Goal: Task Accomplishment & Management: Manage account settings

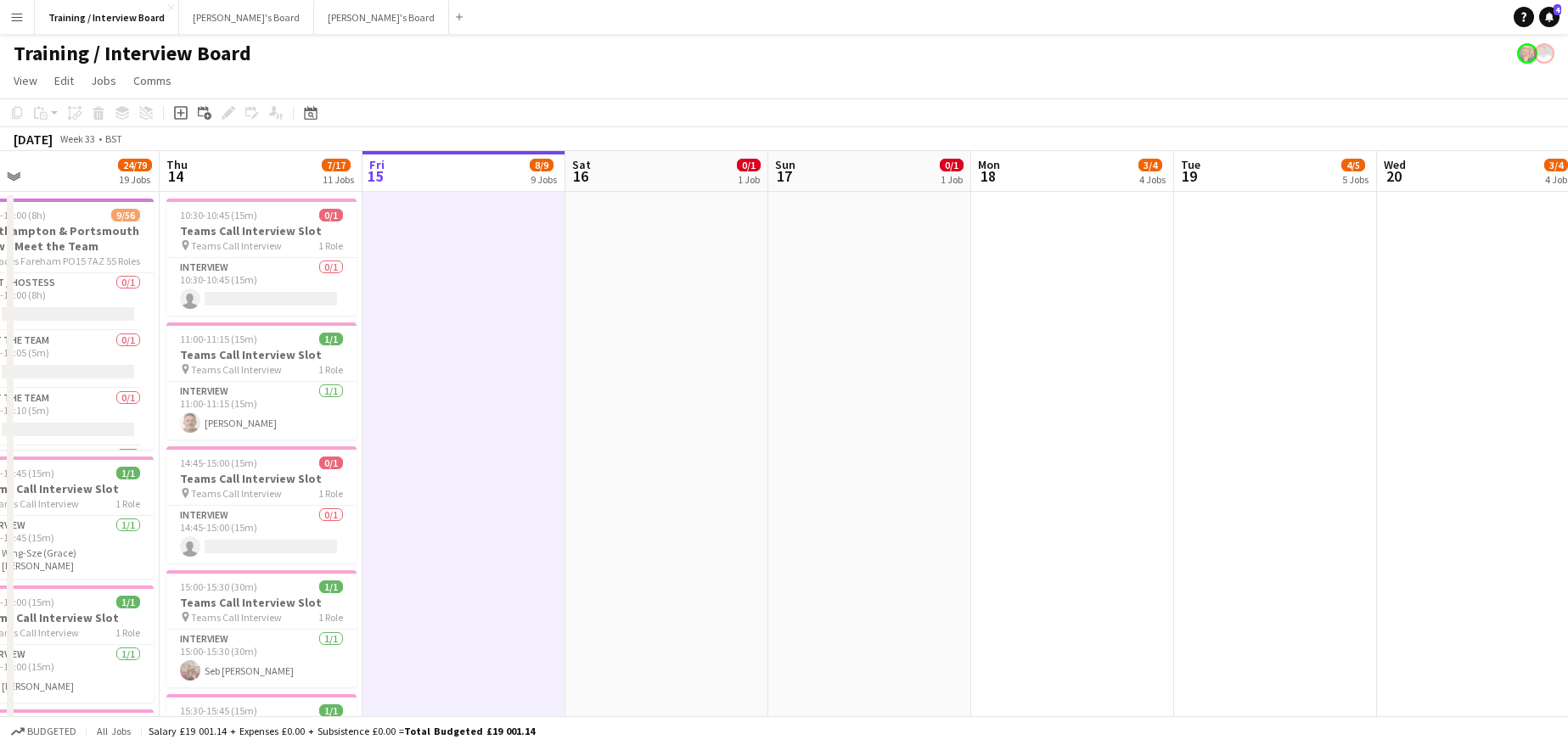
drag, startPoint x: 485, startPoint y: 174, endPoint x: 900, endPoint y: 182, distance: 415.1
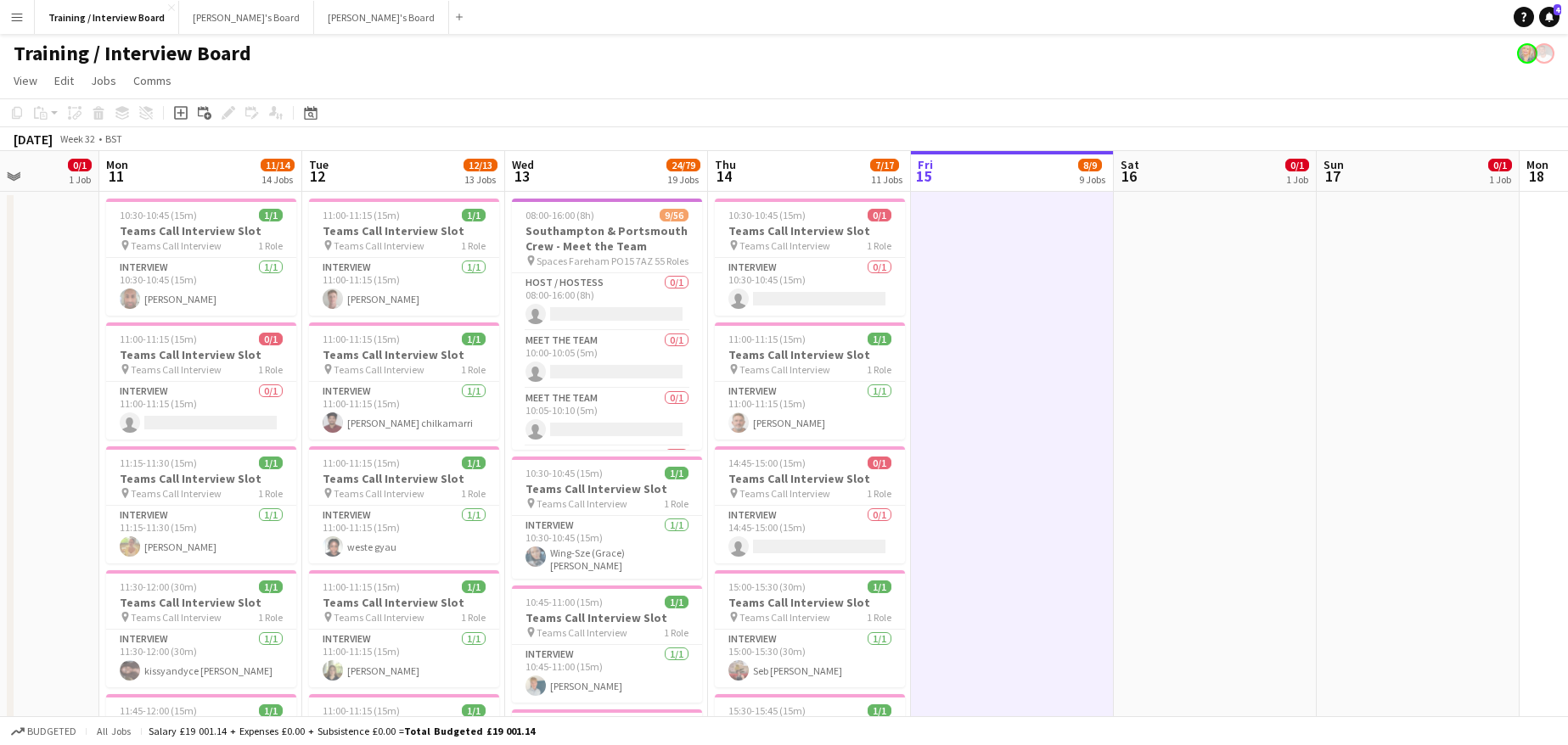
drag, startPoint x: 537, startPoint y: 165, endPoint x: 830, endPoint y: 185, distance: 293.7
click at [558, 236] on h3 "Southampton & Portsmouth Crew - Meet the Team" at bounding box center [607, 238] width 190 height 31
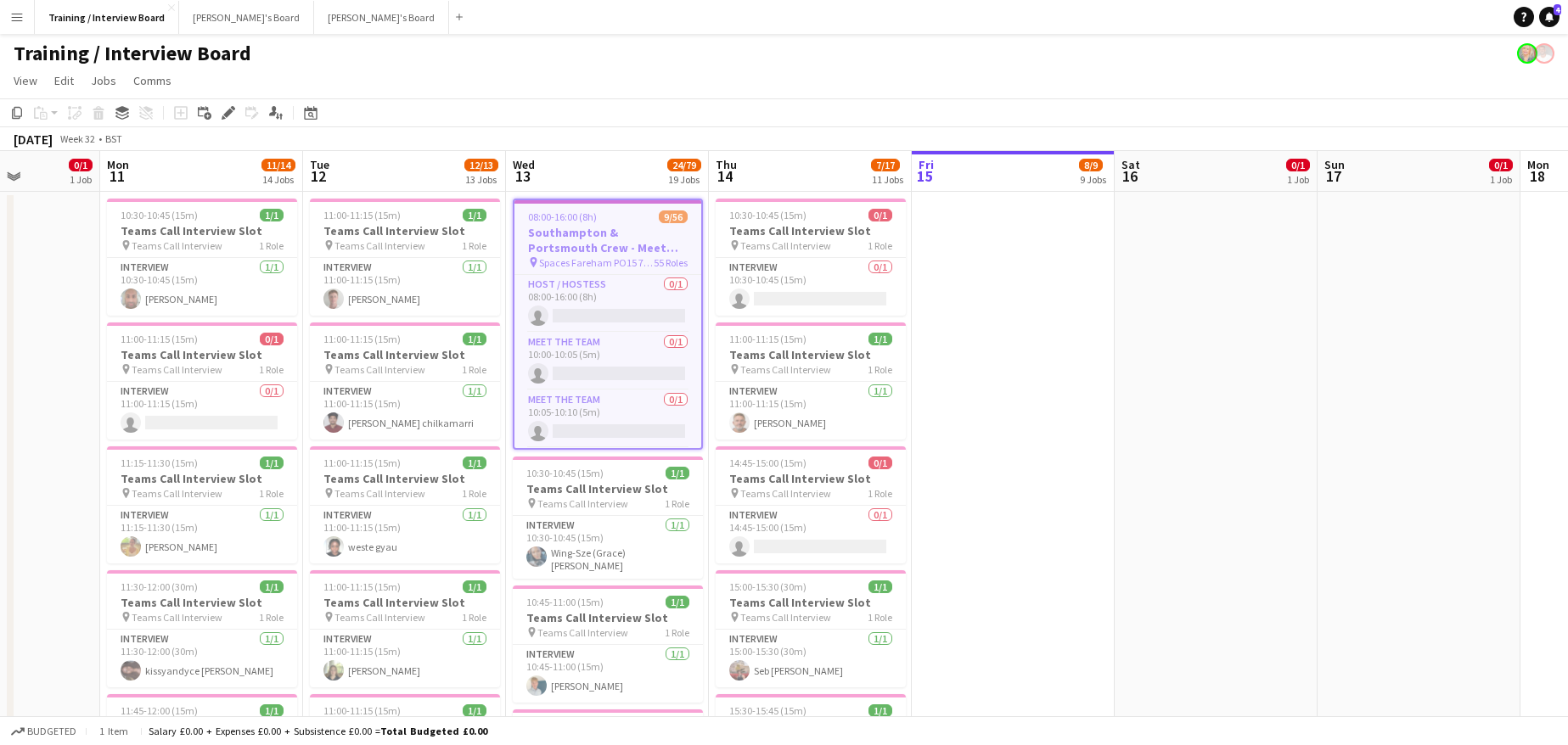
click at [615, 241] on h3 "Southampton & Portsmouth Crew - Meet the Team" at bounding box center [608, 239] width 187 height 31
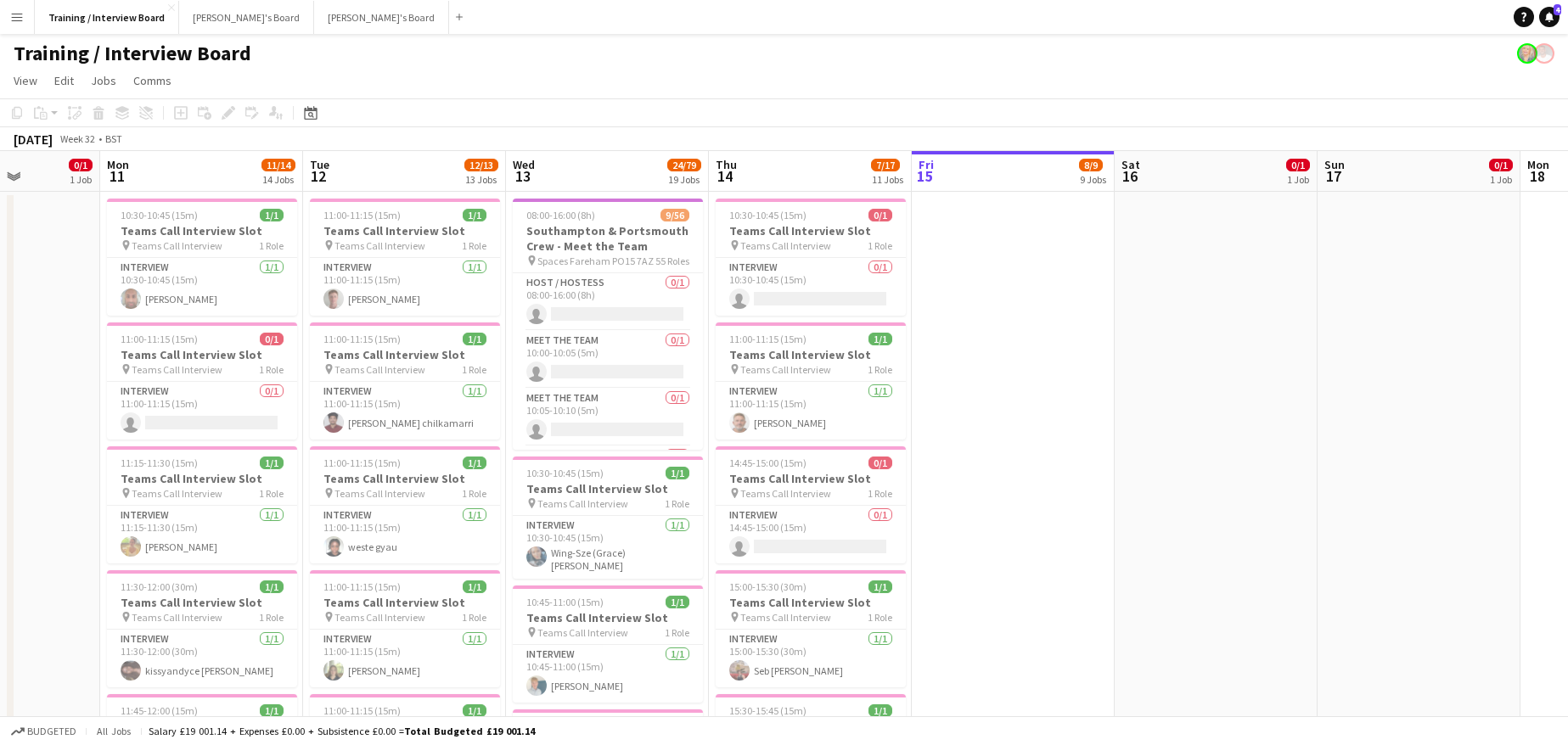
scroll to position [0, 0]
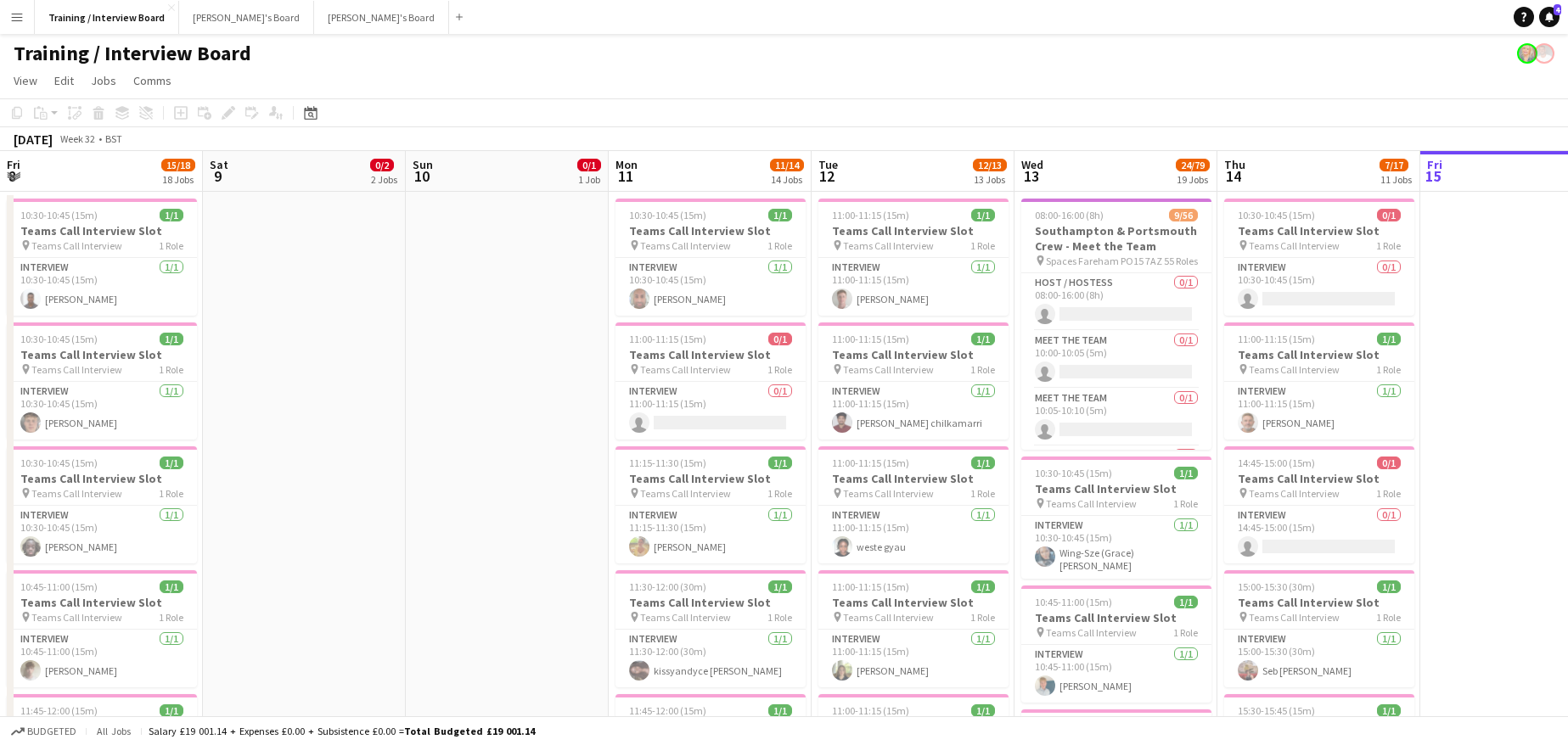
drag, startPoint x: 208, startPoint y: 167, endPoint x: 1593, endPoint y: 559, distance: 1439.4
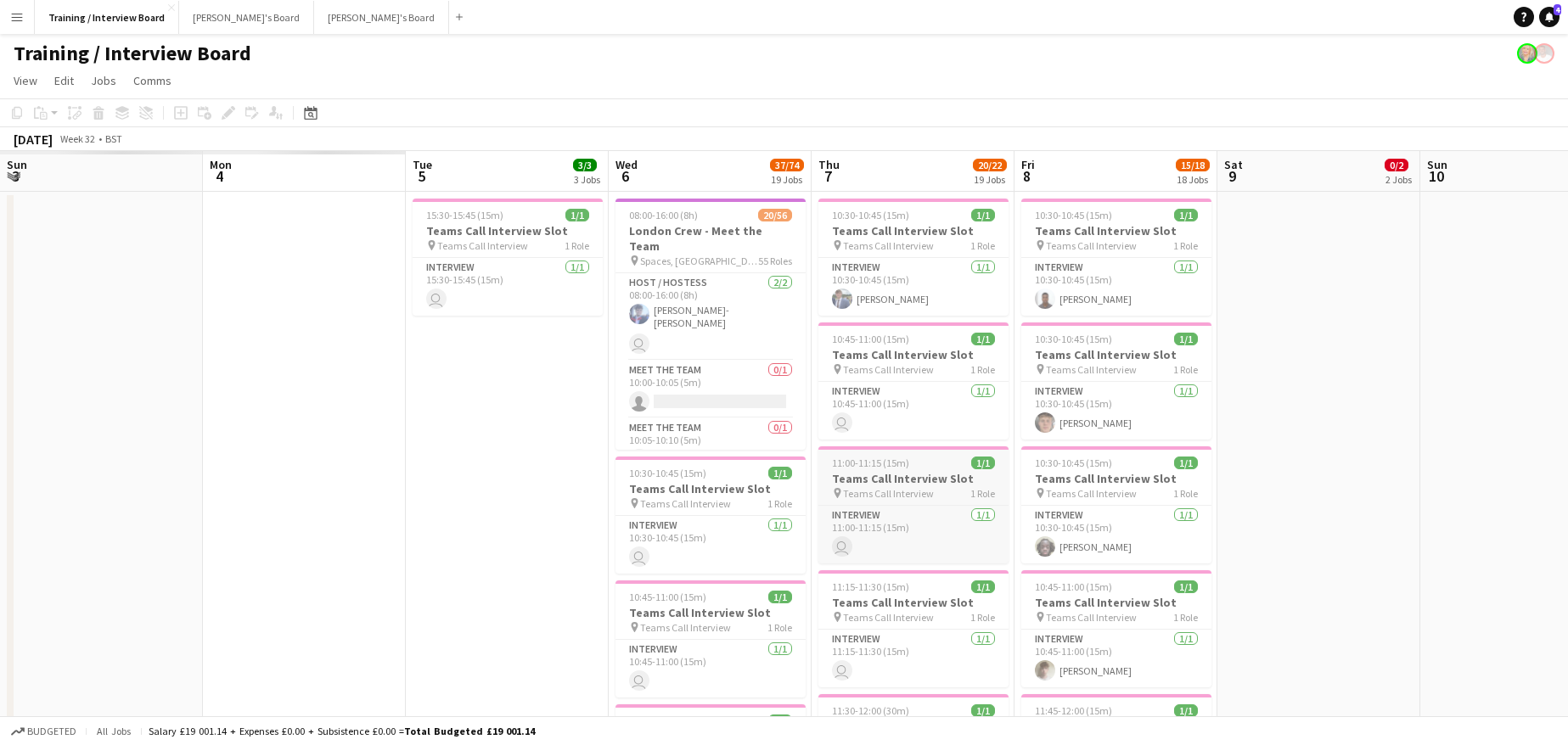
scroll to position [0, 405]
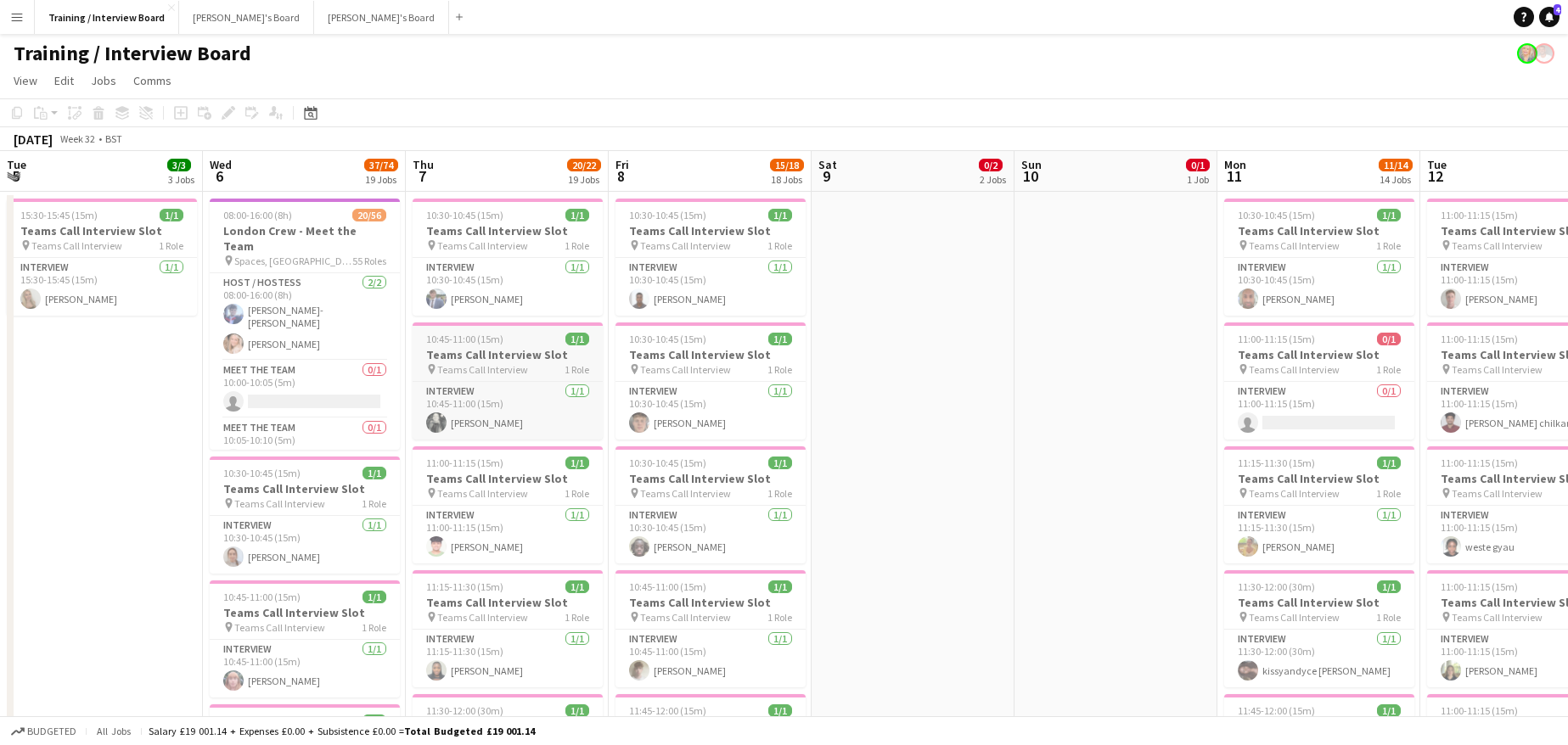
click at [469, 360] on h3 "Teams Call Interview Slot" at bounding box center [507, 354] width 190 height 15
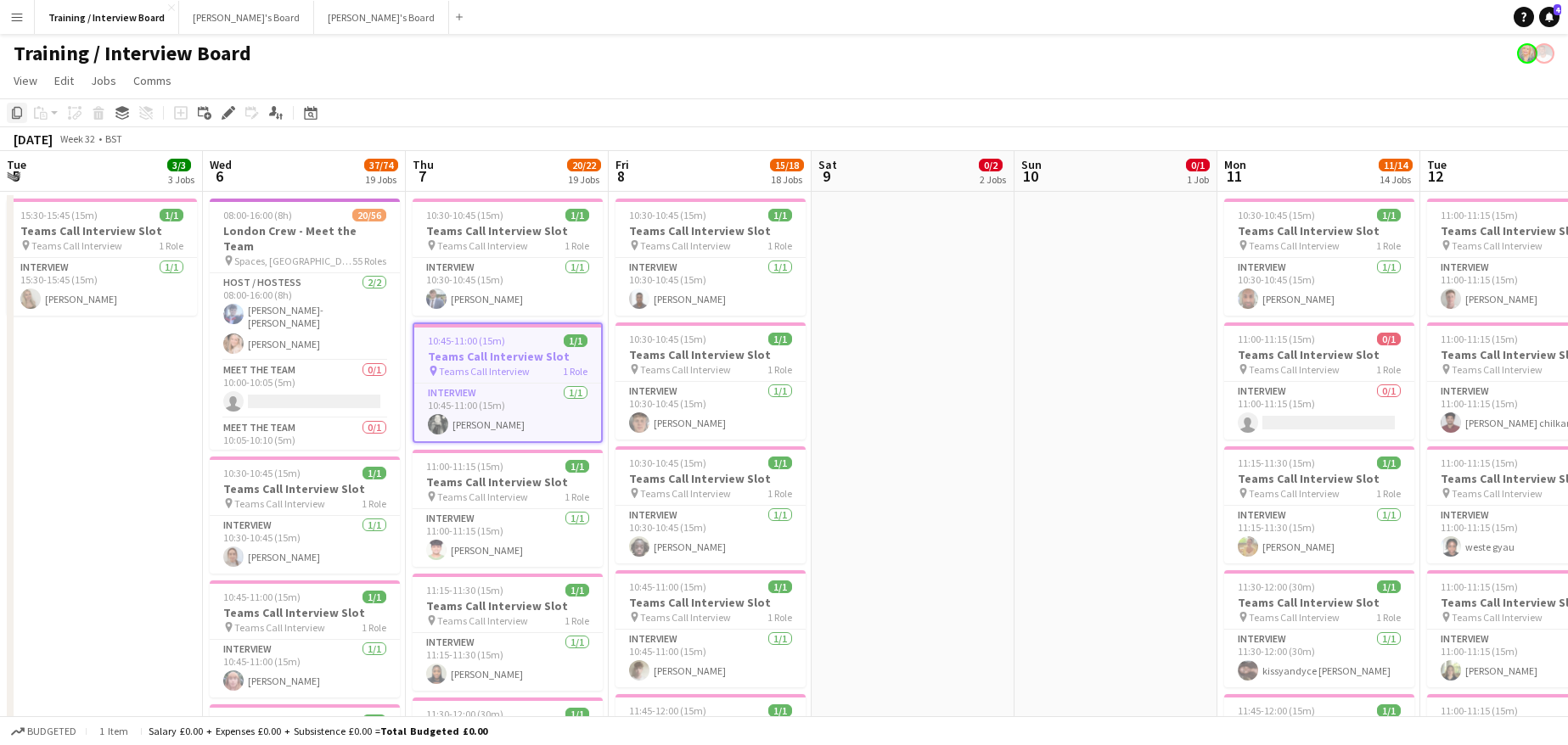
click at [16, 109] on icon "Copy" at bounding box center [17, 113] width 14 height 14
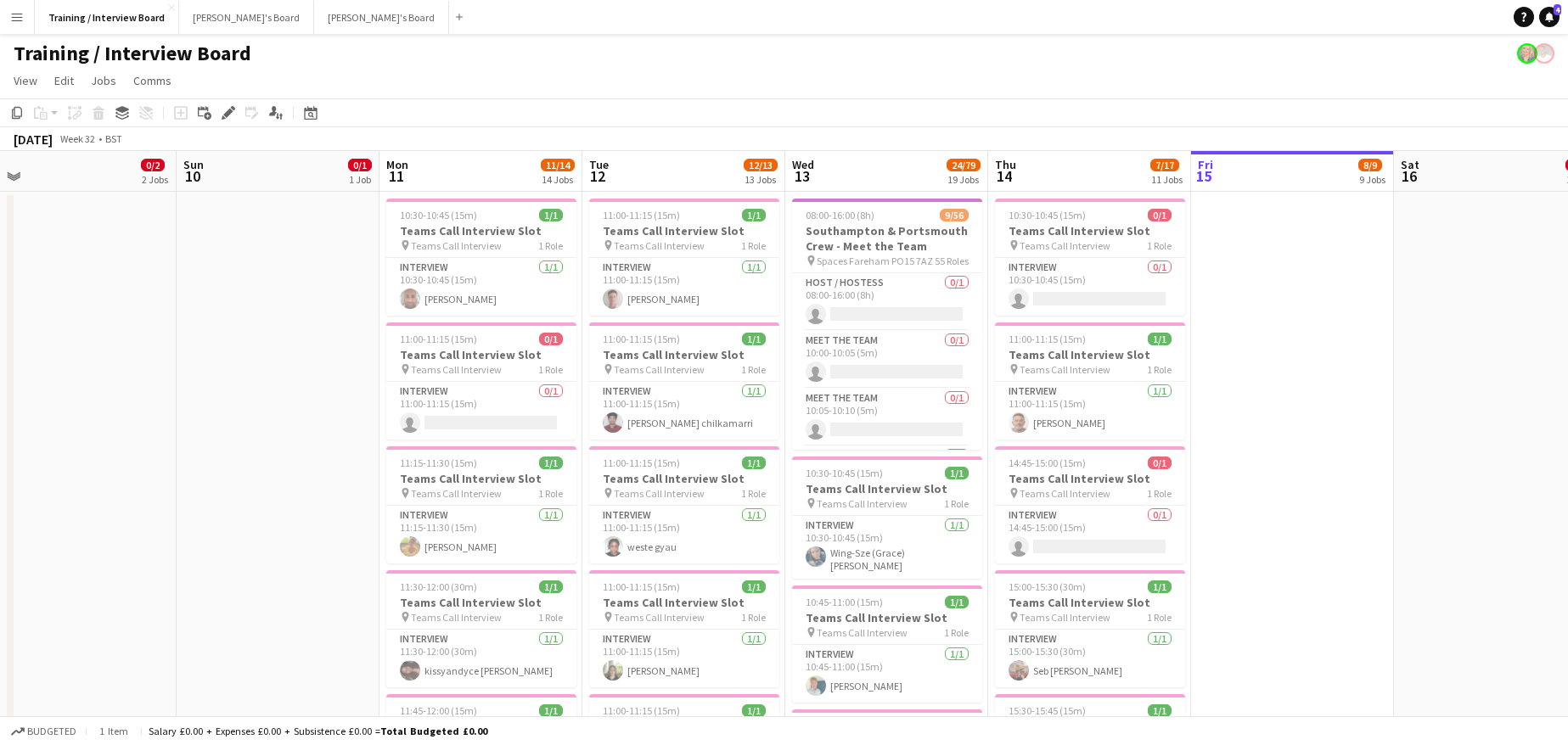
scroll to position [0, 503]
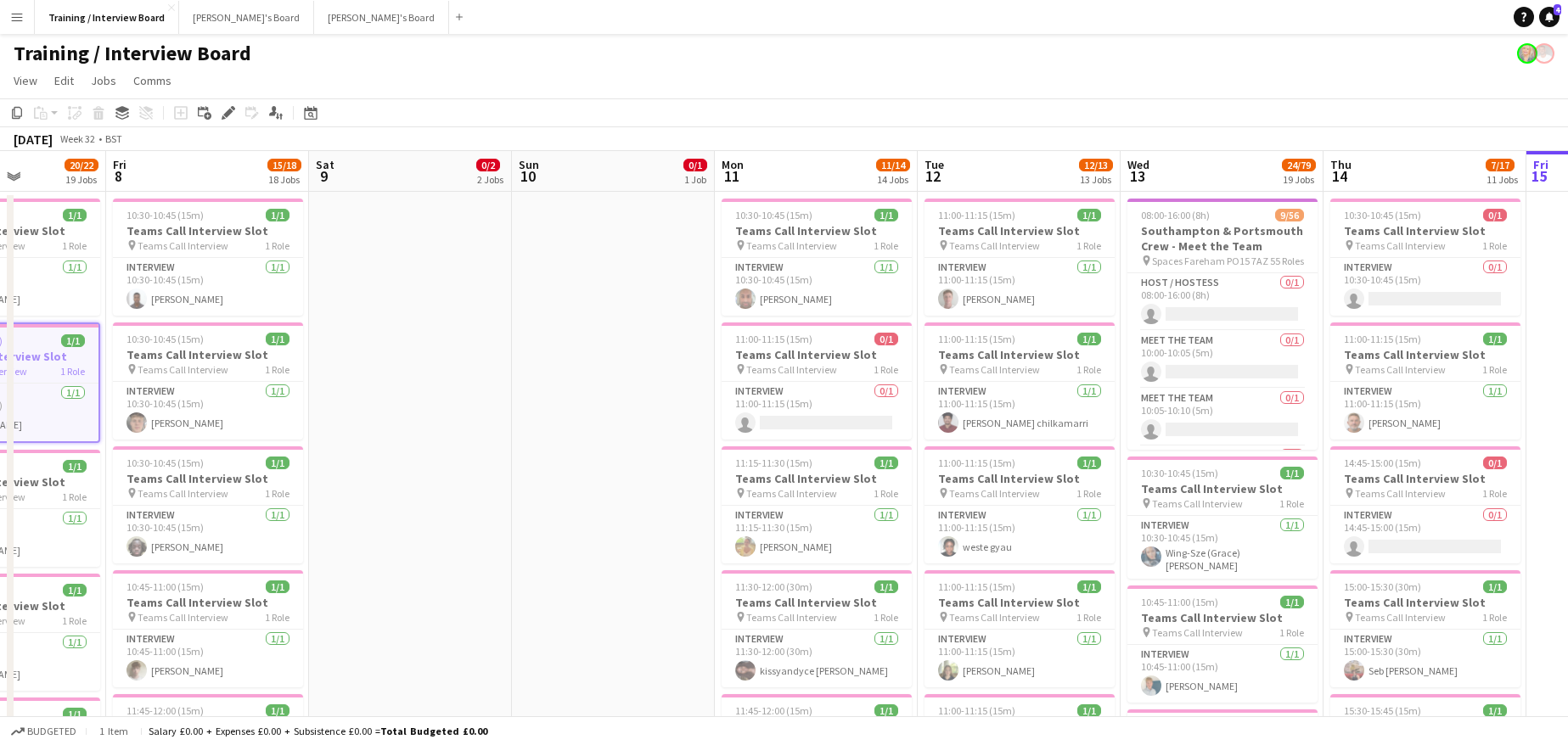
drag, startPoint x: 1491, startPoint y: 171, endPoint x: 296, endPoint y: 104, distance: 1196.9
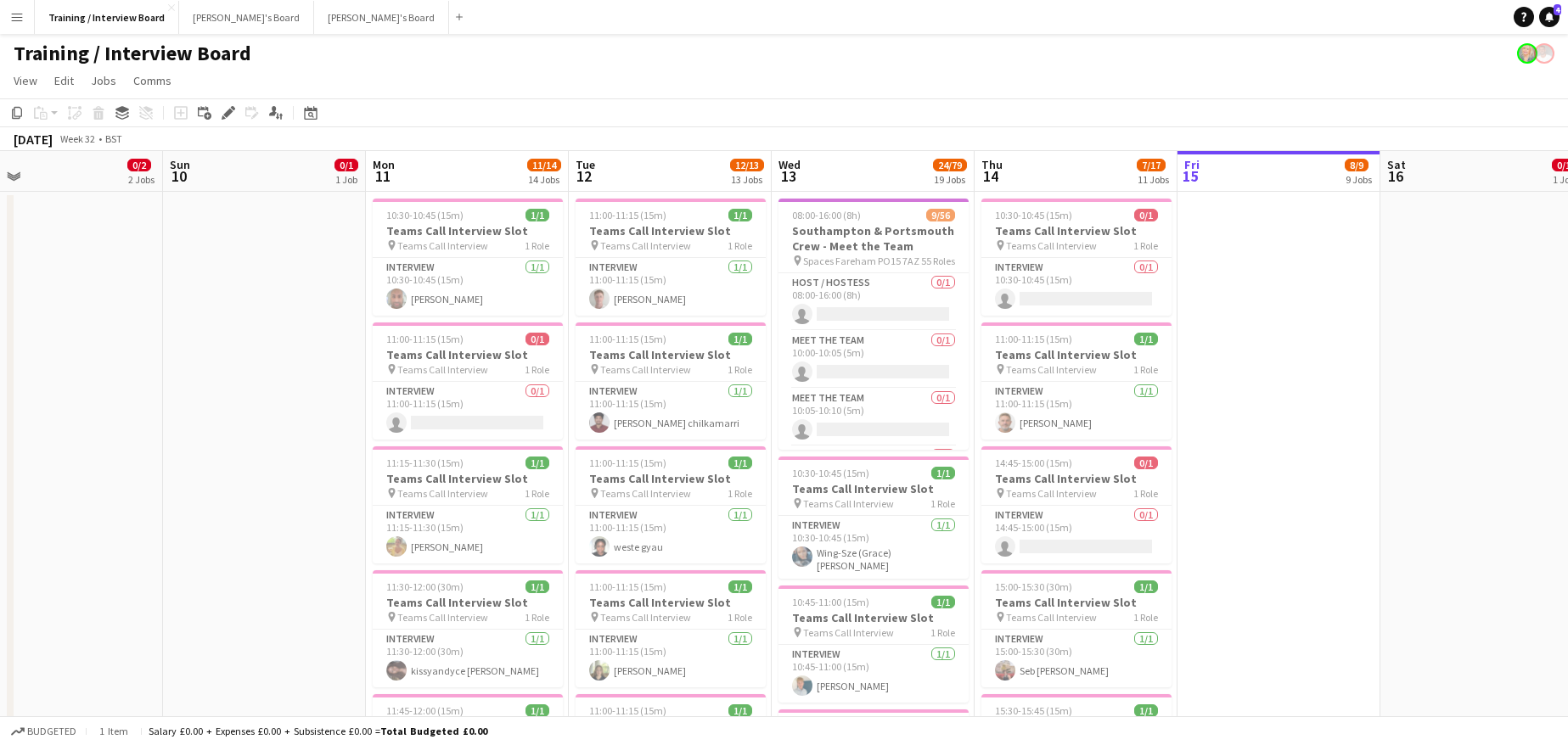
drag, startPoint x: 1405, startPoint y: 168, endPoint x: 732, endPoint y: 139, distance: 673.6
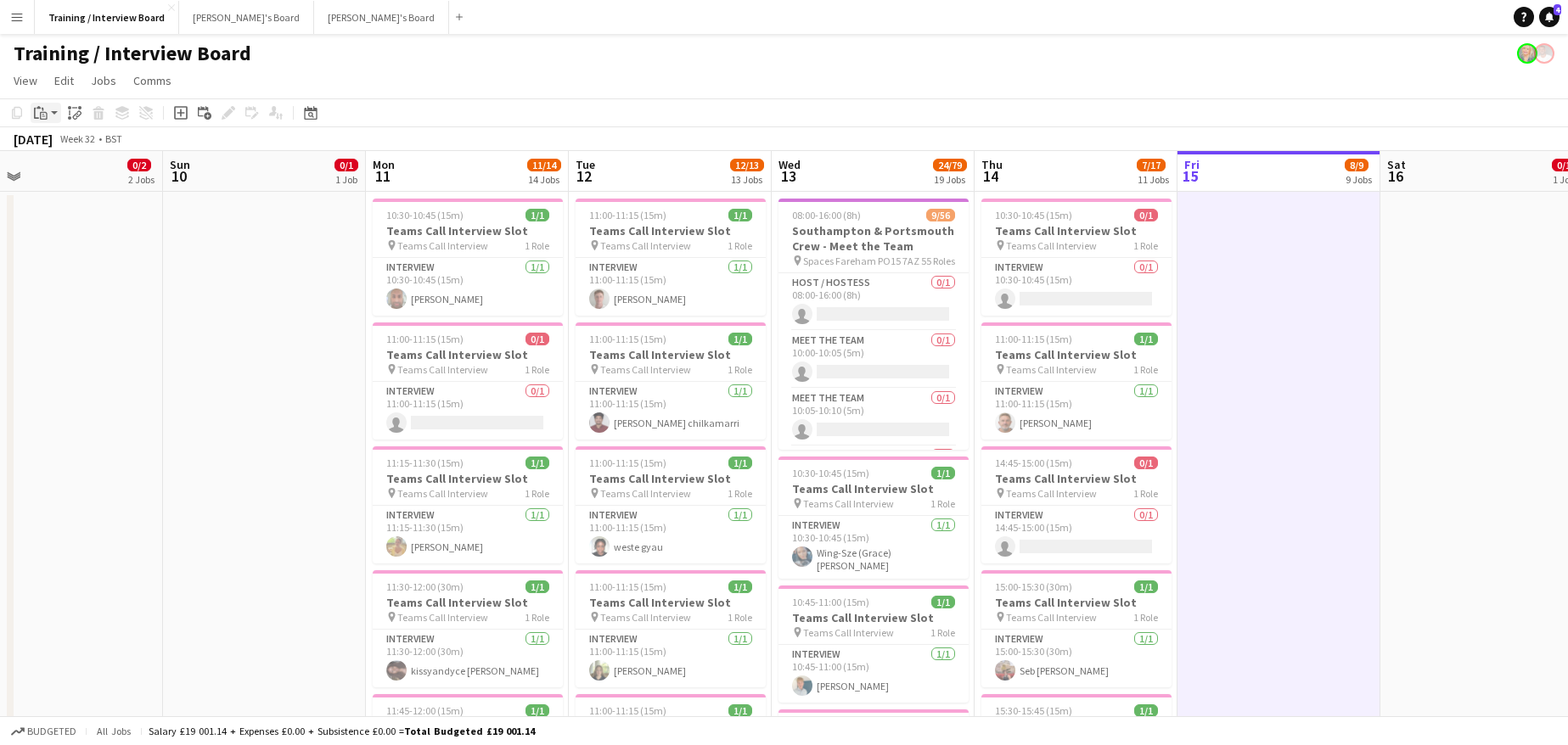
click at [35, 113] on icon at bounding box center [36, 112] width 5 height 11
click at [80, 143] on link "Paste Ctrl+V" at bounding box center [124, 144] width 160 height 15
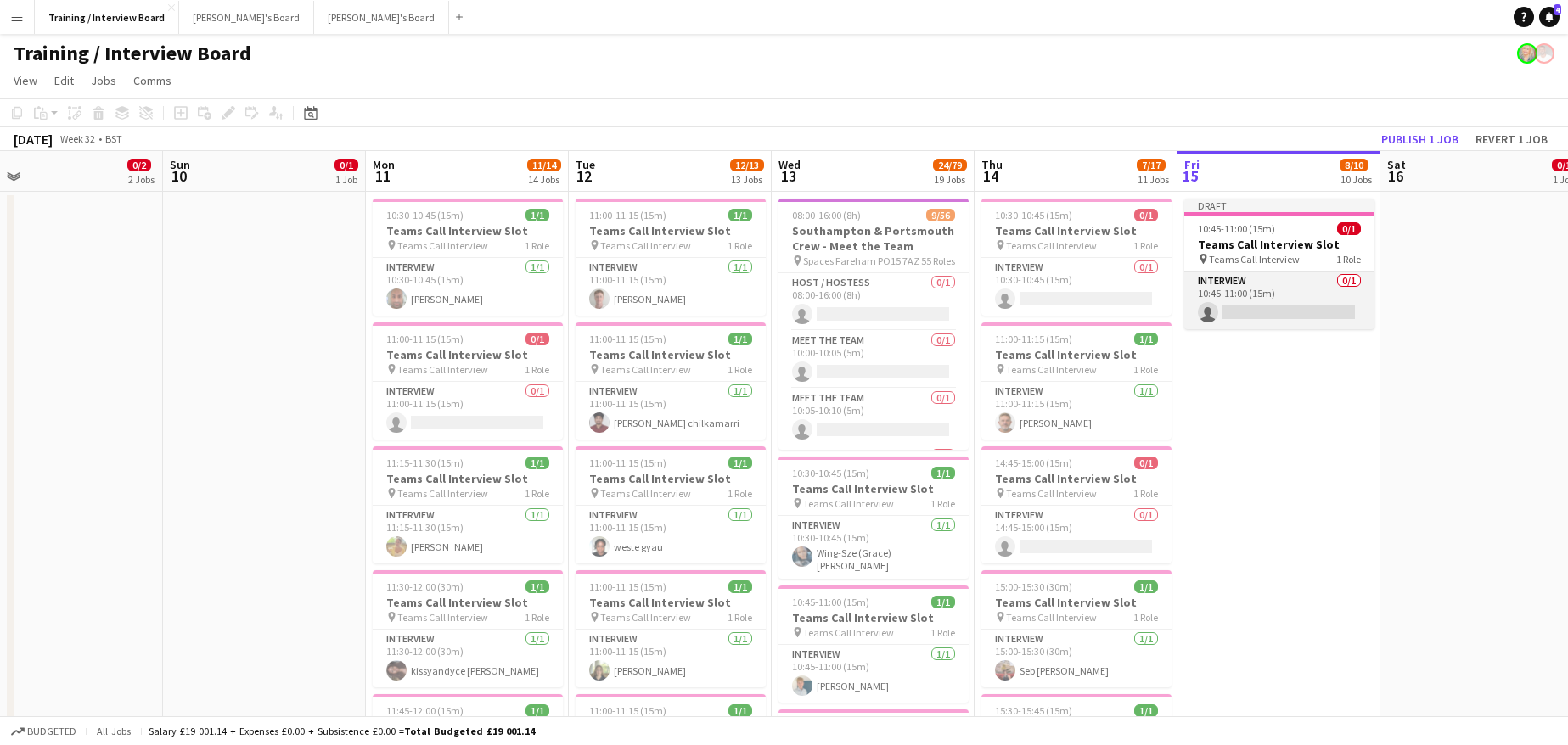
click at [1290, 307] on app-card-role "Interview 0/1 10:45-11:00 (15m) single-neutral-actions" at bounding box center [1279, 300] width 190 height 58
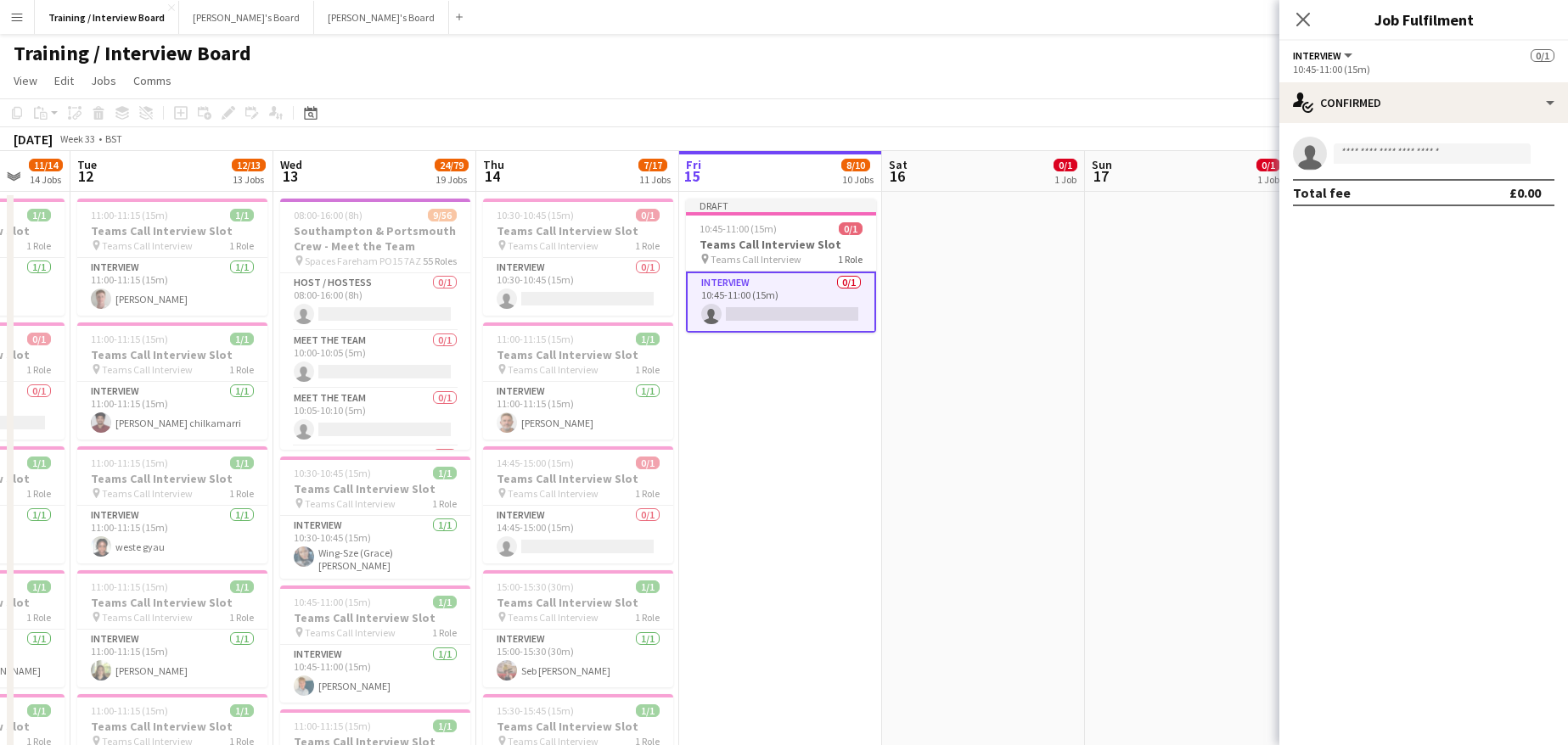
scroll to position [0, 571]
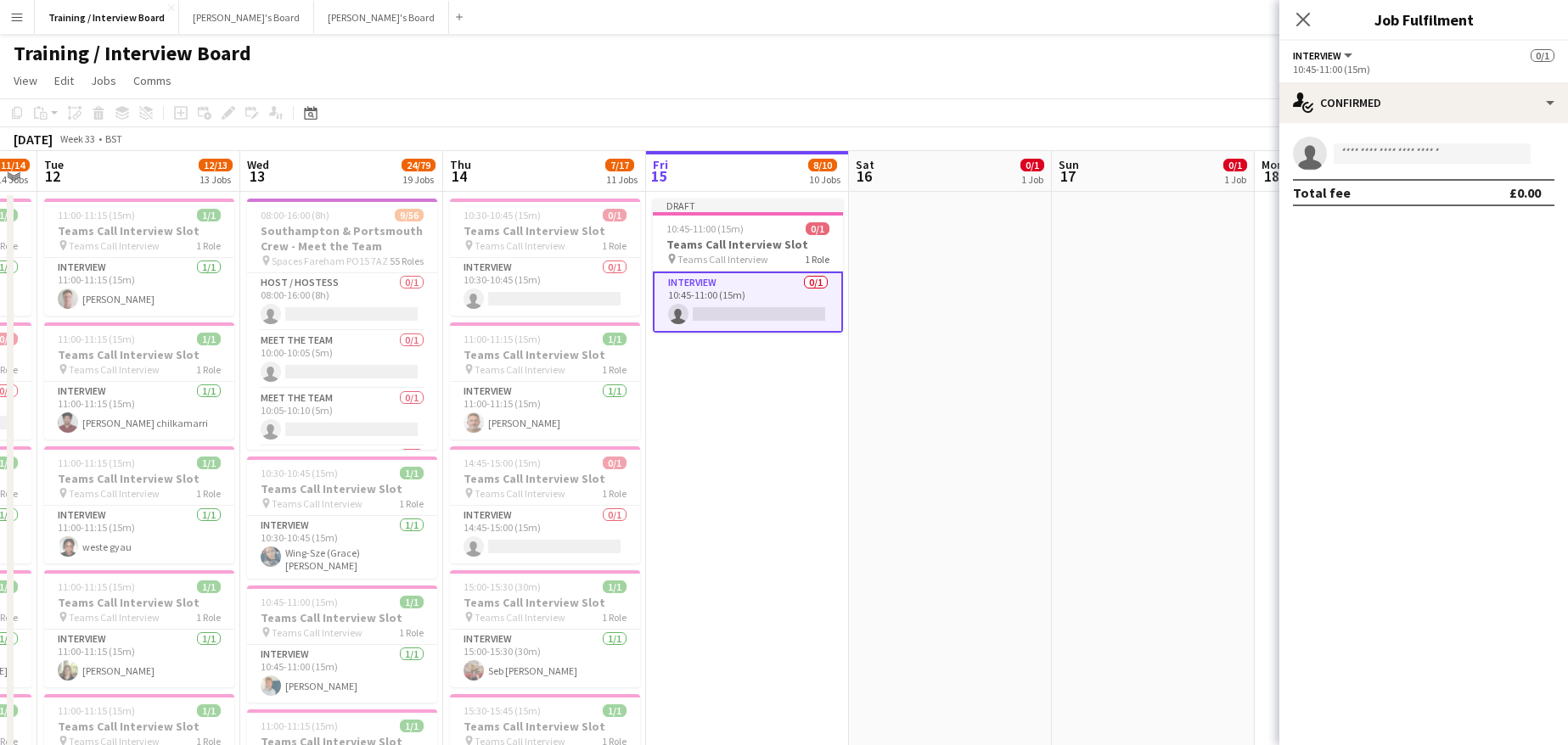
drag, startPoint x: 1057, startPoint y: 173, endPoint x: 300, endPoint y: 144, distance: 757.6
click at [1369, 154] on input at bounding box center [1432, 153] width 197 height 21
drag, startPoint x: 1376, startPoint y: 219, endPoint x: 1364, endPoint y: 154, distance: 66.1
click at [1364, 154] on input at bounding box center [1432, 153] width 197 height 21
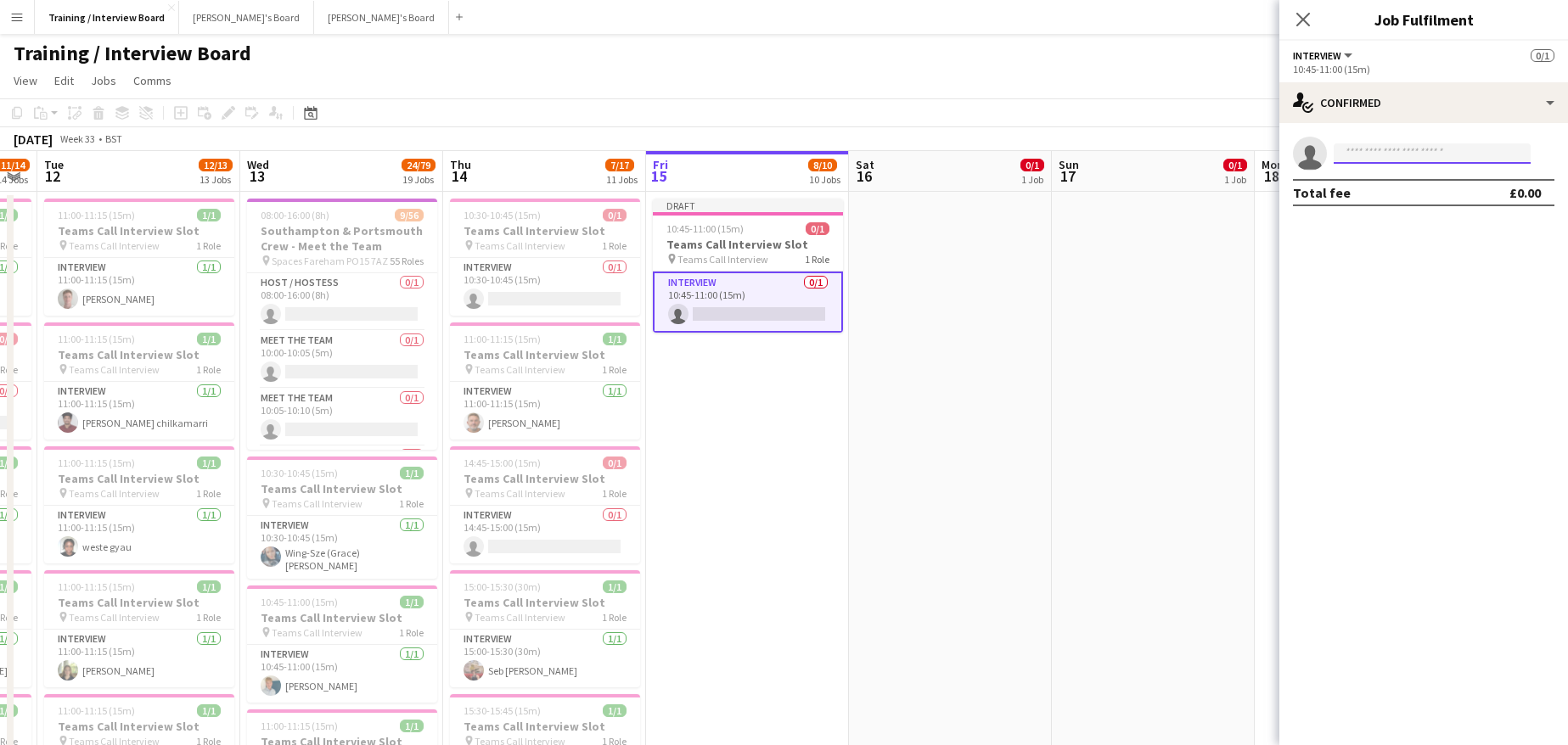
paste input "**********"
type input "**********"
click at [1402, 201] on span "+447436047938" at bounding box center [1432, 206] width 170 height 14
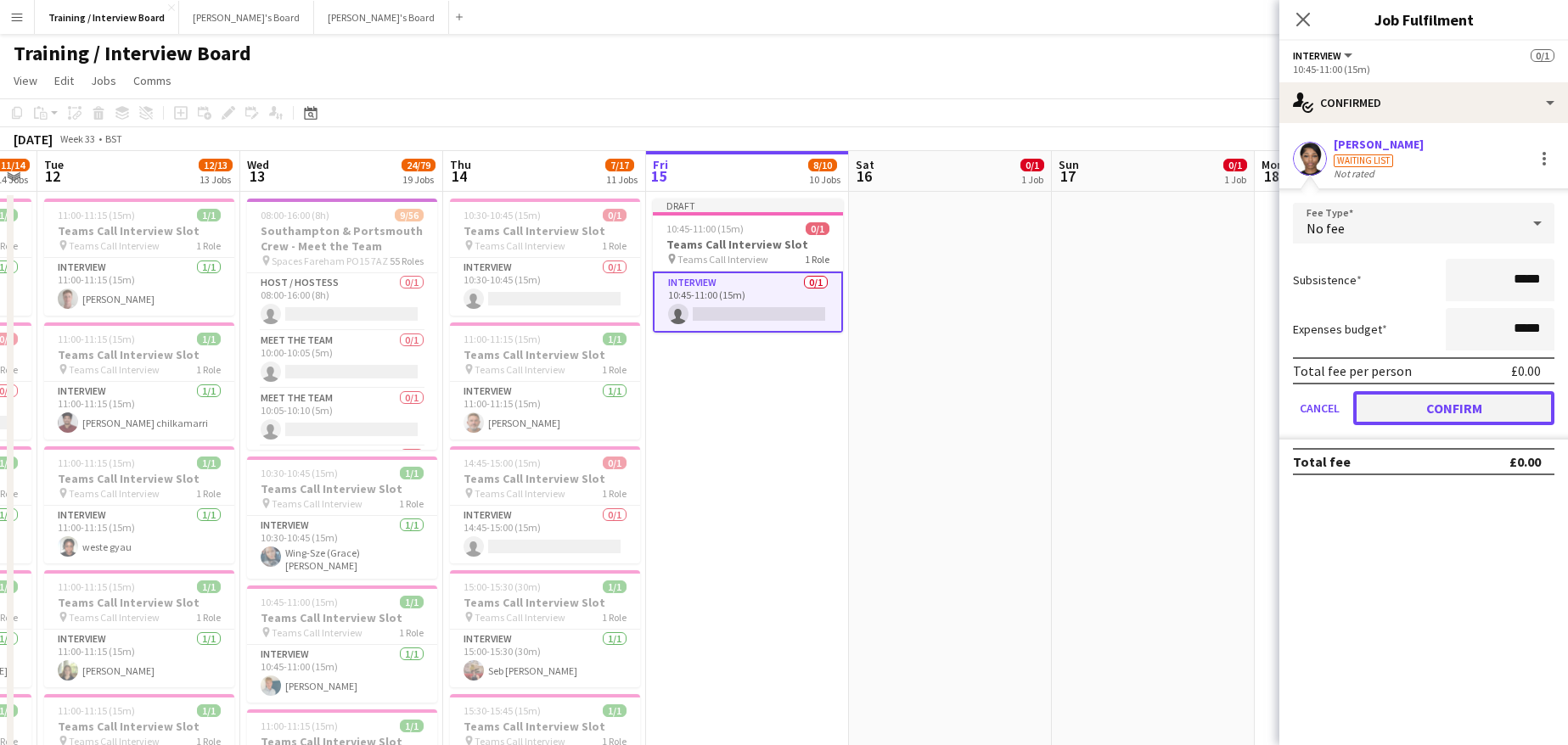
click at [1505, 403] on button "Confirm" at bounding box center [1454, 408] width 201 height 34
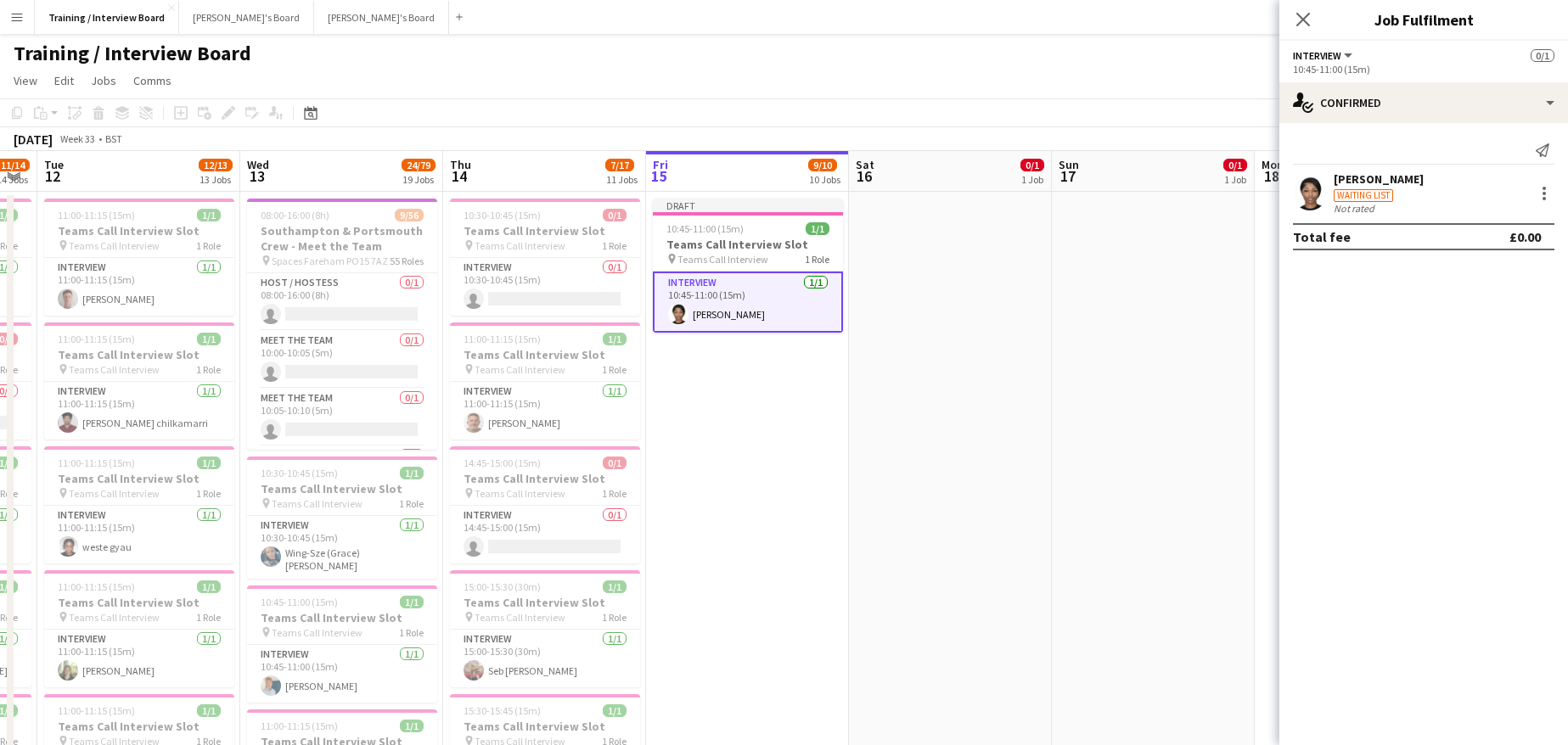
click at [1113, 84] on app-page-menu "View Day view expanded Day view collapsed Month view Date picker Jump to today …" at bounding box center [784, 82] width 1568 height 32
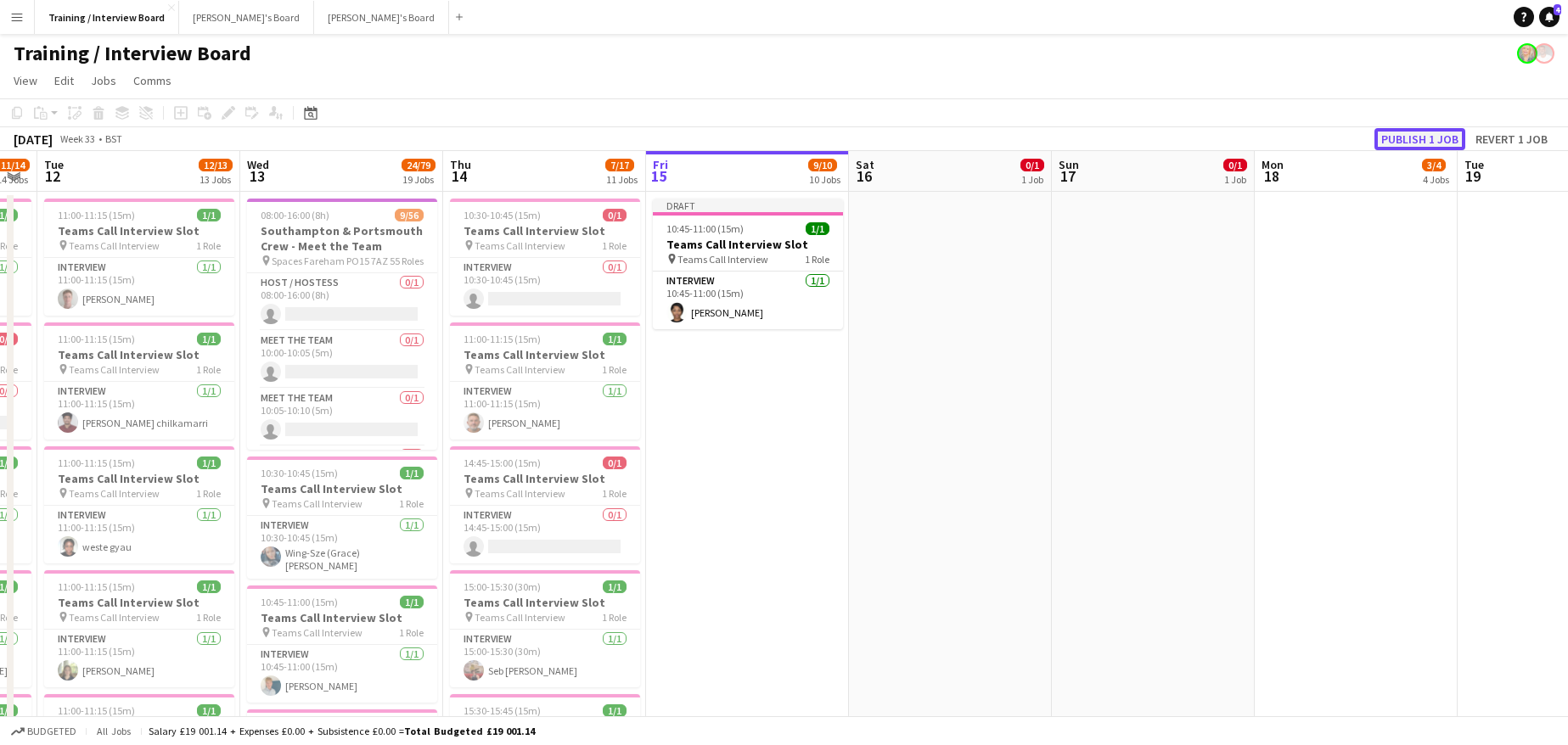
click at [1393, 142] on button "Publish 1 job" at bounding box center [1419, 139] width 90 height 22
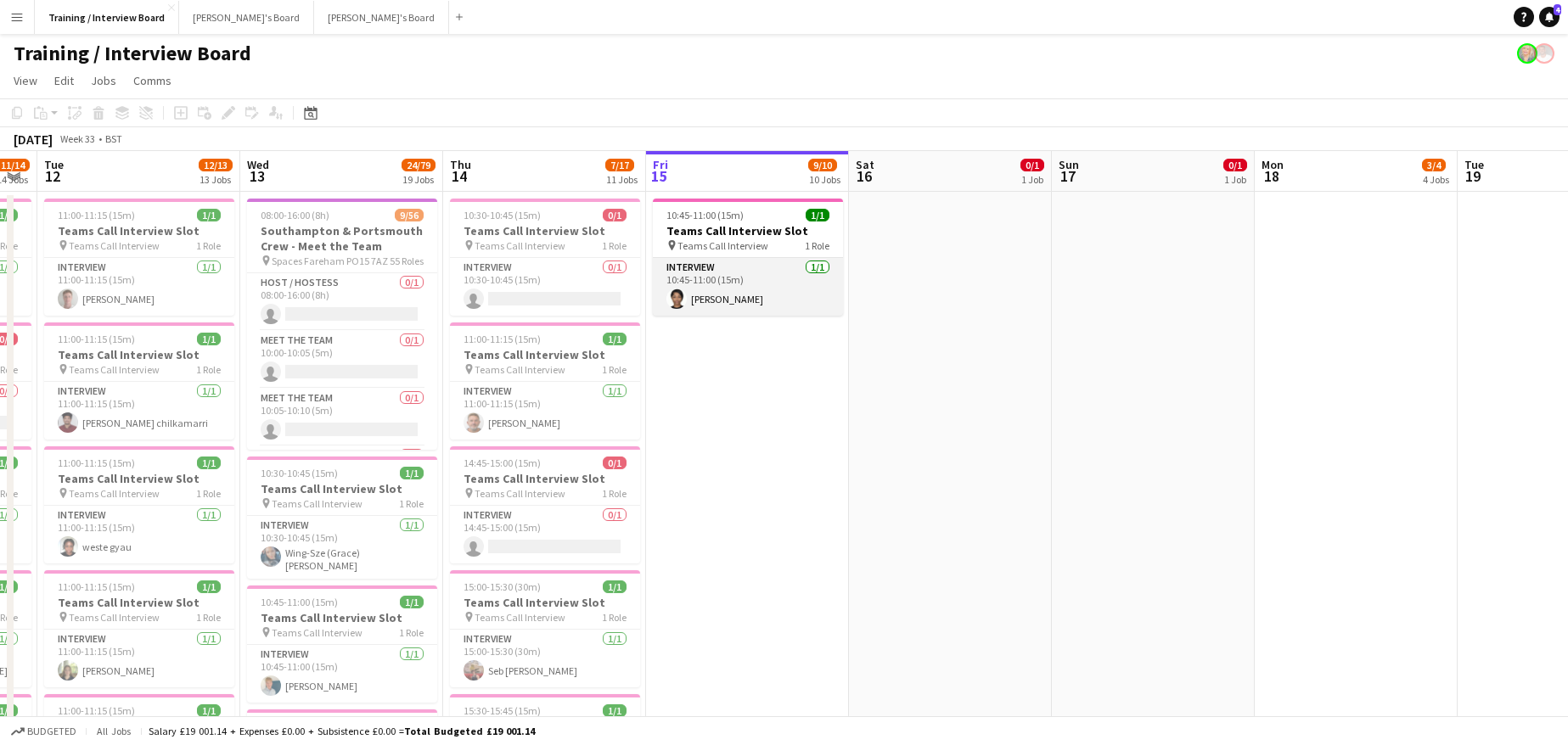
click at [736, 294] on app-card-role "Interview [DATE] 10:45-11:00 (15m) [PERSON_NAME]" at bounding box center [747, 287] width 190 height 58
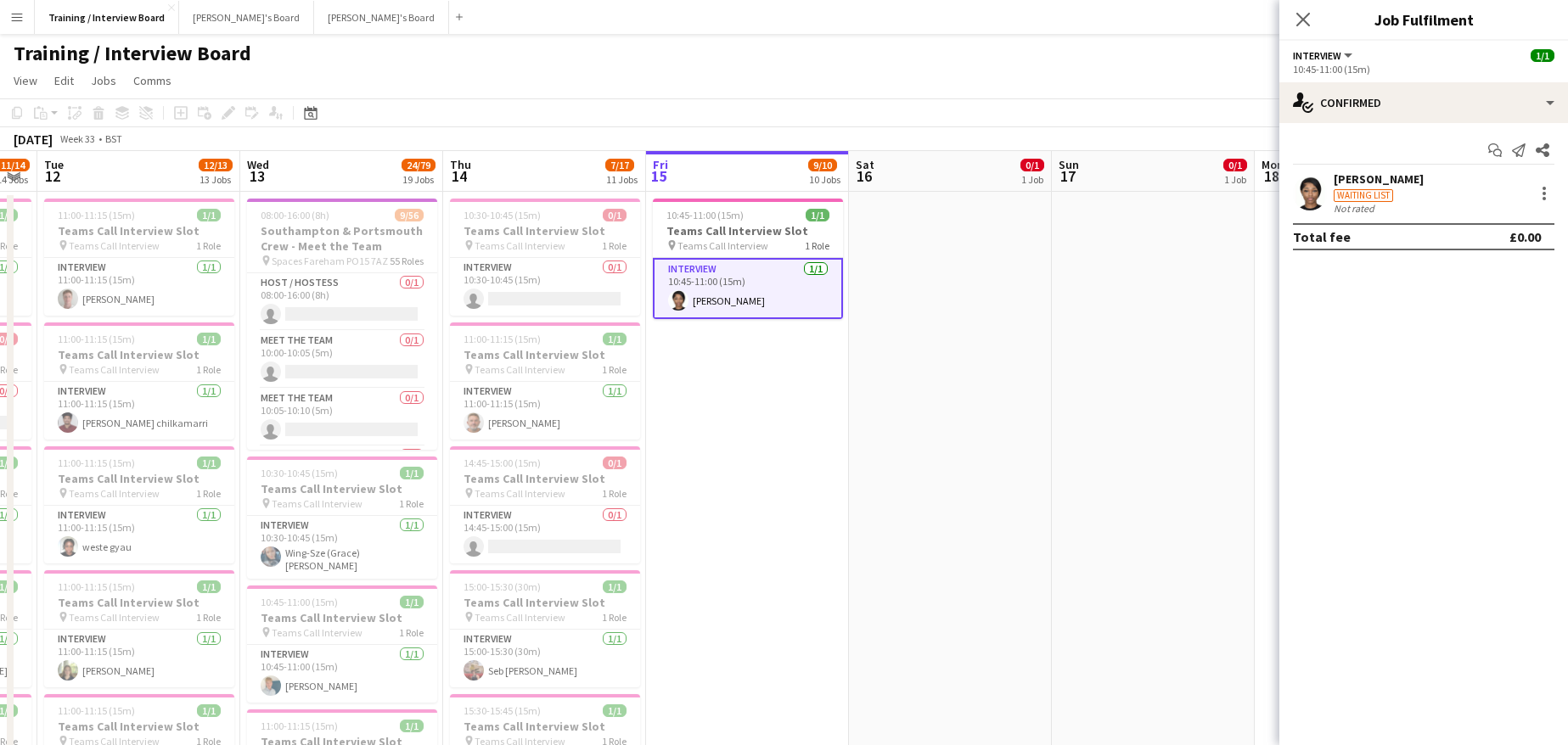
click at [1342, 181] on div "[PERSON_NAME]" at bounding box center [1378, 179] width 90 height 15
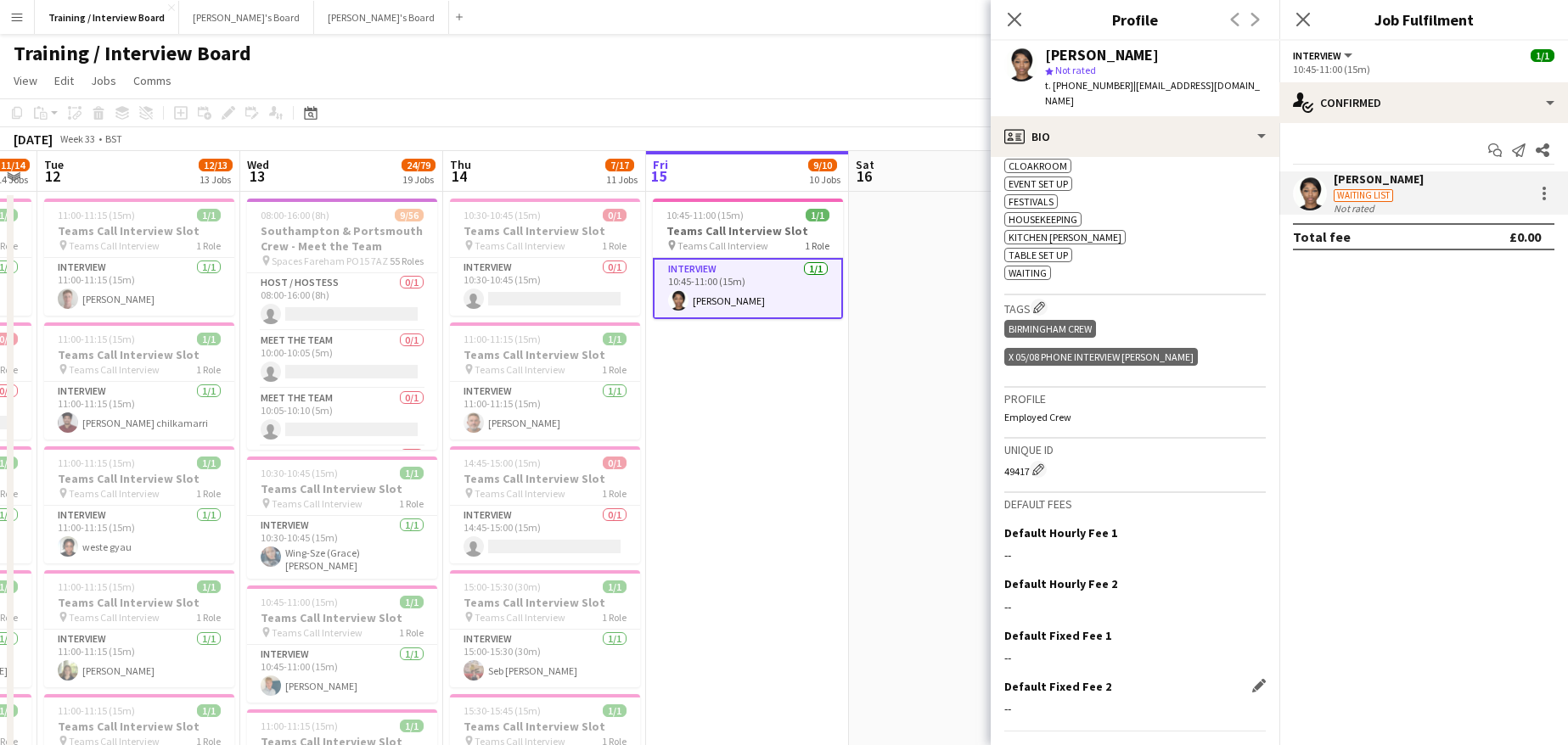
scroll to position [694, 0]
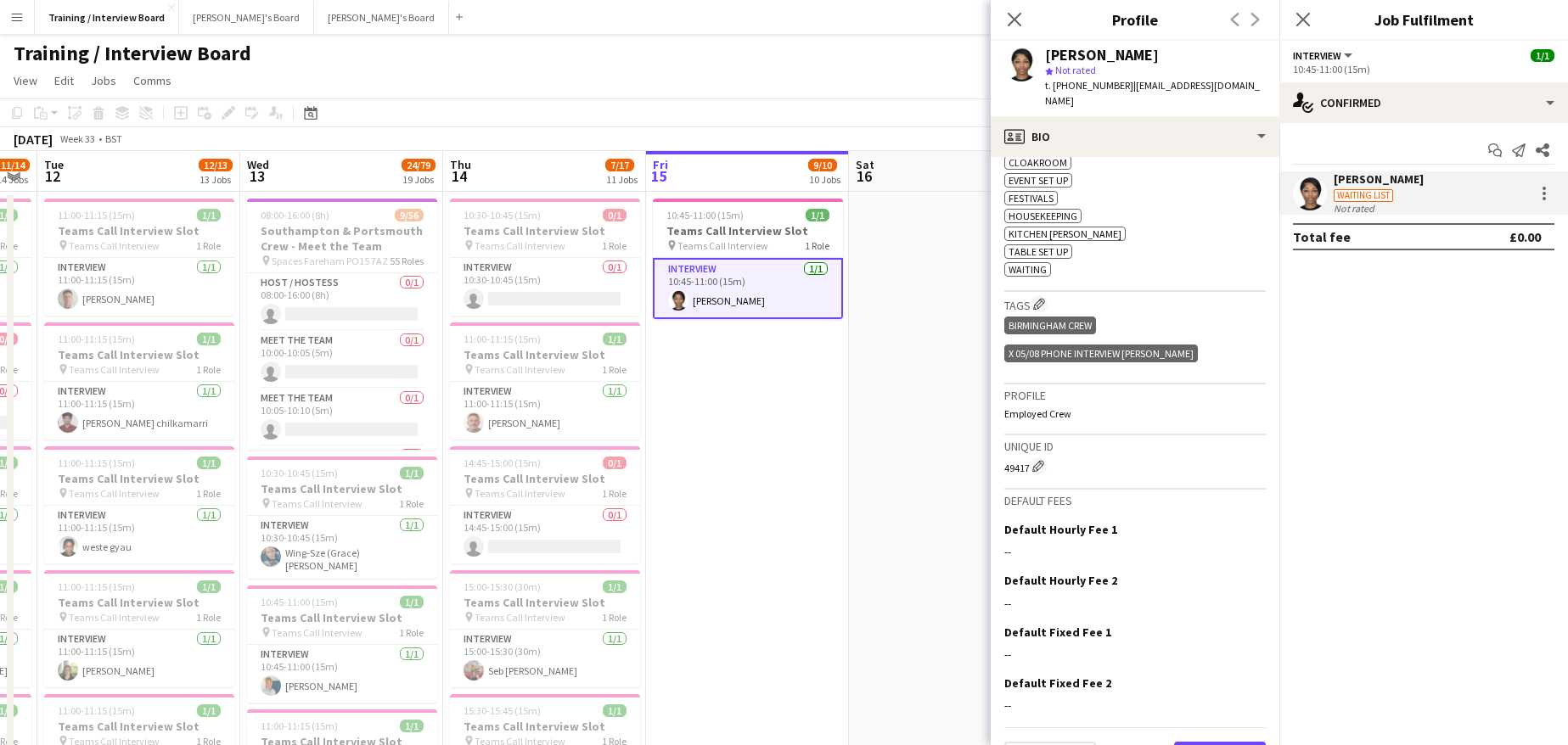
click at [1208, 742] on button "Next" at bounding box center [1219, 759] width 91 height 34
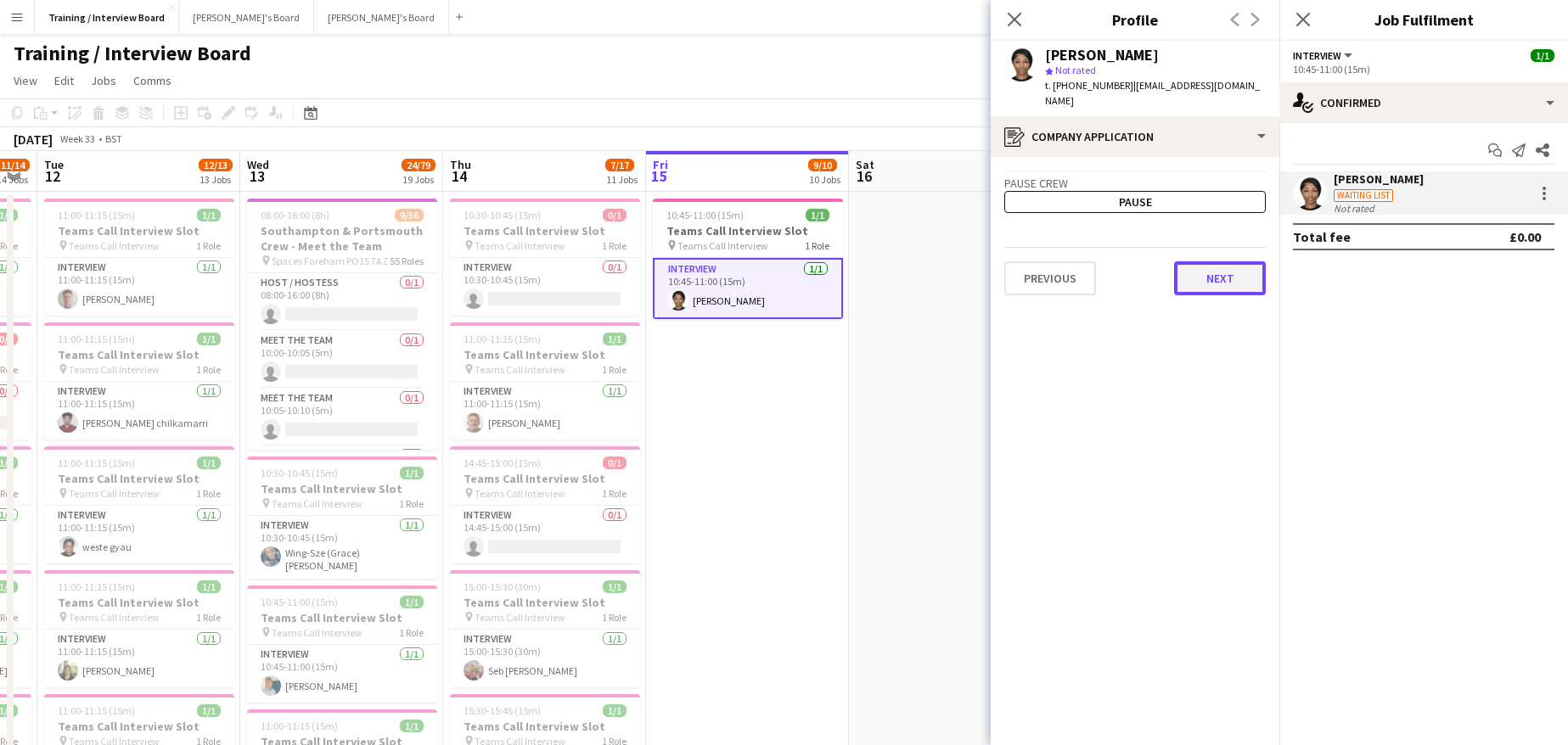
click at [1238, 276] on button "Next" at bounding box center [1219, 278] width 91 height 34
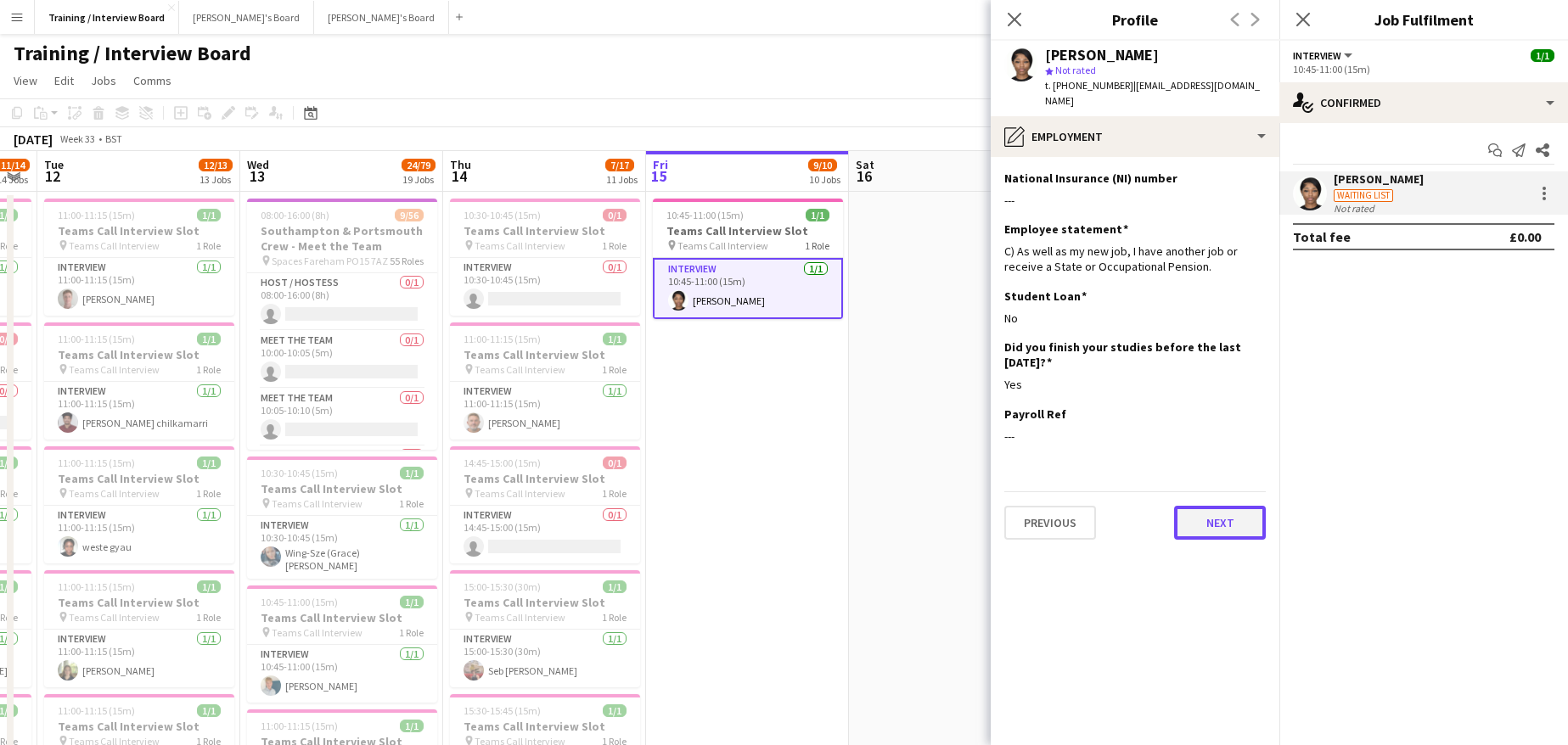
click at [1234, 508] on button "Next" at bounding box center [1219, 522] width 91 height 34
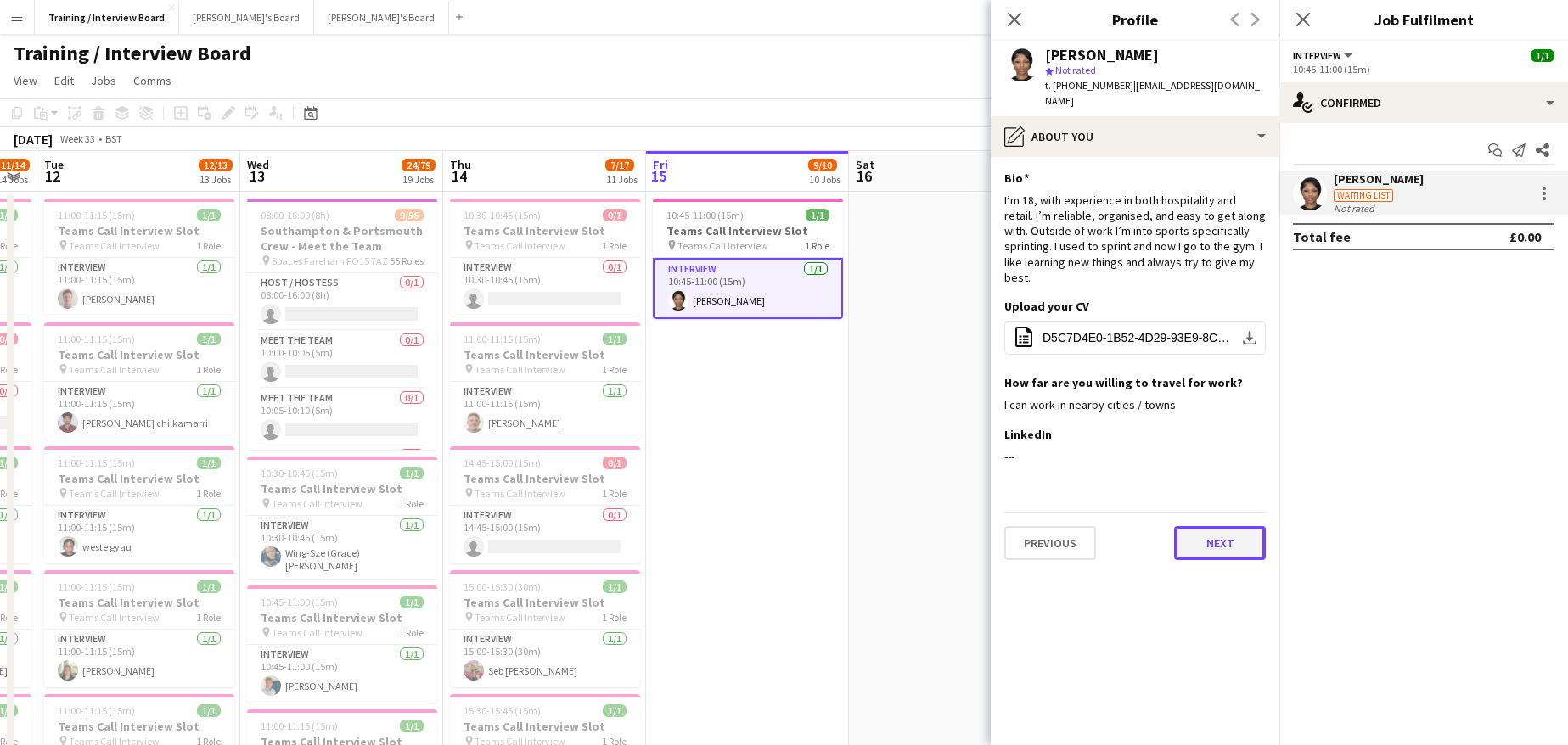
click at [1229, 526] on button "Next" at bounding box center [1219, 543] width 91 height 34
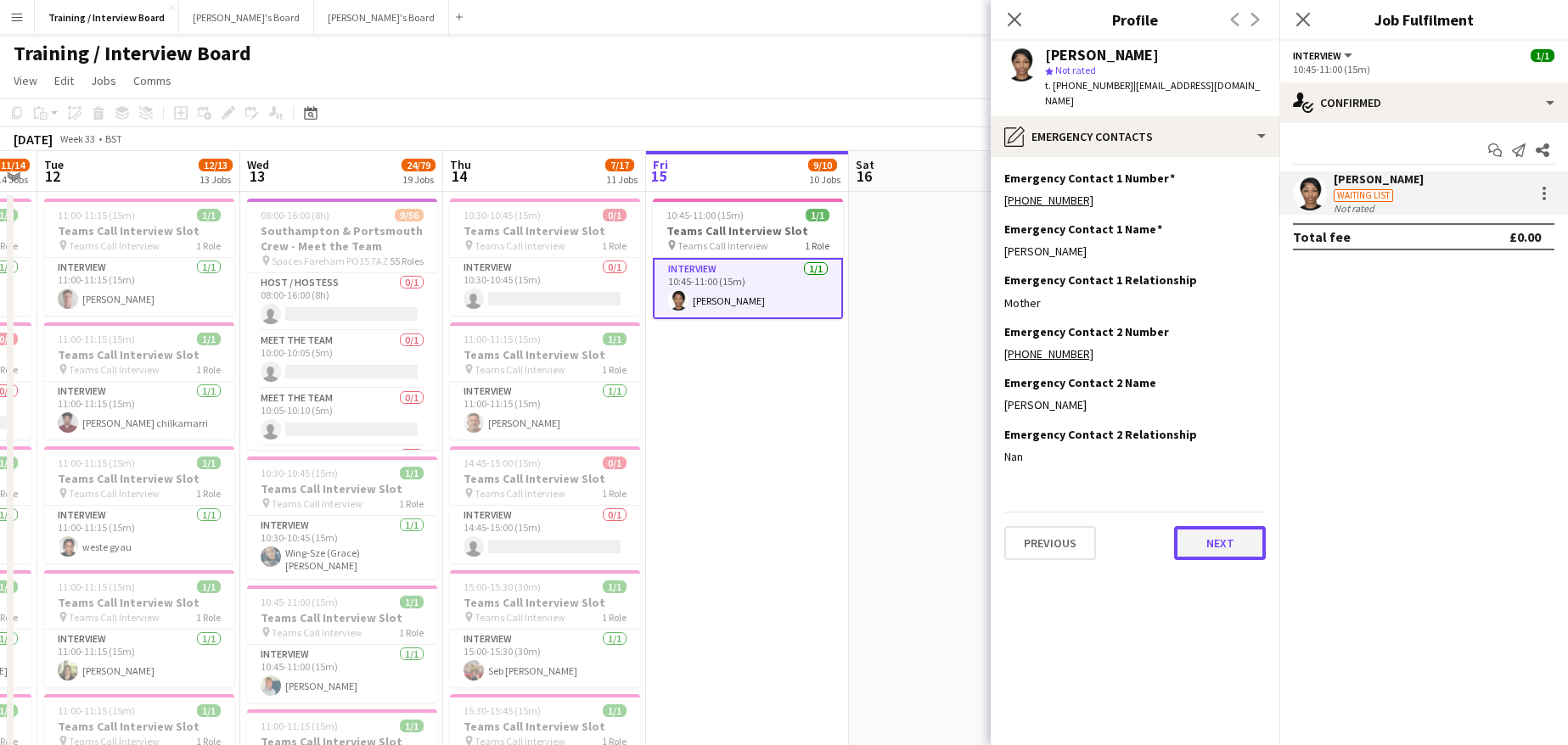
click at [1223, 529] on button "Next" at bounding box center [1219, 543] width 91 height 34
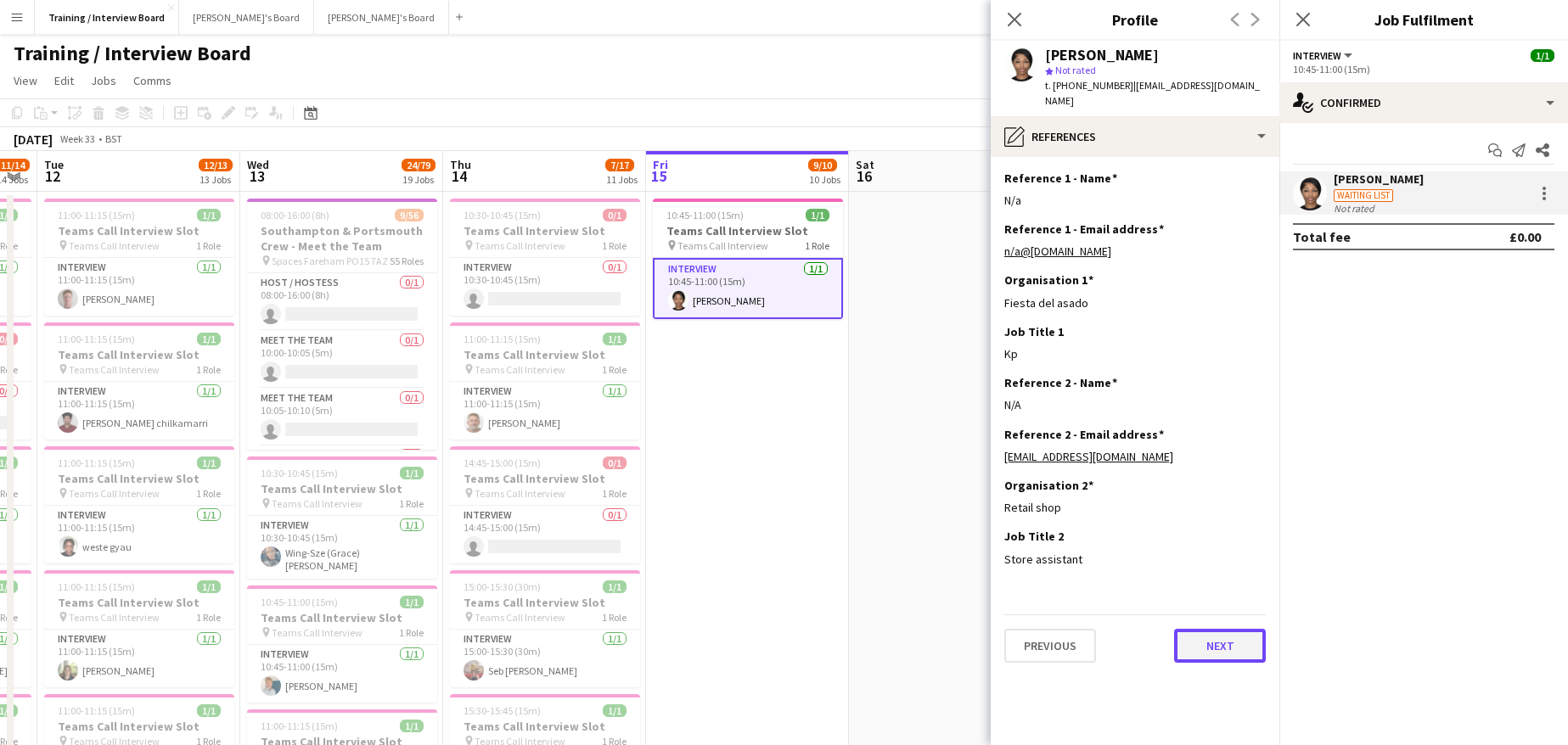
click at [1214, 638] on button "Next" at bounding box center [1219, 646] width 91 height 34
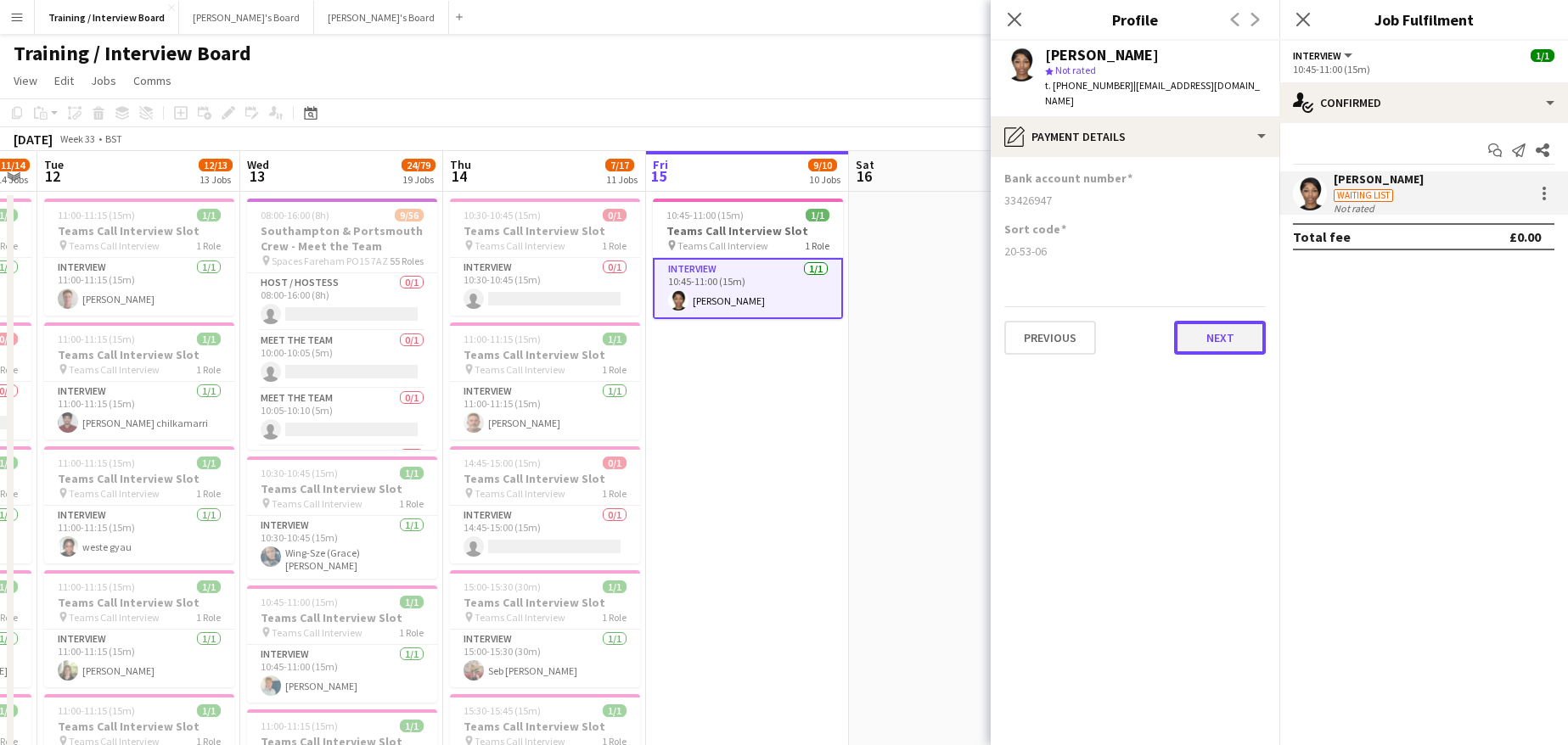
click at [1225, 321] on button "Next" at bounding box center [1219, 338] width 91 height 34
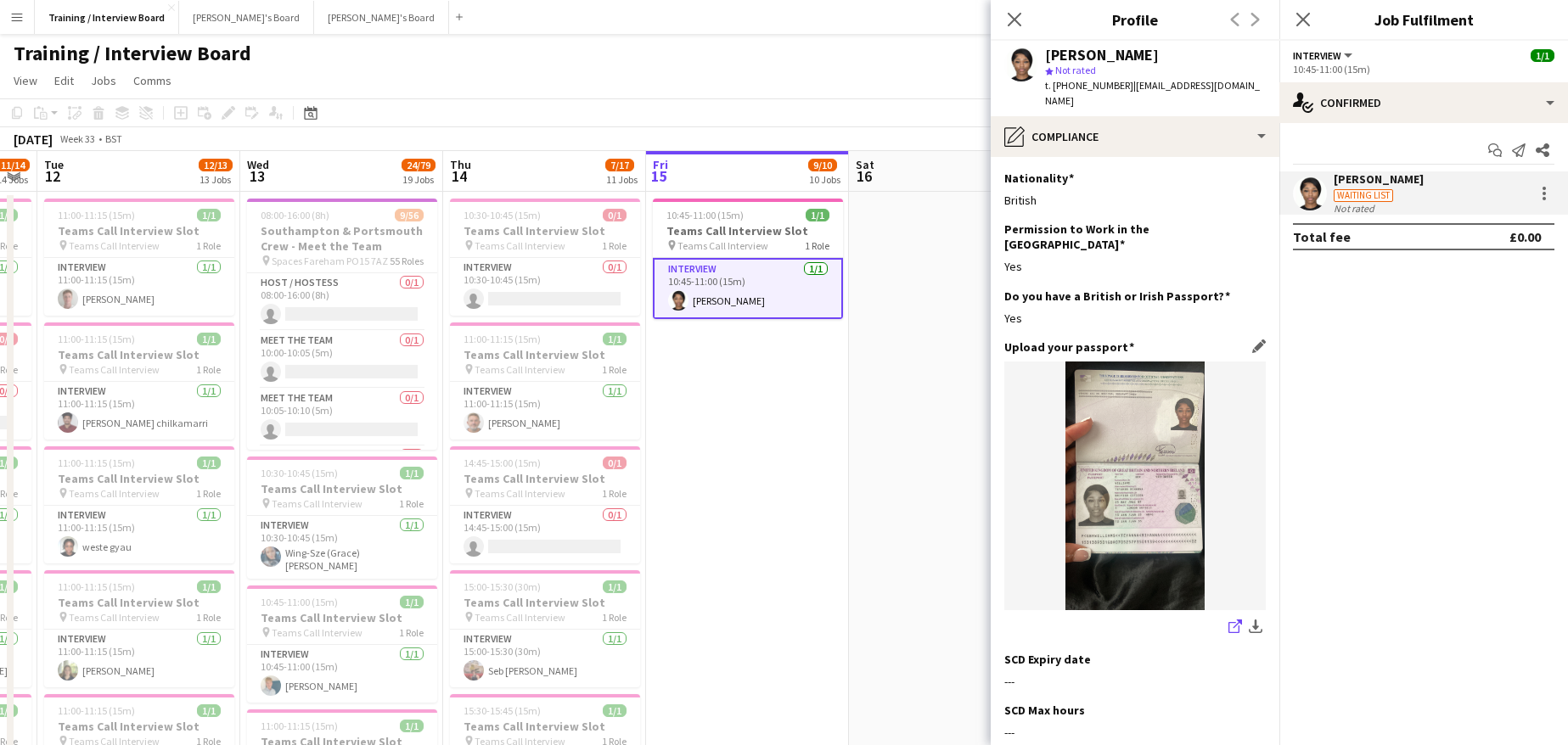
click at [1228, 620] on icon "share-external-link-1" at bounding box center [1235, 627] width 14 height 14
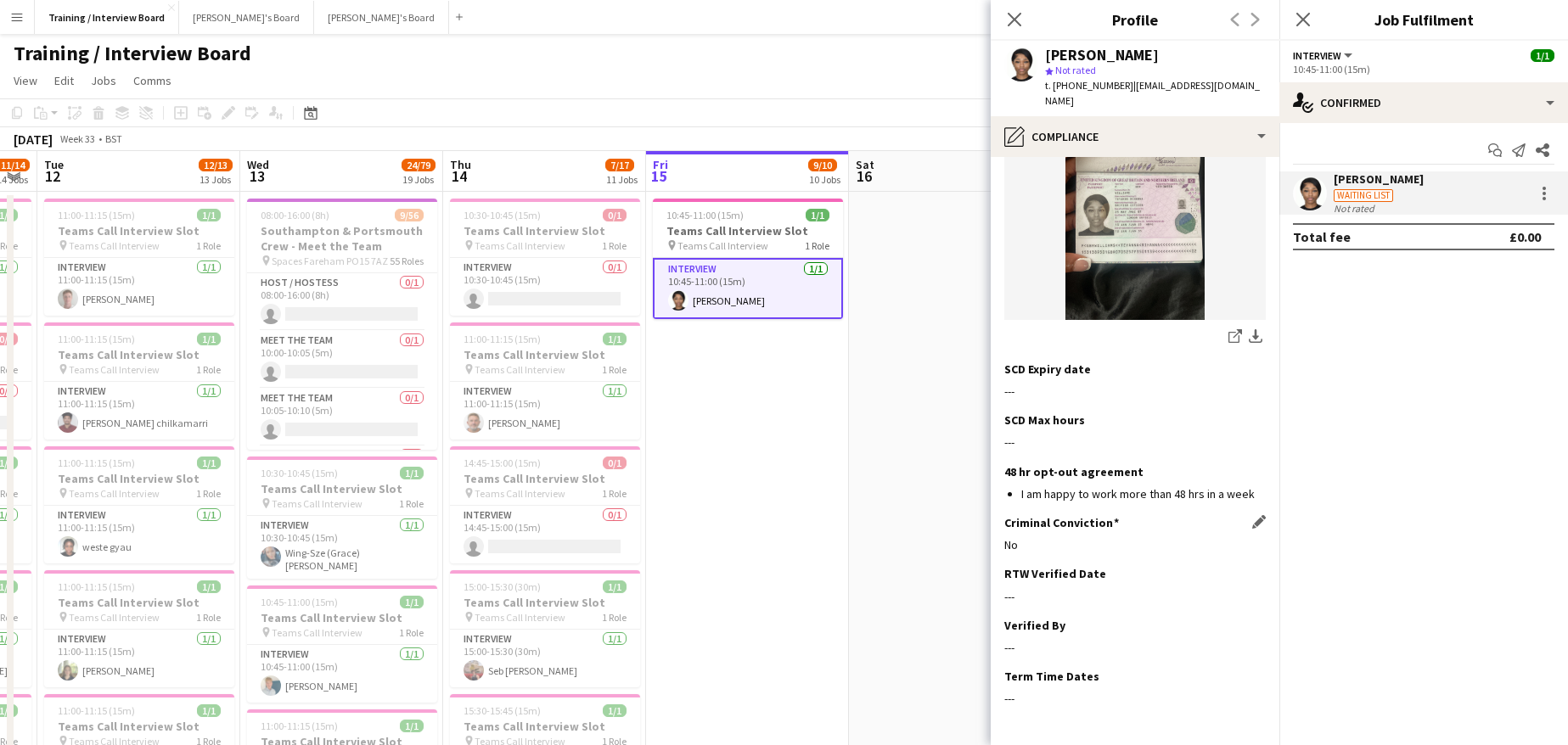
scroll to position [330, 0]
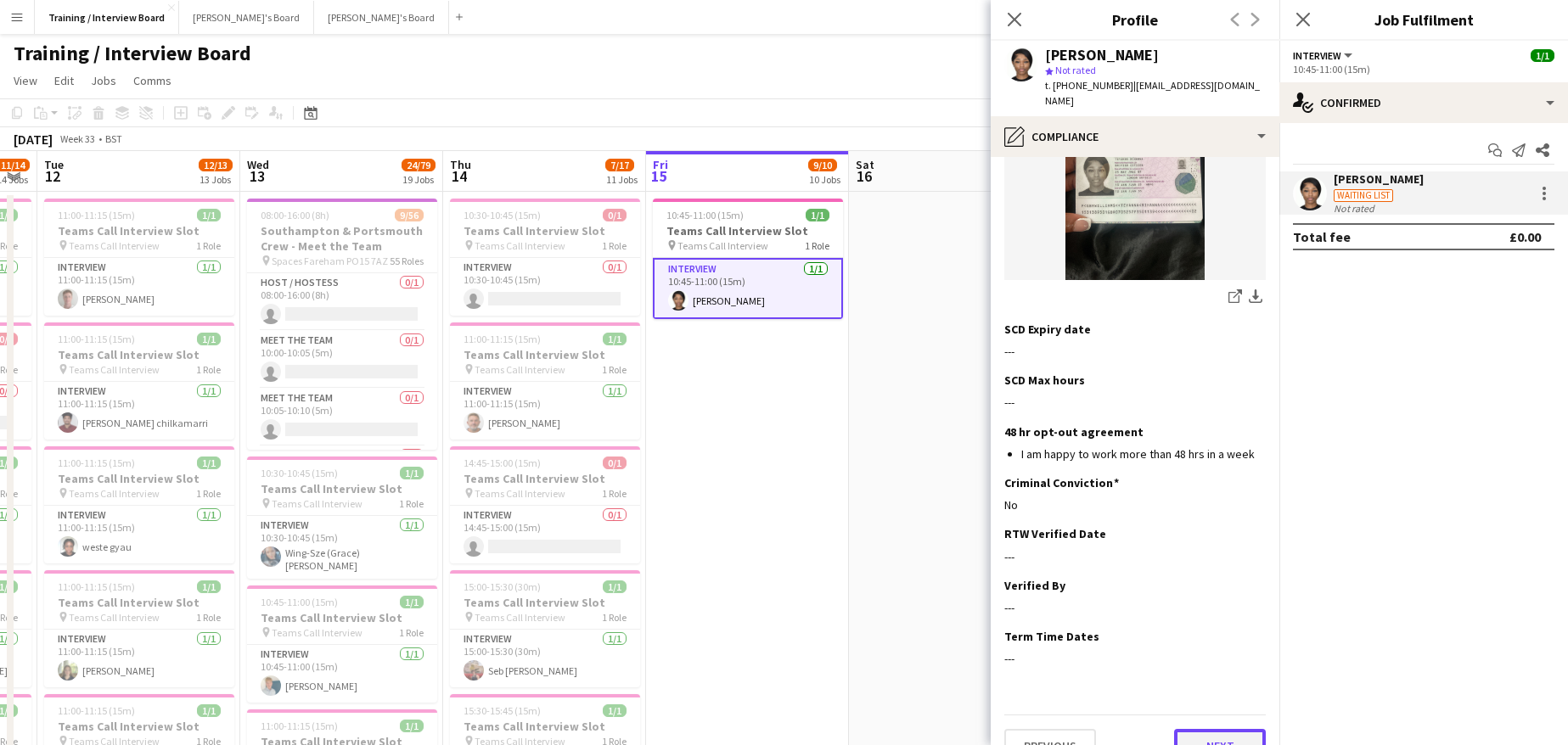
click at [1243, 729] on button "Next" at bounding box center [1219, 746] width 91 height 34
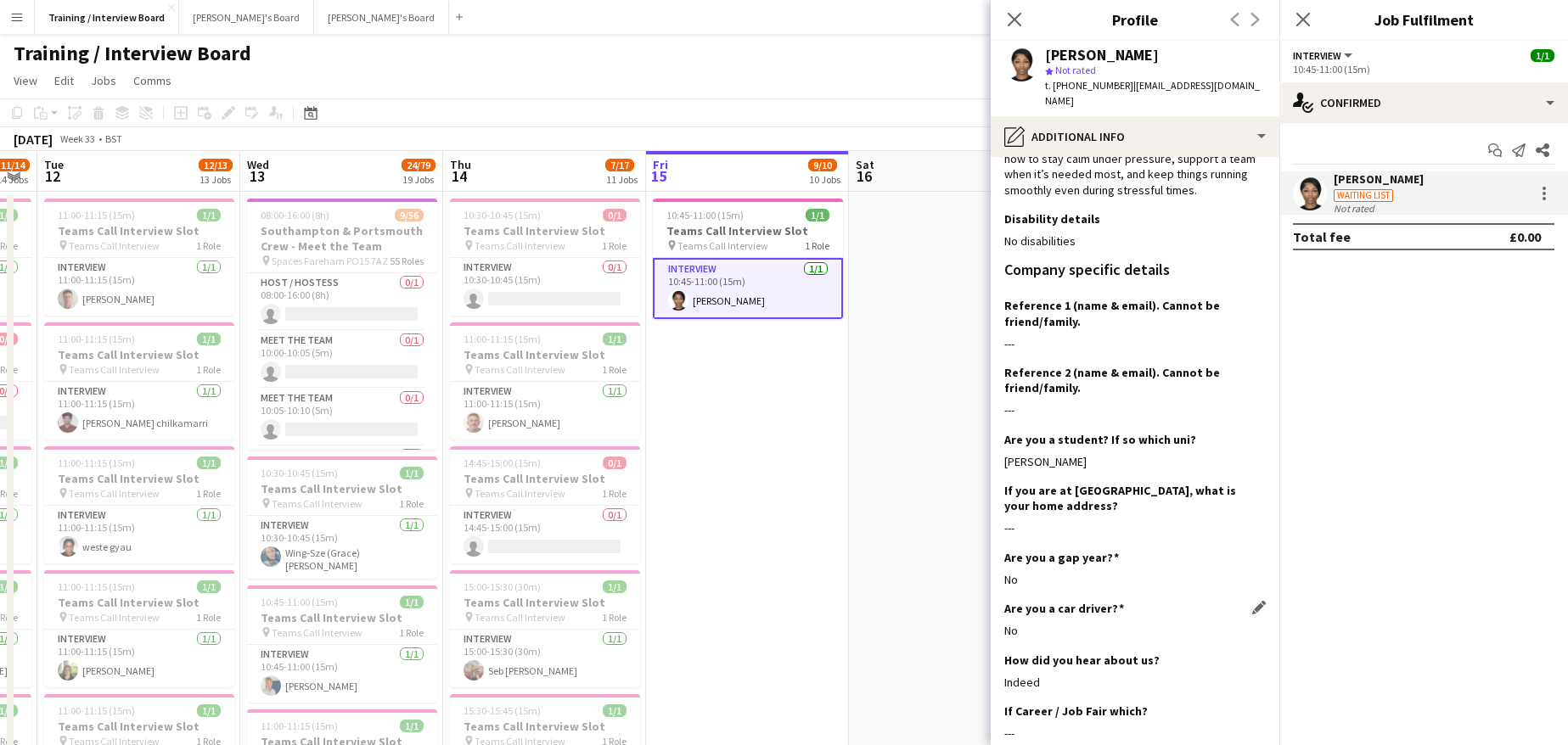
scroll to position [311, 0]
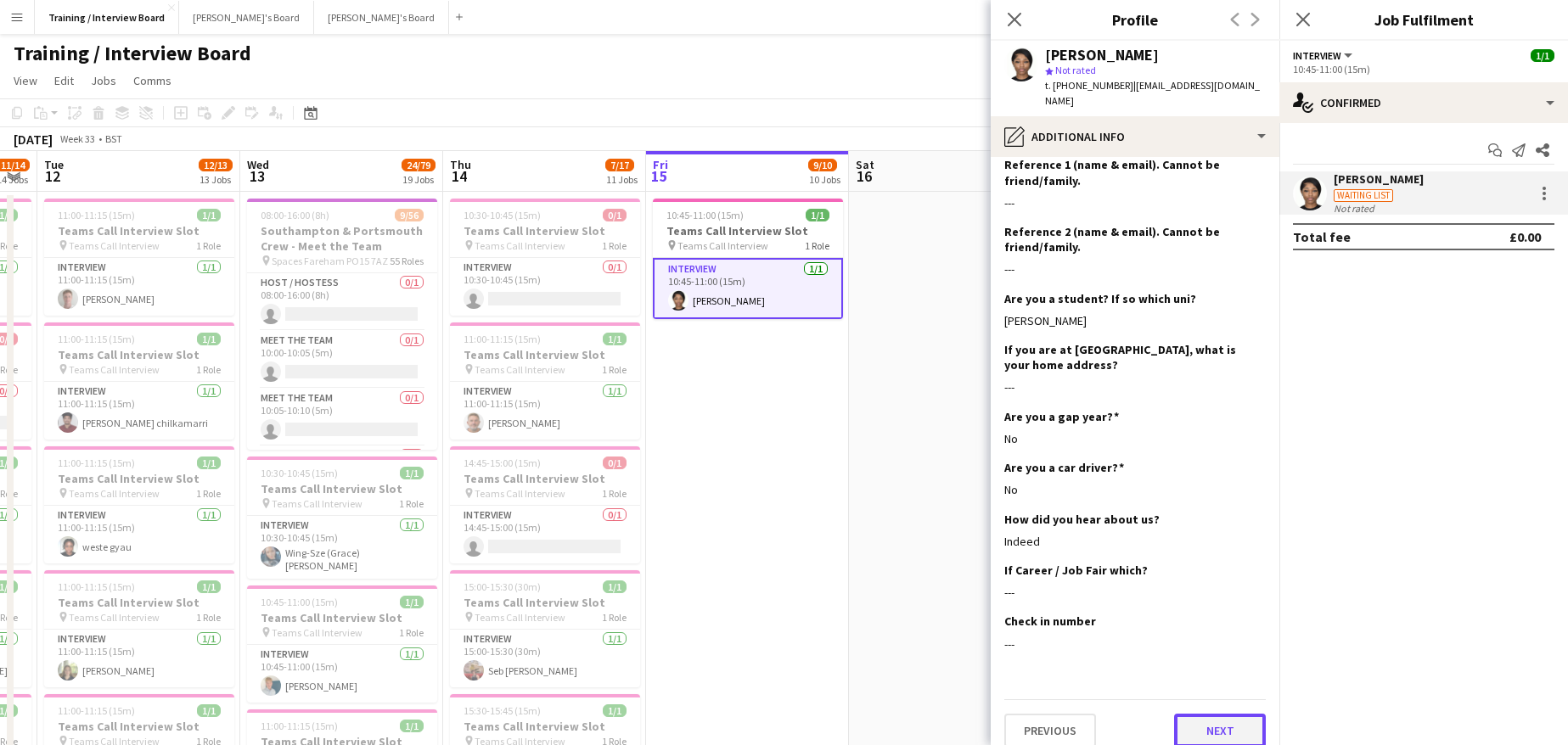
click at [1204, 713] on button "Next" at bounding box center [1219, 730] width 91 height 34
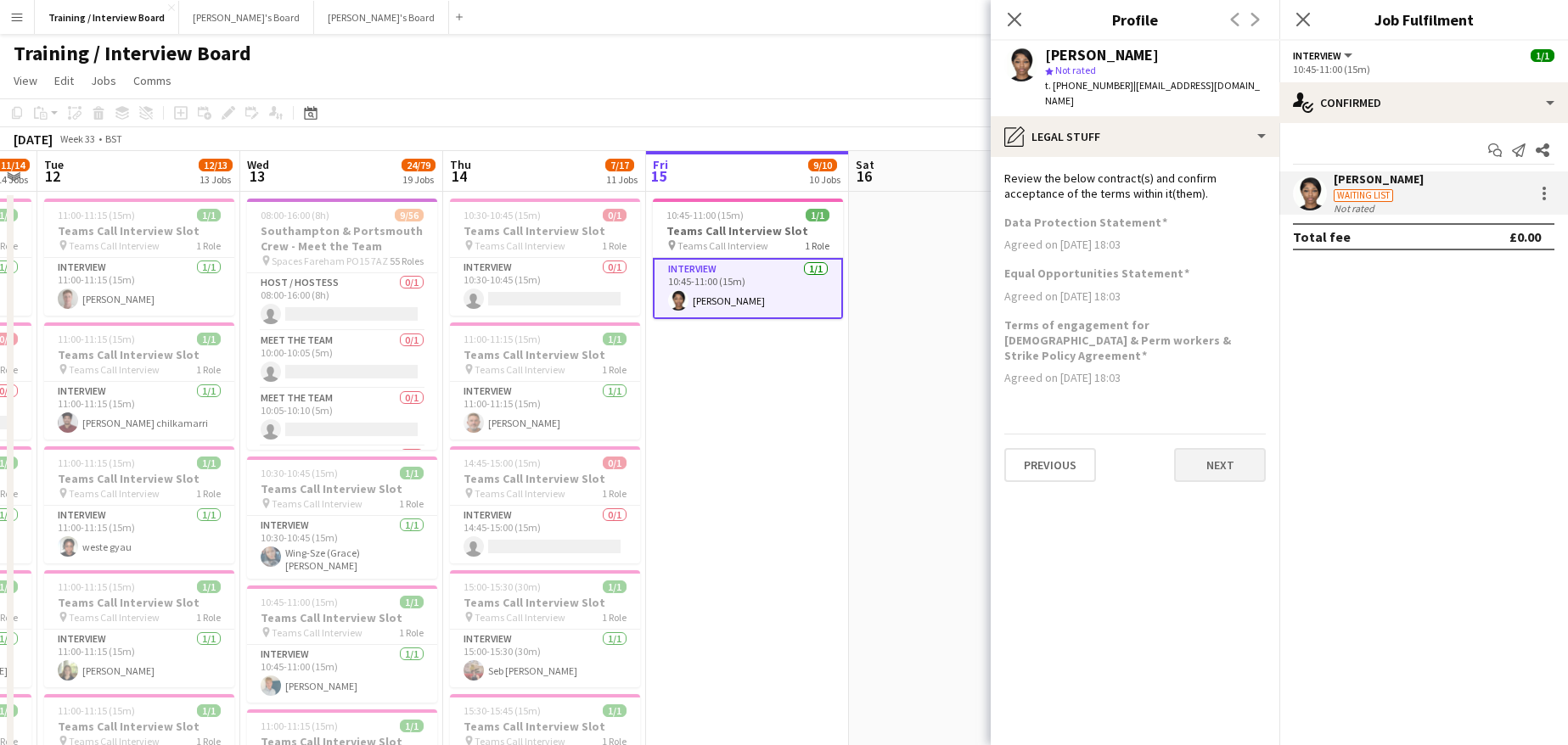
scroll to position [0, 0]
click at [1229, 448] on button "Next" at bounding box center [1219, 465] width 91 height 34
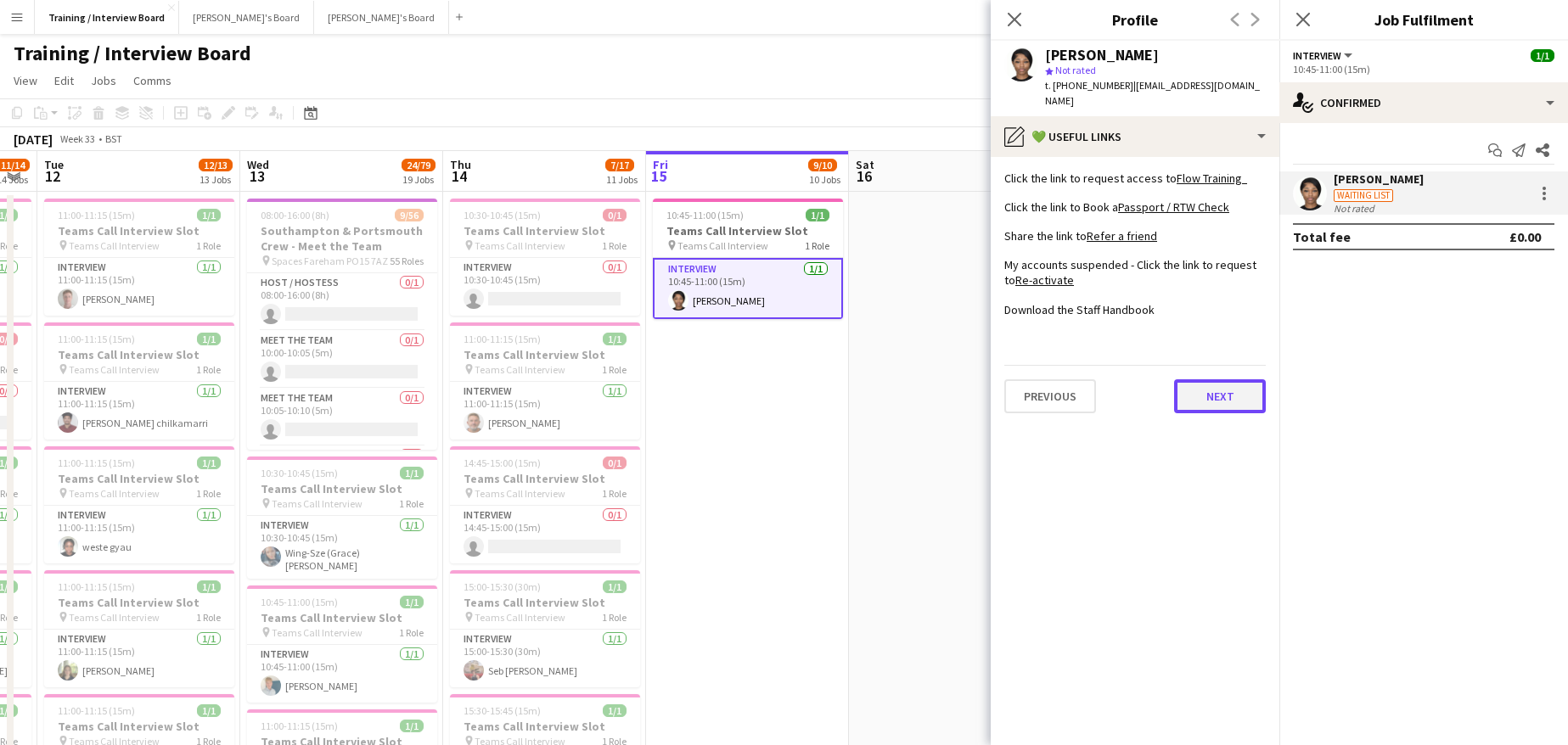
click at [1225, 379] on button "Next" at bounding box center [1219, 396] width 91 height 34
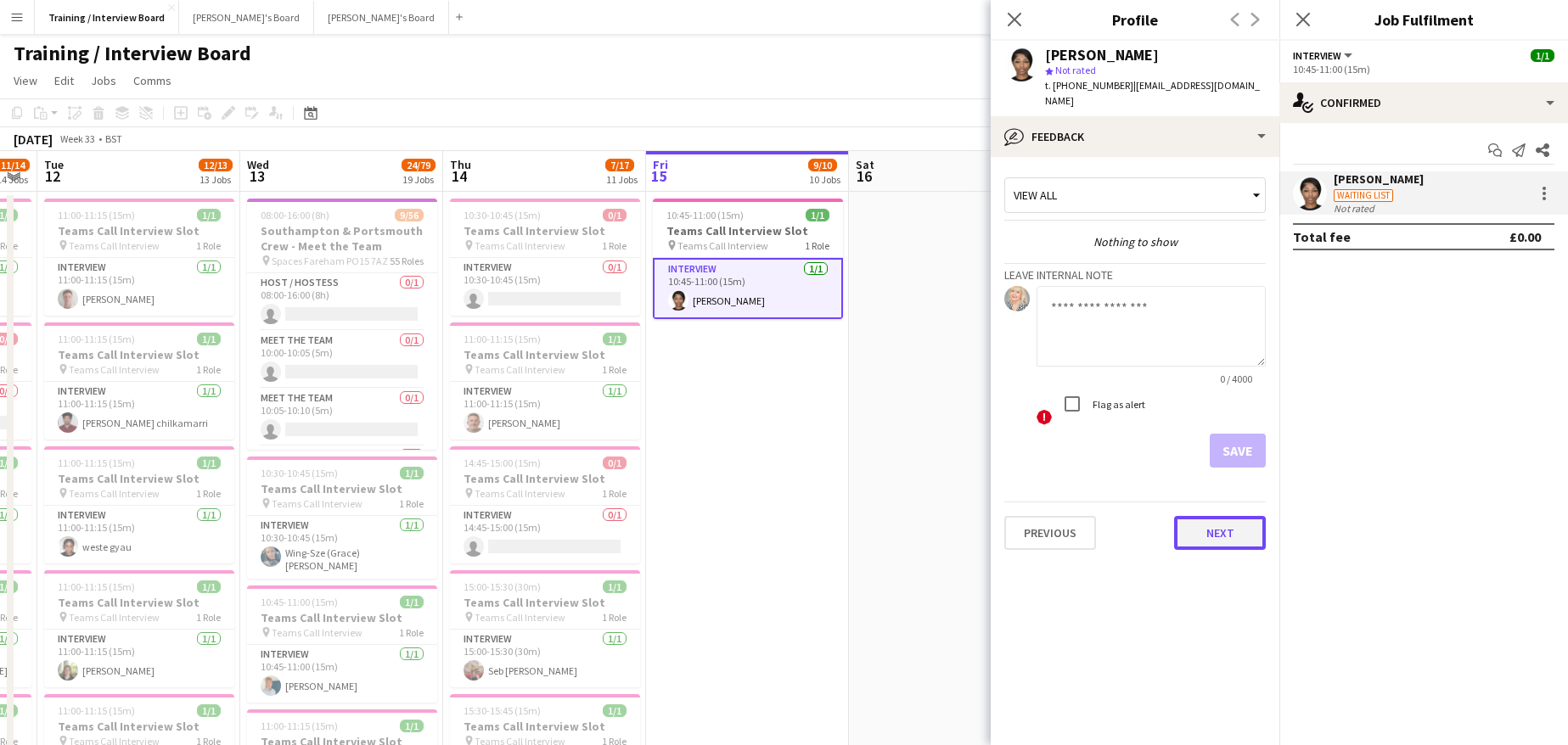
click at [1256, 522] on button "Next" at bounding box center [1219, 532] width 91 height 34
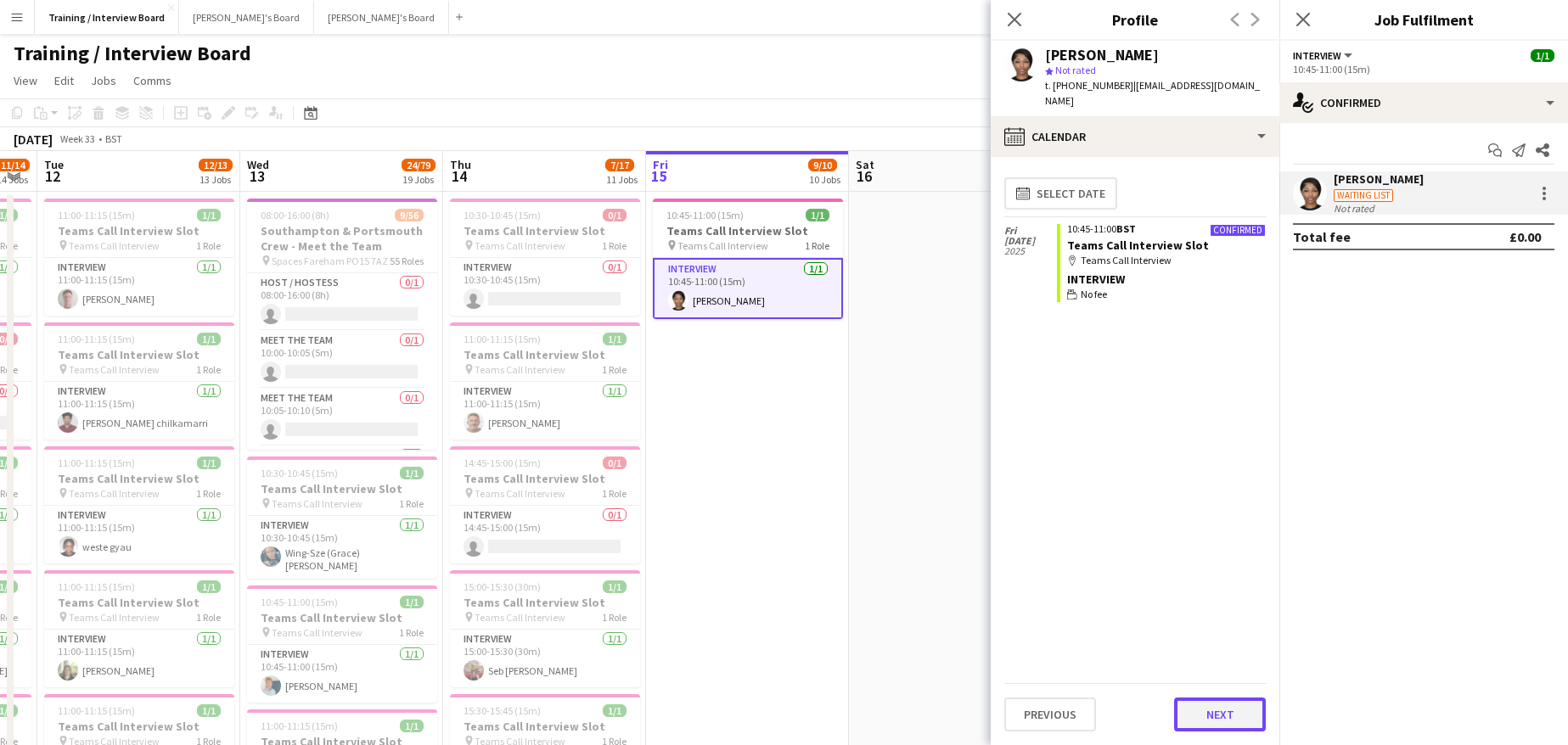
click at [1236, 701] on button "Next" at bounding box center [1219, 714] width 91 height 34
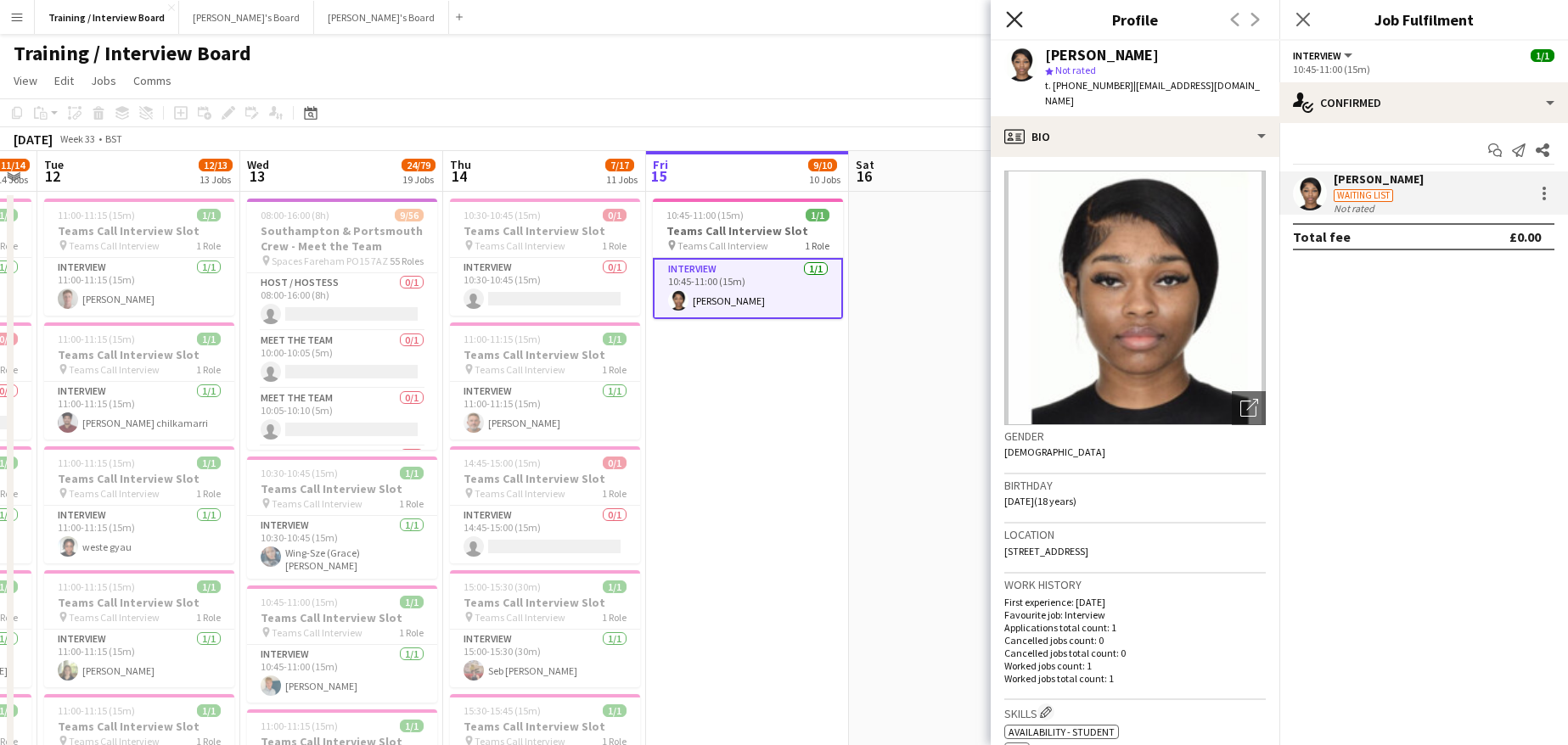
click at [1015, 24] on icon "Close pop-in" at bounding box center [1014, 19] width 16 height 16
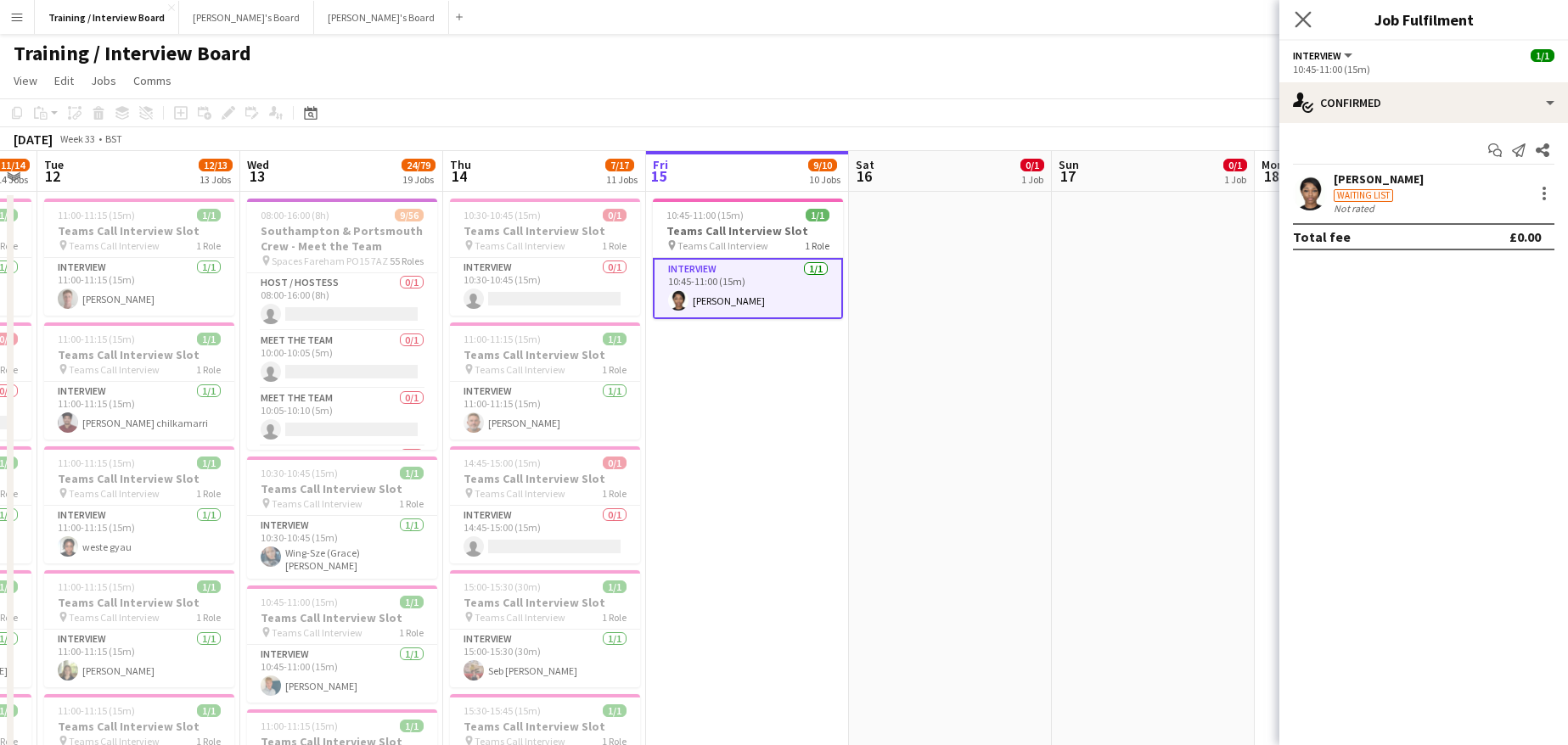
click at [1311, 13] on icon at bounding box center [1303, 19] width 16 height 16
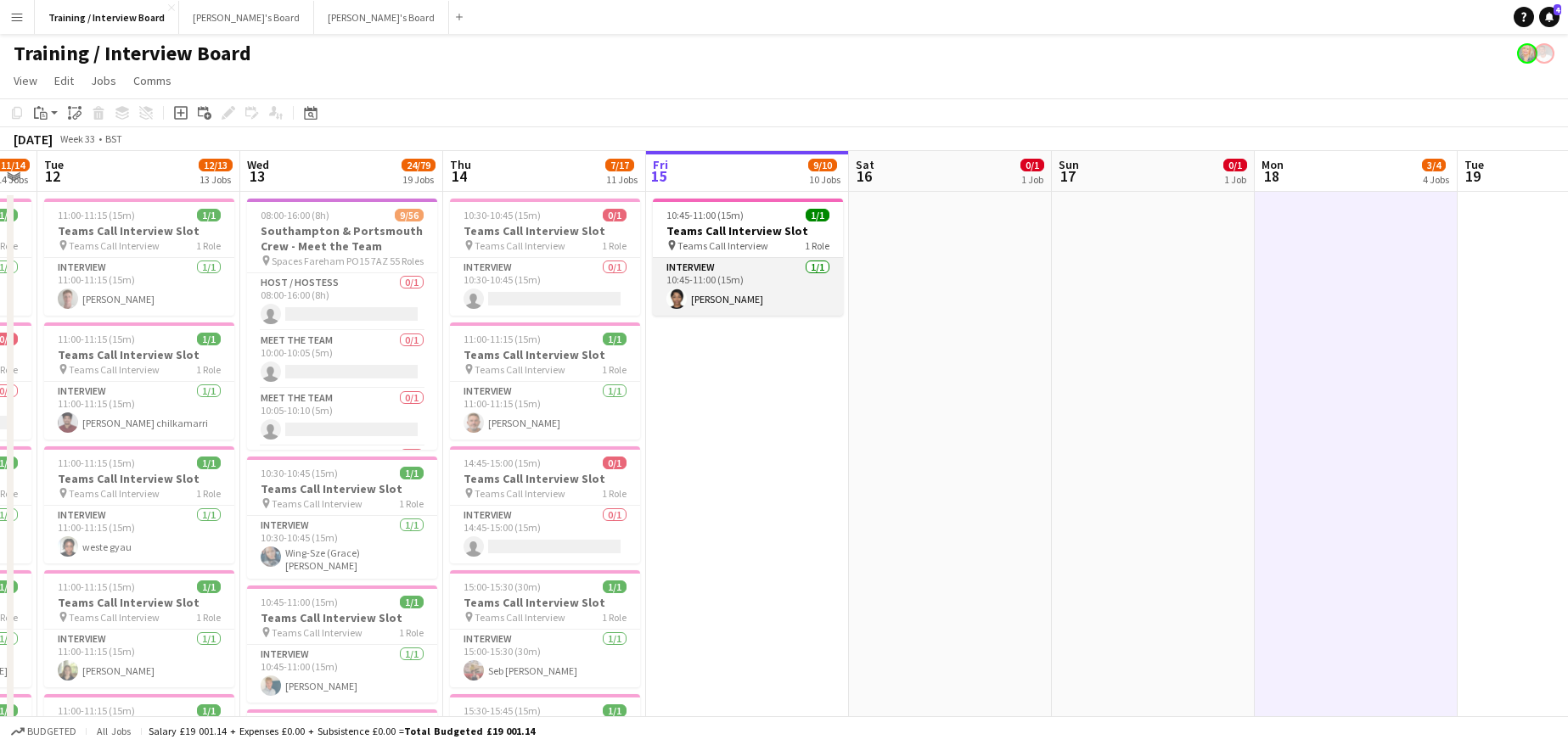
click at [713, 298] on app-card-role "Interview [DATE] 10:45-11:00 (15m) [PERSON_NAME]" at bounding box center [747, 287] width 190 height 58
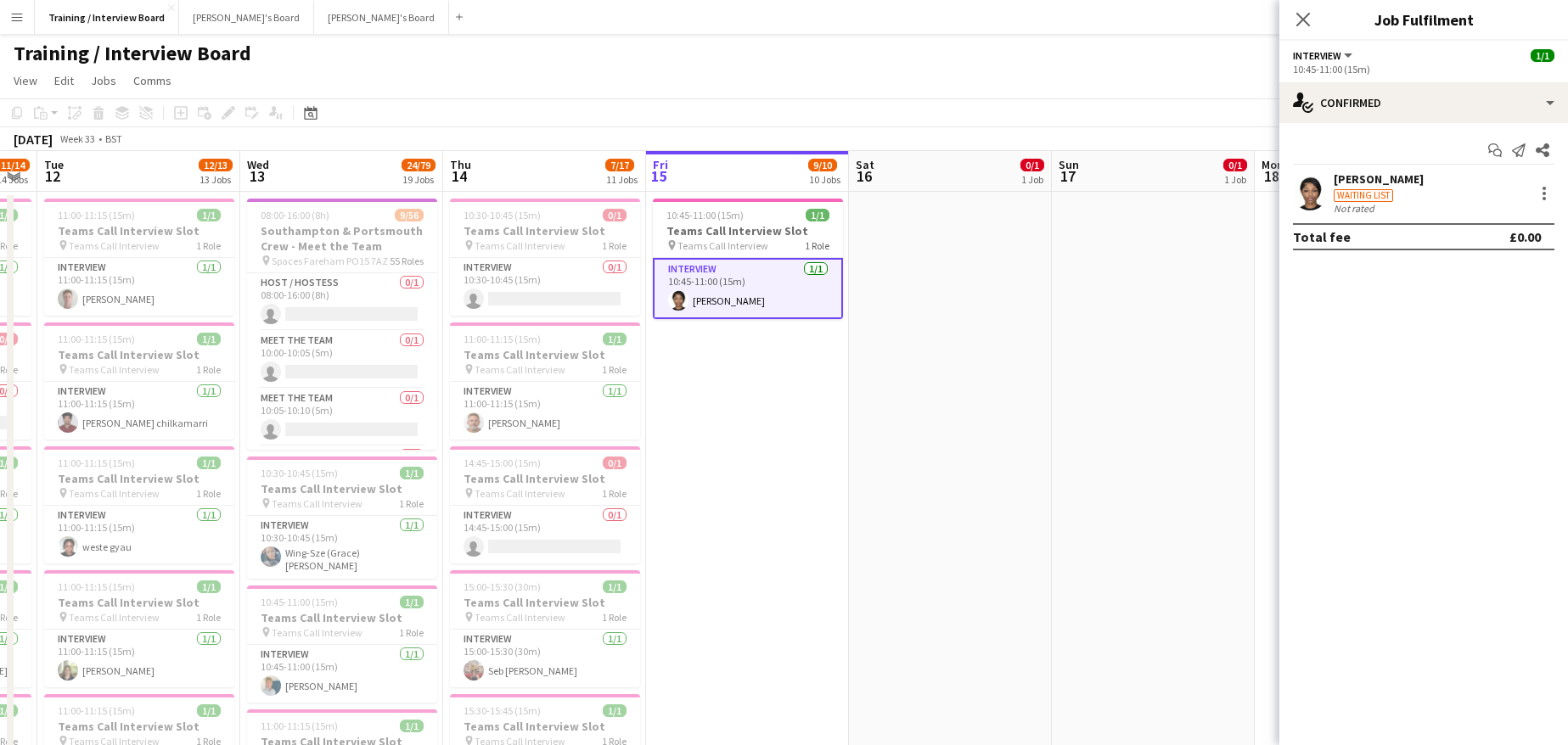
click at [1342, 185] on div "[PERSON_NAME]" at bounding box center [1378, 179] width 90 height 15
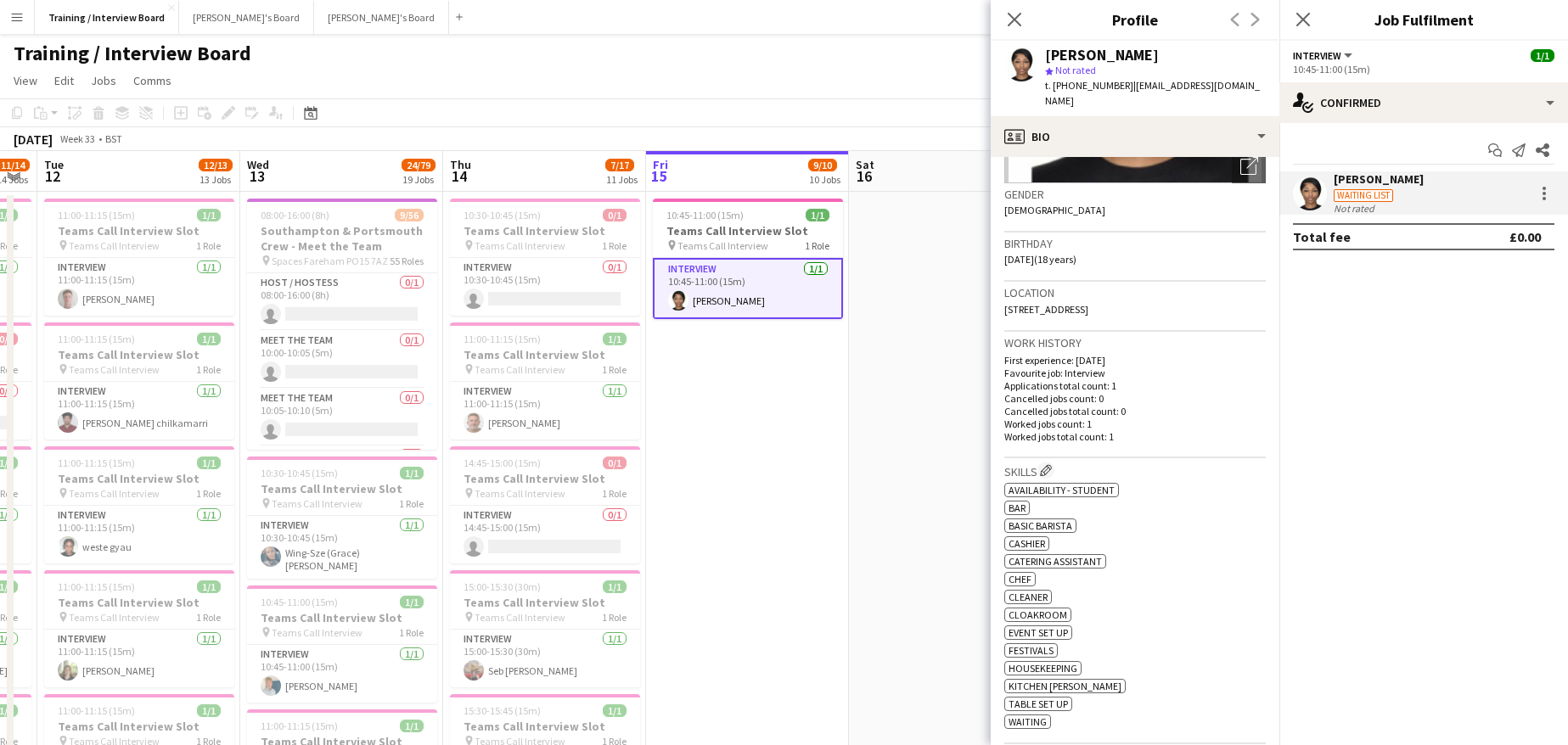
scroll to position [271, 0]
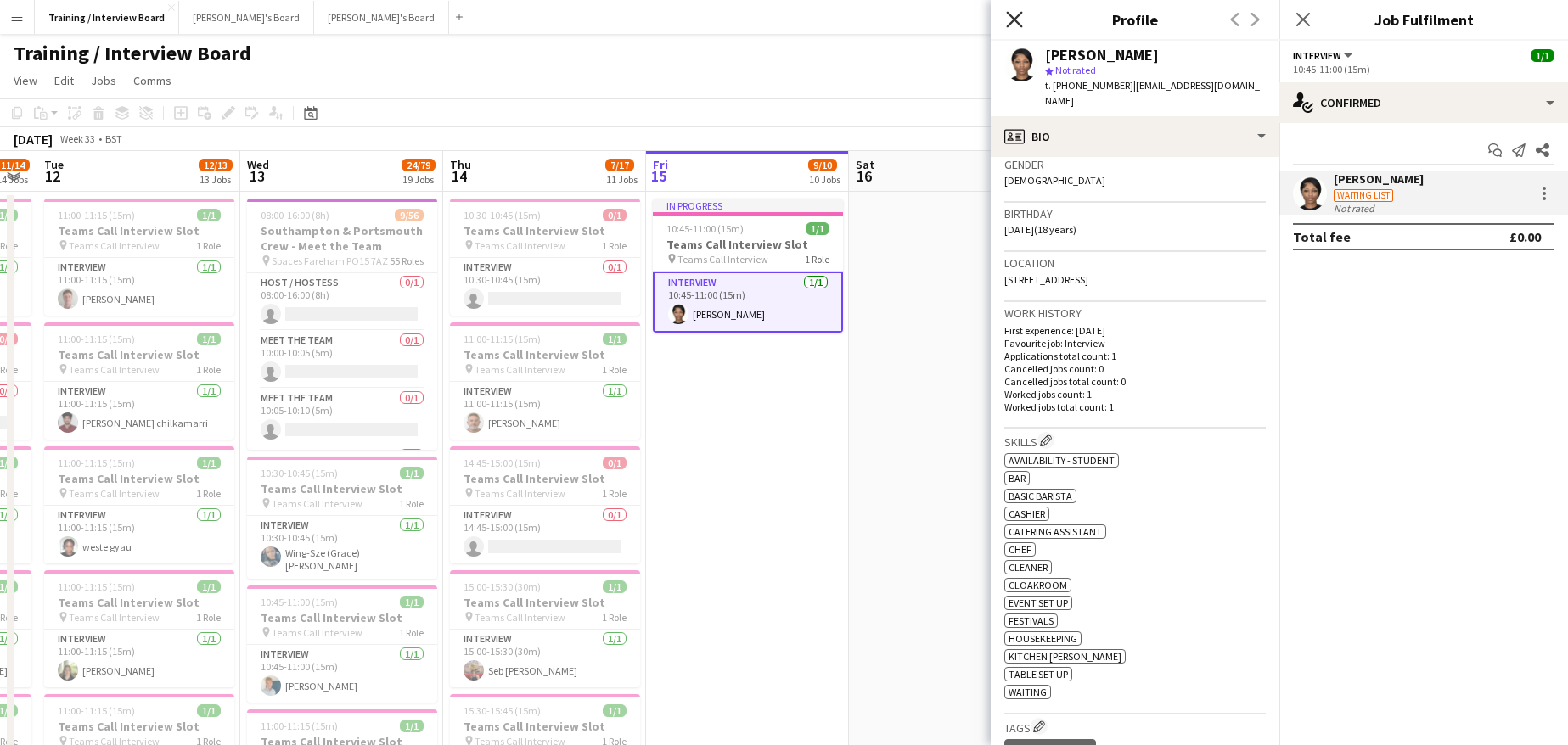
click at [1011, 13] on icon "Close pop-in" at bounding box center [1014, 19] width 16 height 16
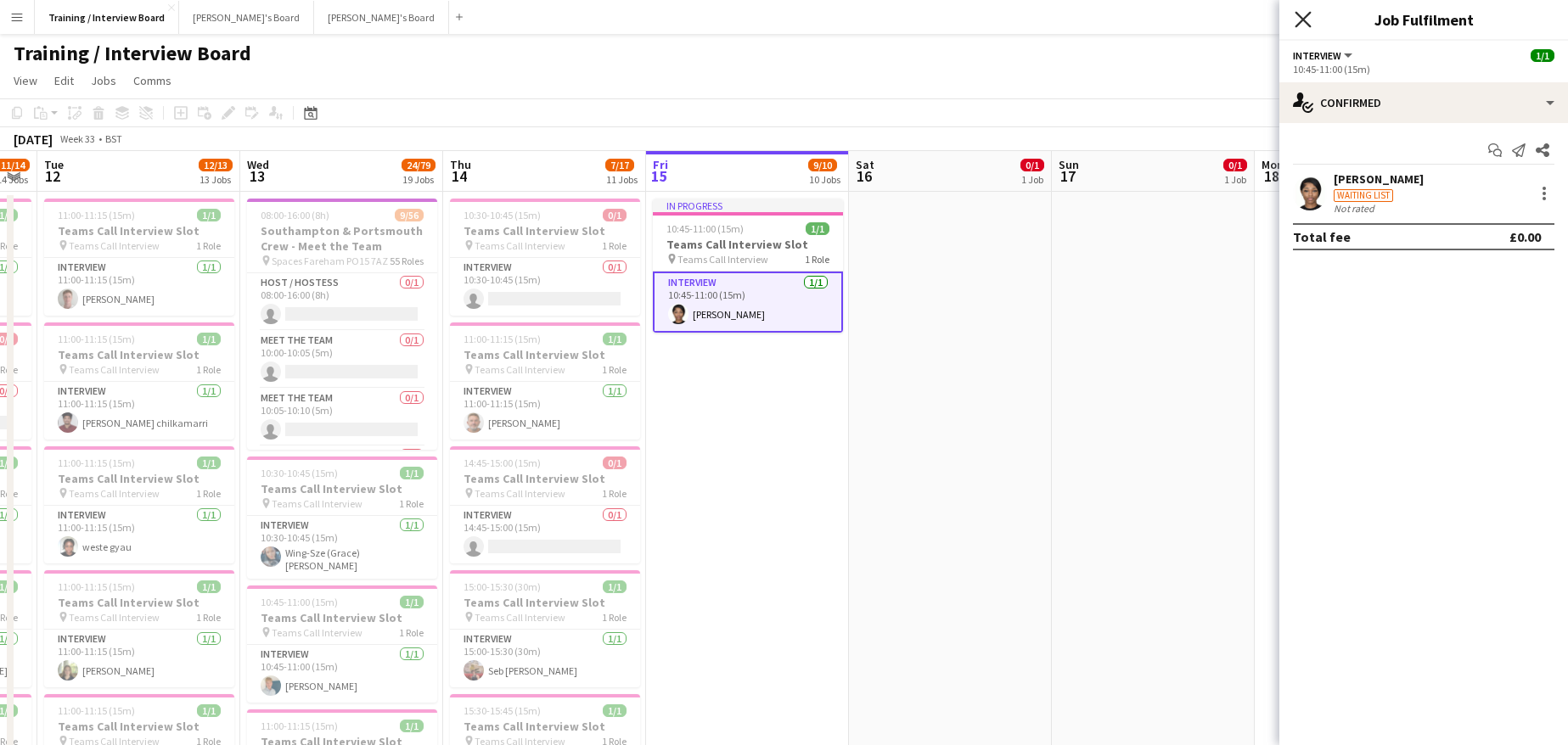
click at [1302, 15] on icon "Close pop-in" at bounding box center [1303, 19] width 16 height 16
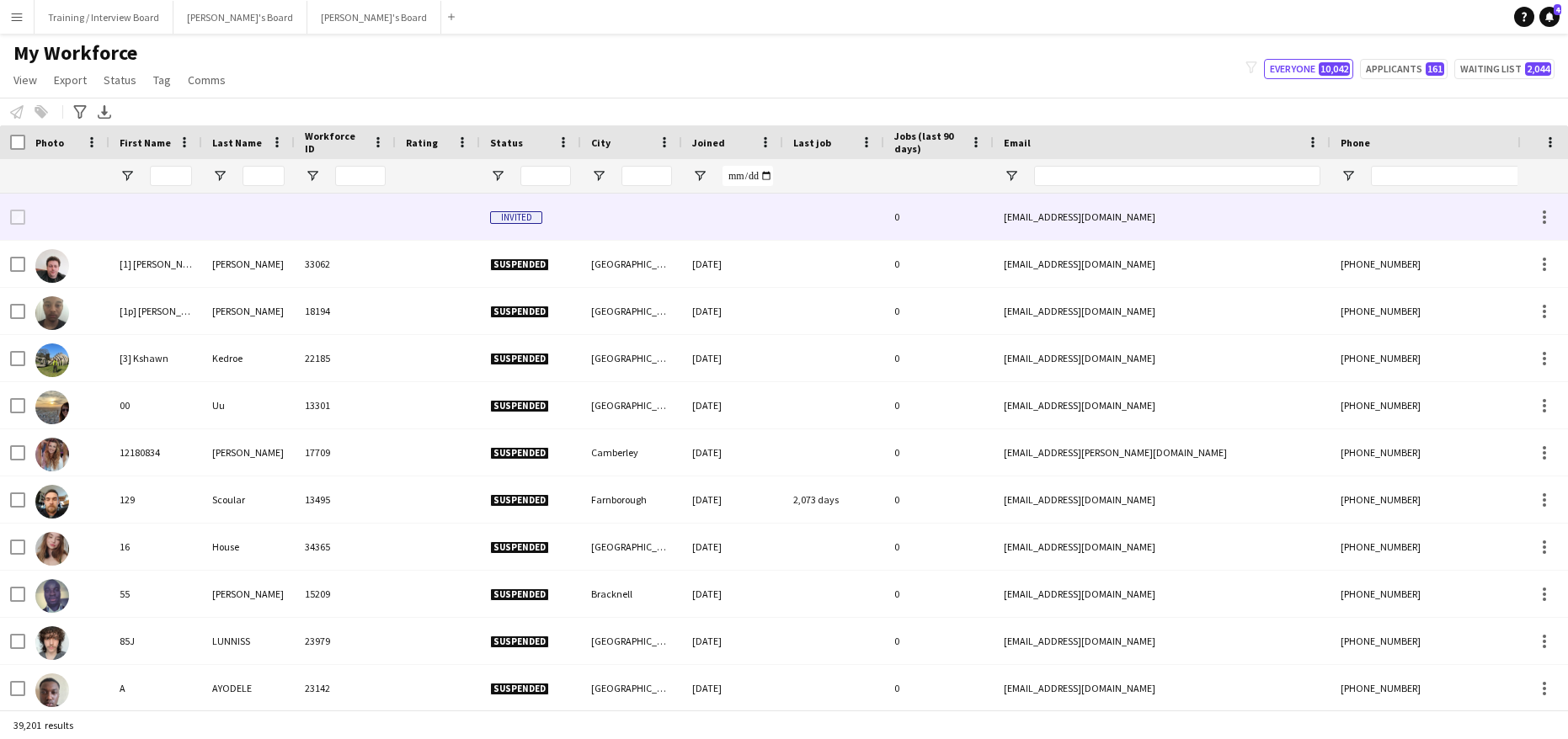
type input "*********"
type input "*******"
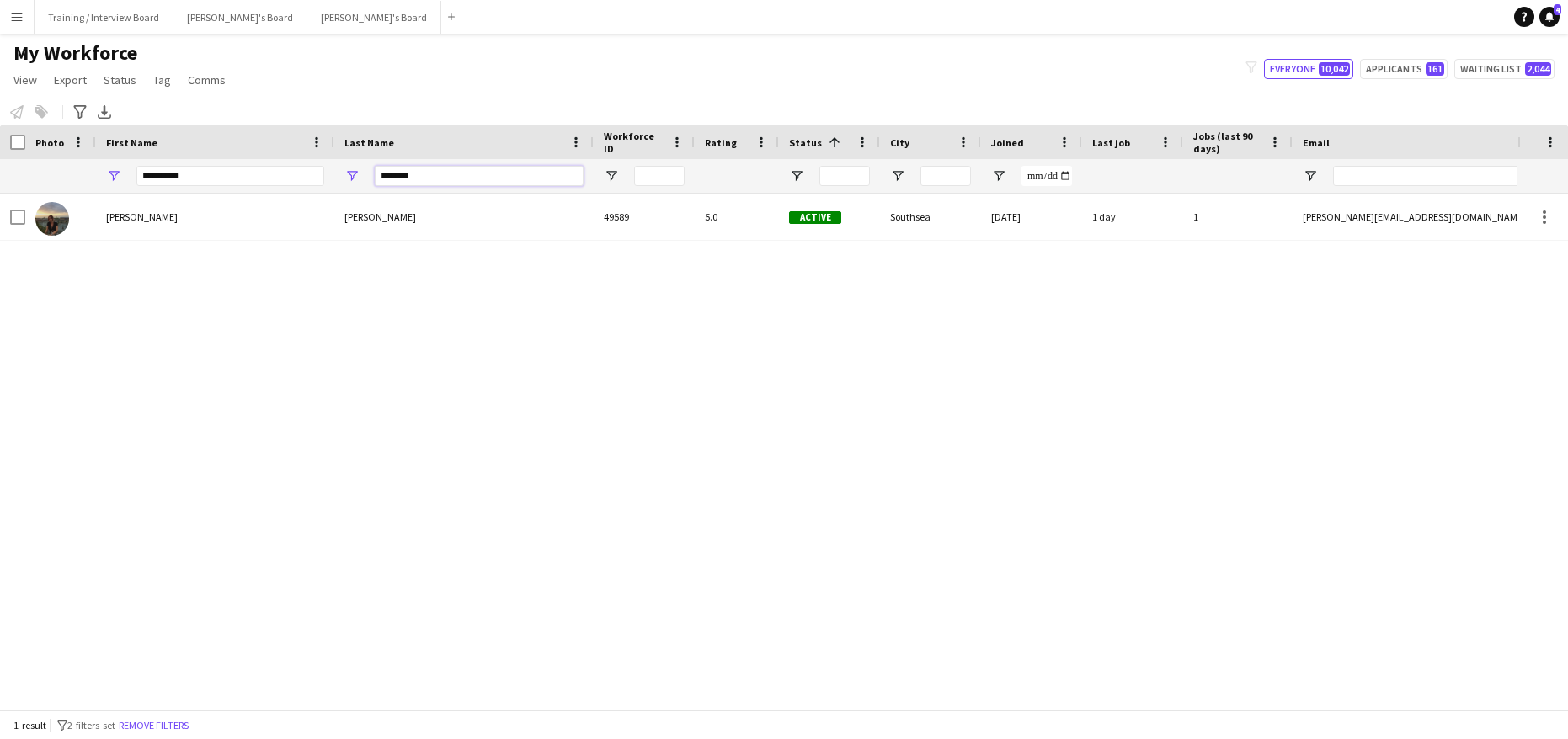
click at [421, 175] on input "*******" at bounding box center [479, 175] width 209 height 21
type input "*"
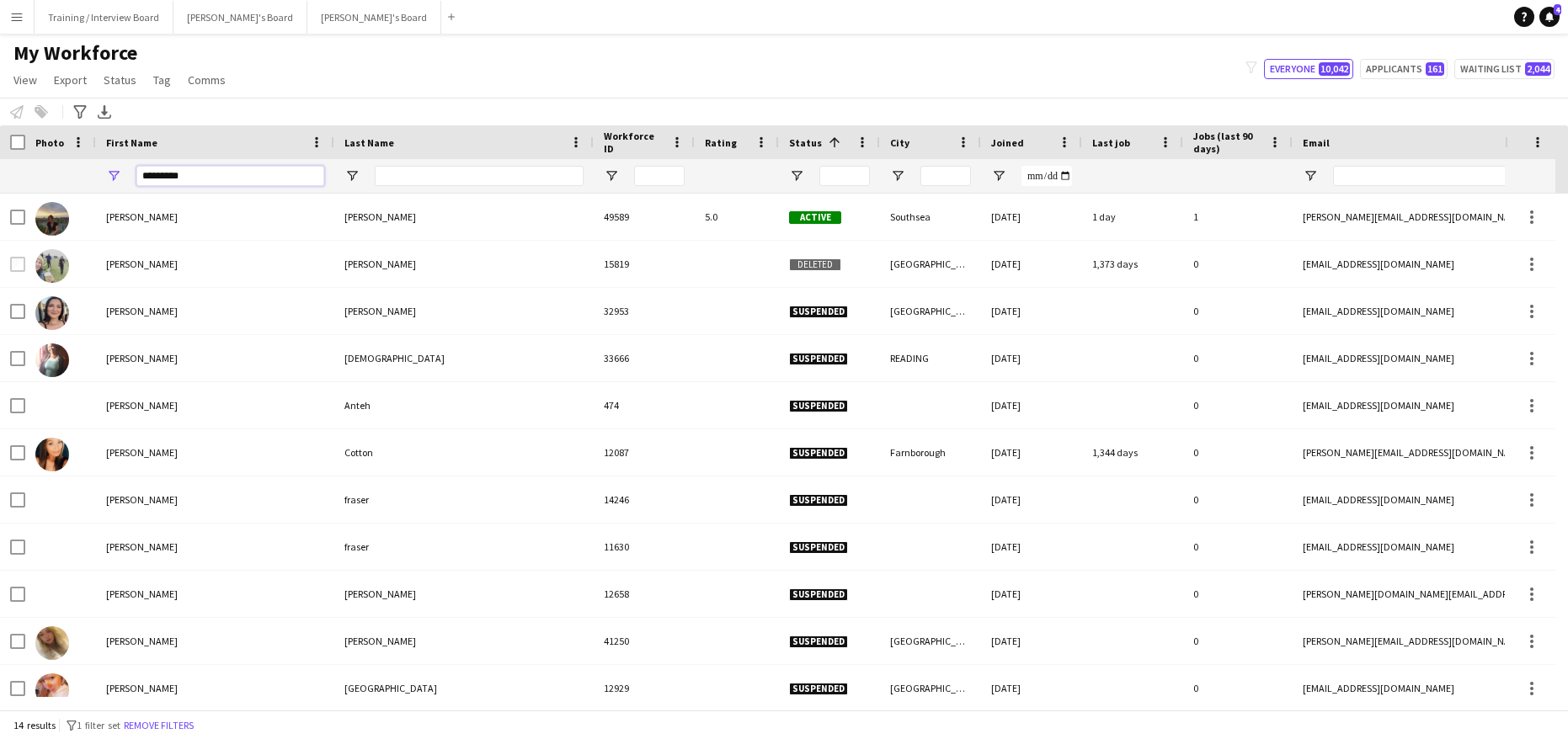
click at [230, 176] on input "*********" at bounding box center [230, 175] width 188 height 21
type input "*"
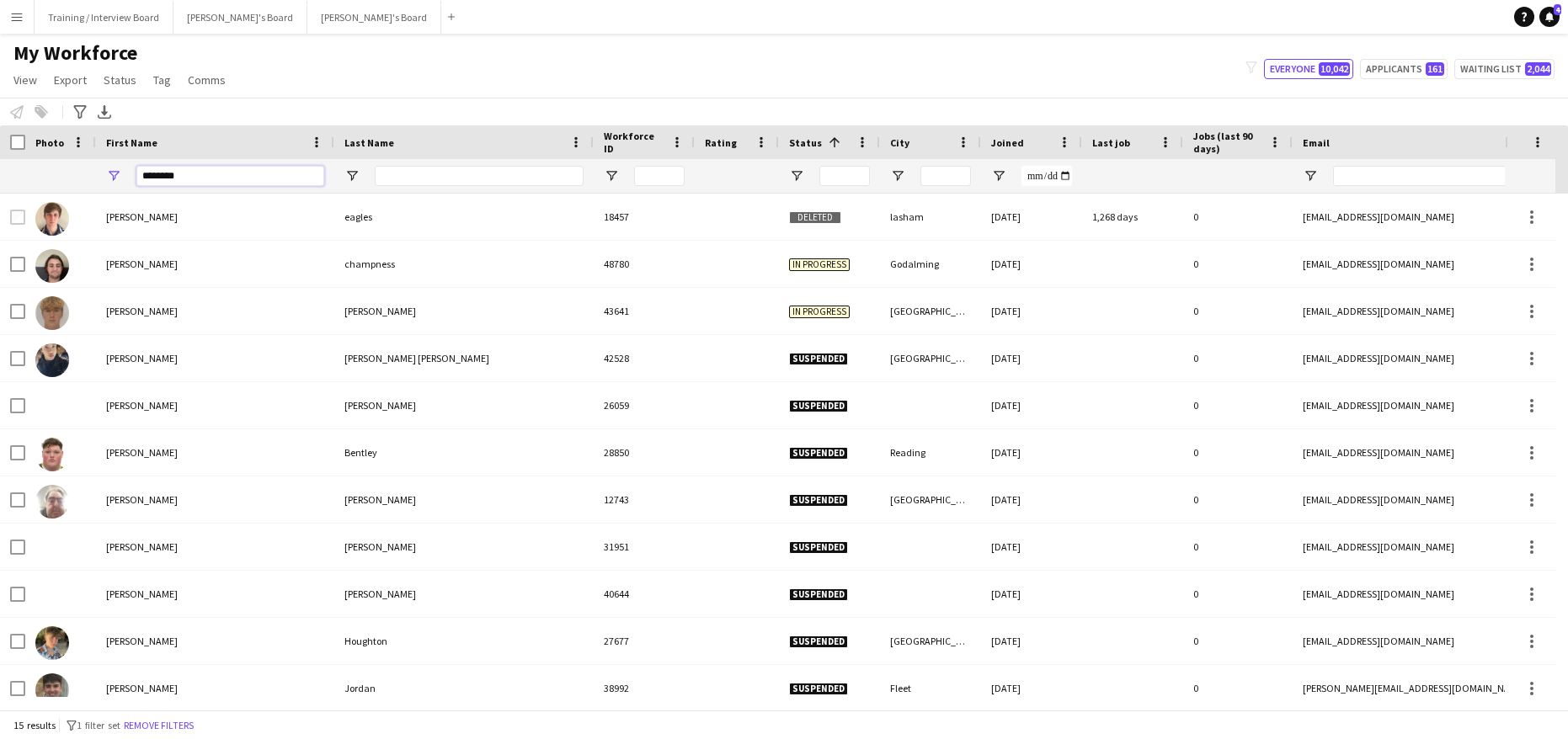
type input "*******"
click at [404, 174] on input "Last Name Filter Input" at bounding box center [479, 175] width 209 height 21
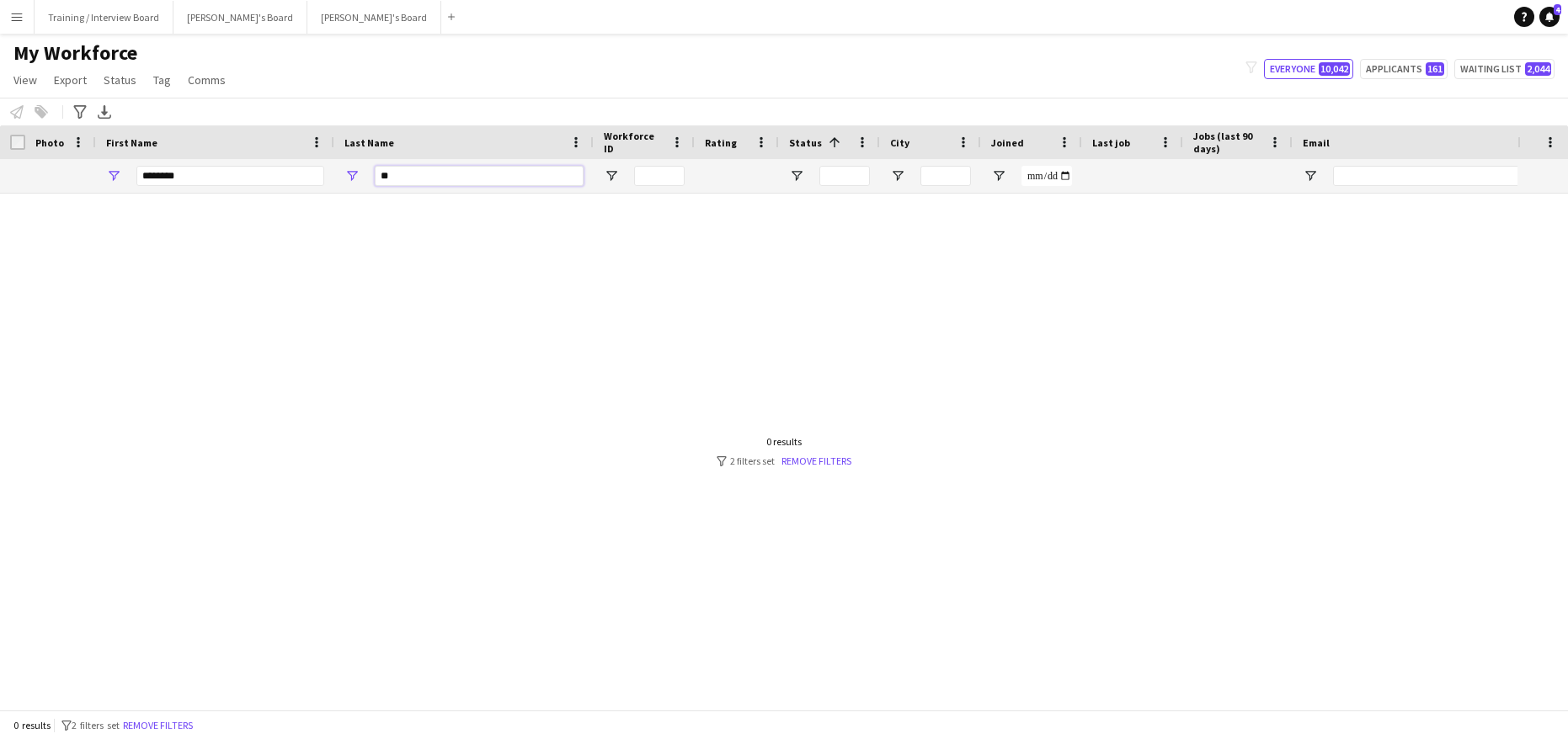
type input "*"
type input "*******"
click at [193, 173] on input "*******" at bounding box center [230, 175] width 188 height 21
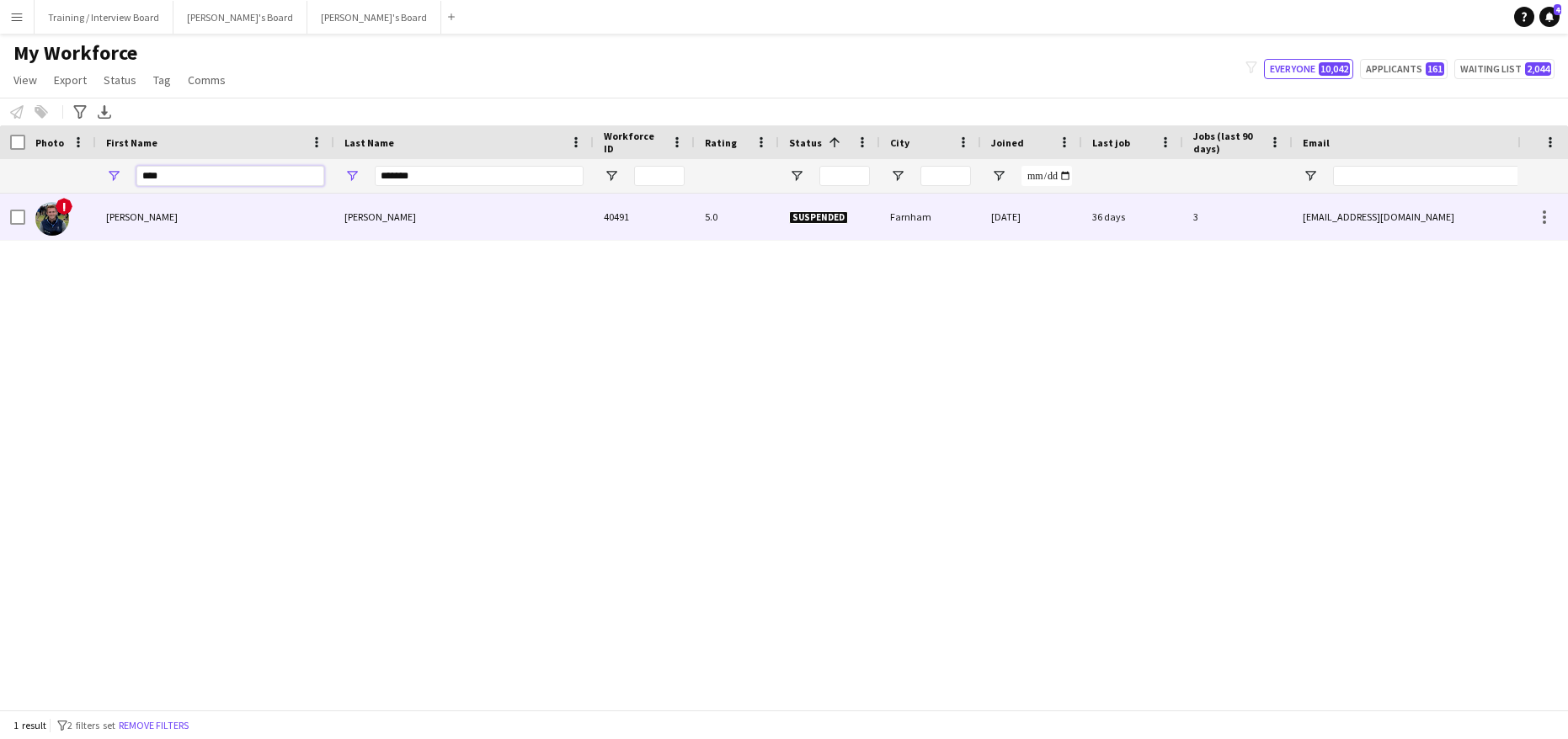
type input "****"
click at [182, 216] on div "William" at bounding box center [215, 216] width 239 height 46
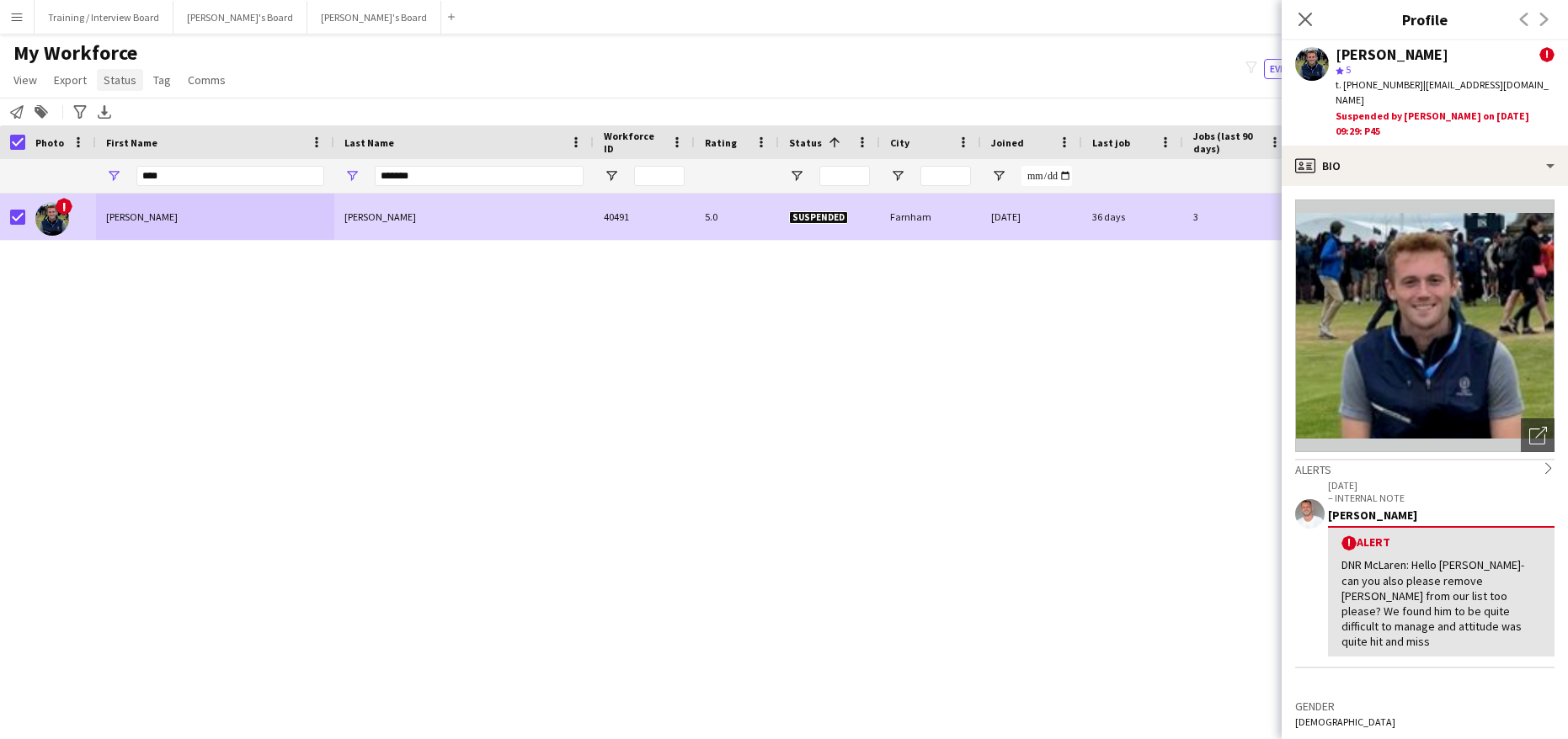
click at [130, 76] on span "Status" at bounding box center [119, 79] width 33 height 15
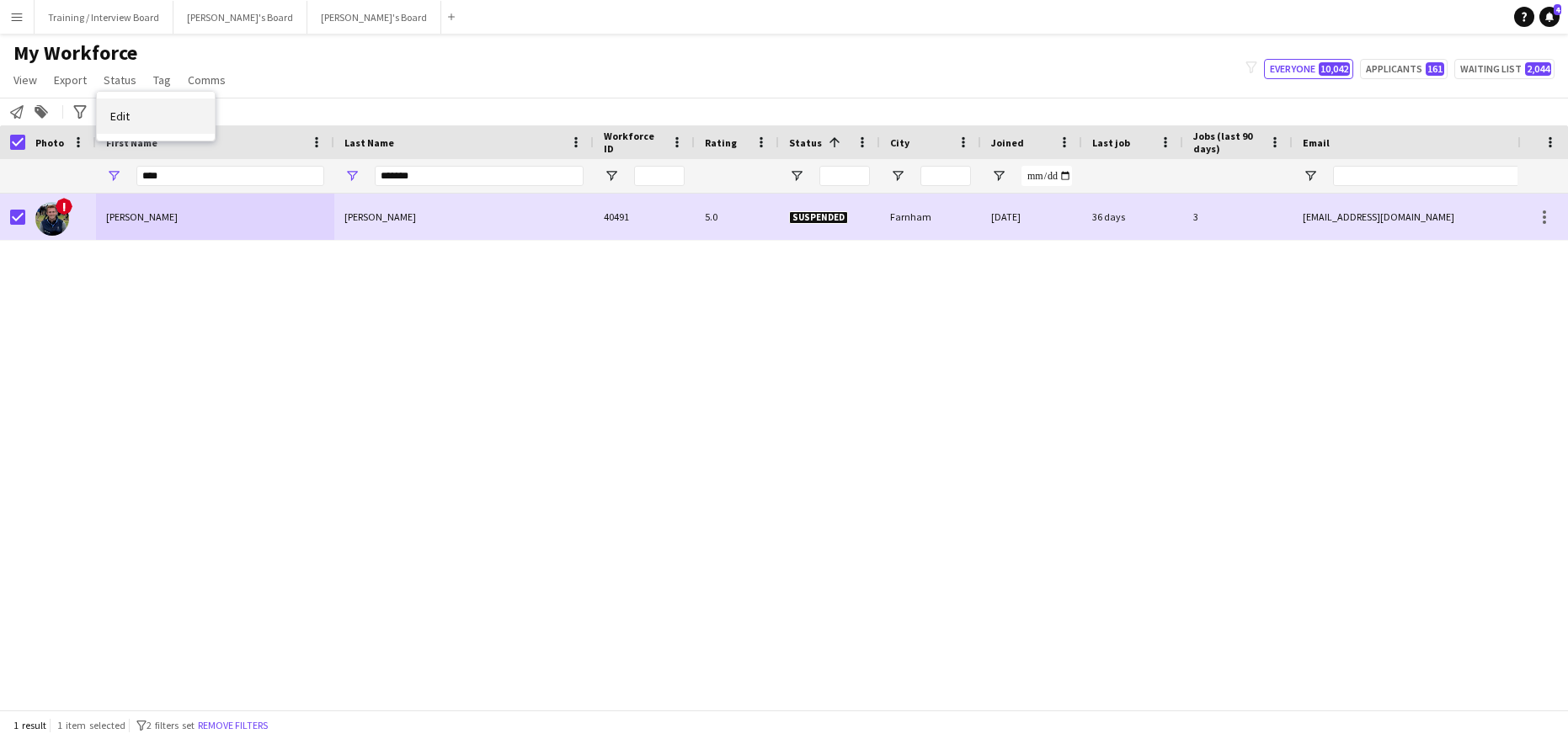
click at [127, 121] on span "Edit" at bounding box center [120, 115] width 20 height 15
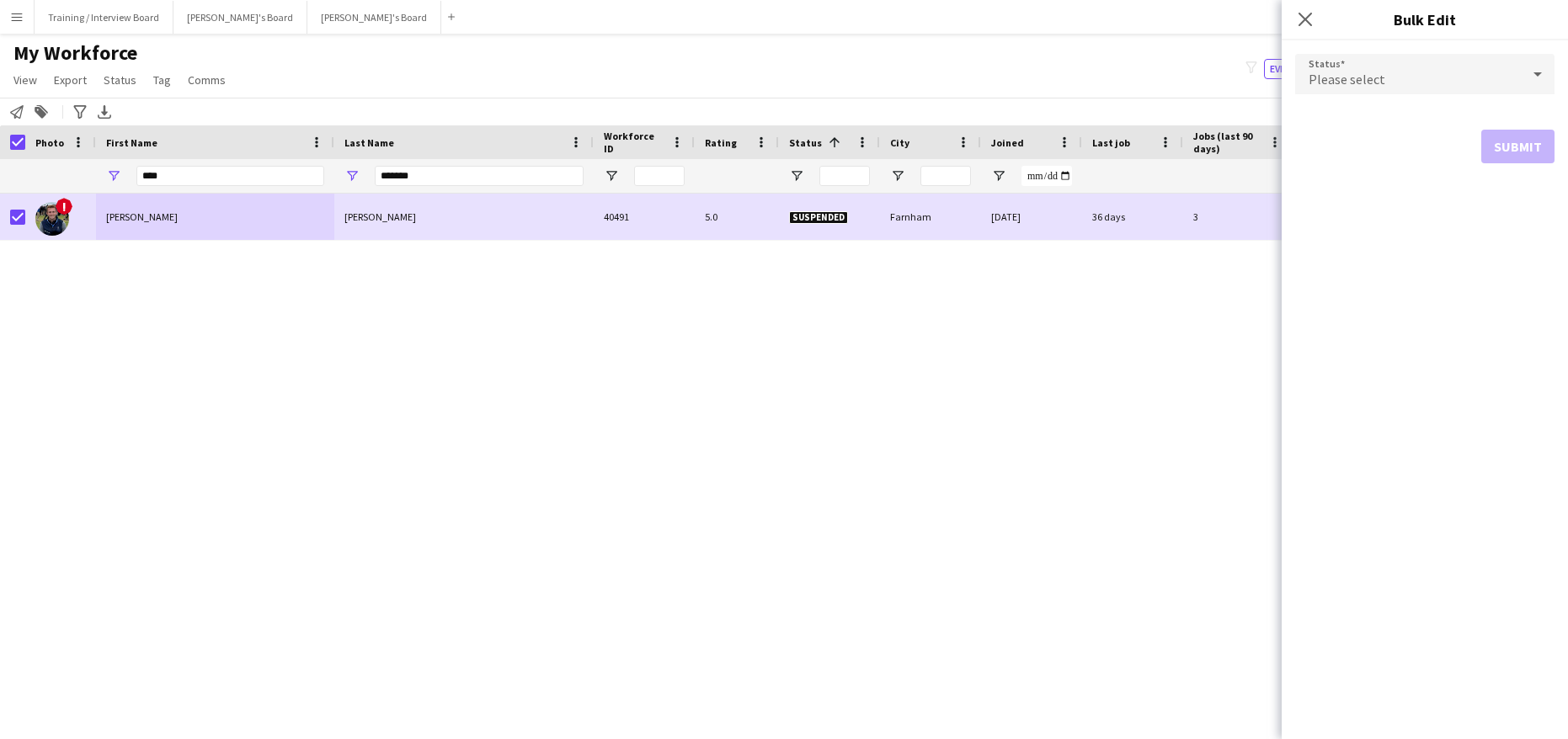
click at [1539, 78] on icon at bounding box center [1537, 74] width 21 height 34
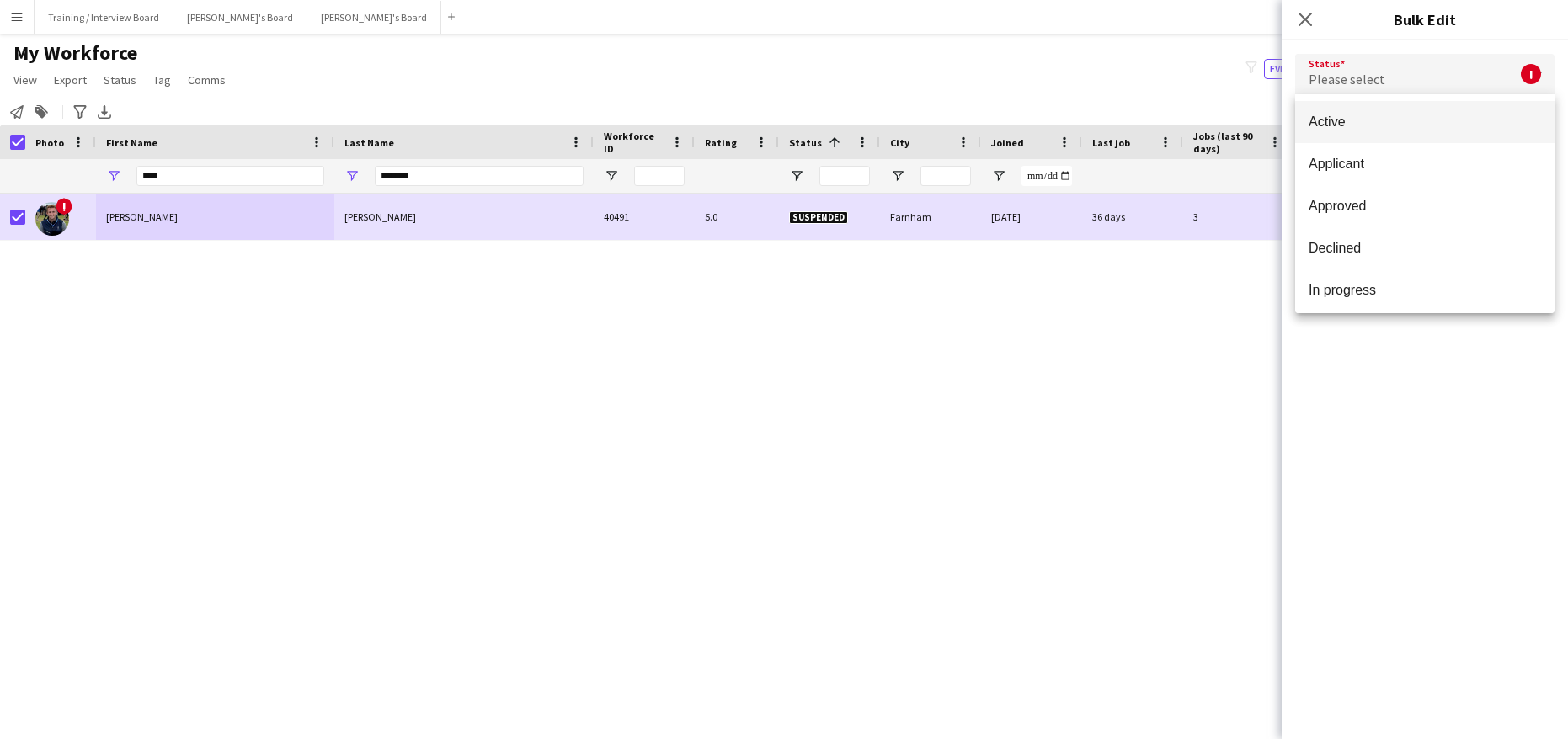
click at [1310, 16] on div at bounding box center [784, 370] width 1568 height 739
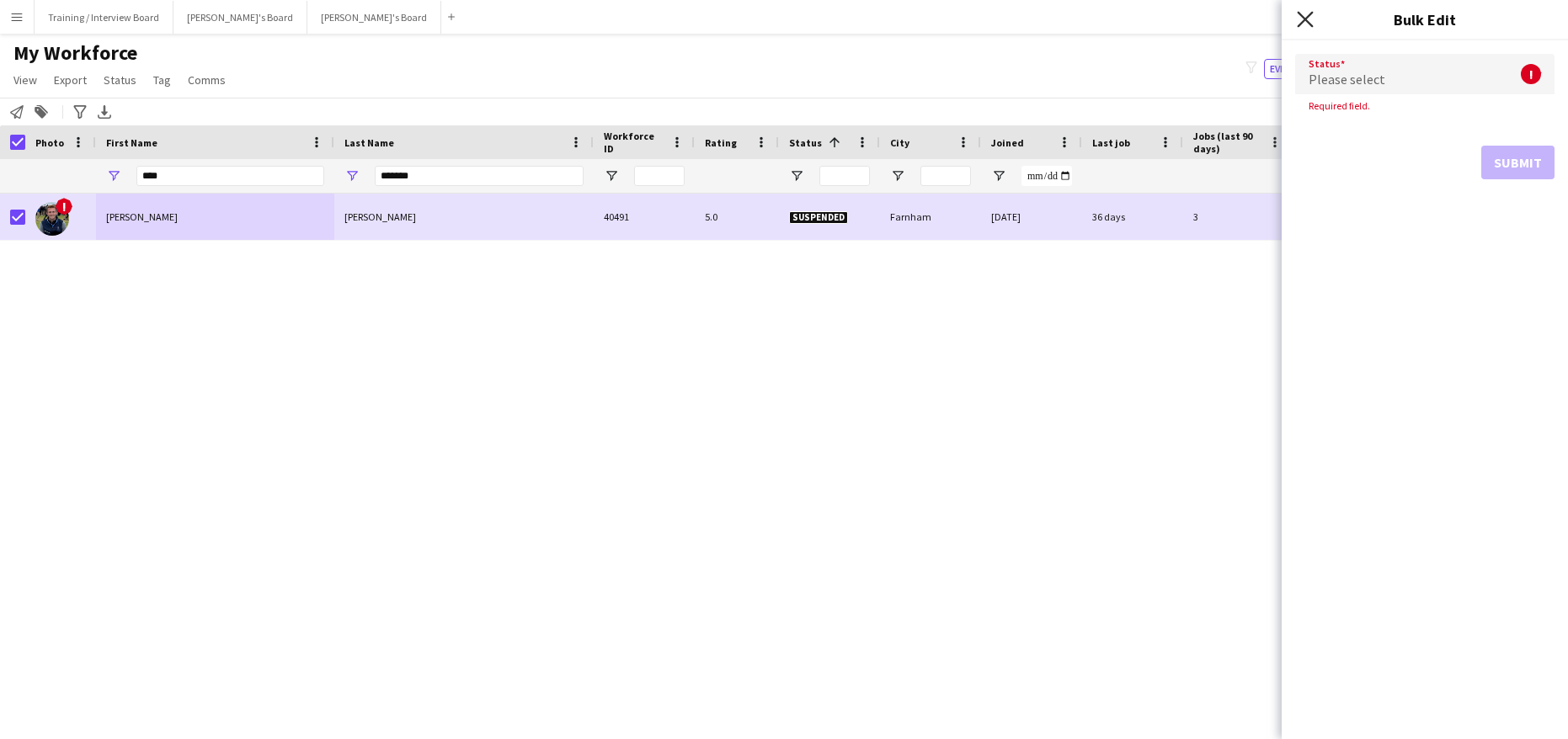
click at [1306, 21] on icon at bounding box center [1305, 19] width 16 height 16
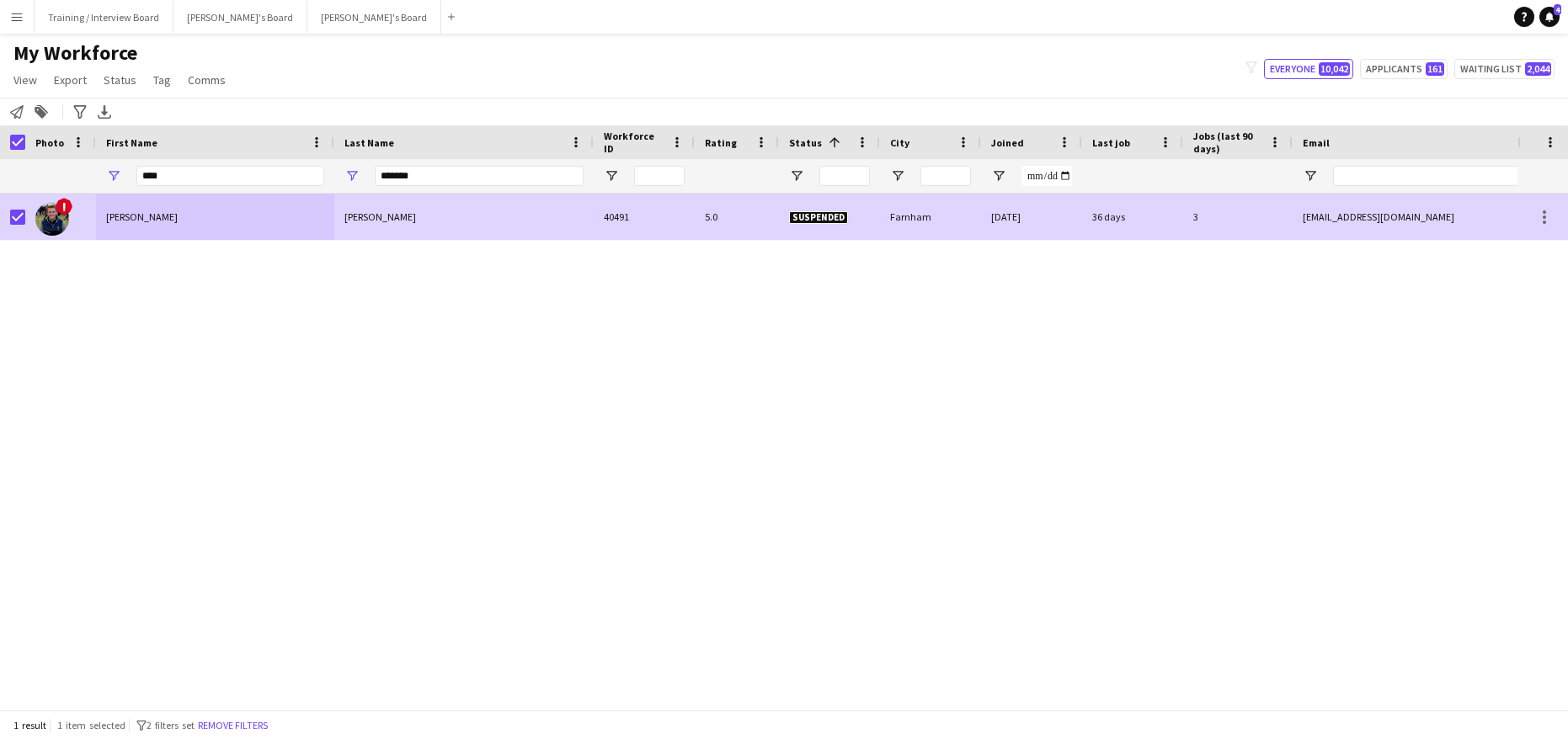
click at [13, 208] on div at bounding box center [17, 217] width 15 height 47
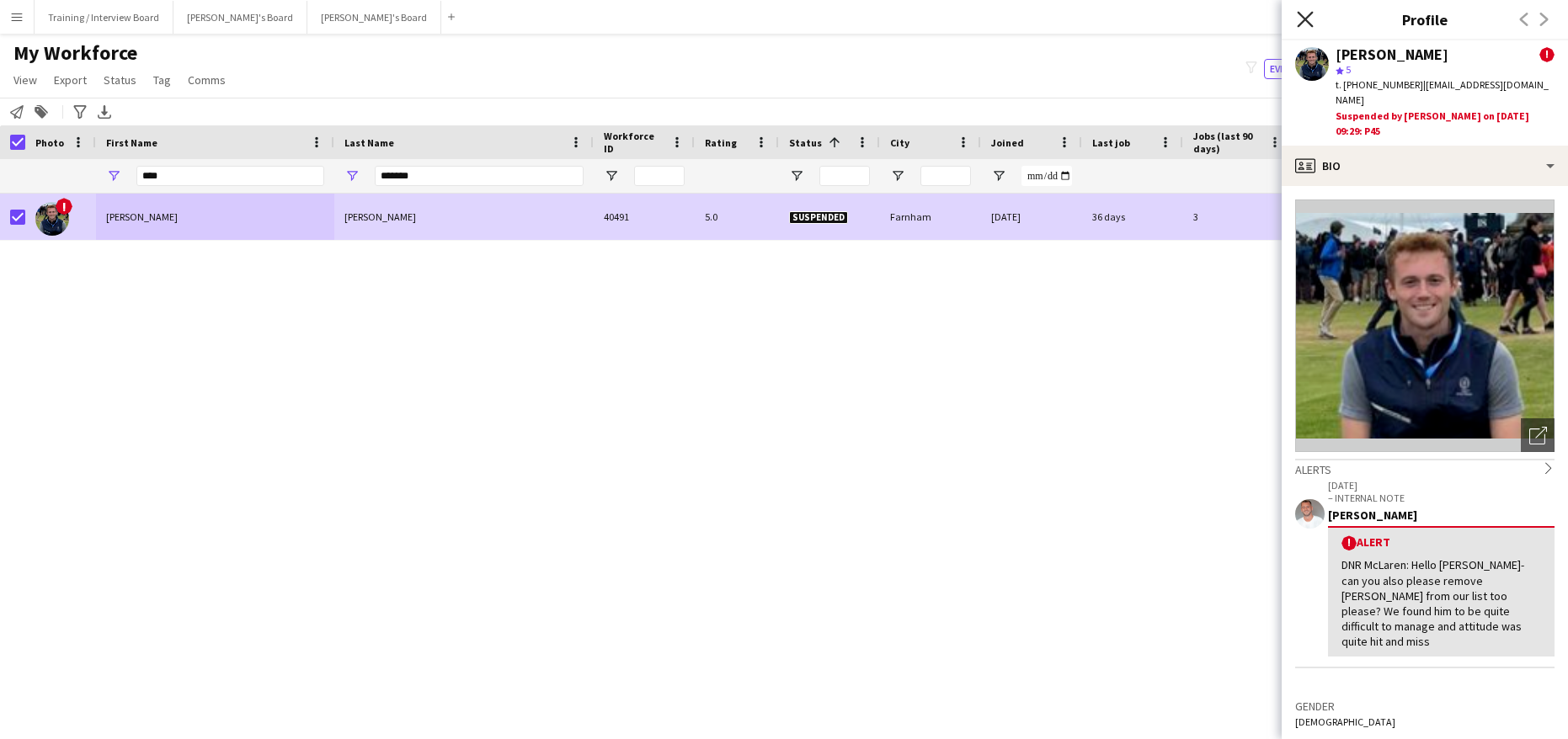
click at [1303, 23] on icon "Close pop-in" at bounding box center [1305, 19] width 16 height 16
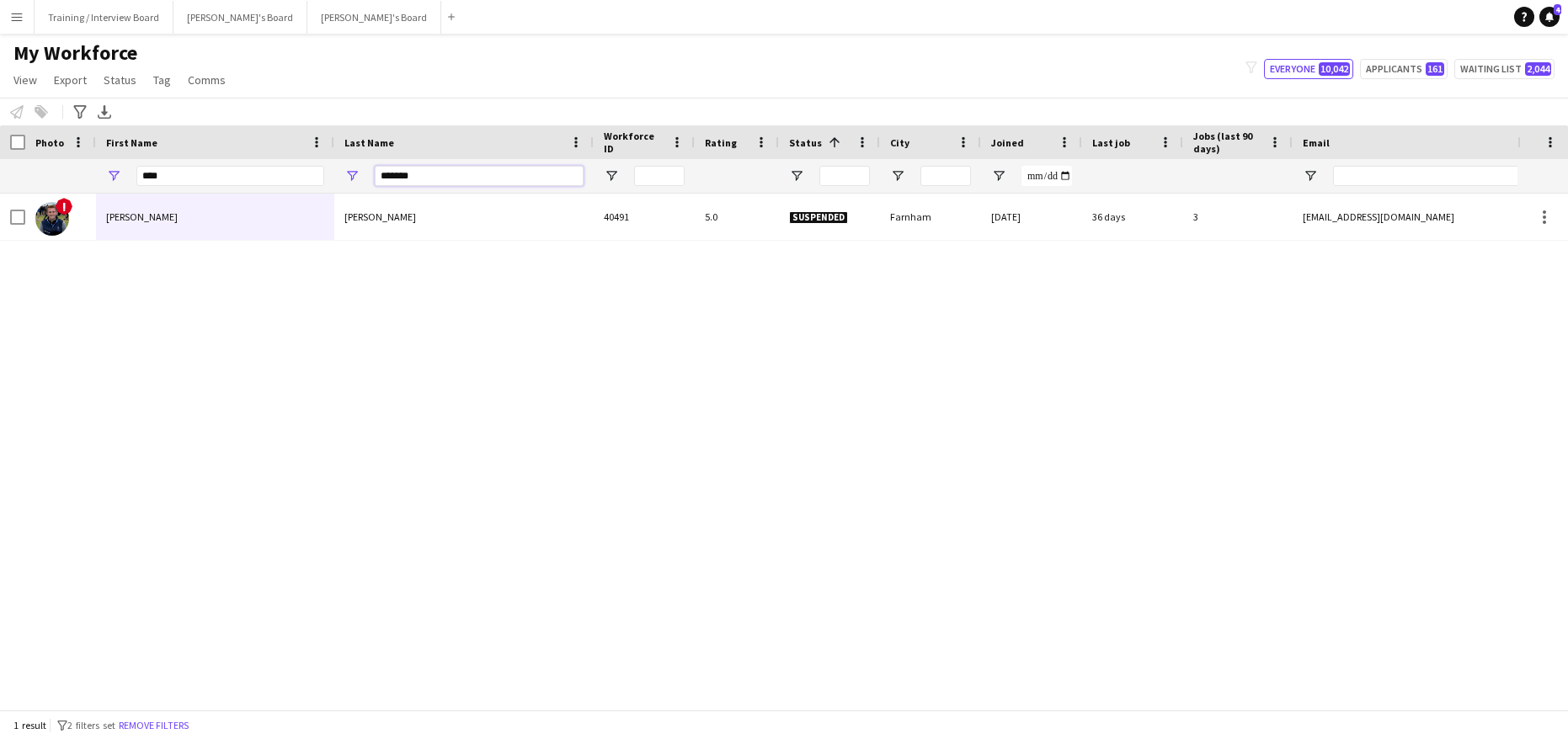
click at [437, 176] on input "*******" at bounding box center [479, 175] width 209 height 21
type input "*"
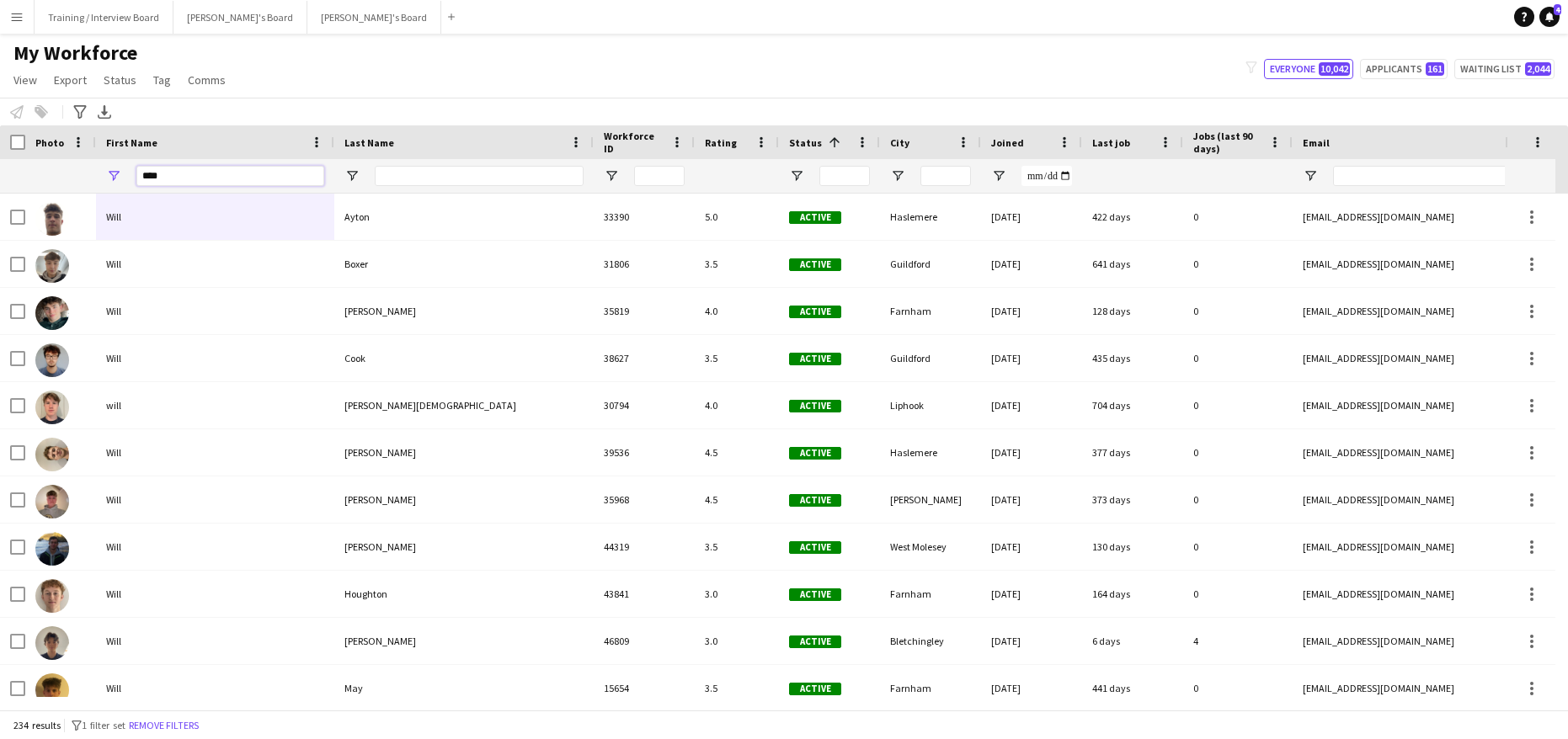
click at [203, 169] on input "****" at bounding box center [230, 175] width 188 height 21
type input "*"
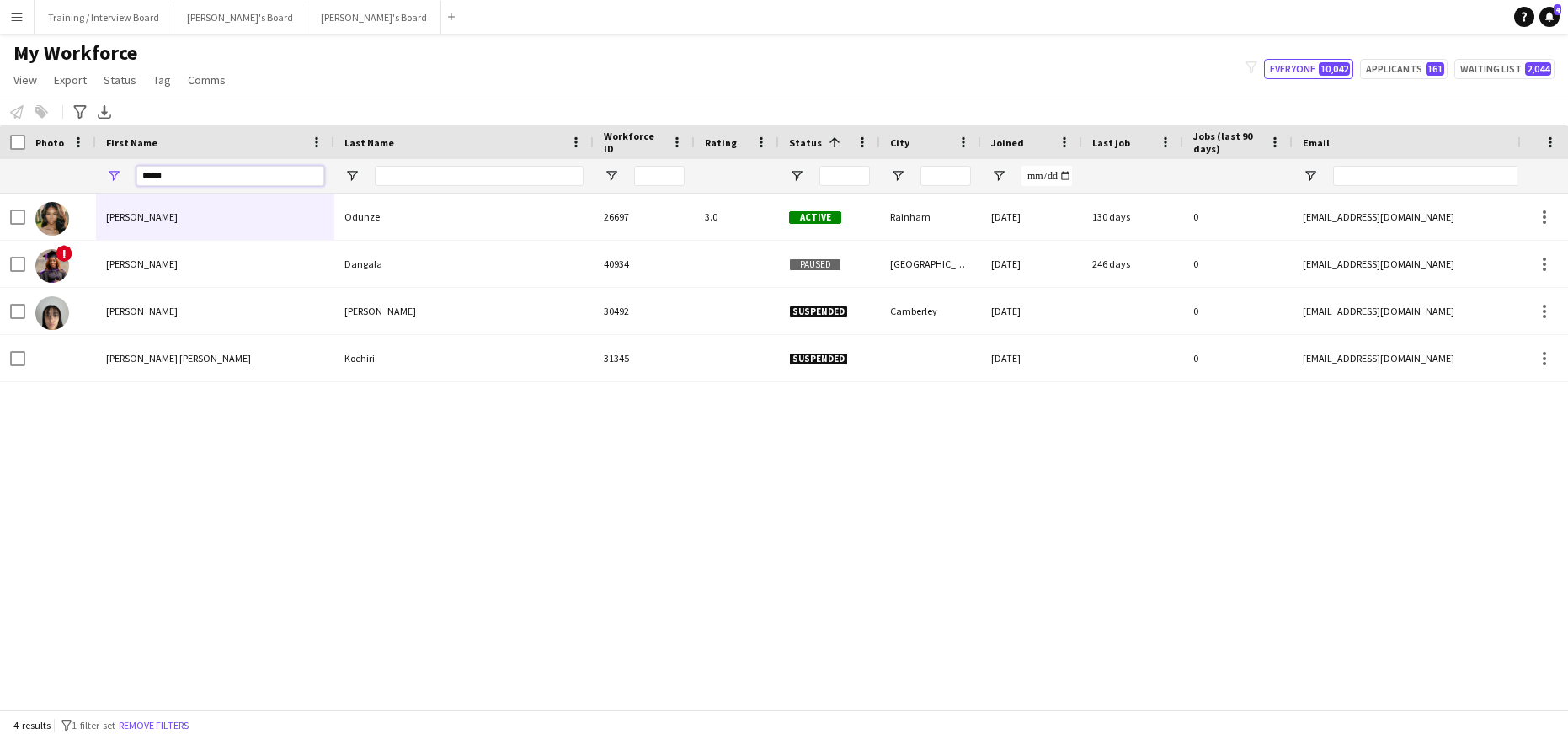
type input "*****"
click at [421, 178] on input "Last Name Filter Input" at bounding box center [479, 175] width 209 height 21
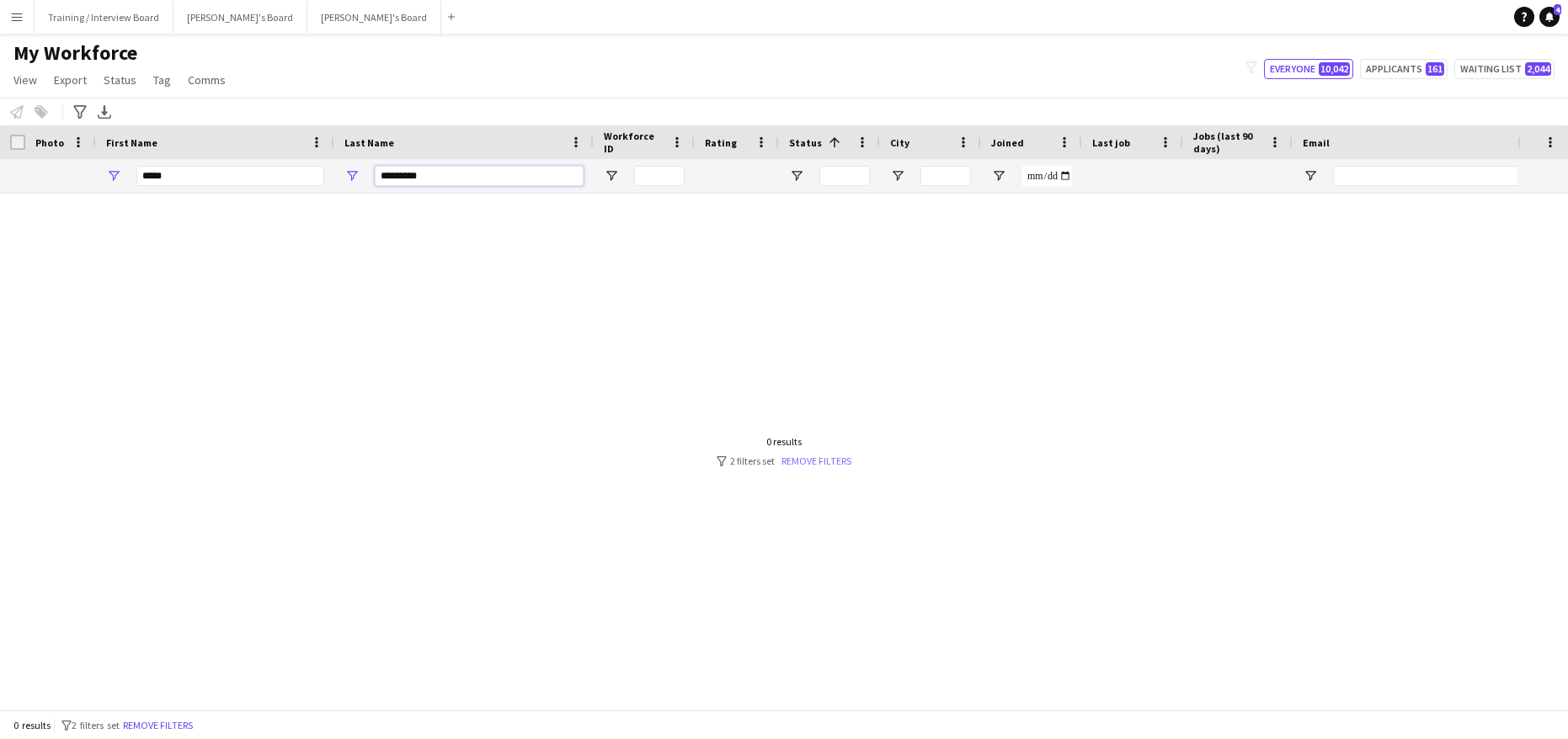
type input "*********"
click at [811, 457] on link "Remove filters" at bounding box center [816, 460] width 70 height 13
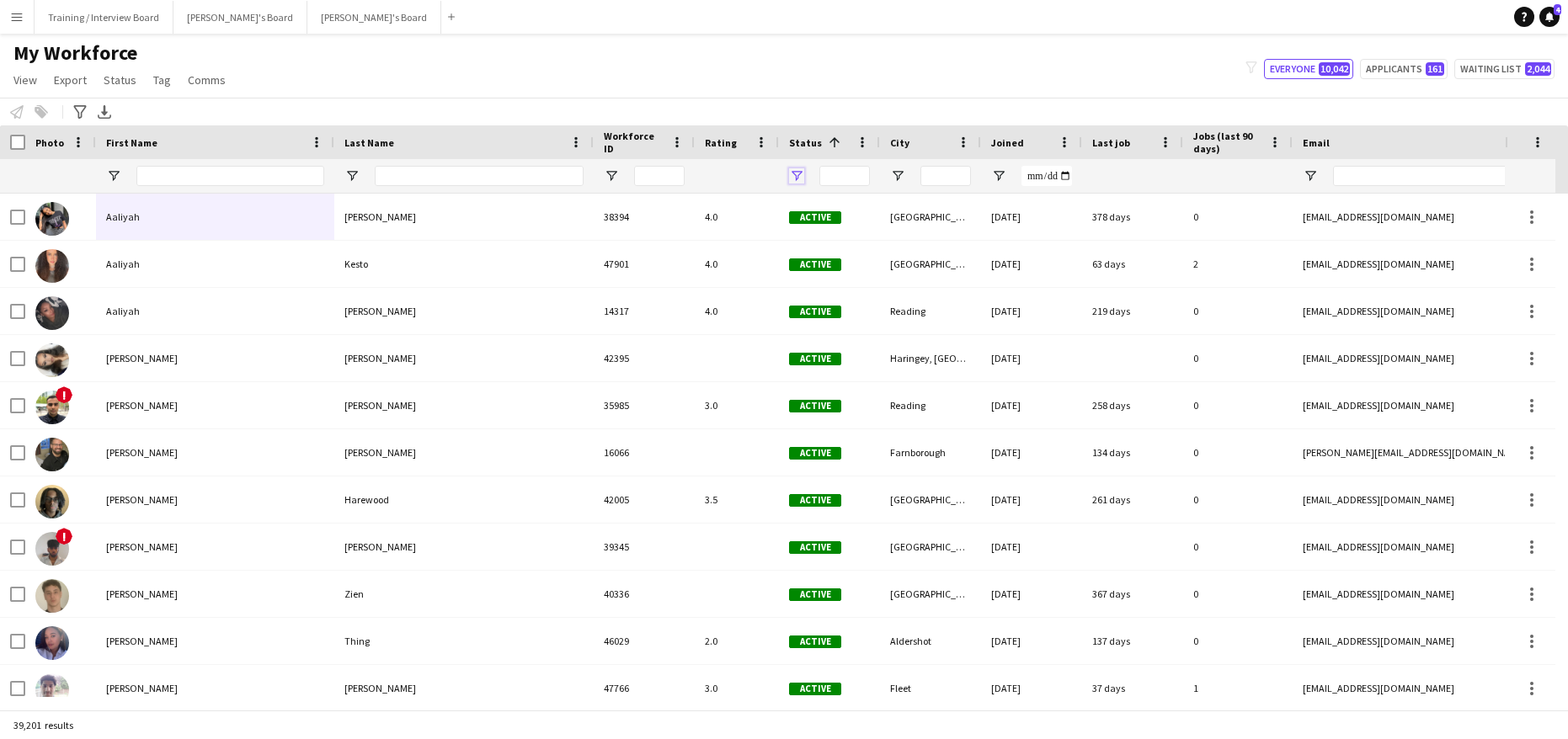
click at [797, 170] on span "Open Filter Menu" at bounding box center [795, 175] width 15 height 15
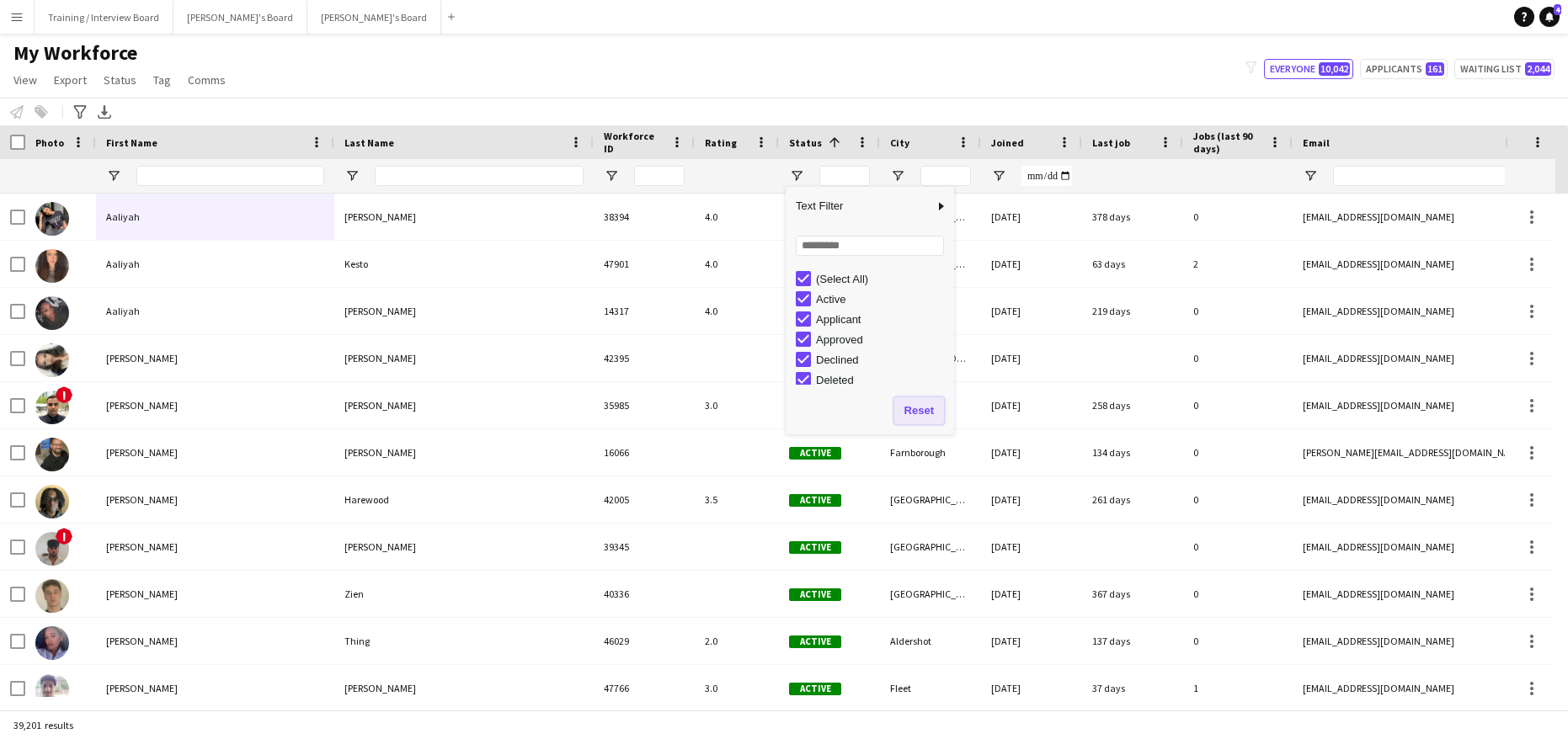
click at [917, 407] on button "Reset" at bounding box center [919, 410] width 49 height 27
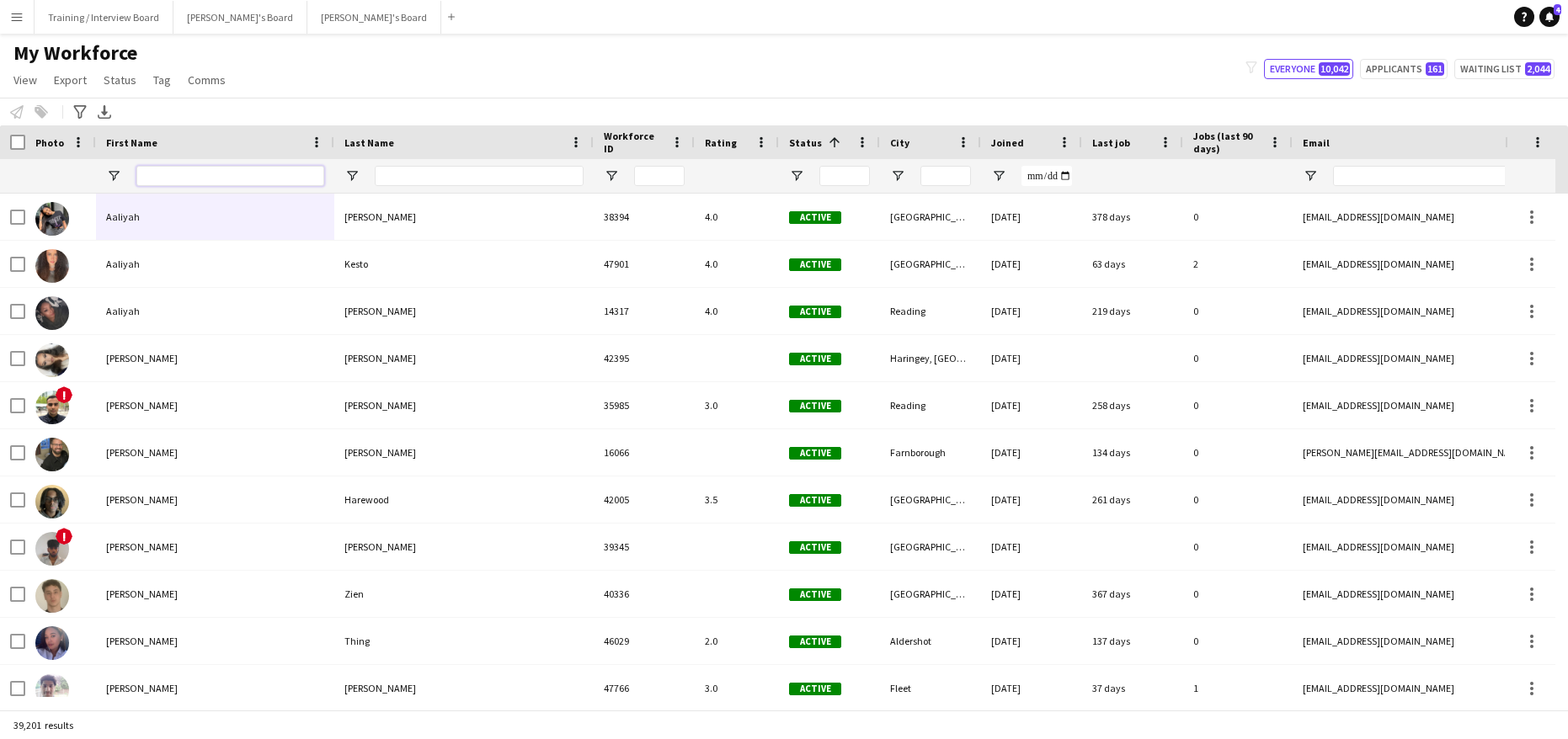
click at [200, 176] on input "First Name Filter Input" at bounding box center [230, 175] width 188 height 21
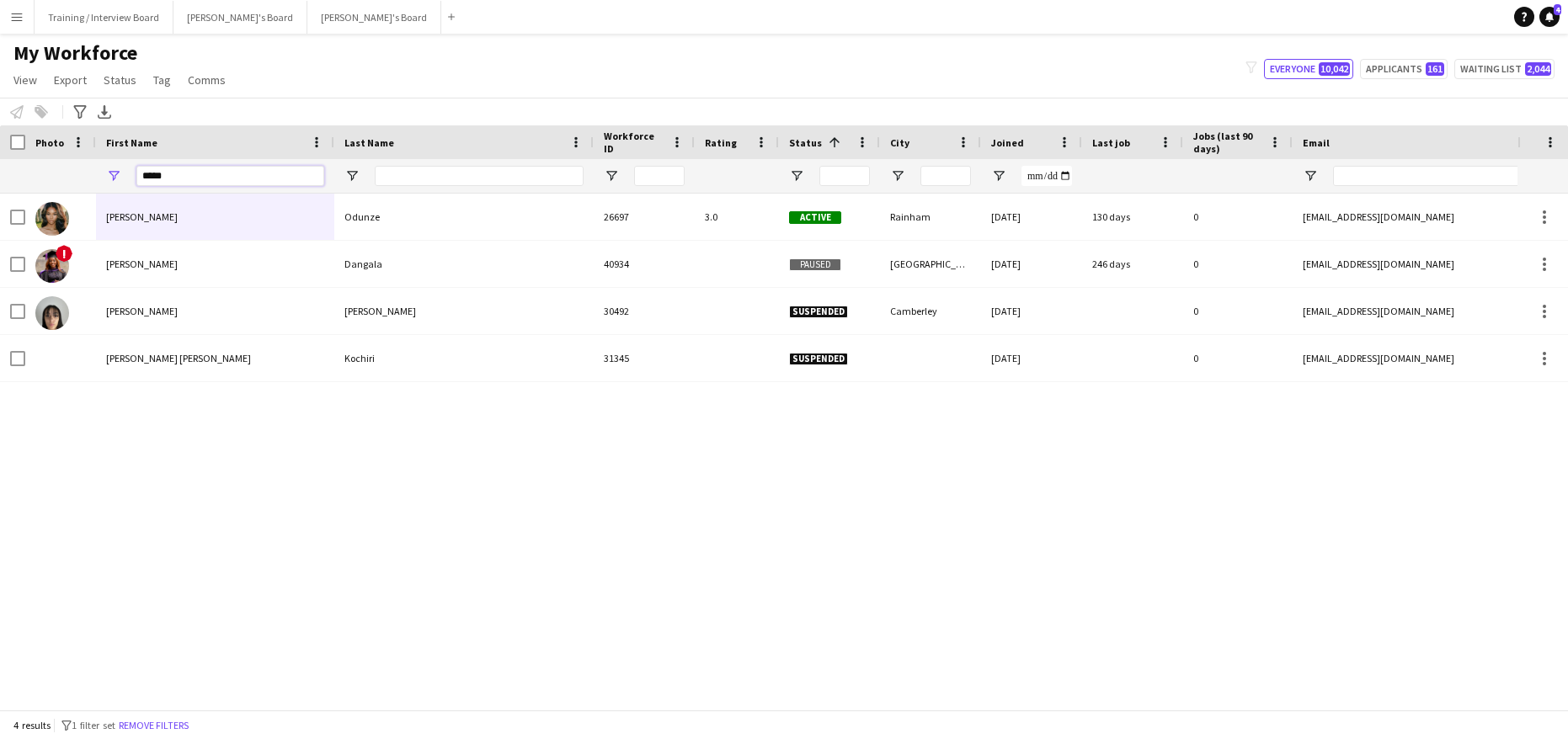
type input "*****"
click at [412, 165] on div at bounding box center [479, 175] width 209 height 34
click at [399, 171] on input "Last Name Filter Input" at bounding box center [479, 175] width 209 height 21
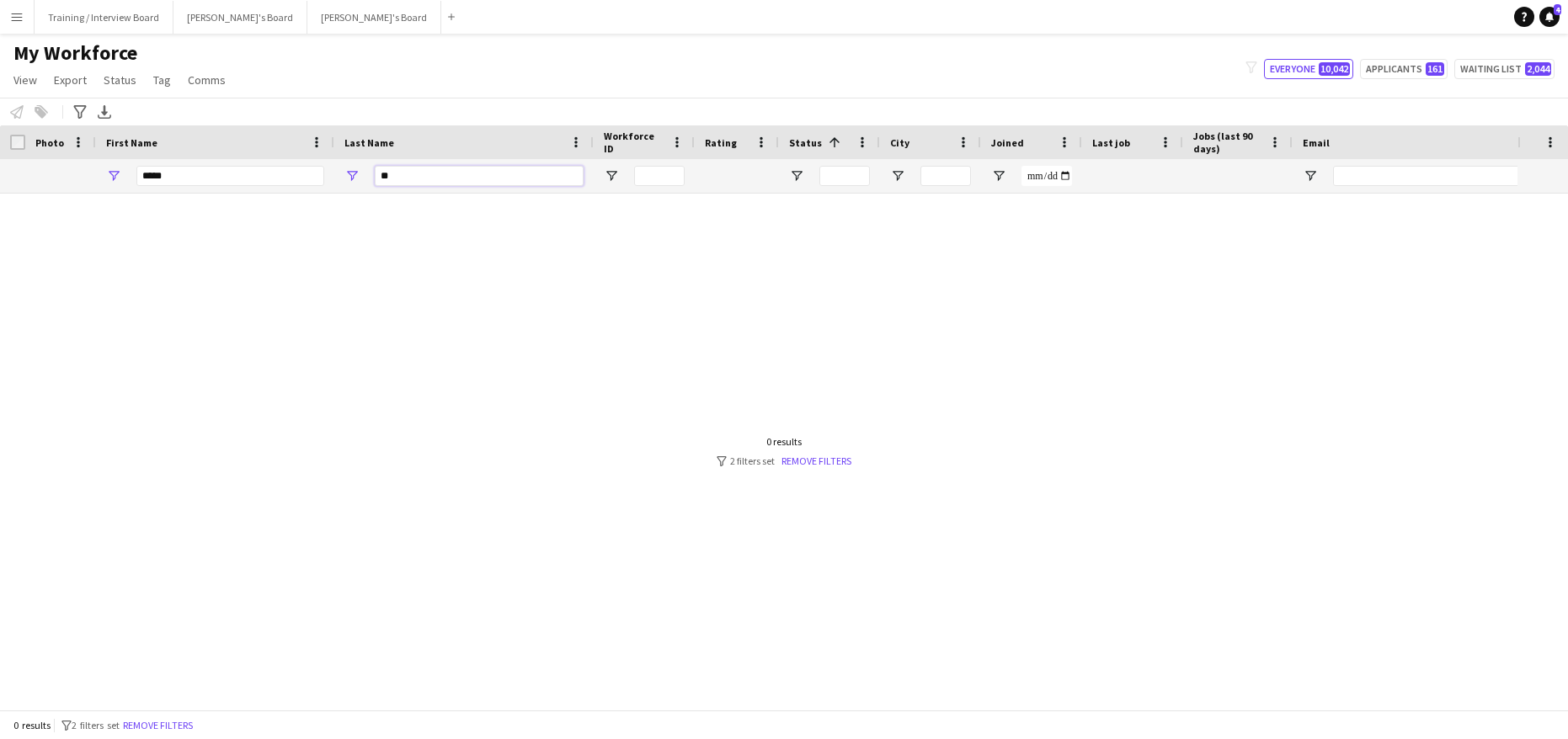
type input "*"
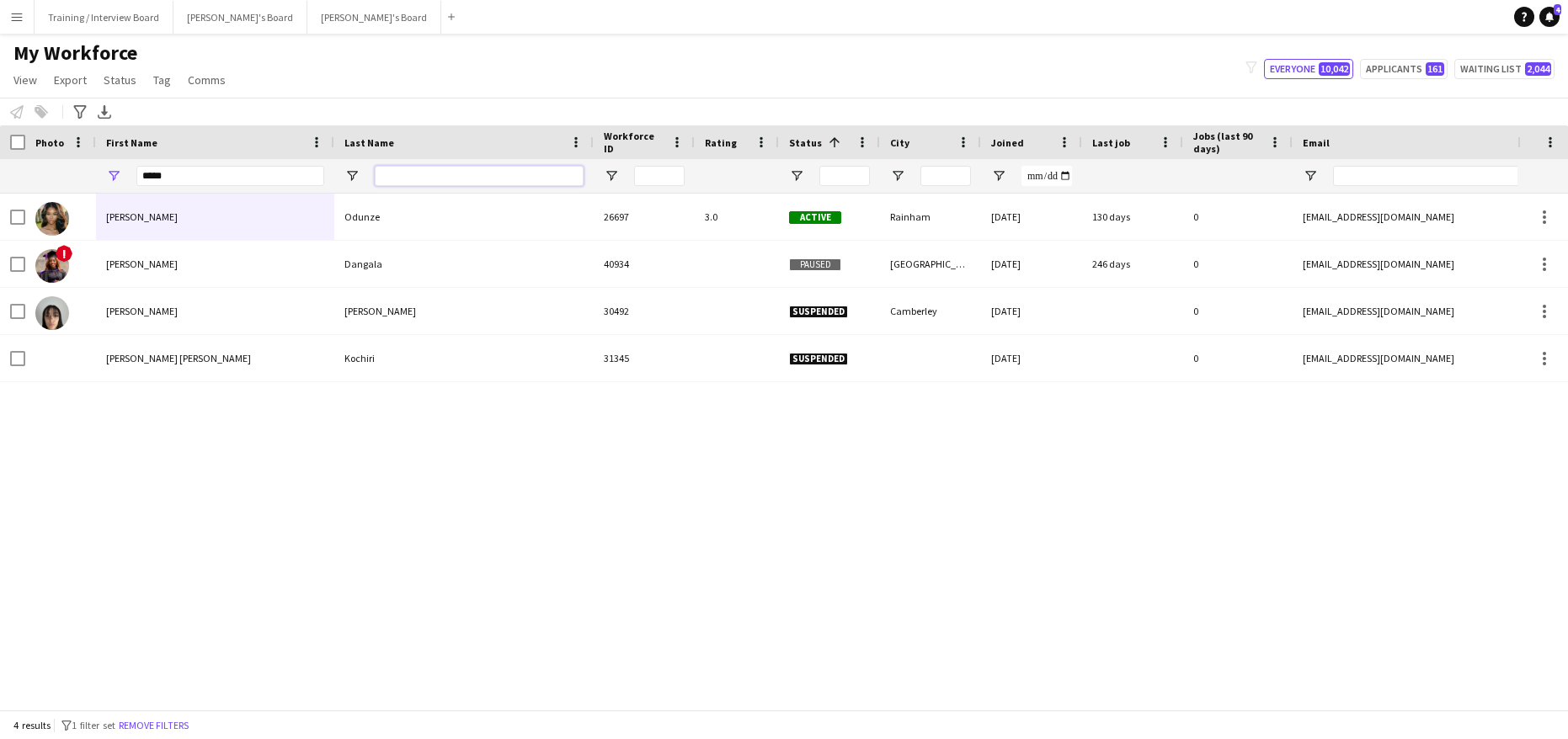
click at [401, 176] on input "Last Name Filter Input" at bounding box center [479, 175] width 209 height 21
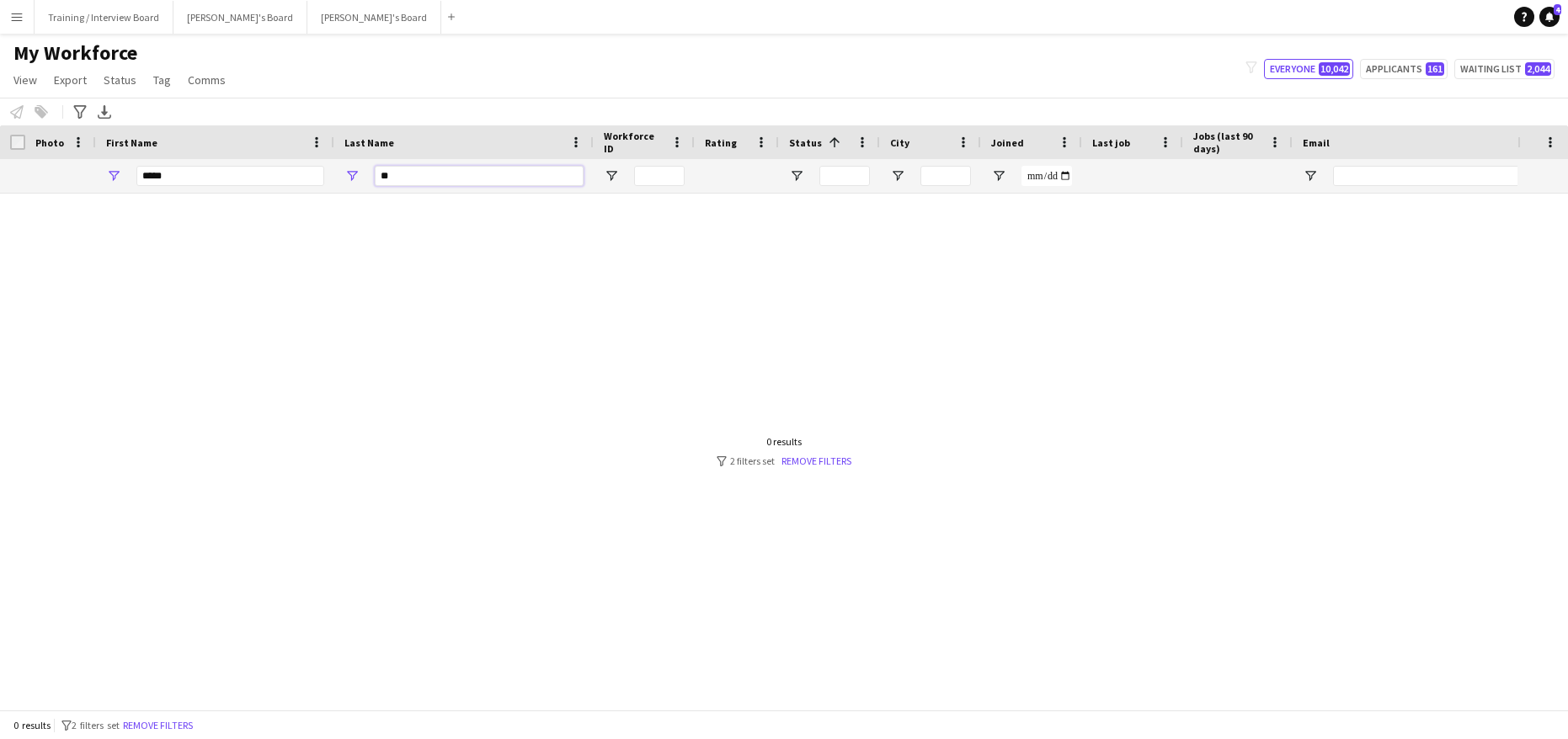
type input "*"
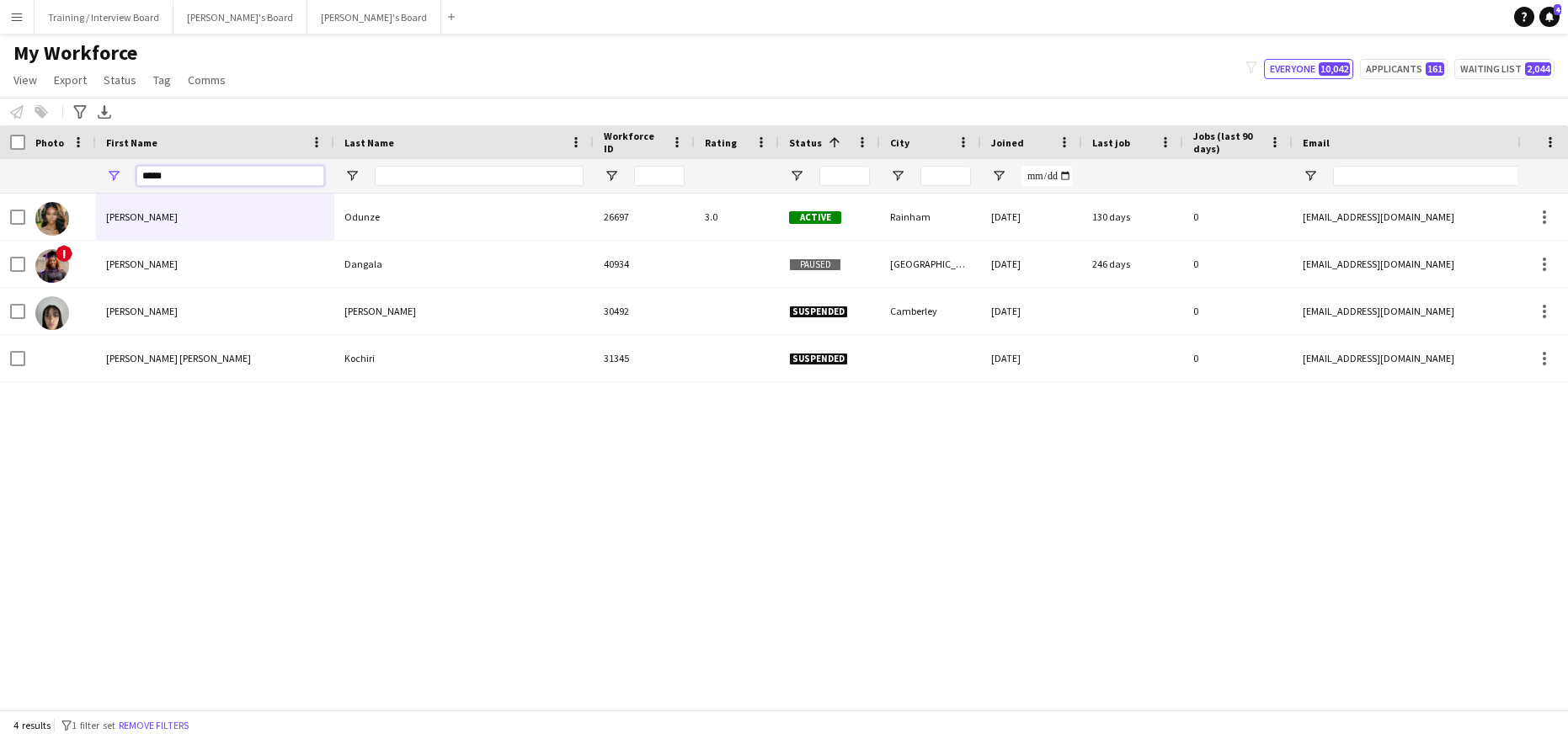
click at [170, 176] on input "*****" at bounding box center [230, 175] width 188 height 21
type input "*"
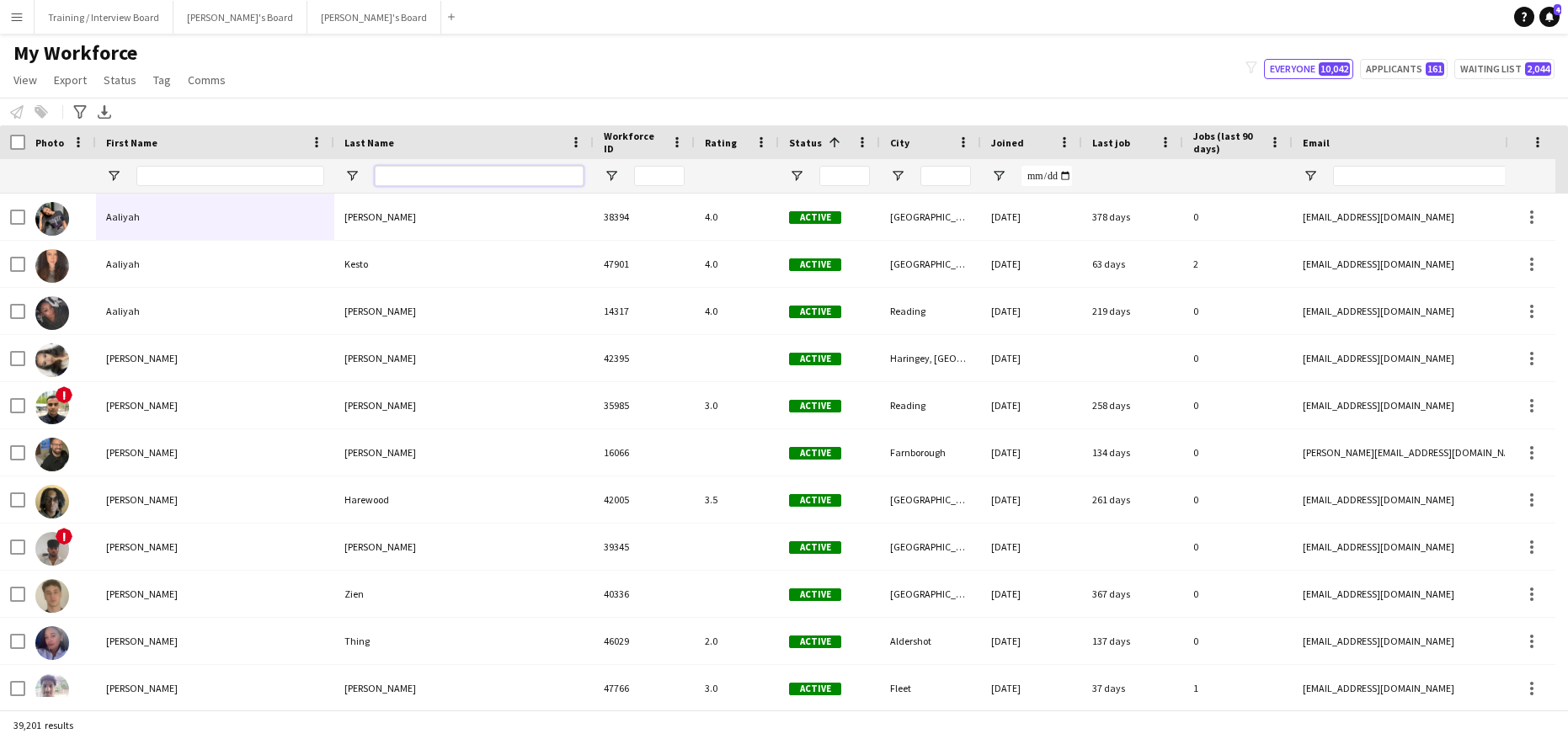
click at [412, 176] on input "Last Name Filter Input" at bounding box center [479, 175] width 209 height 21
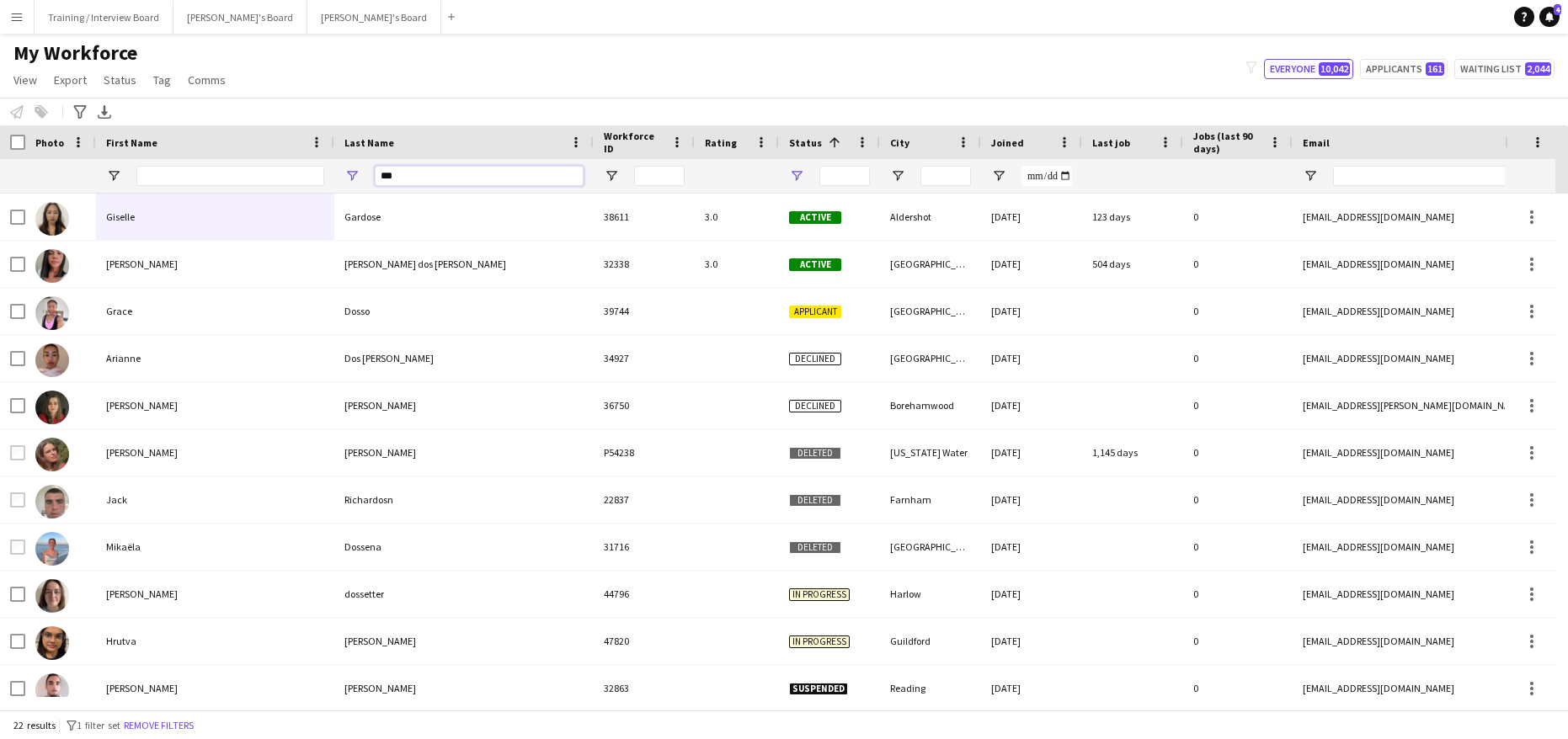
type input "***"
click at [796, 182] on span "Open Filter Menu" at bounding box center [795, 175] width 15 height 15
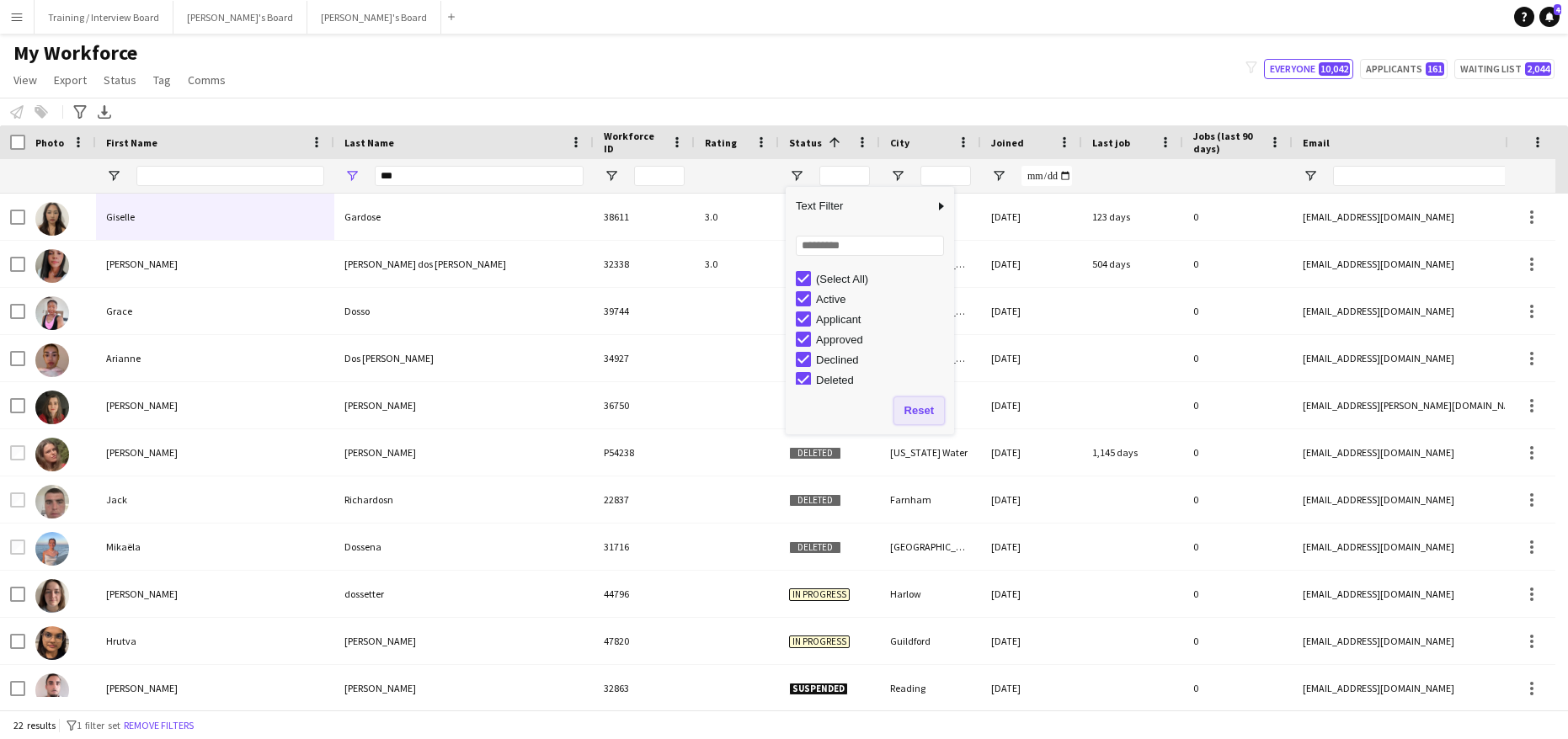
click at [928, 402] on button "Reset" at bounding box center [919, 410] width 49 height 27
click at [811, 280] on div "(Select All)" at bounding box center [874, 279] width 159 height 21
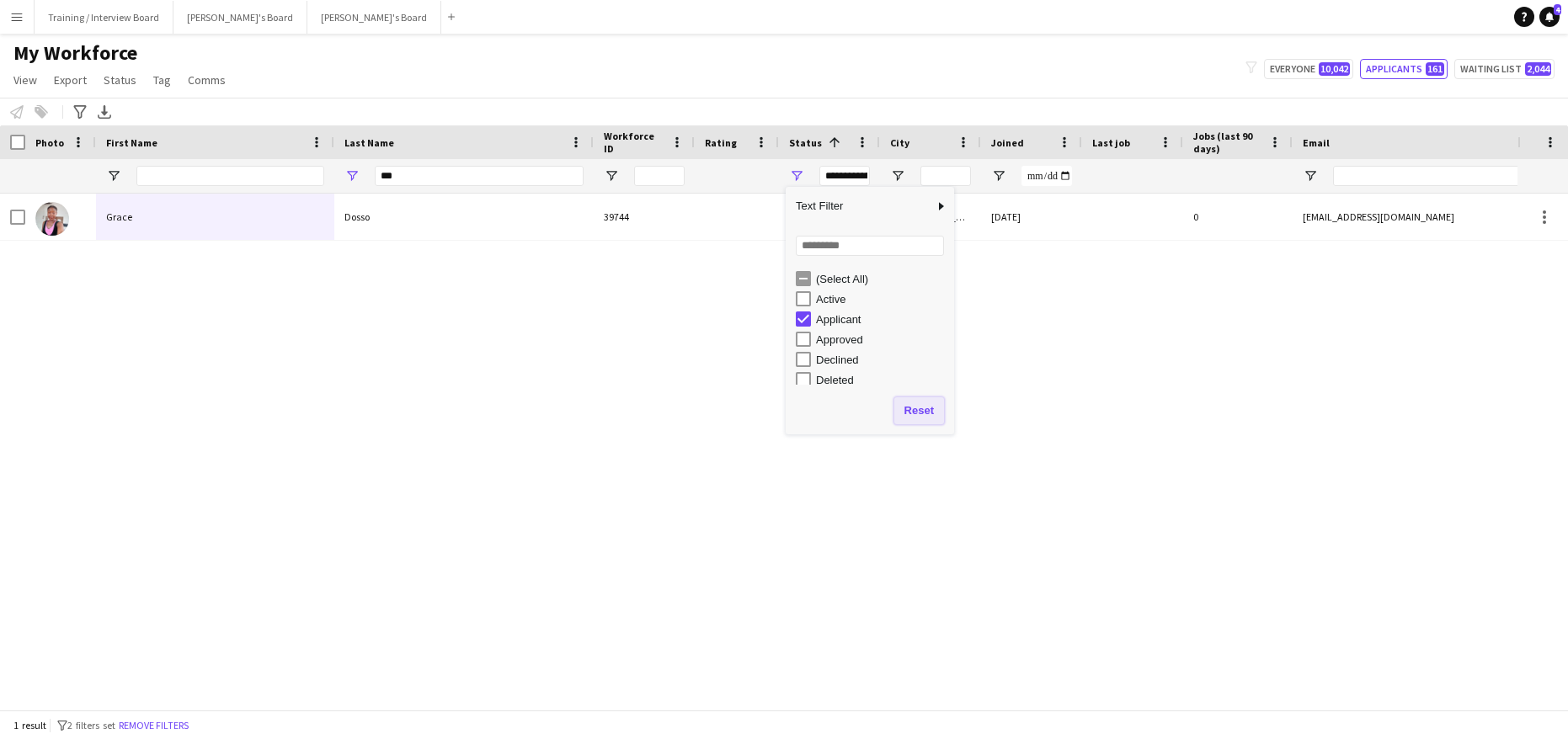
click at [916, 407] on button "Reset" at bounding box center [919, 410] width 49 height 27
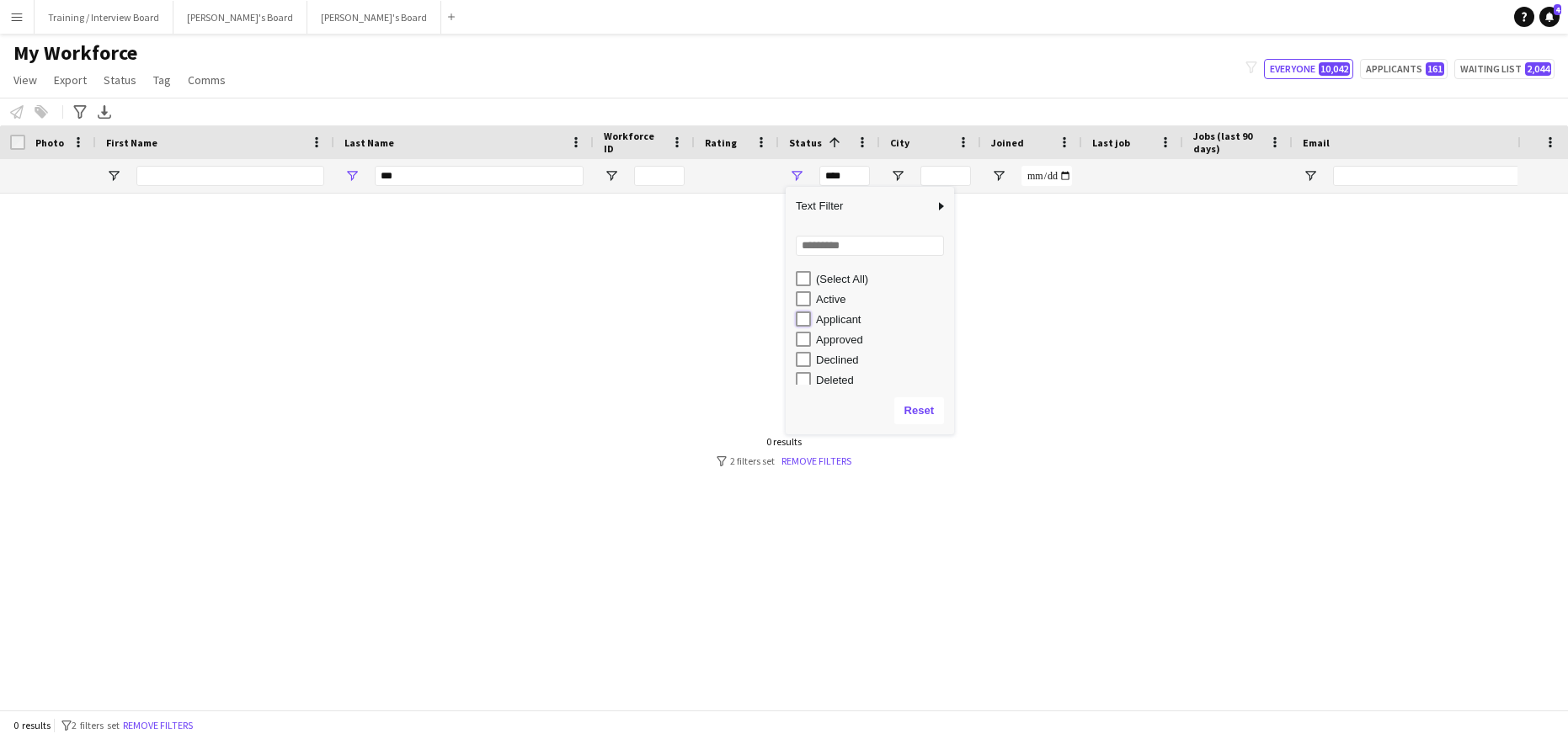
type input "**********"
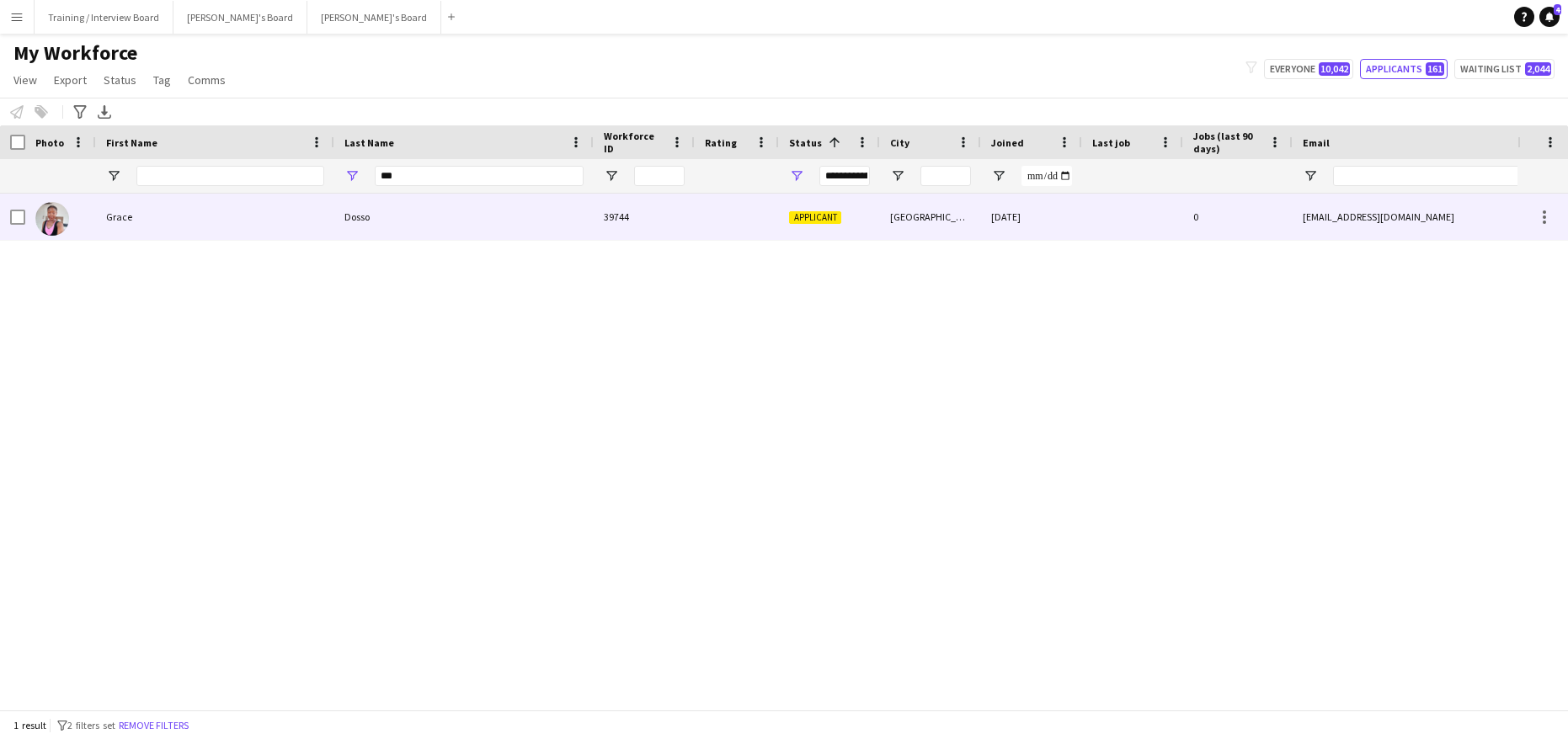
click at [163, 209] on div "Grace" at bounding box center [215, 216] width 239 height 46
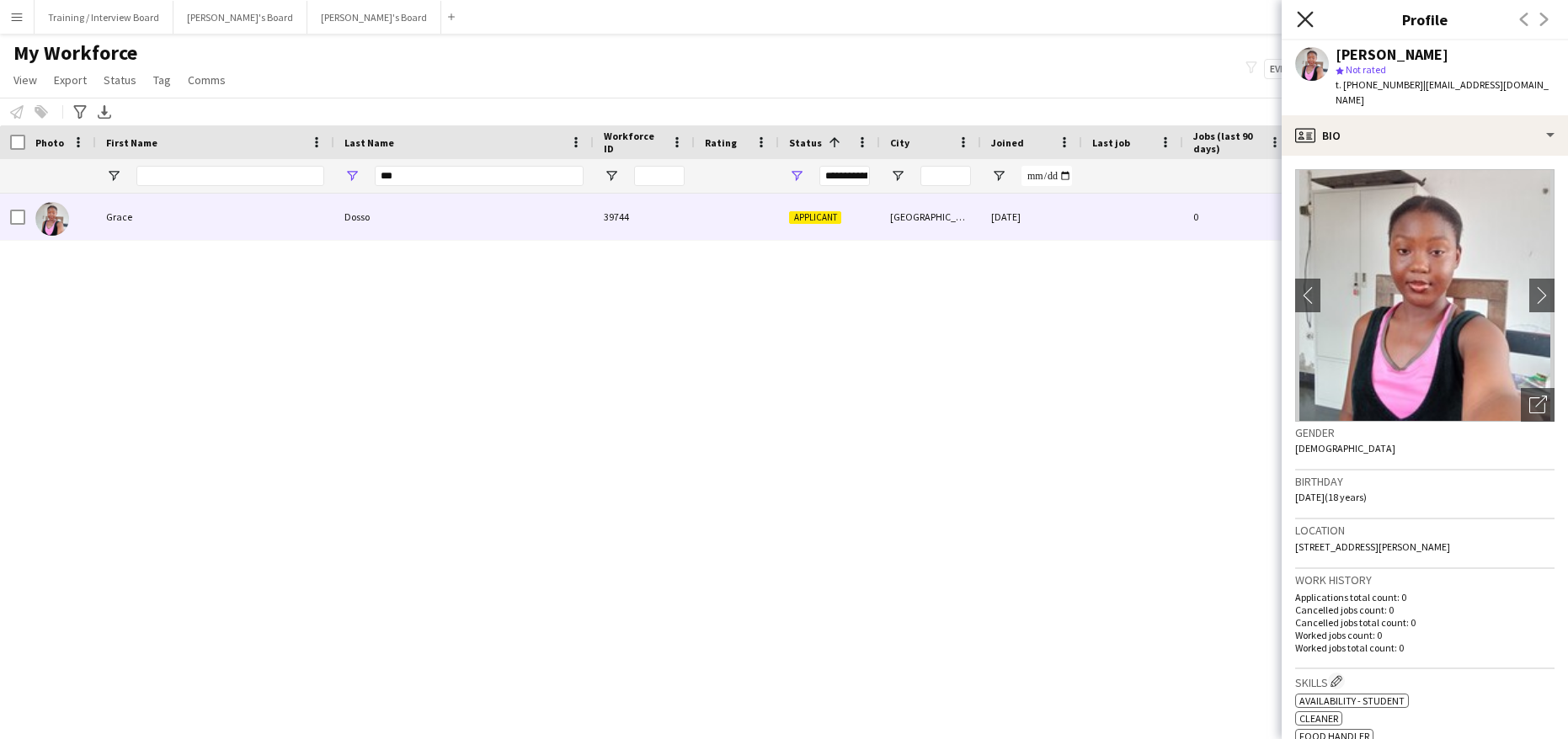
click at [1308, 21] on icon "Close pop-in" at bounding box center [1305, 19] width 16 height 16
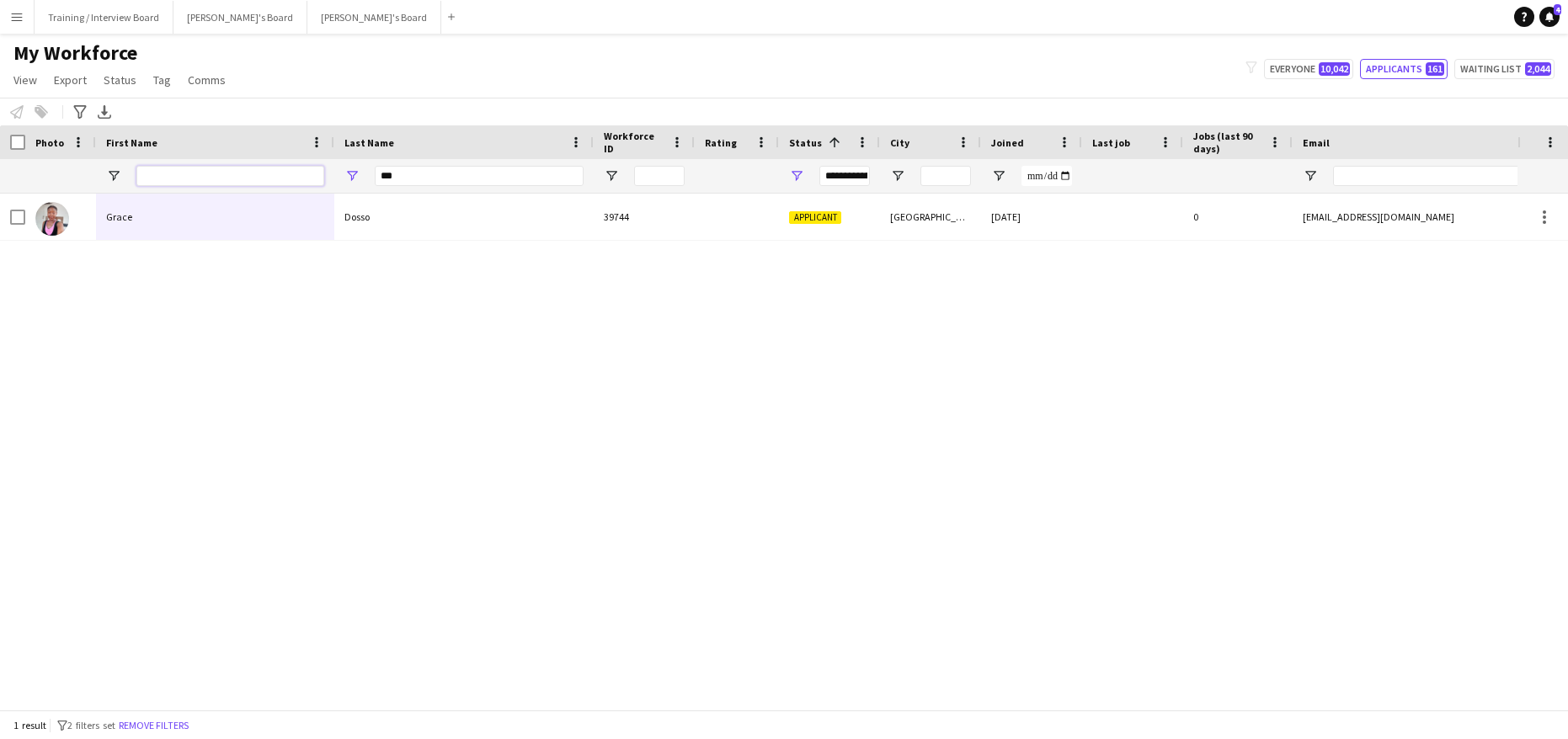
click at [161, 171] on input "First Name Filter Input" at bounding box center [230, 175] width 188 height 21
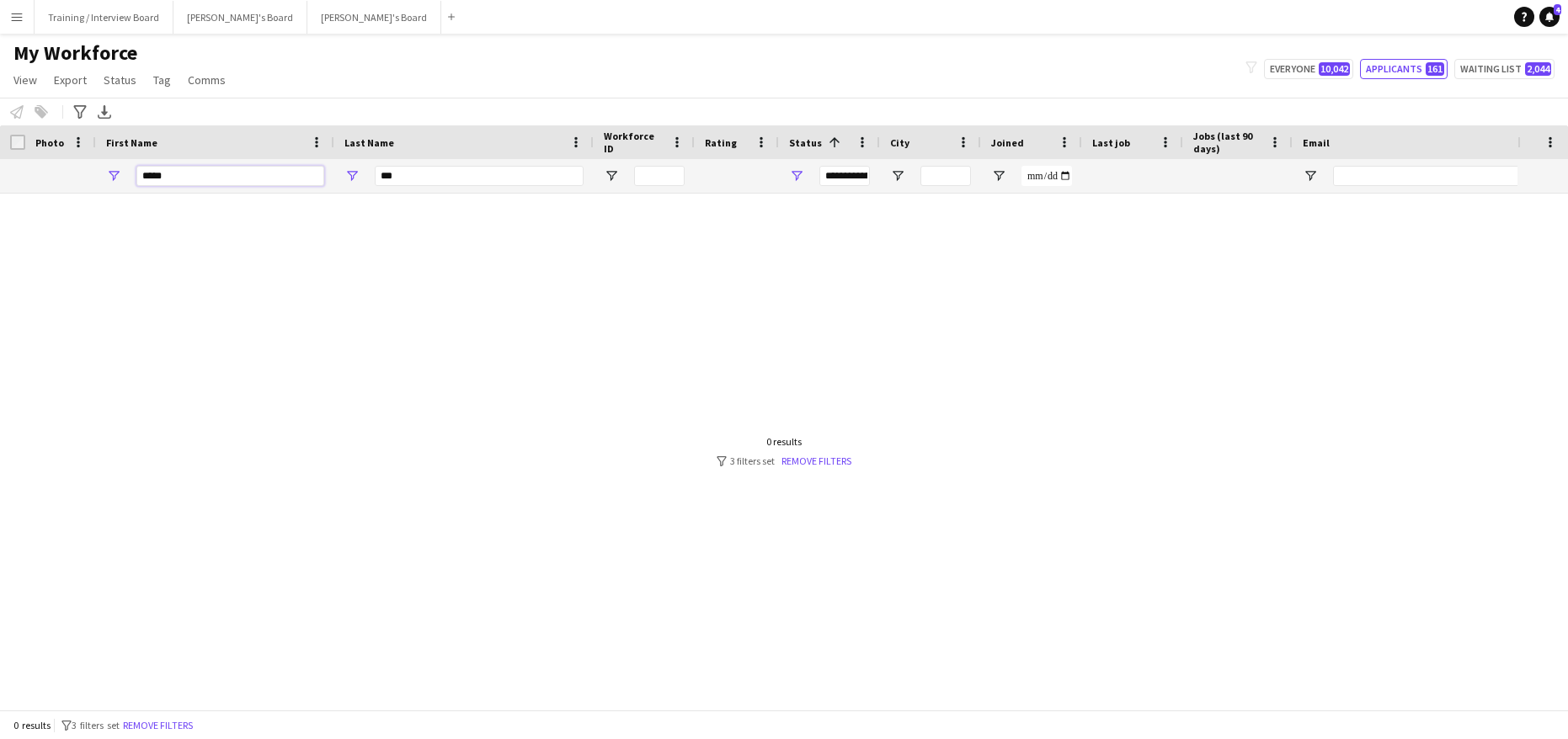
type input "*****"
click at [422, 172] on input "***" at bounding box center [479, 175] width 209 height 21
type input "*********"
click at [217, 182] on input "*****" at bounding box center [230, 175] width 188 height 21
type input "*"
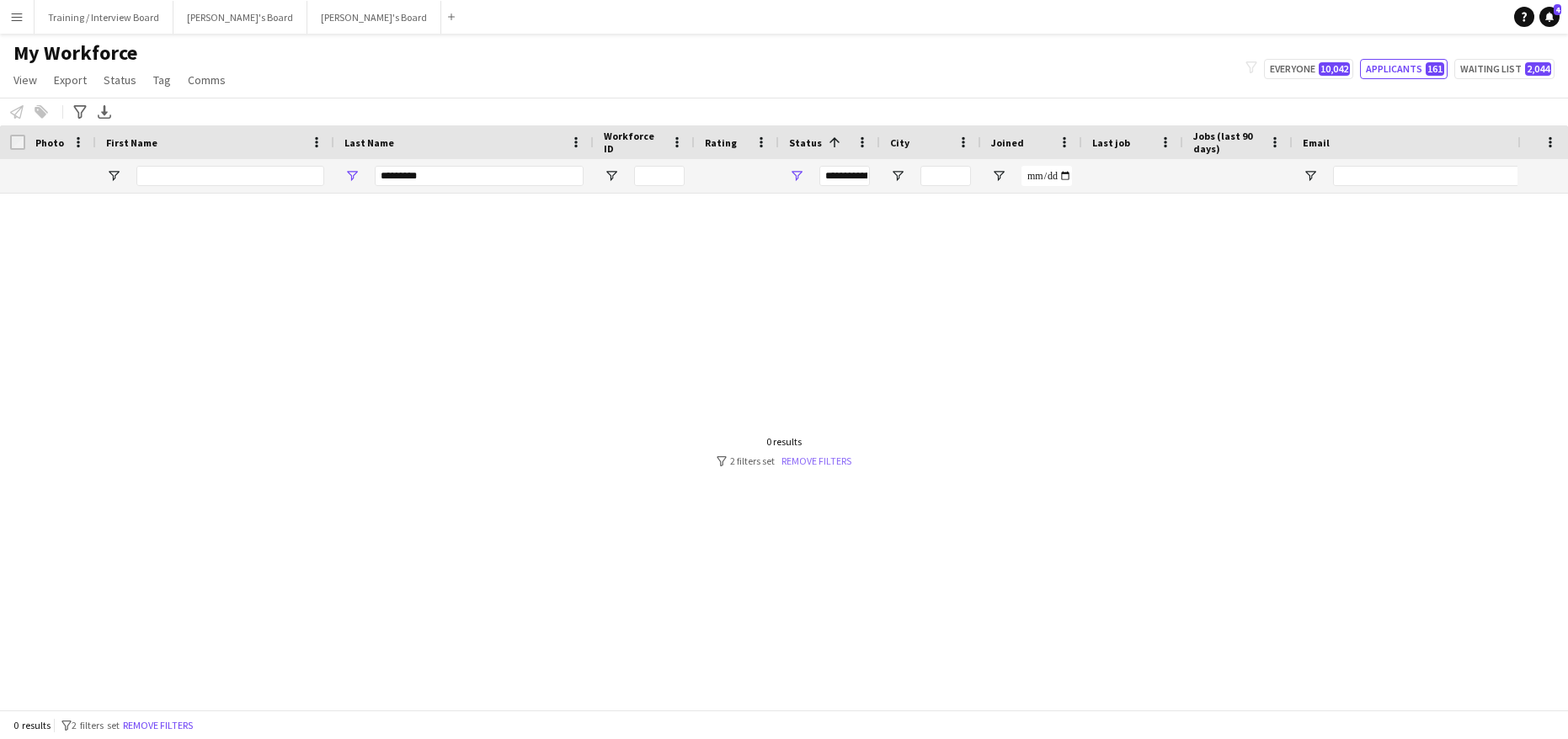
click at [820, 457] on link "Remove filters" at bounding box center [816, 460] width 70 height 13
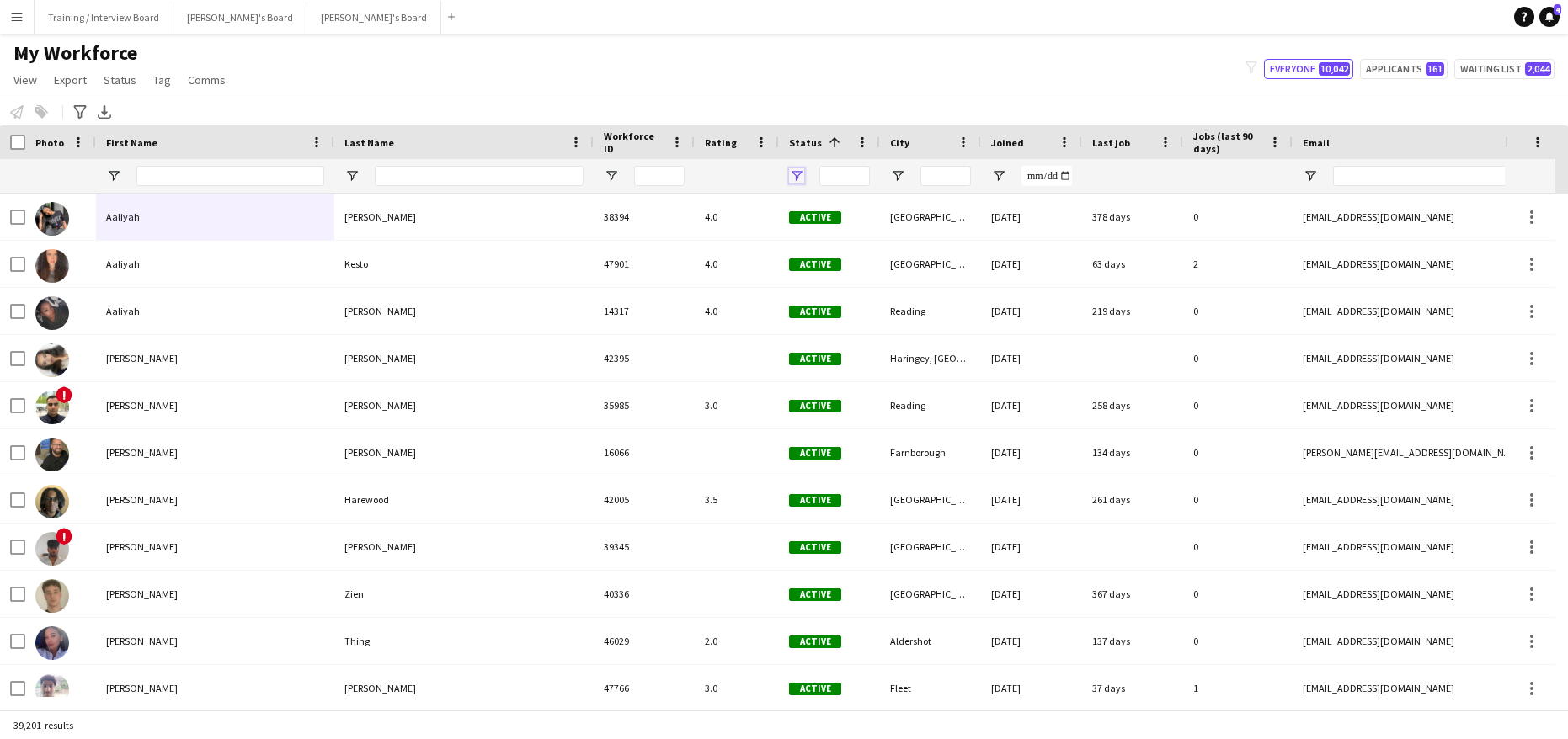
click at [799, 178] on span "Open Filter Menu" at bounding box center [795, 175] width 15 height 15
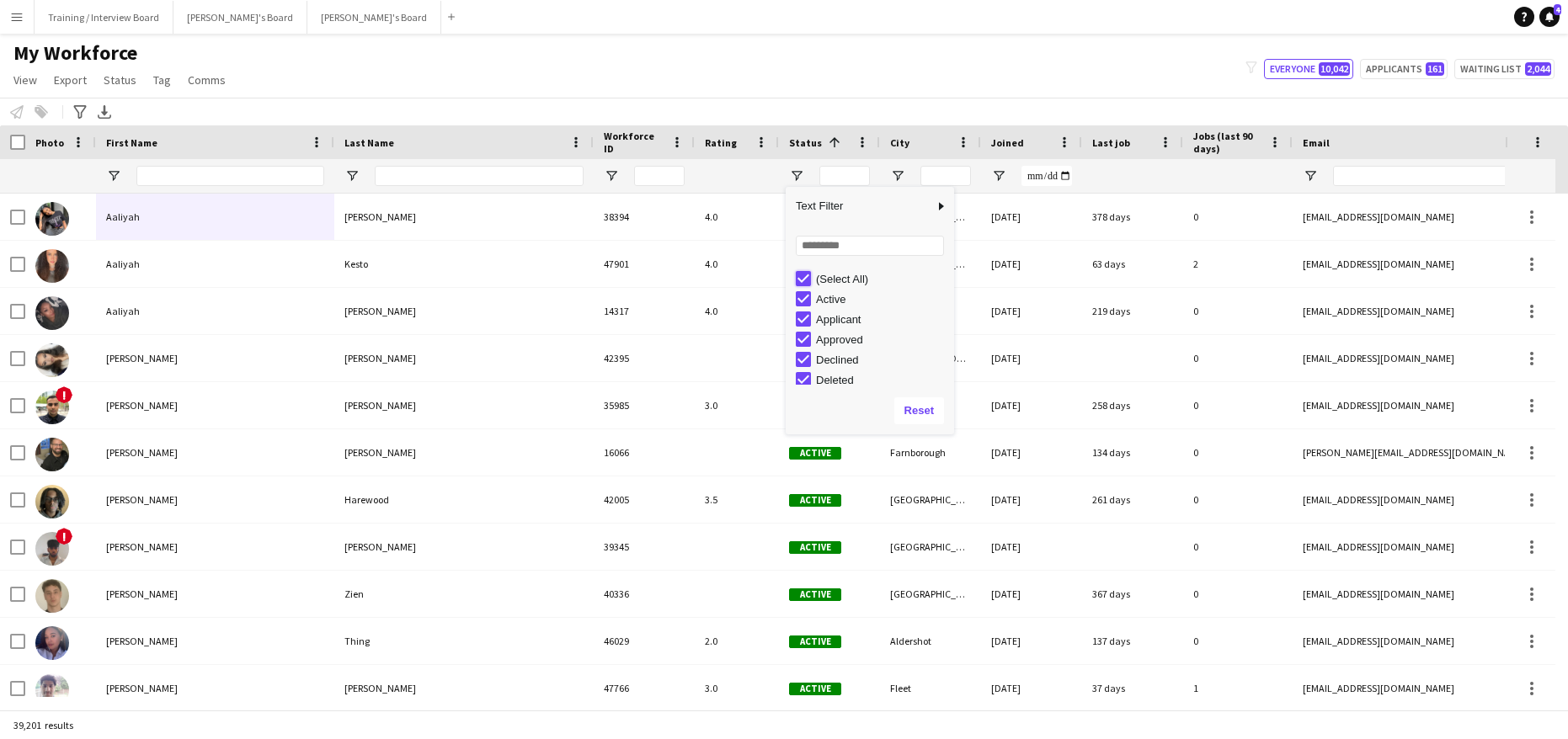
type input "***"
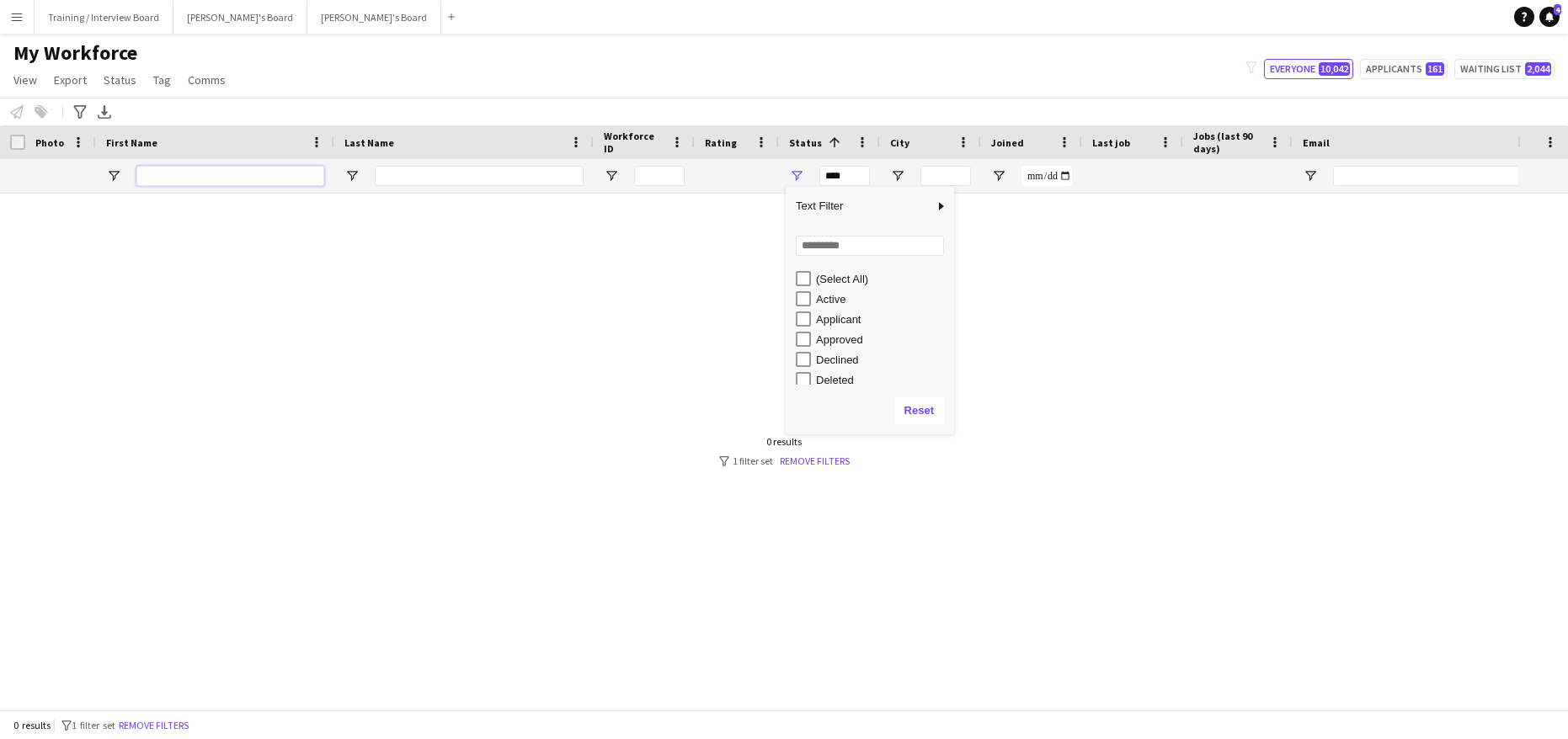
click at [170, 180] on input "First Name Filter Input" at bounding box center [230, 175] width 188 height 21
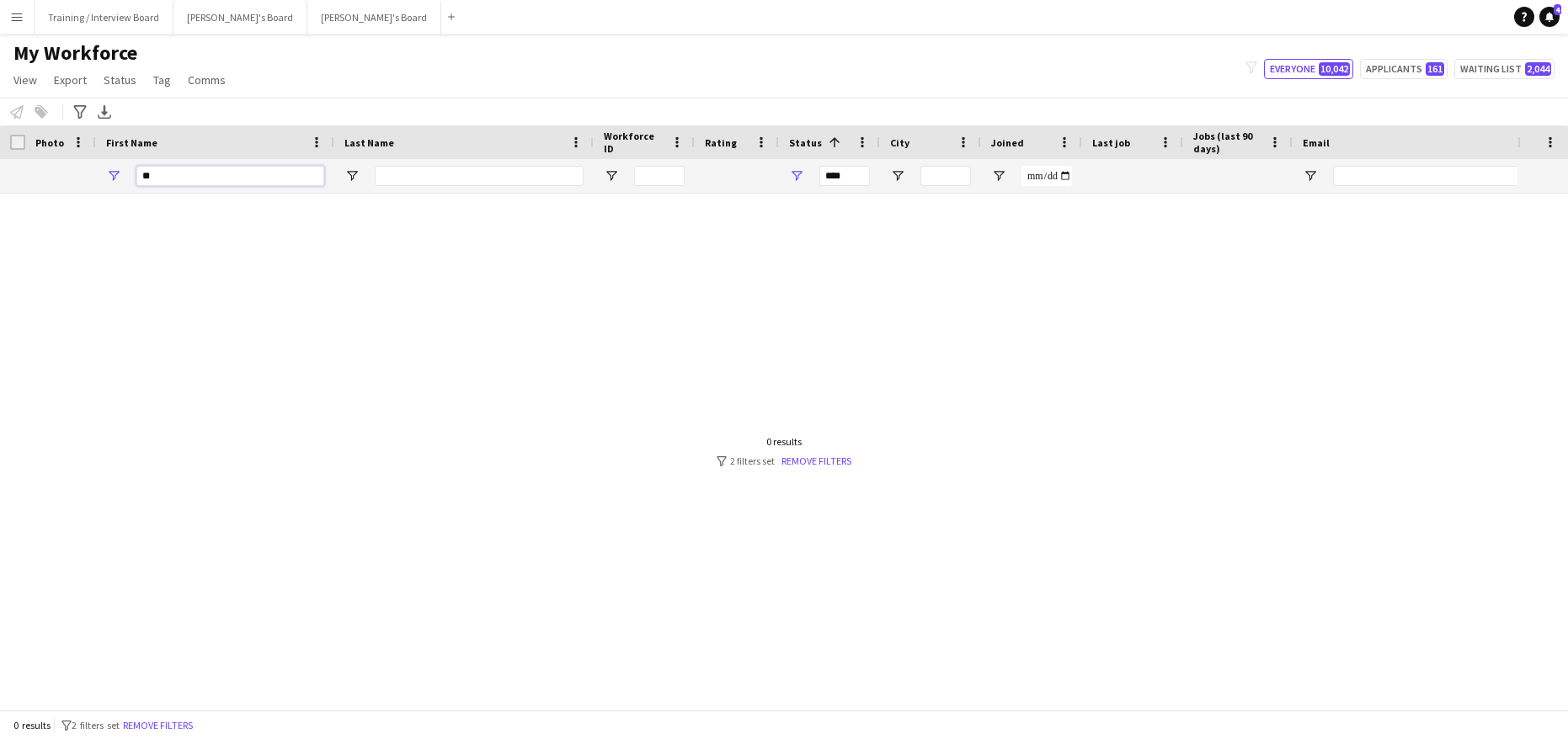
type input "*"
click at [438, 174] on input "Last Name Filter Input" at bounding box center [479, 175] width 209 height 21
click at [182, 187] on div "*****" at bounding box center [230, 175] width 188 height 34
click at [178, 177] on input "*****" at bounding box center [230, 175] width 188 height 21
type input "*"
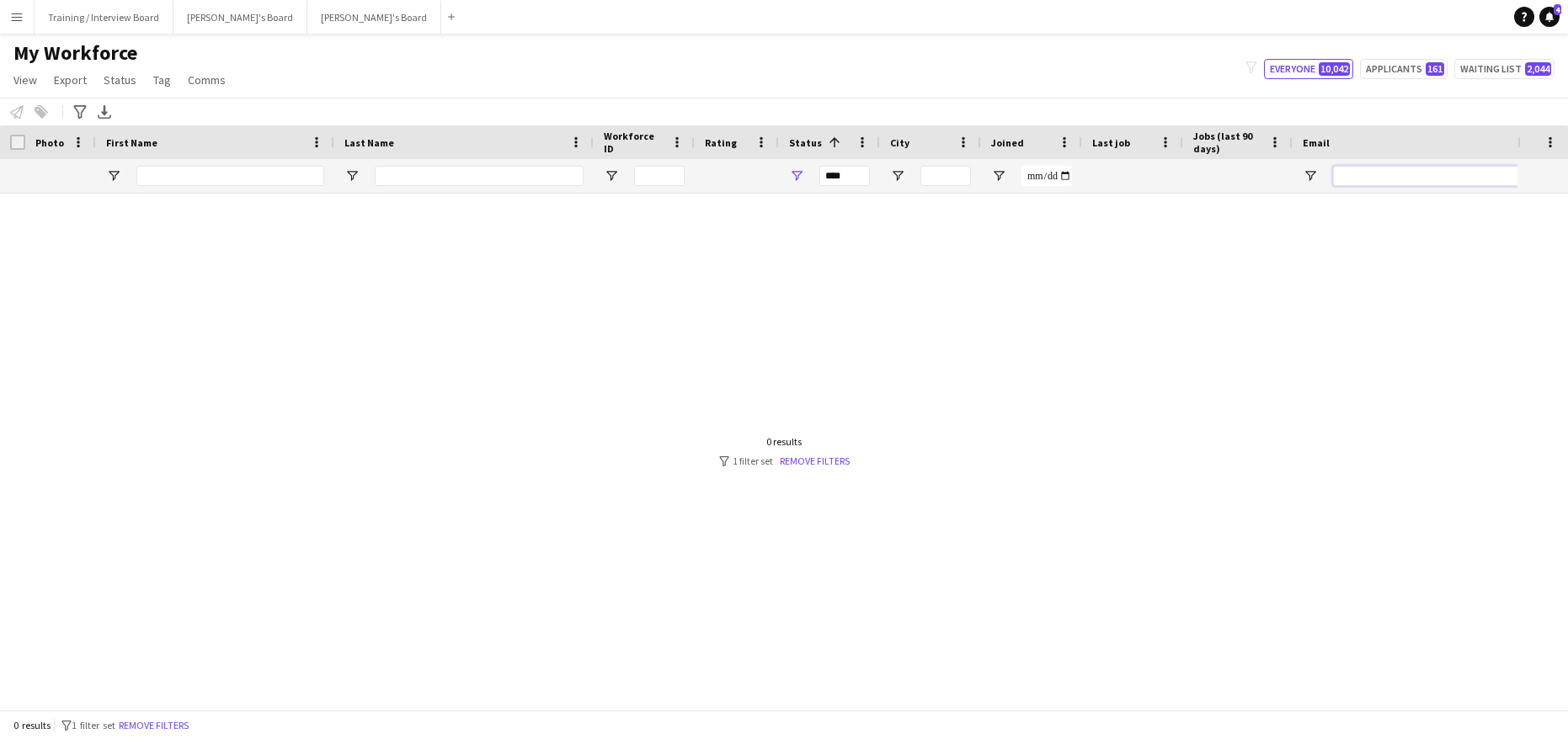
click at [1386, 176] on input "Email Filter Input" at bounding box center [1475, 175] width 286 height 21
paste input "**********"
type input "**********"
click at [165, 175] on input "First Name Filter Input" at bounding box center [230, 175] width 188 height 21
type input "*****"
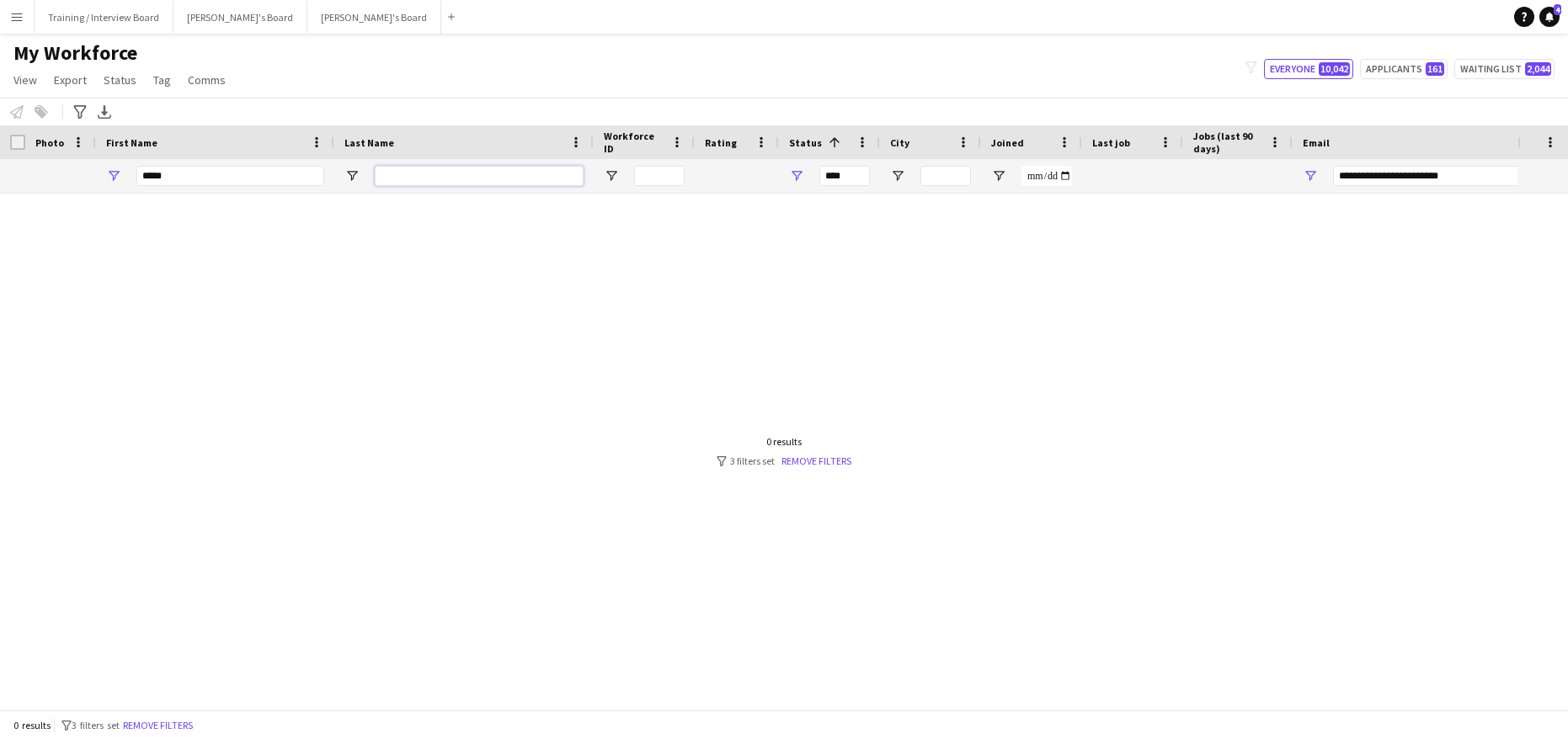
click at [412, 183] on input "Last Name Filter Input" at bounding box center [479, 175] width 209 height 21
type input "*******"
click at [171, 177] on input "*****" at bounding box center [230, 175] width 188 height 21
type input "*"
click at [451, 176] on input "*******" at bounding box center [479, 175] width 209 height 21
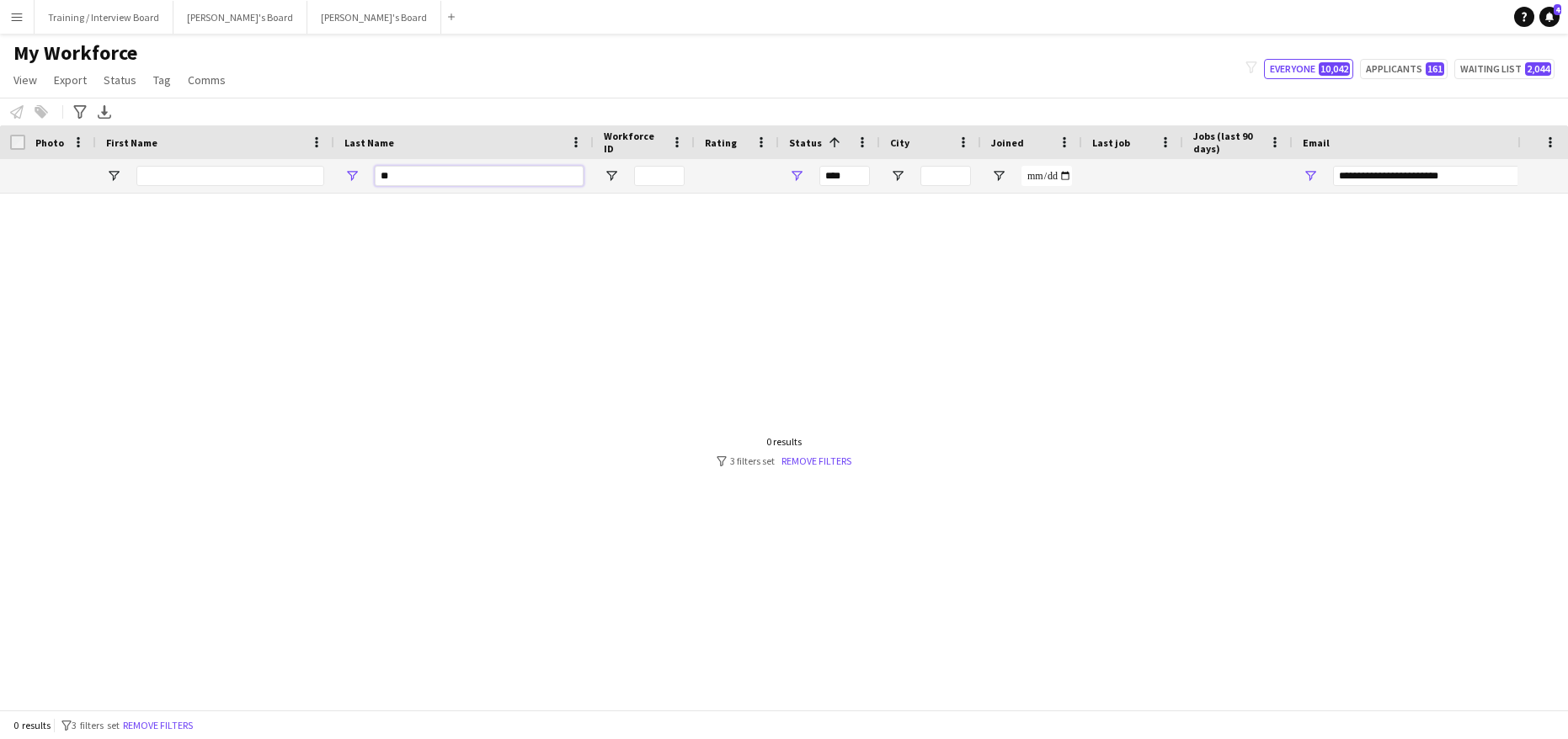
type input "*"
type input "*********"
click at [822, 457] on link "Remove filters" at bounding box center [816, 460] width 70 height 13
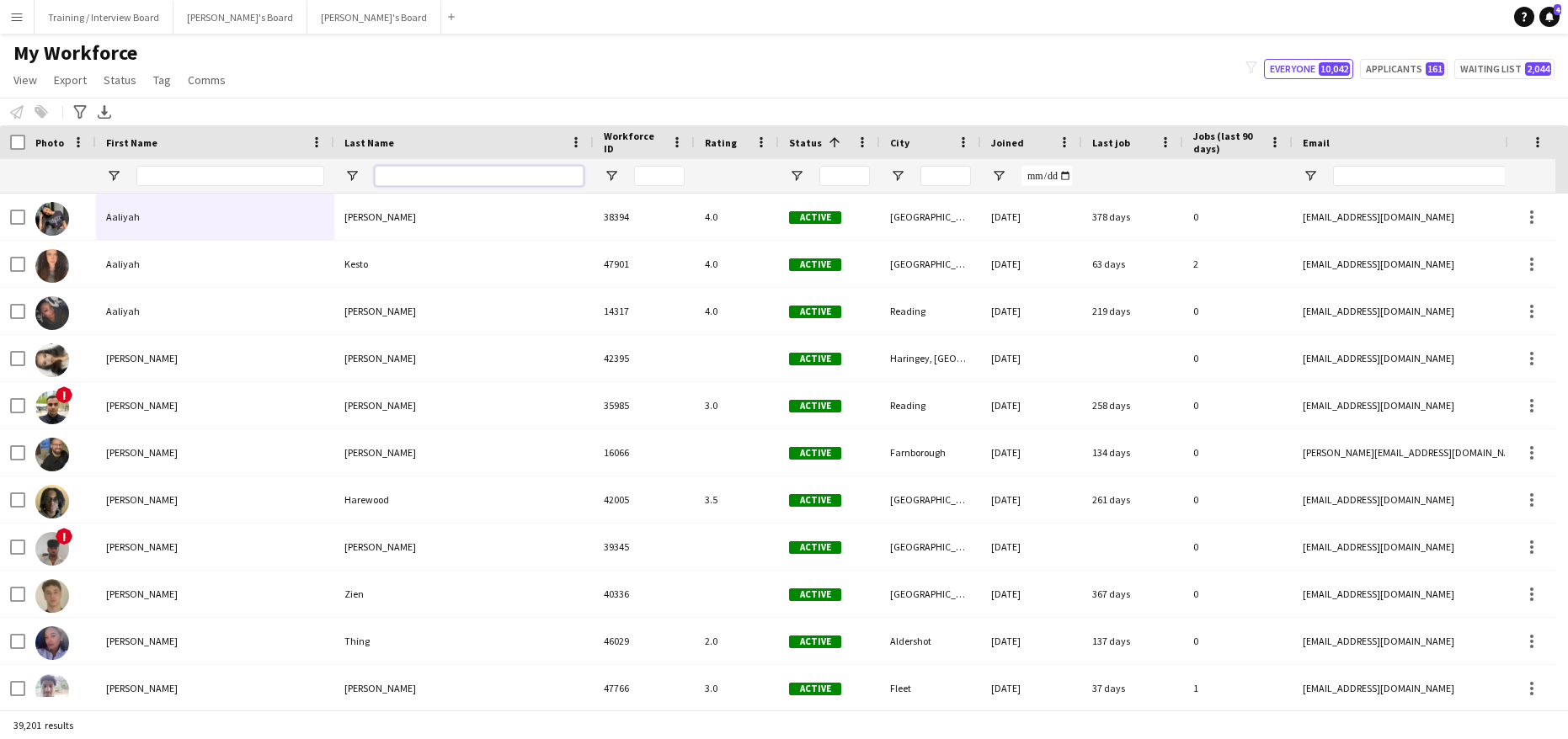
click at [398, 176] on input "Last Name Filter Input" at bounding box center [479, 175] width 209 height 21
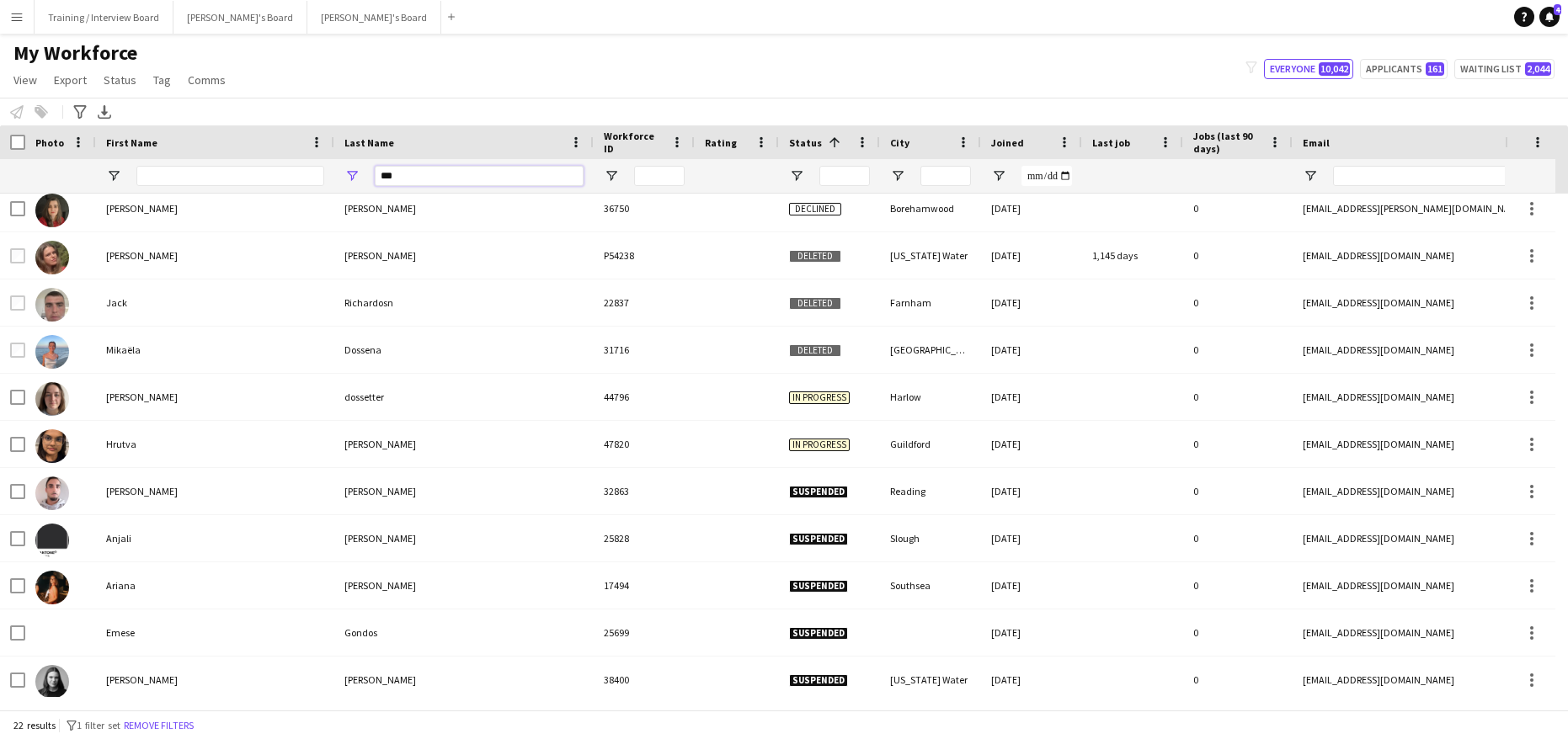
scroll to position [118, 0]
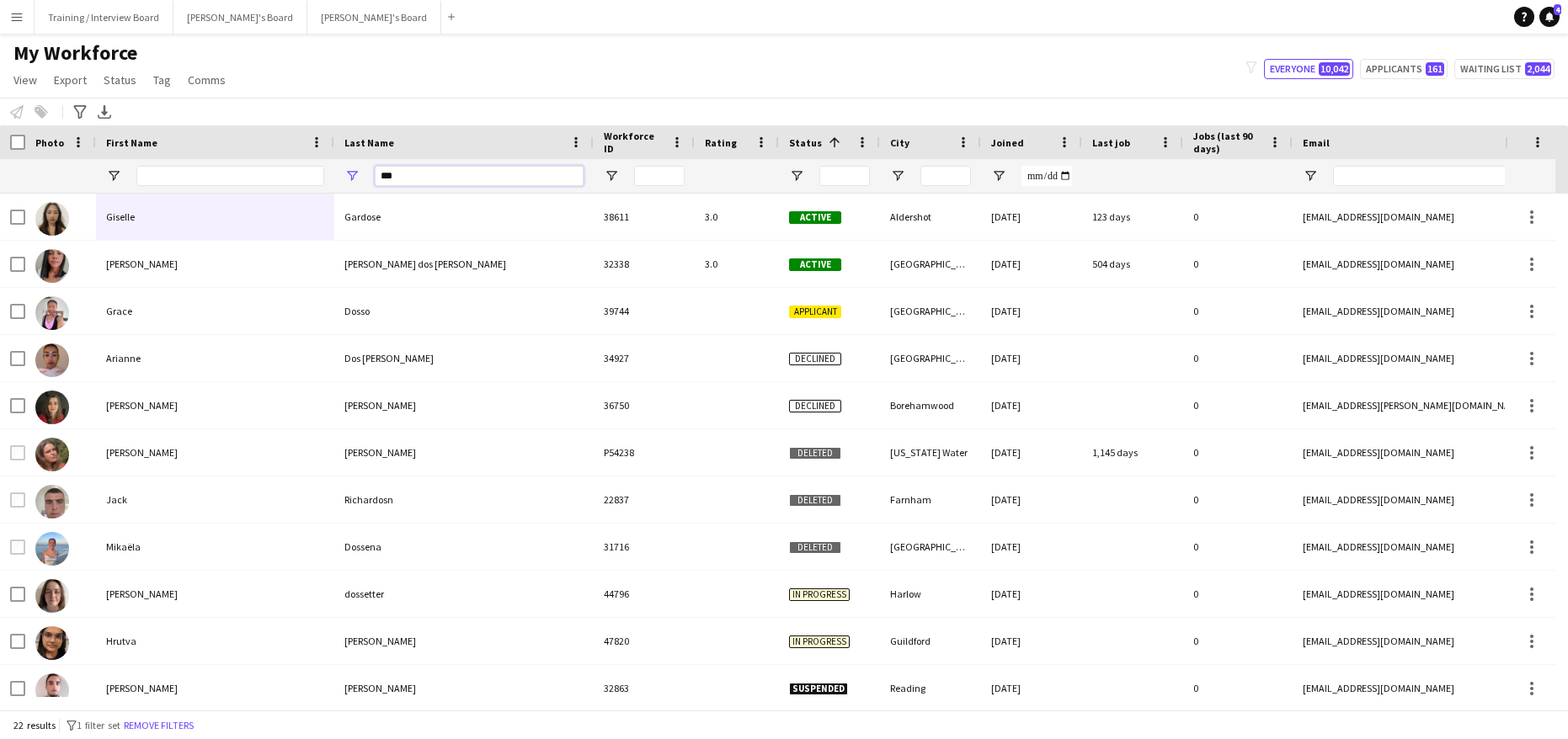
click at [428, 185] on input "***" at bounding box center [479, 175] width 209 height 21
type input "*"
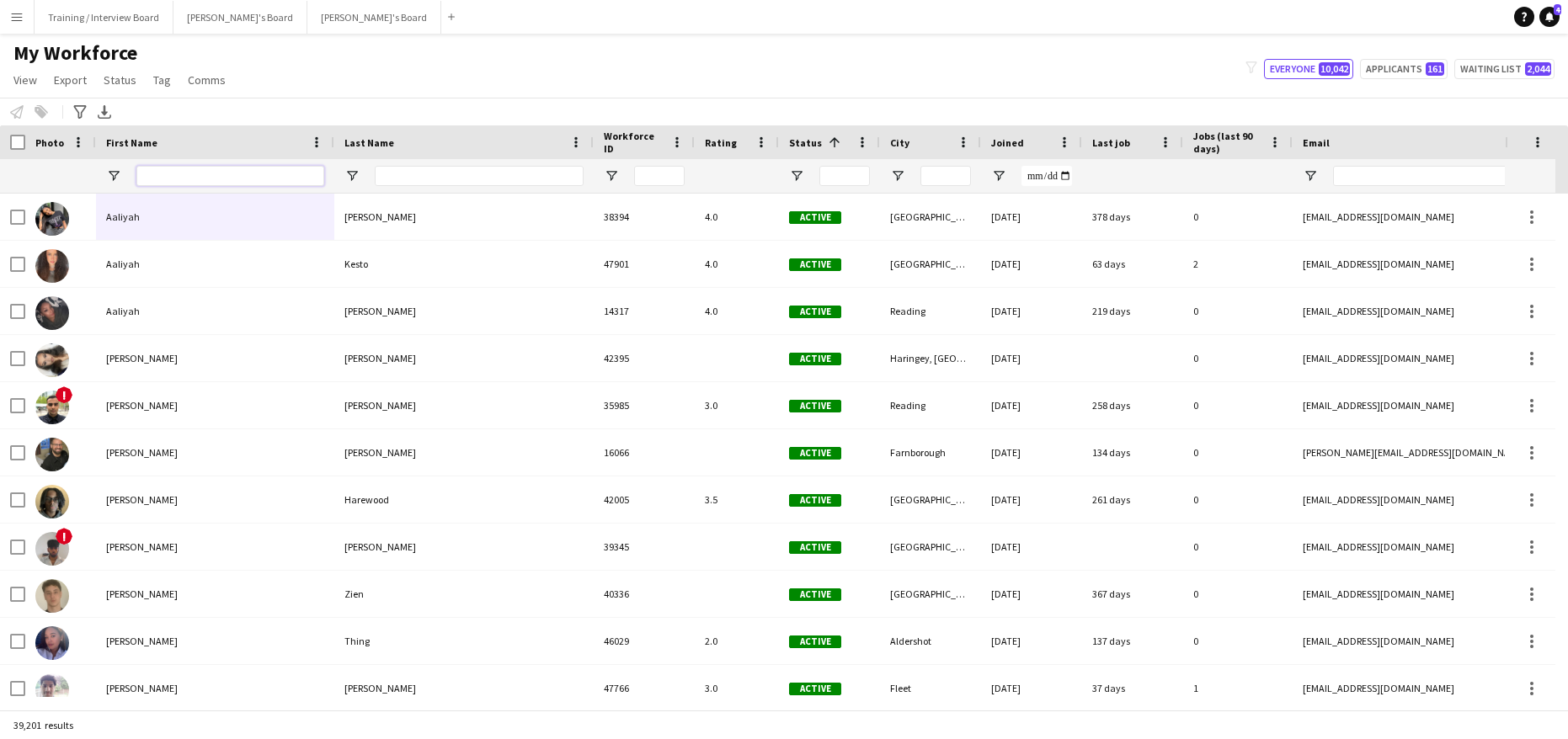
click at [151, 181] on input "First Name Filter Input" at bounding box center [230, 175] width 188 height 21
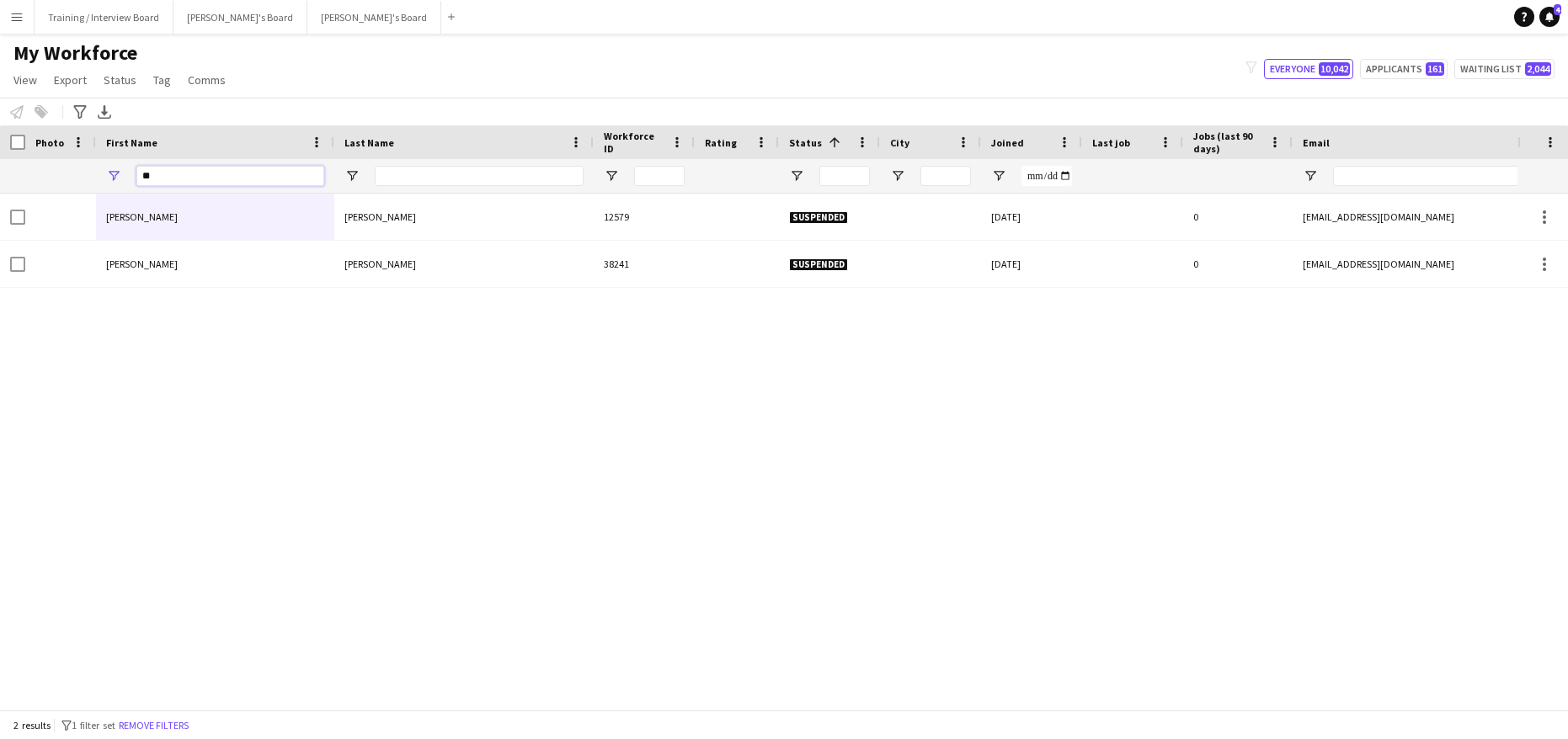
type input "*"
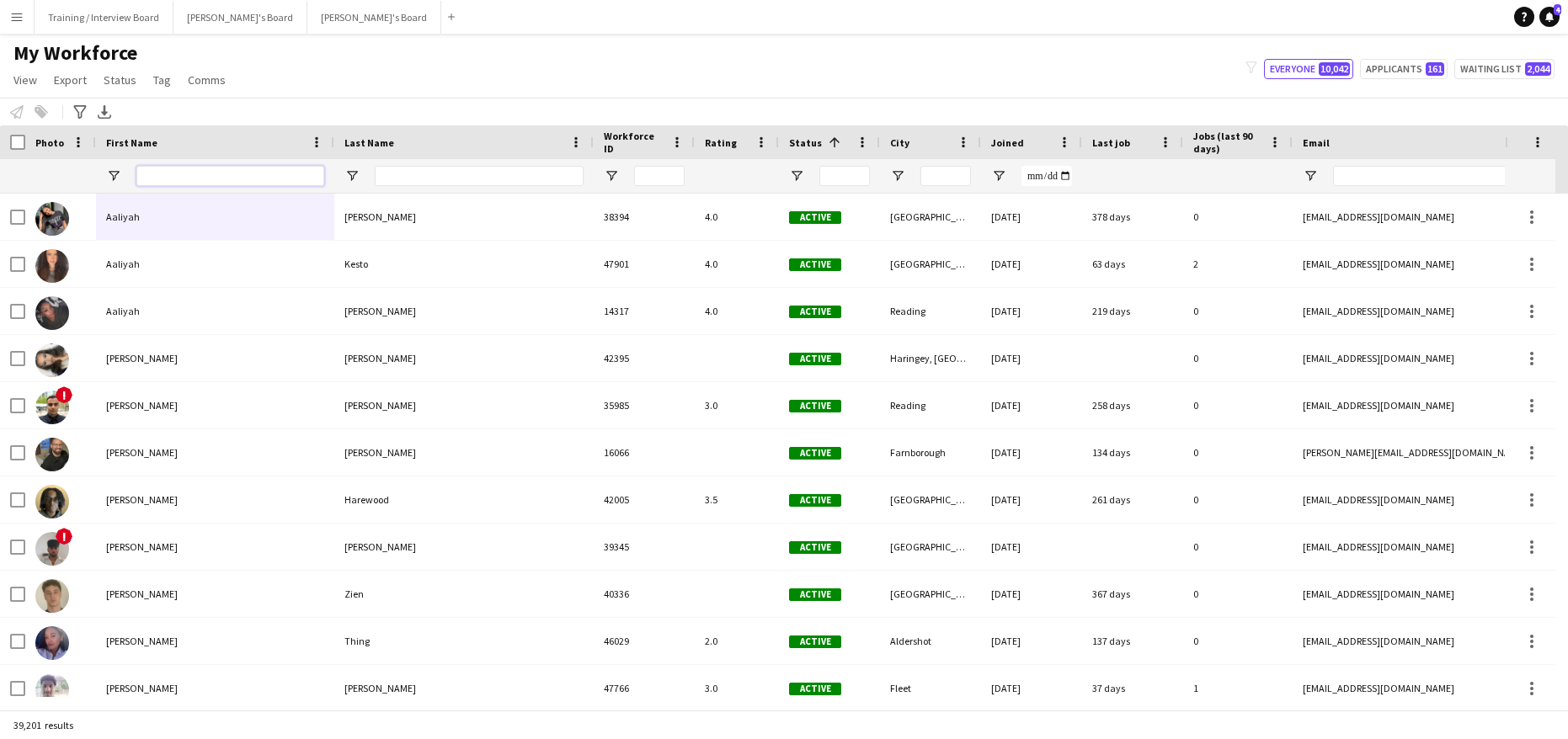
click at [167, 173] on input "First Name Filter Input" at bounding box center [230, 175] width 188 height 21
click at [801, 178] on span "Open Filter Menu" at bounding box center [795, 175] width 15 height 15
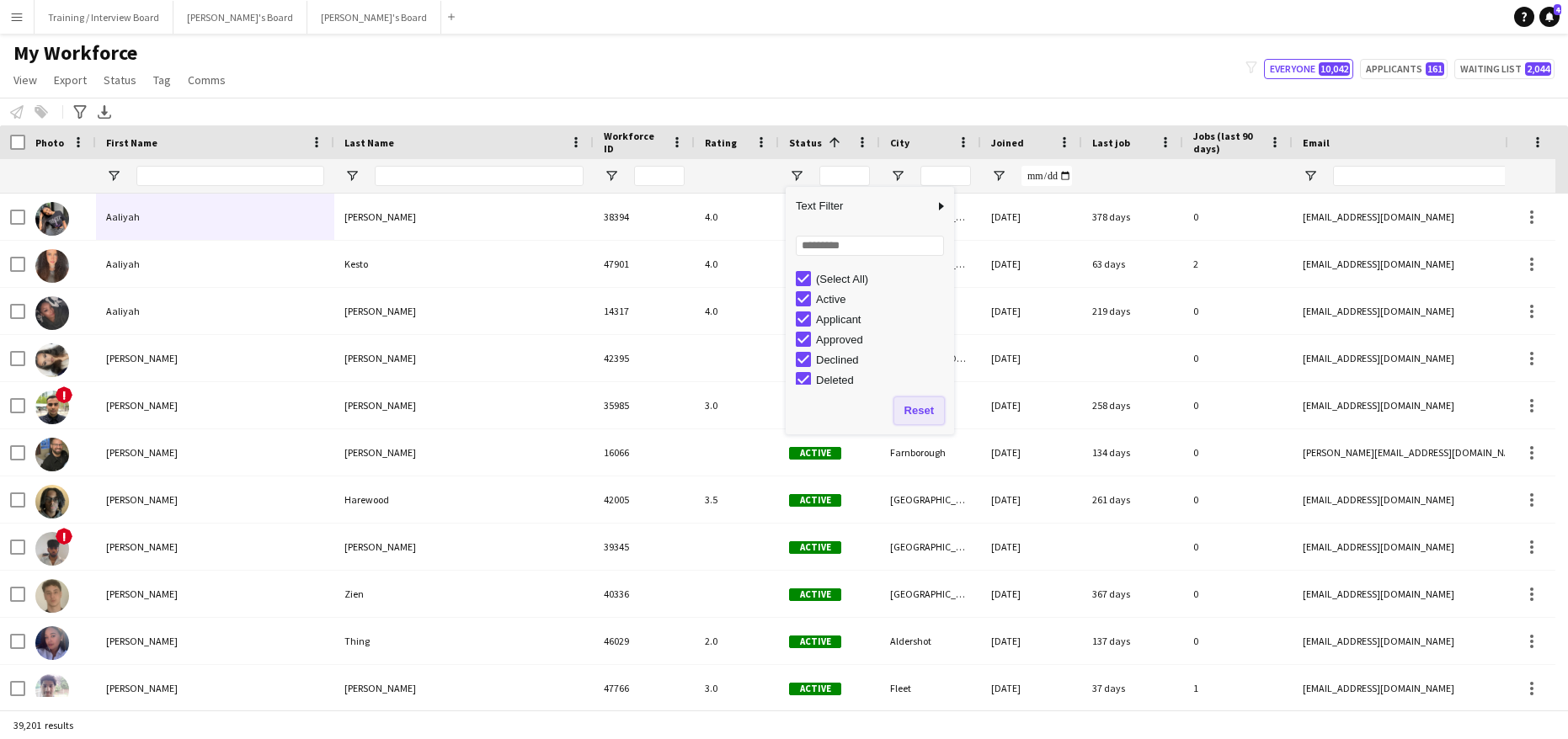
click at [921, 418] on button "Reset" at bounding box center [919, 410] width 49 height 27
click at [919, 403] on button "Reset" at bounding box center [919, 410] width 49 height 27
click at [922, 412] on button "Reset" at bounding box center [919, 410] width 49 height 27
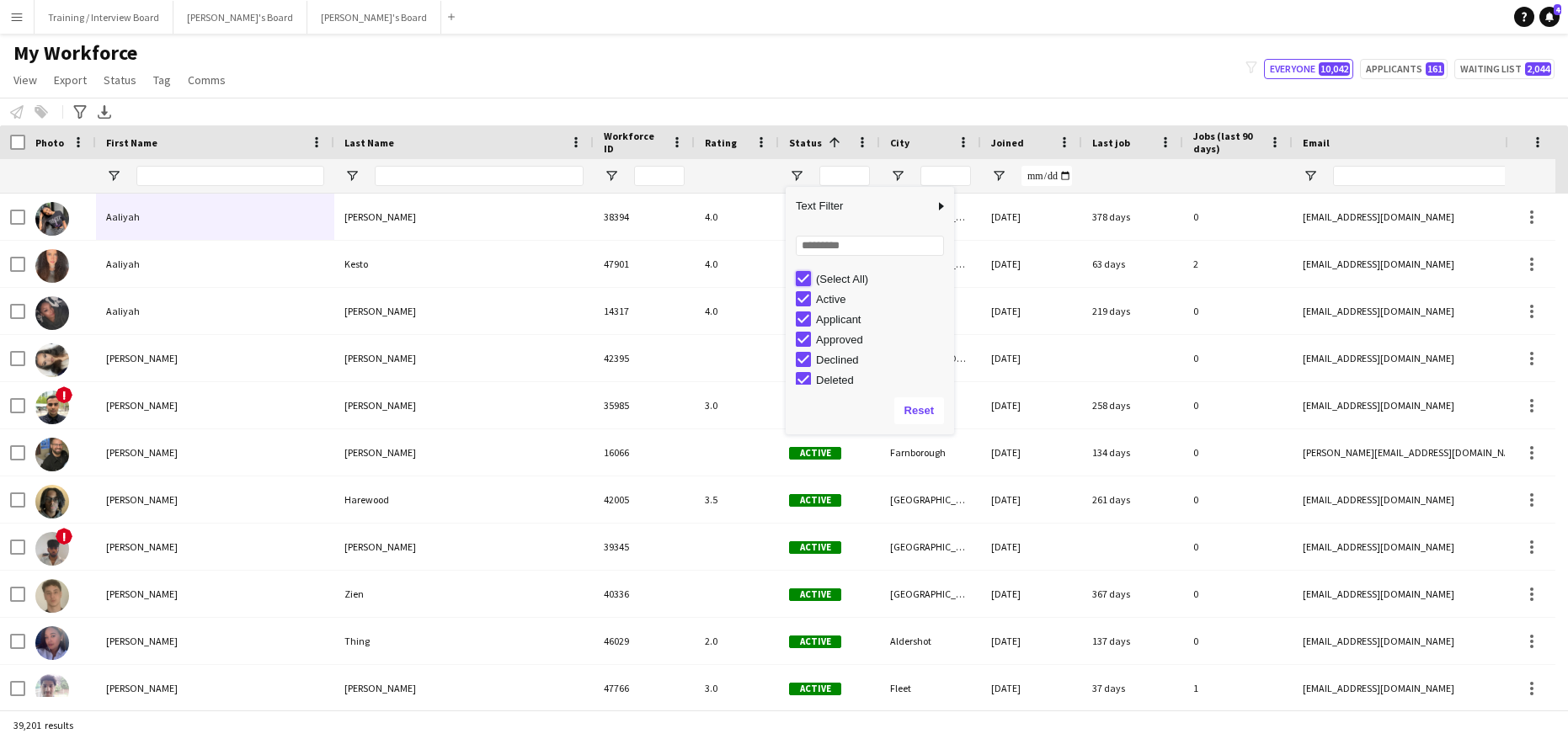
type input "***"
click at [908, 411] on button "Reset" at bounding box center [919, 410] width 49 height 27
click at [919, 408] on button "Reset" at bounding box center [919, 410] width 49 height 27
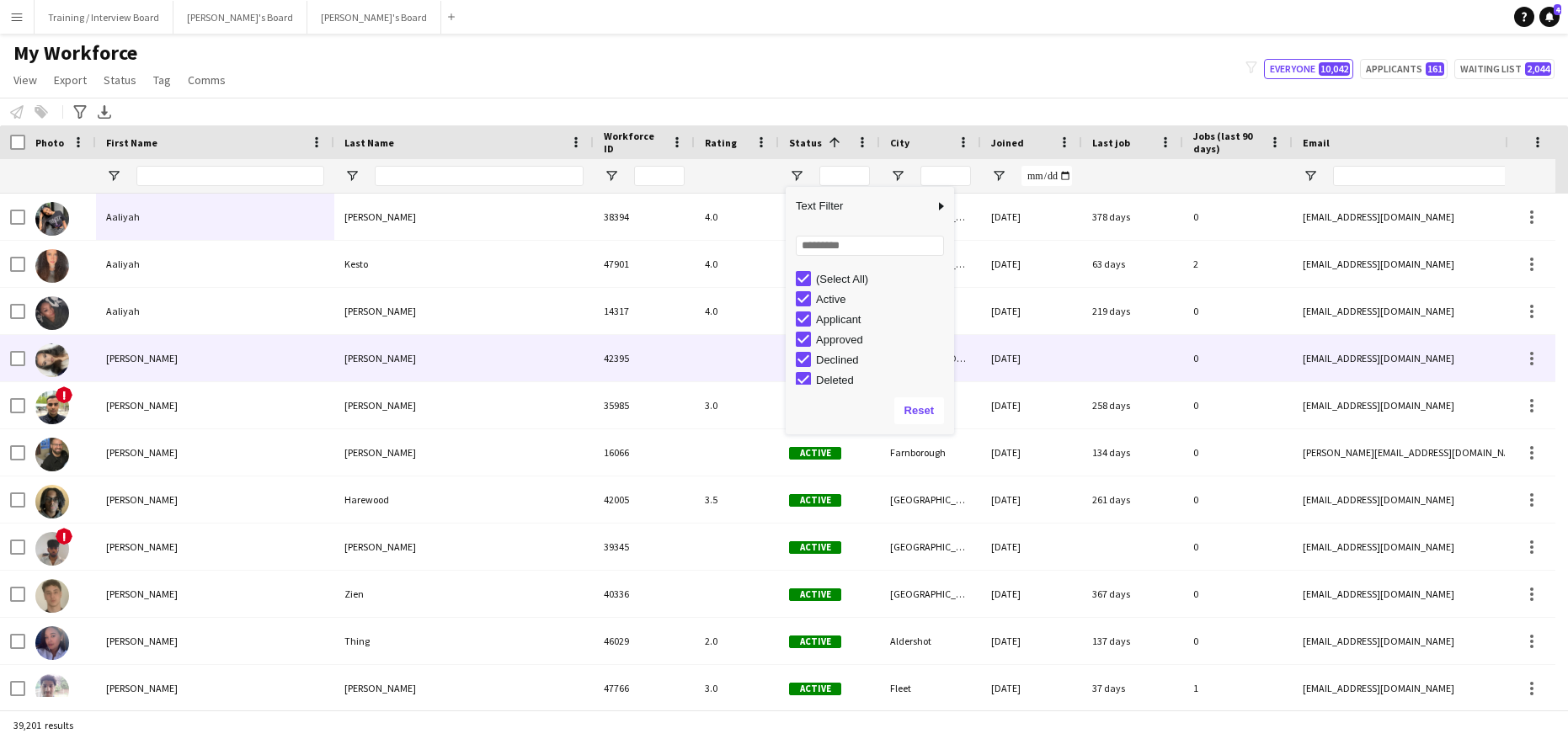
click at [764, 349] on div at bounding box center [736, 358] width 84 height 46
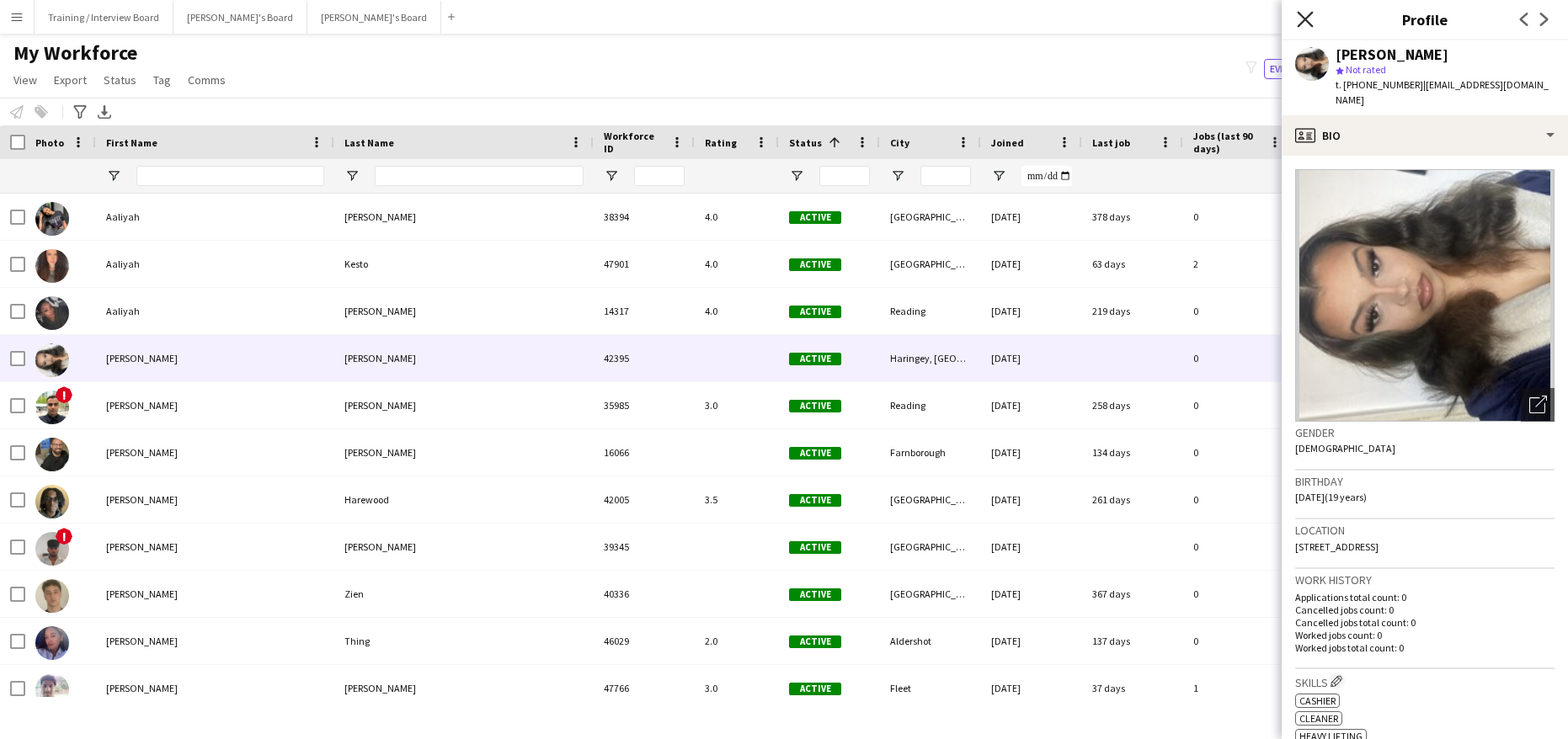
click at [1301, 13] on icon "Close pop-in" at bounding box center [1305, 19] width 16 height 16
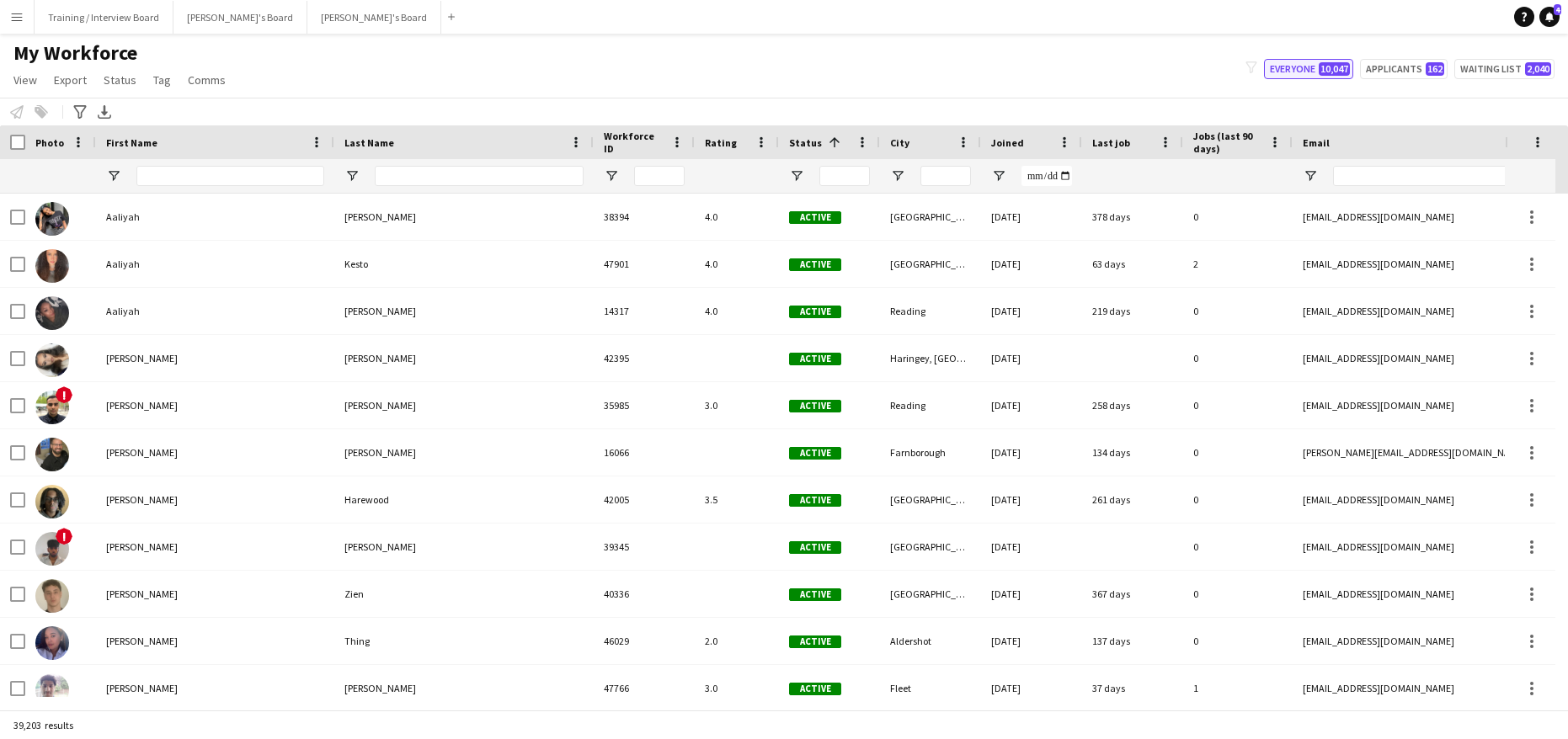
click at [1348, 70] on span "10,047" at bounding box center [1334, 69] width 32 height 14
type input "**********"
click at [187, 171] on input "First Name Filter Input" at bounding box center [230, 175] width 188 height 21
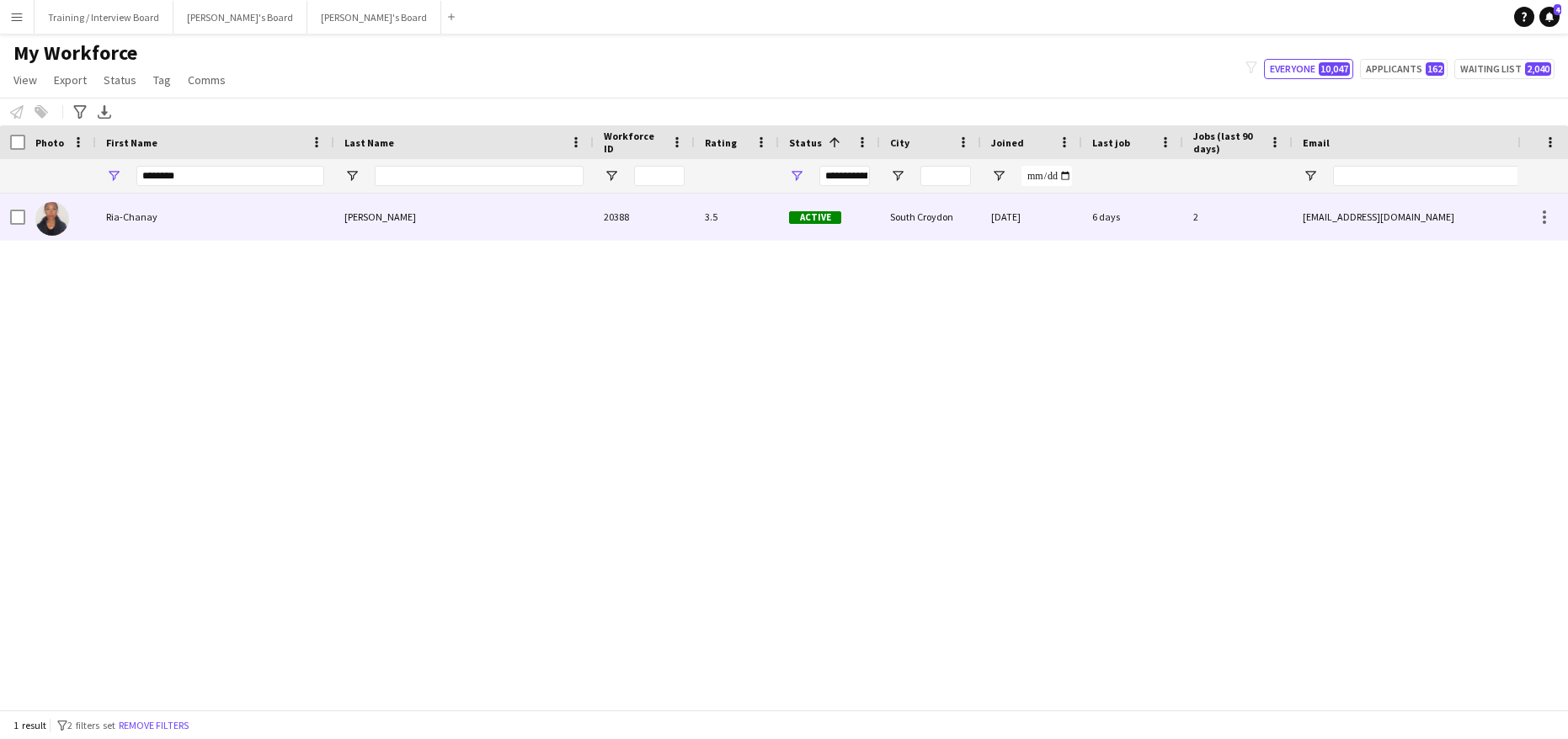
click at [511, 219] on div "St Hilaire-White" at bounding box center [463, 216] width 259 height 46
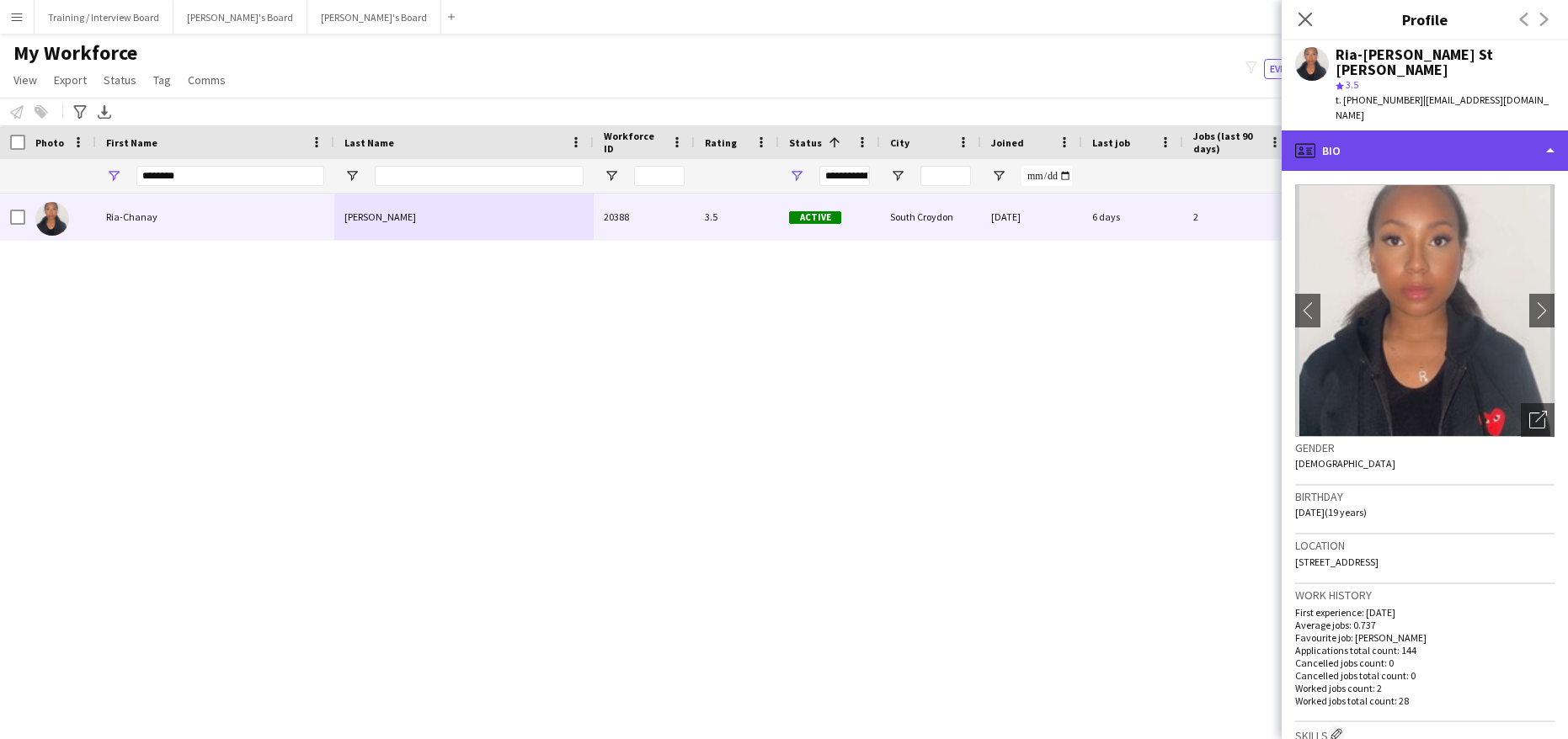
click at [1544, 130] on div "profile Bio" at bounding box center [1424, 150] width 286 height 40
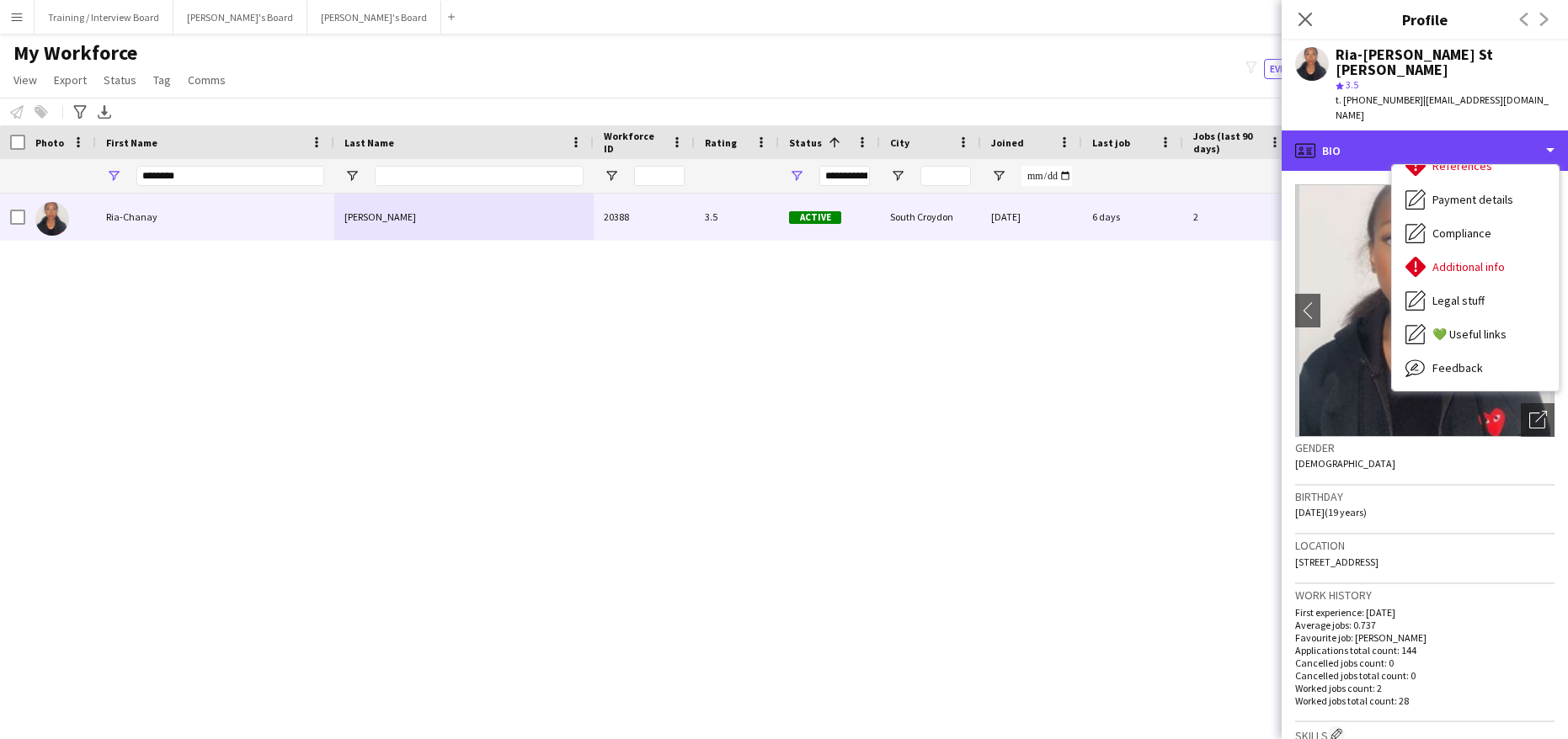
scroll to position [226, 0]
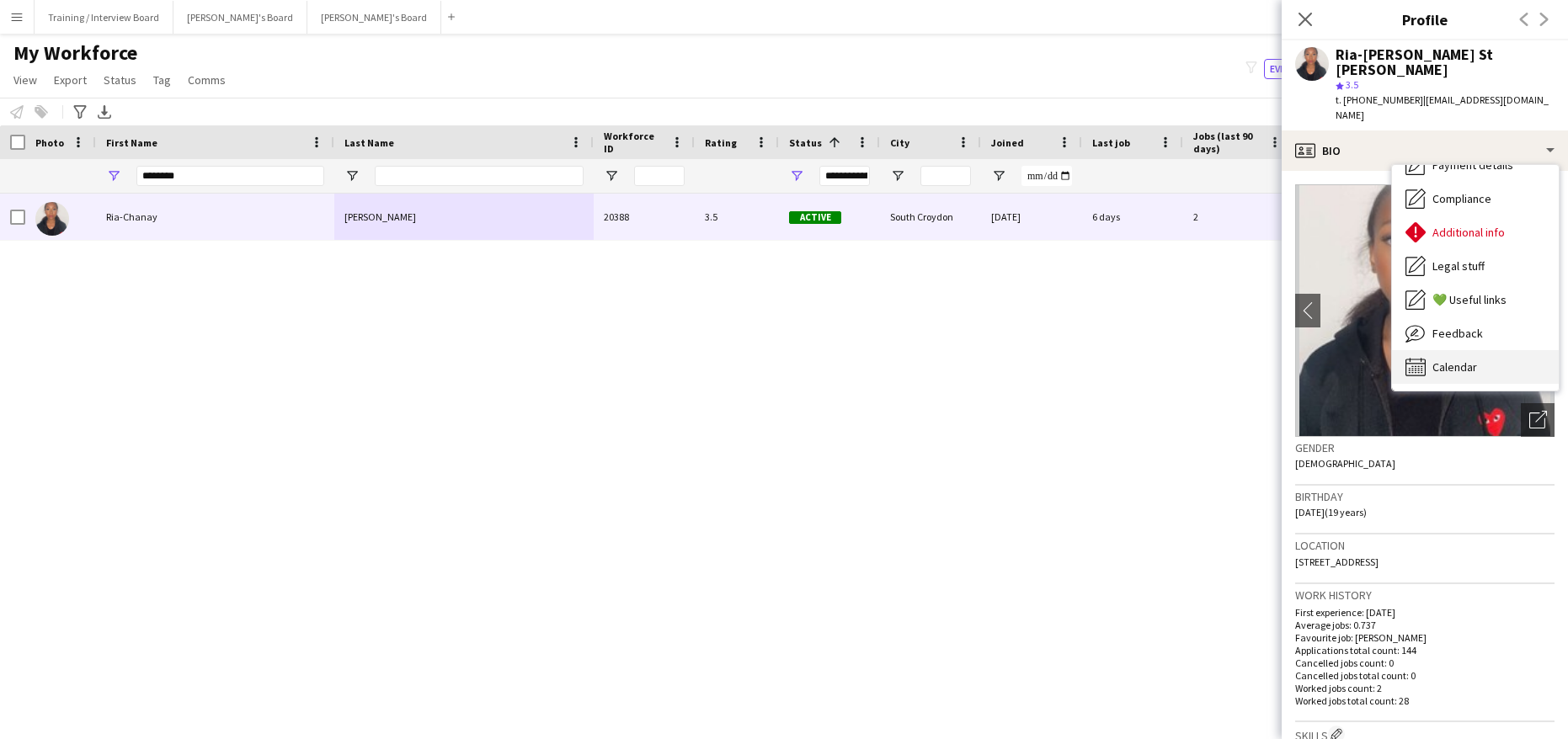
click at [1466, 360] on span "Calendar" at bounding box center [1454, 367] width 44 height 15
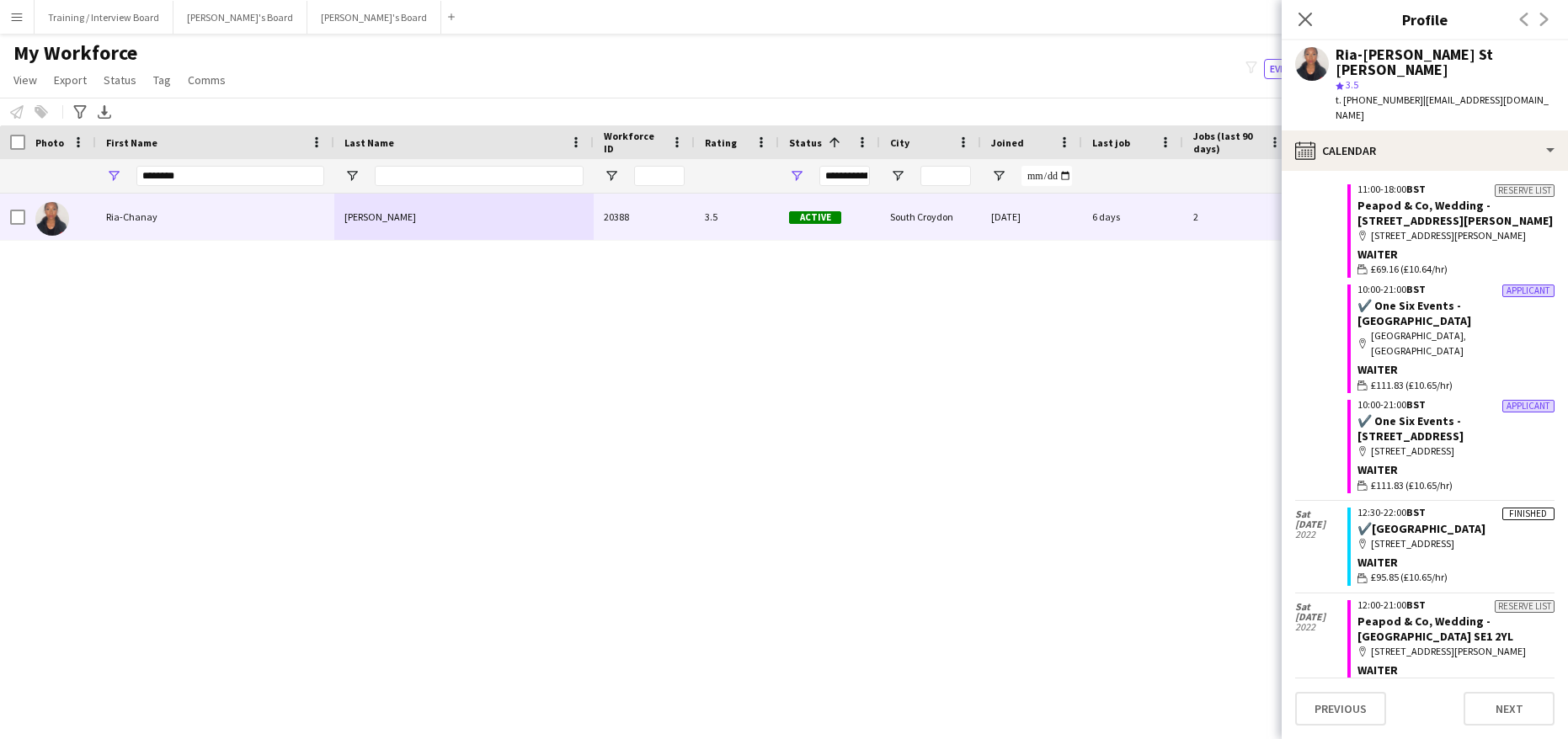
scroll to position [14690, 0]
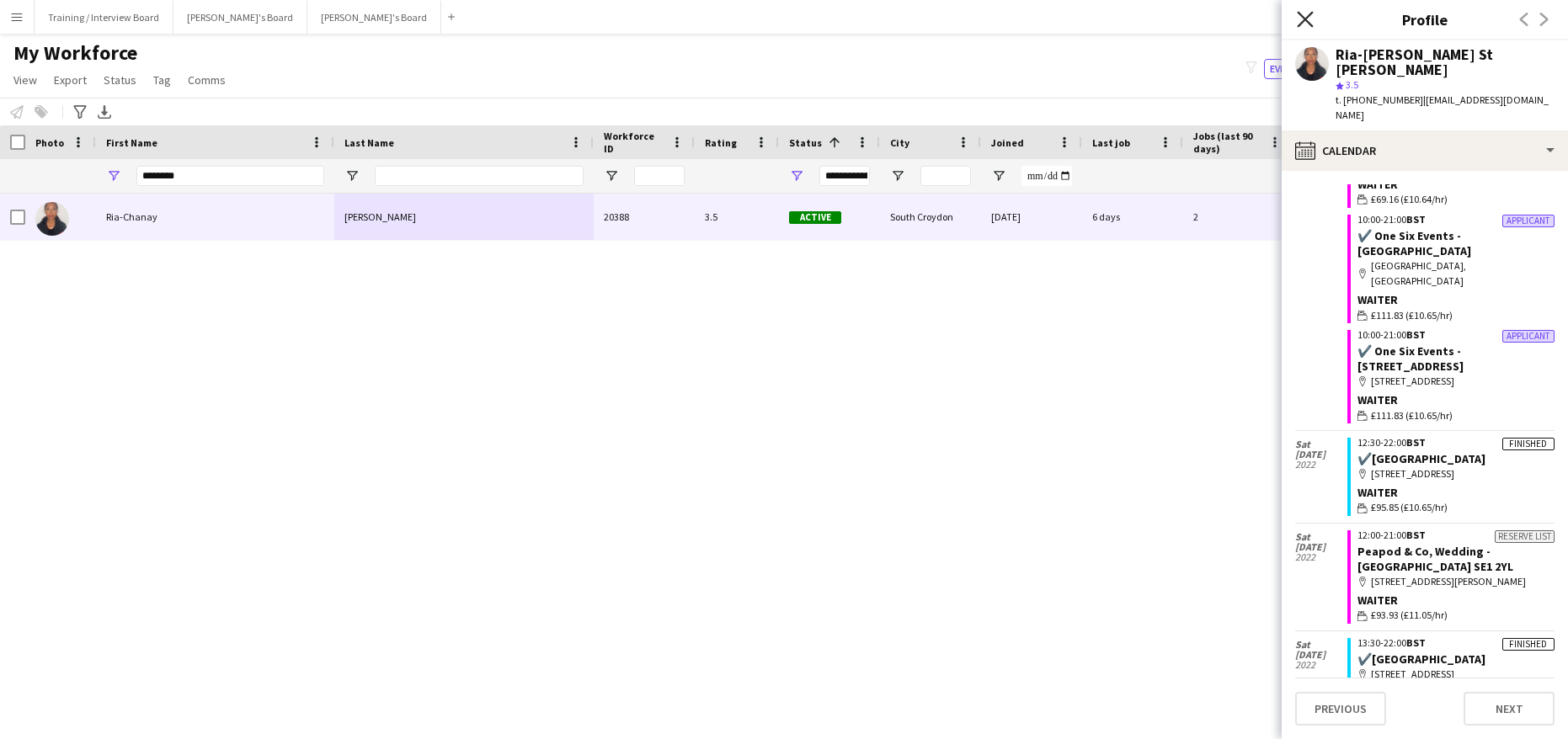
click at [1300, 14] on icon at bounding box center [1305, 19] width 16 height 16
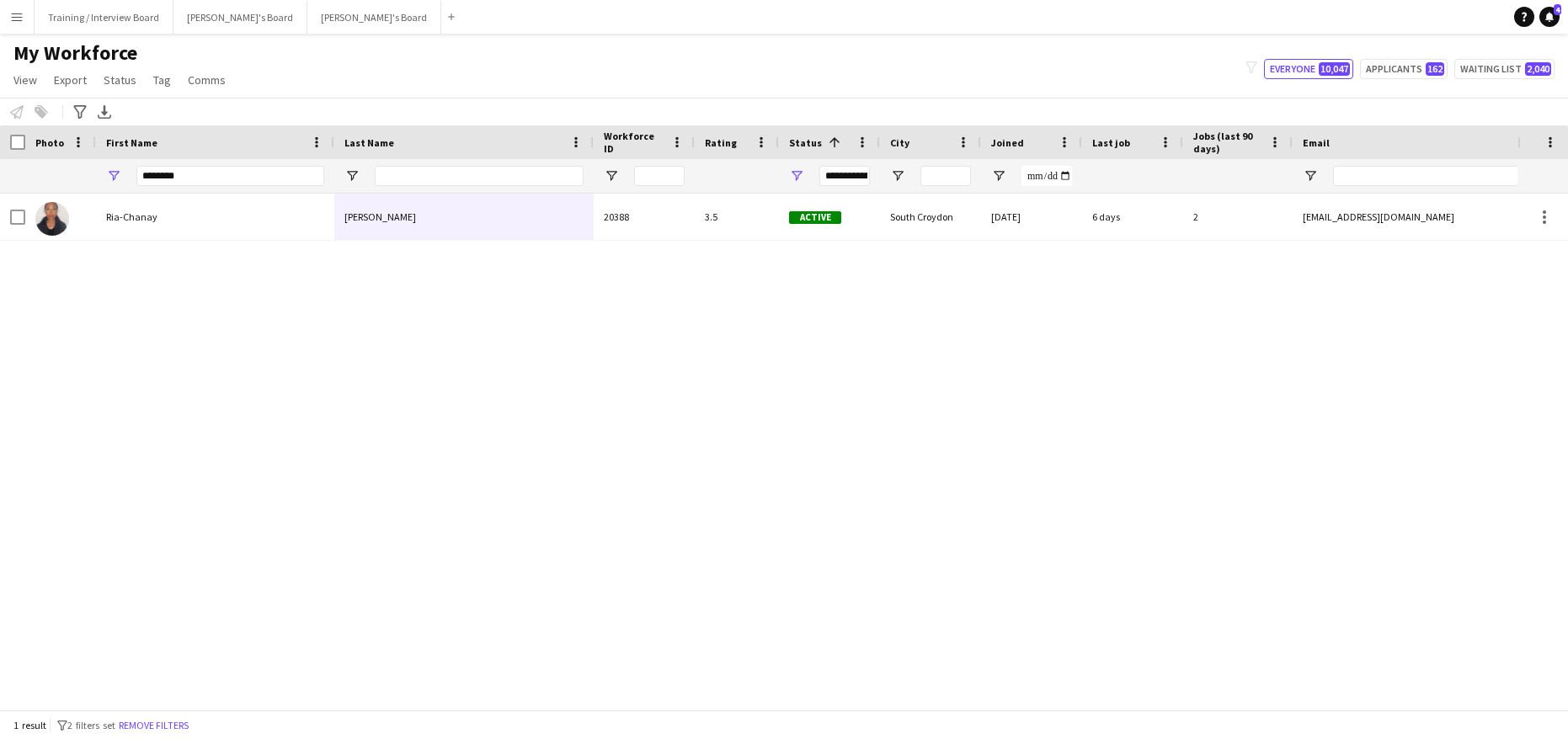
click at [64, 285] on div "Ria-Chanay St Hilaire-White 20388 3.5 Active South Croydon 13-07-2022 6 days 2 …" at bounding box center [758, 444] width 1517 height 504
click at [194, 175] on input "********" at bounding box center [230, 175] width 188 height 21
type input "*"
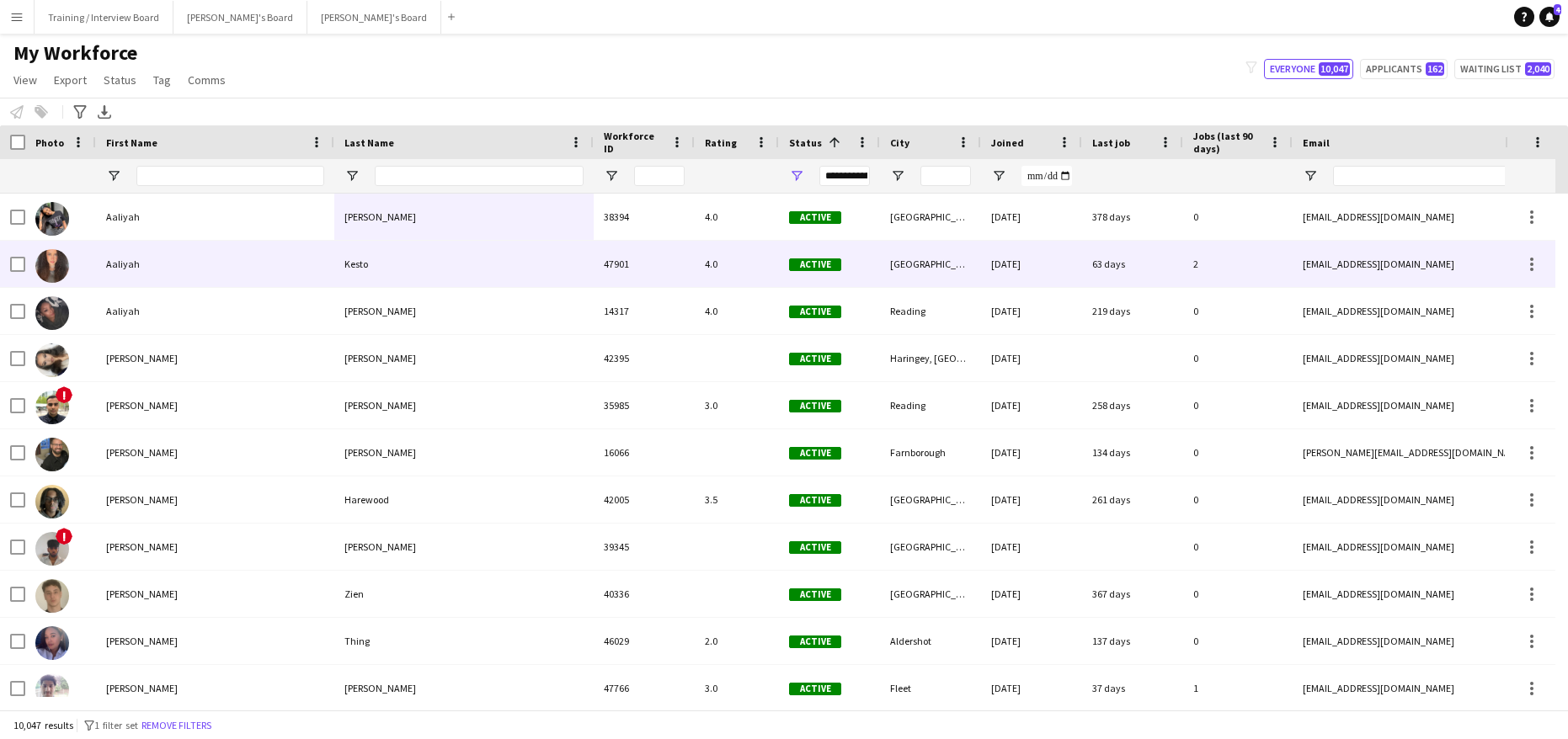
drag, startPoint x: 245, startPoint y: 261, endPoint x: 354, endPoint y: 290, distance: 112.8
click at [245, 261] on div "Aaliyah" at bounding box center [215, 263] width 239 height 46
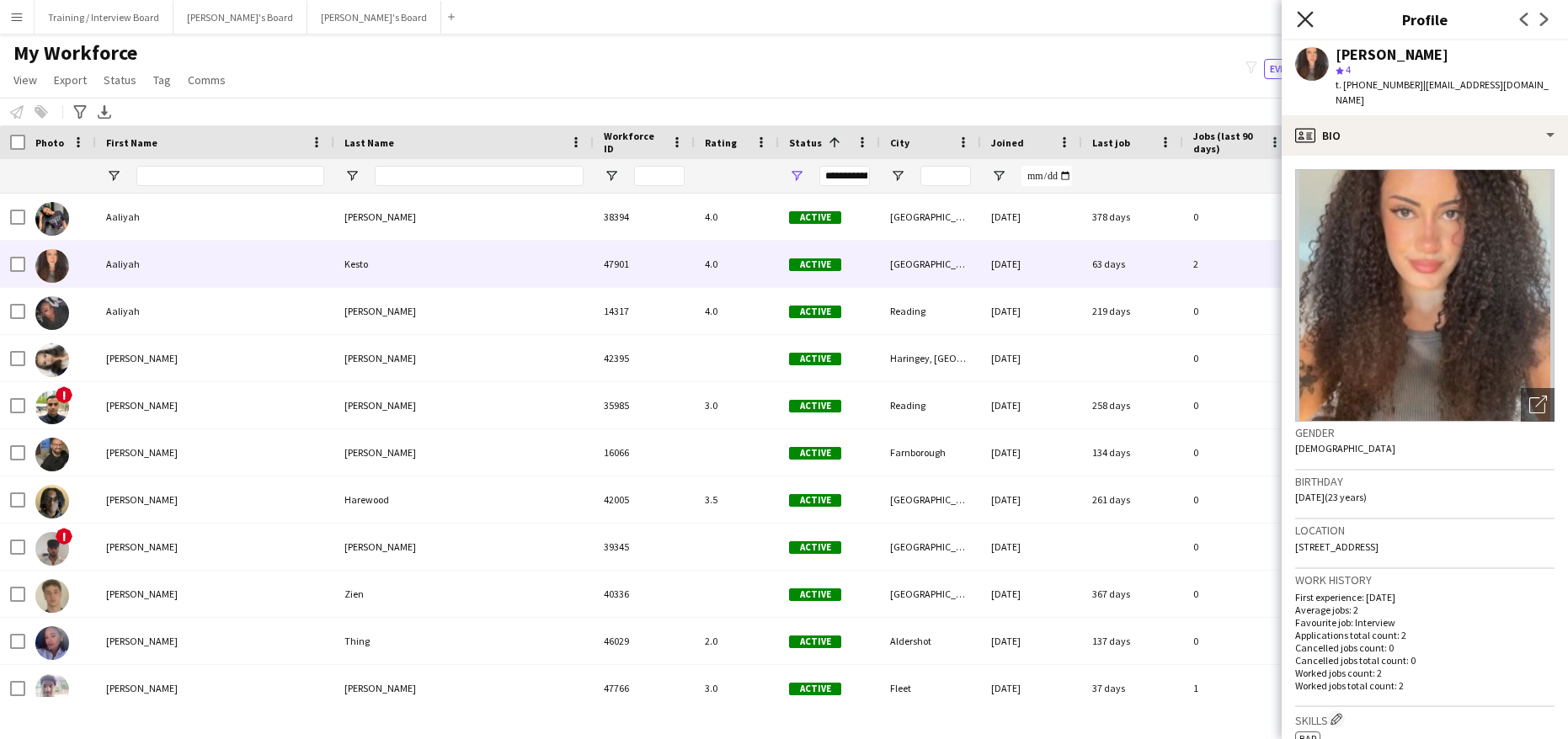
click at [1308, 17] on icon at bounding box center [1305, 19] width 16 height 16
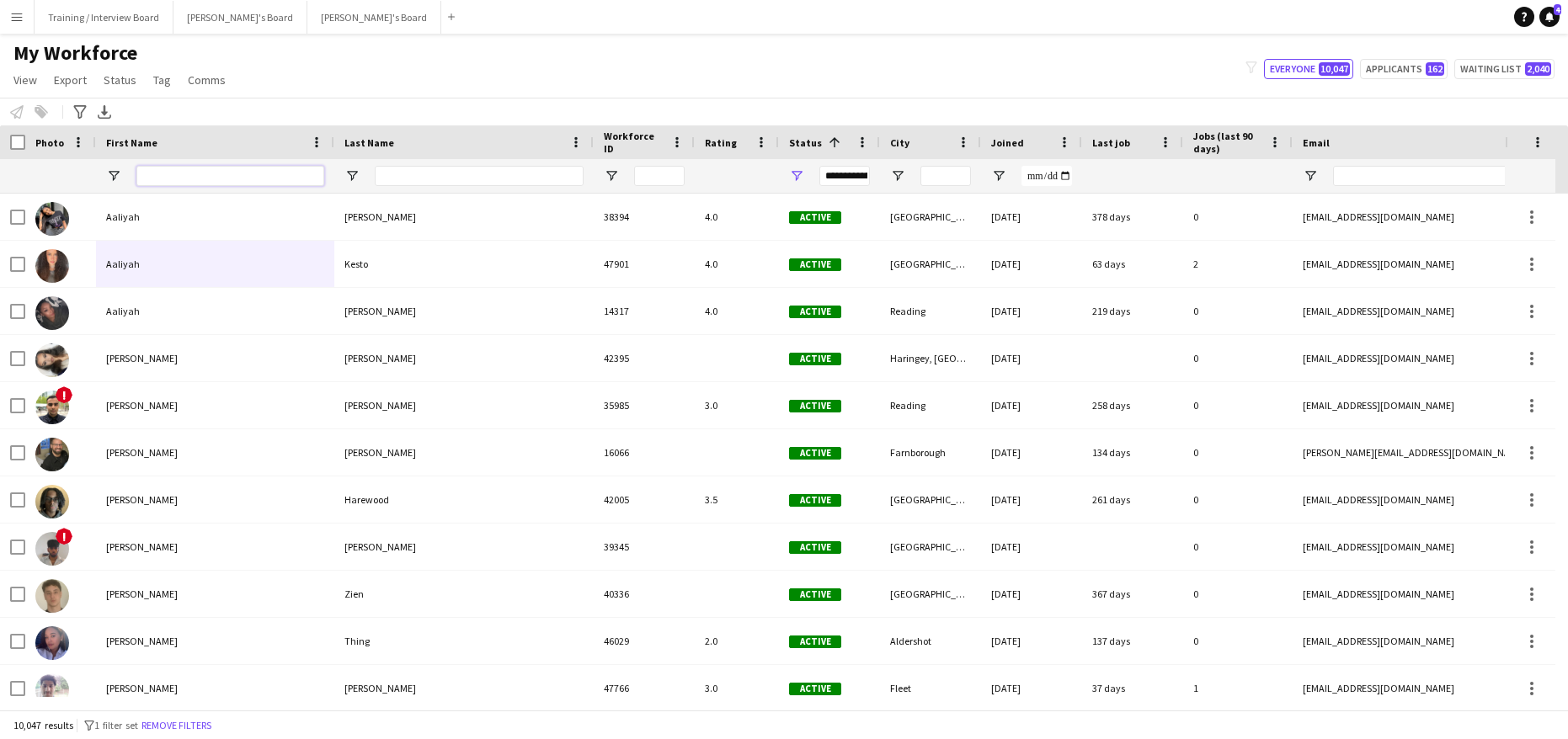
click at [170, 182] on input "First Name Filter Input" at bounding box center [230, 175] width 188 height 21
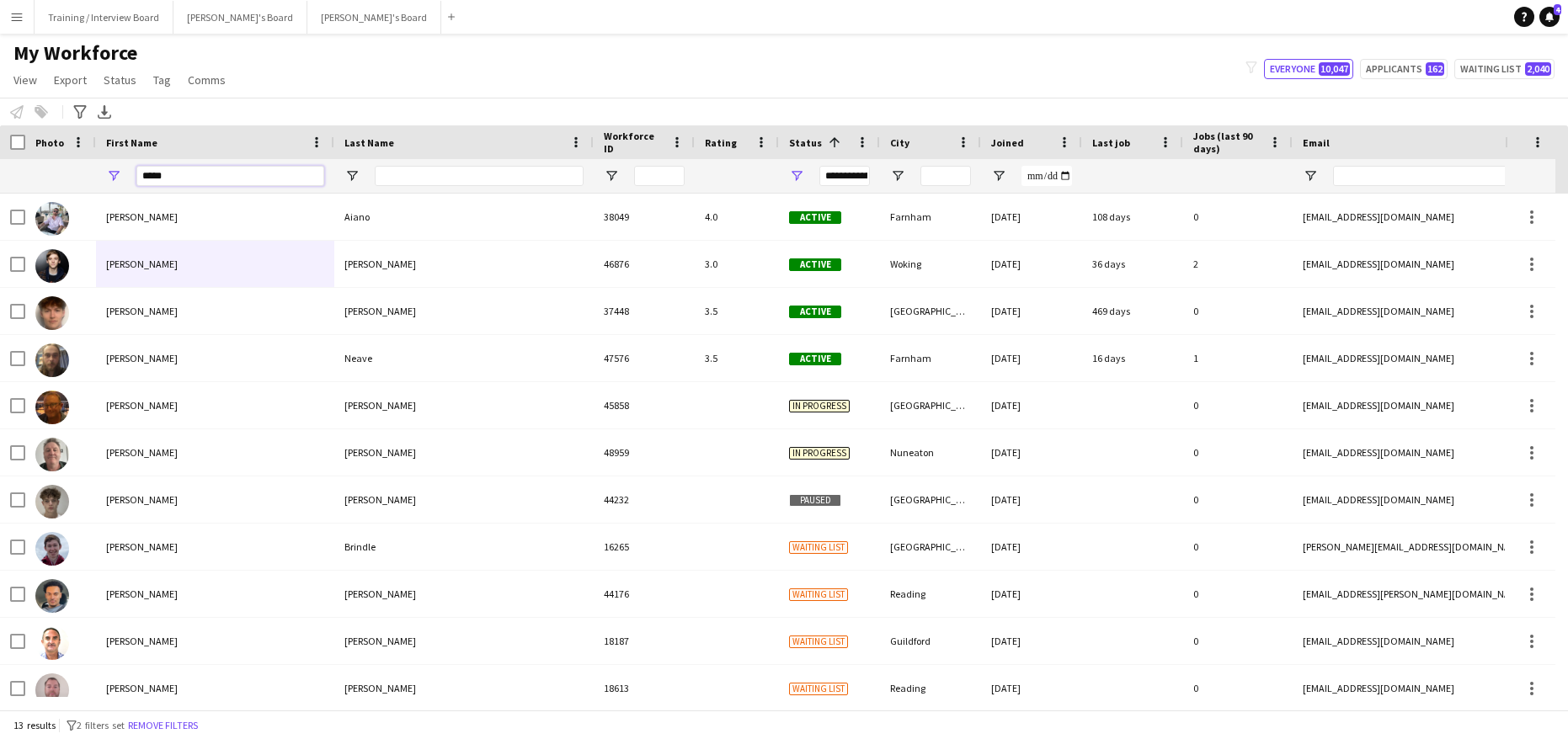
type input "*****"
click at [397, 165] on div at bounding box center [479, 175] width 209 height 34
click at [395, 180] on input "Last Name Filter Input" at bounding box center [479, 175] width 209 height 21
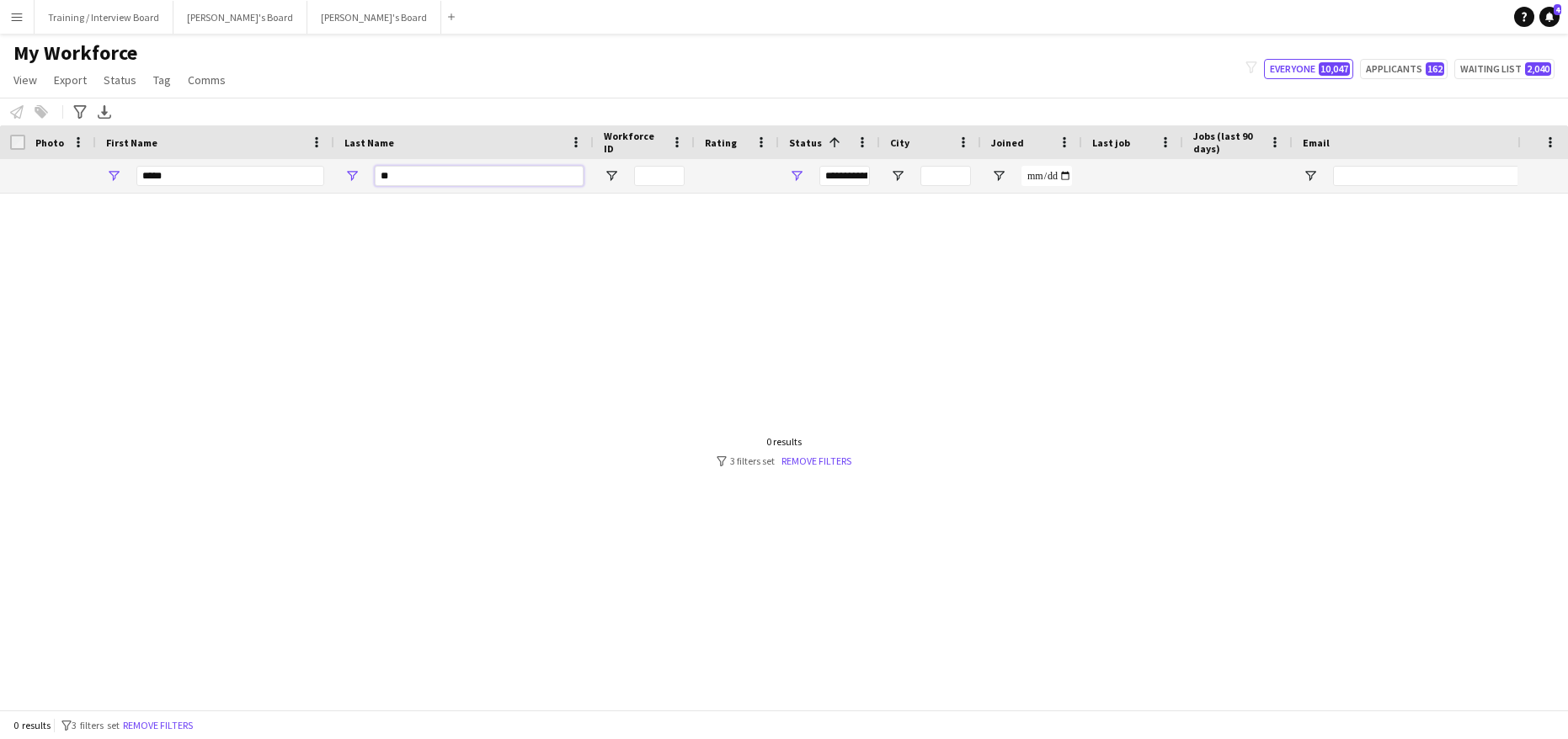
type input "*"
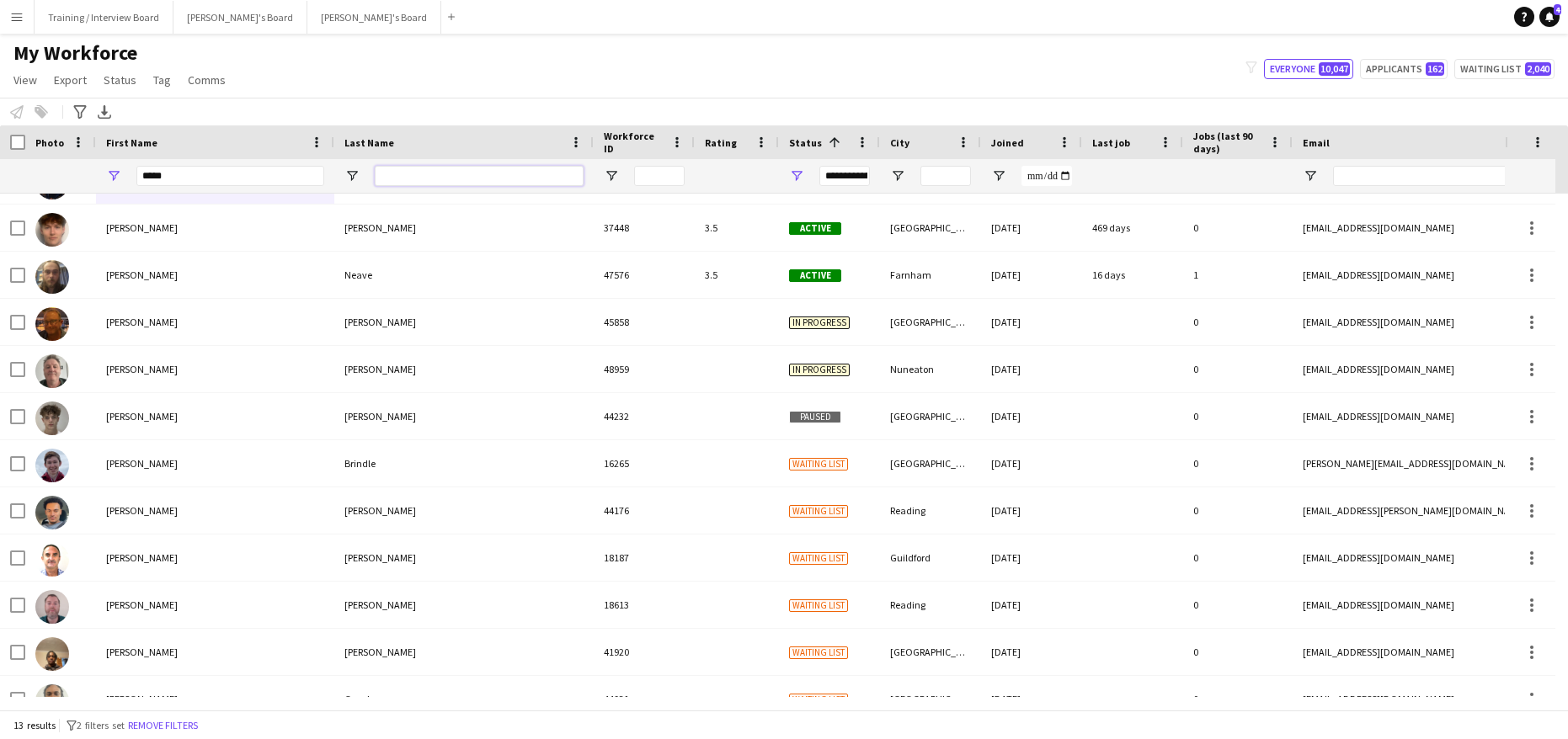
scroll to position [109, 0]
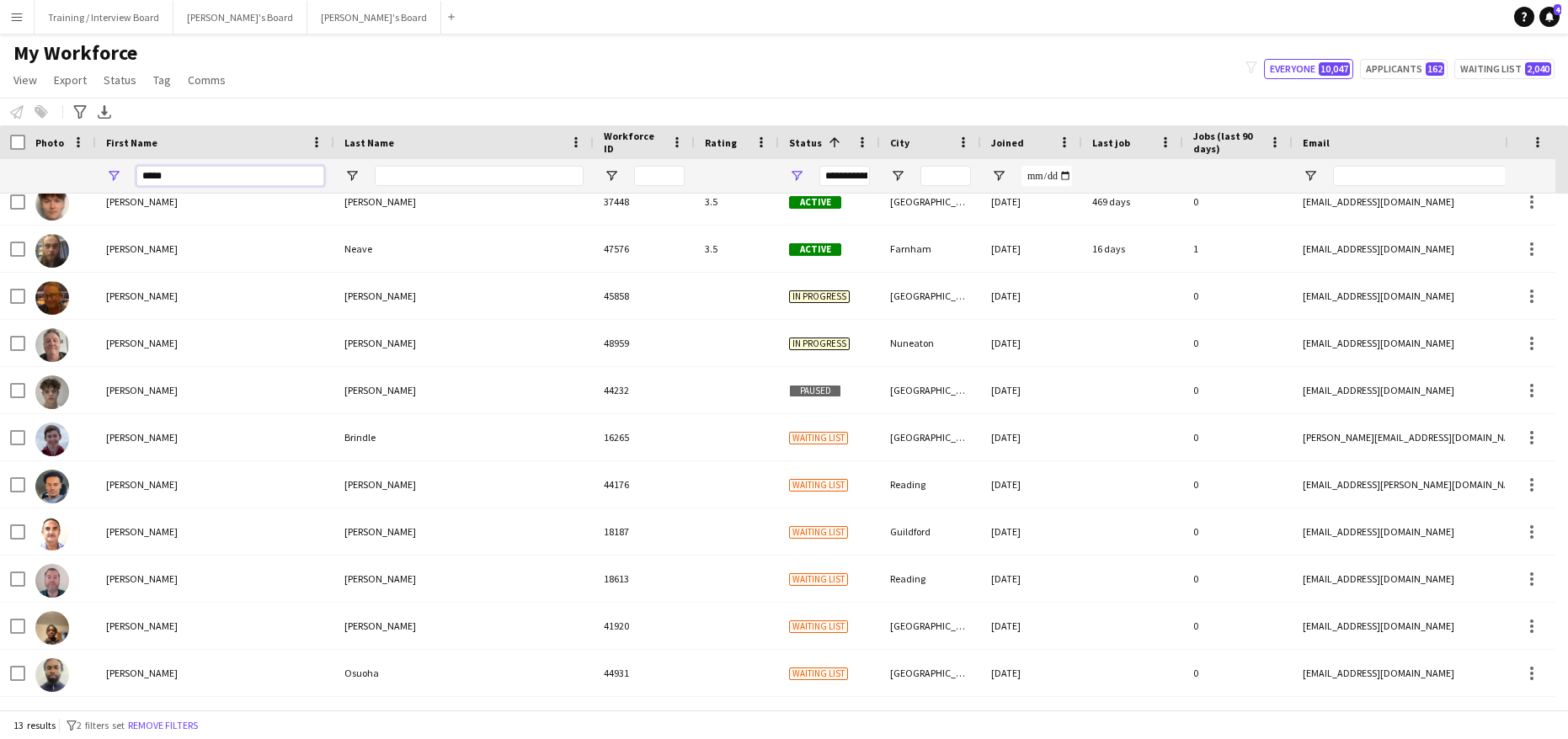
click at [193, 180] on input "*****" at bounding box center [230, 175] width 188 height 21
type input "*"
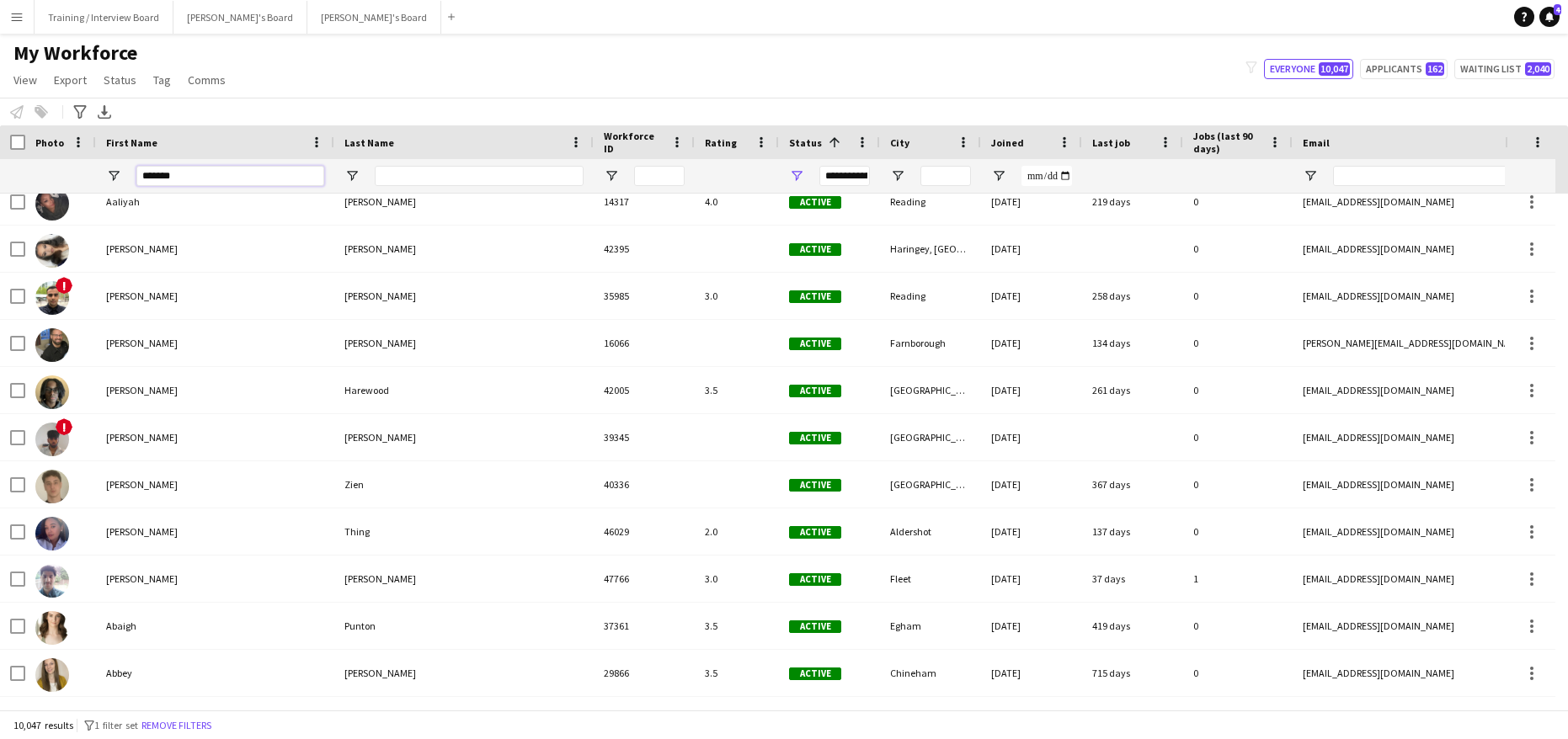
scroll to position [0, 0]
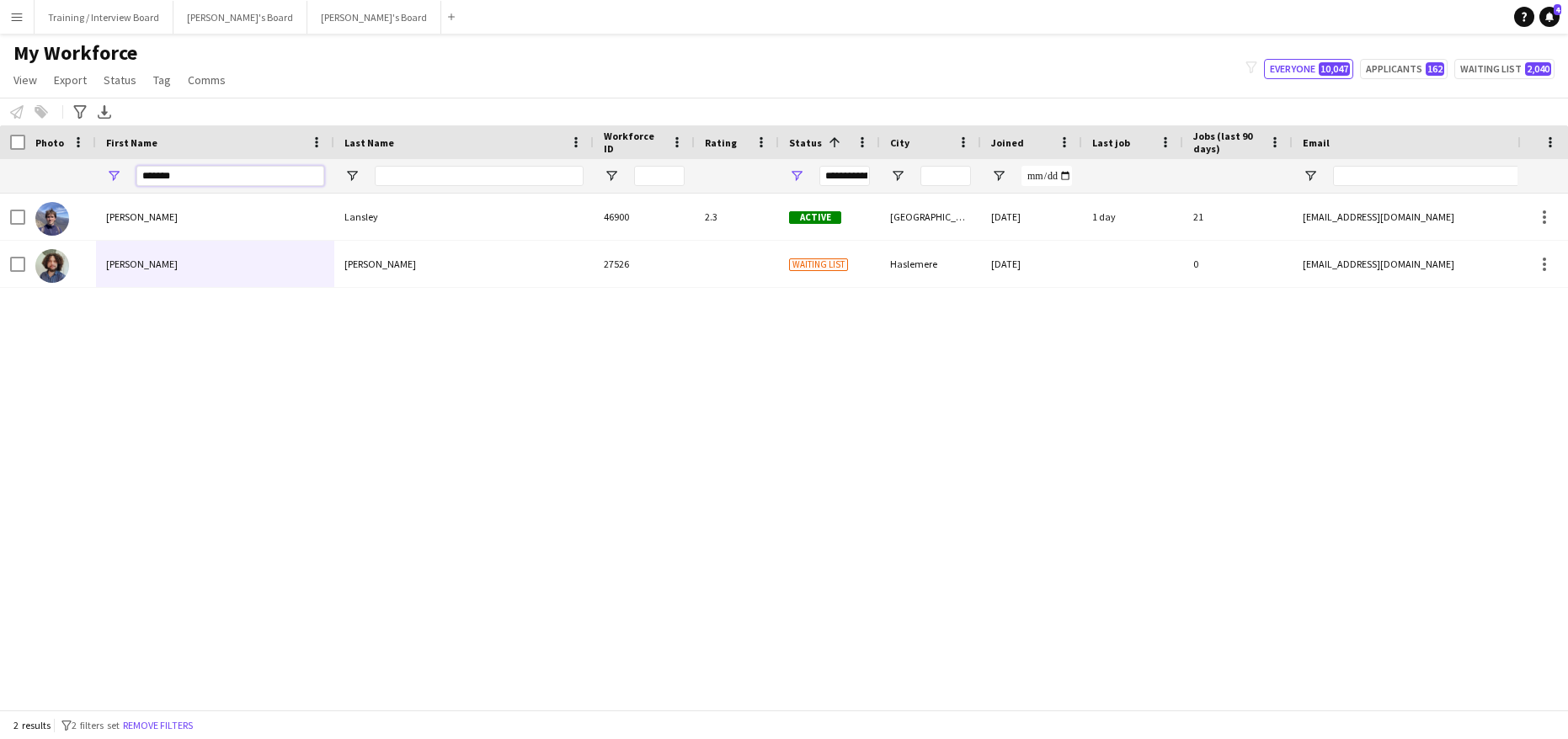
type input "*******"
click at [408, 178] on input "Last Name Filter Input" at bounding box center [479, 175] width 209 height 21
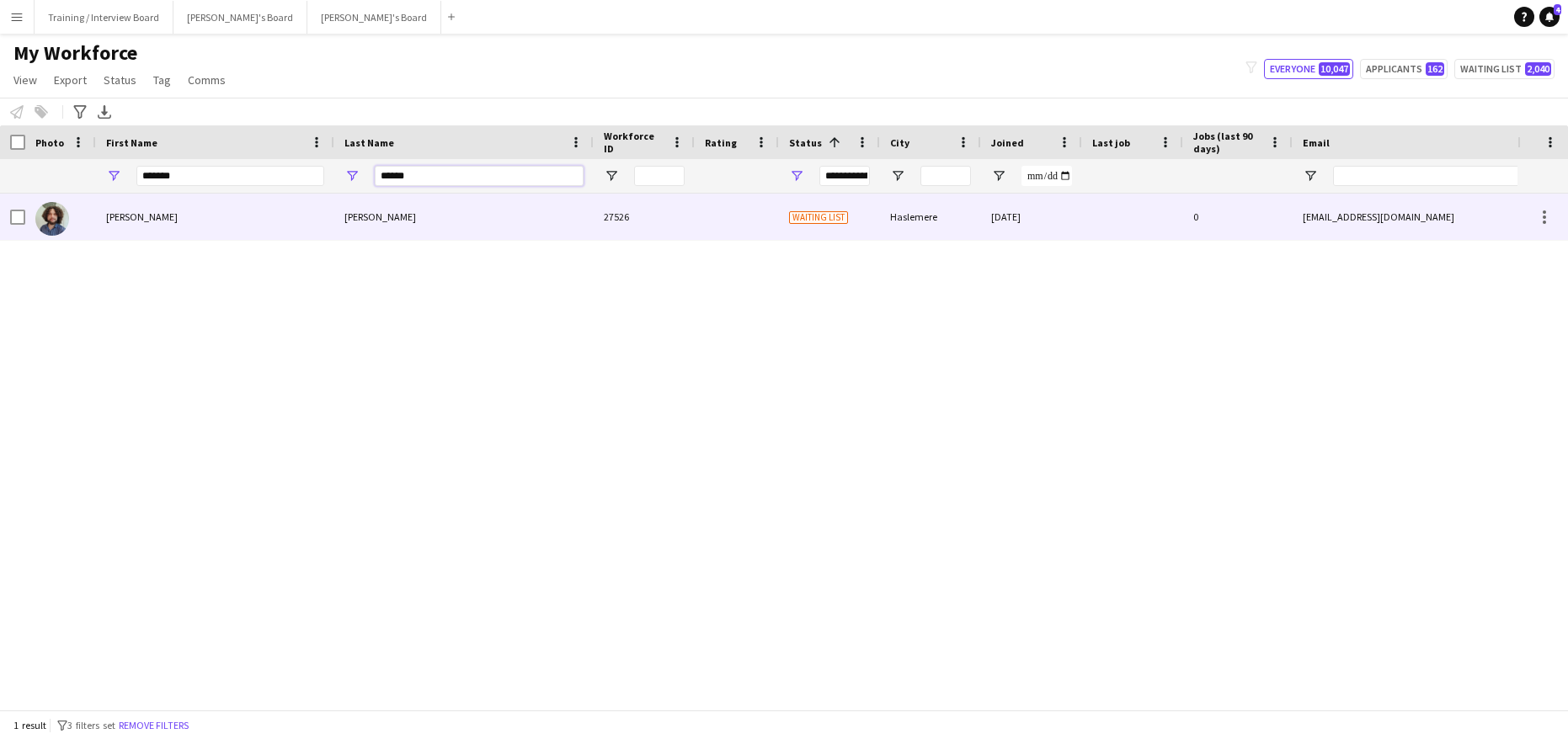
type input "******"
click at [150, 217] on div "Douglas" at bounding box center [215, 216] width 239 height 46
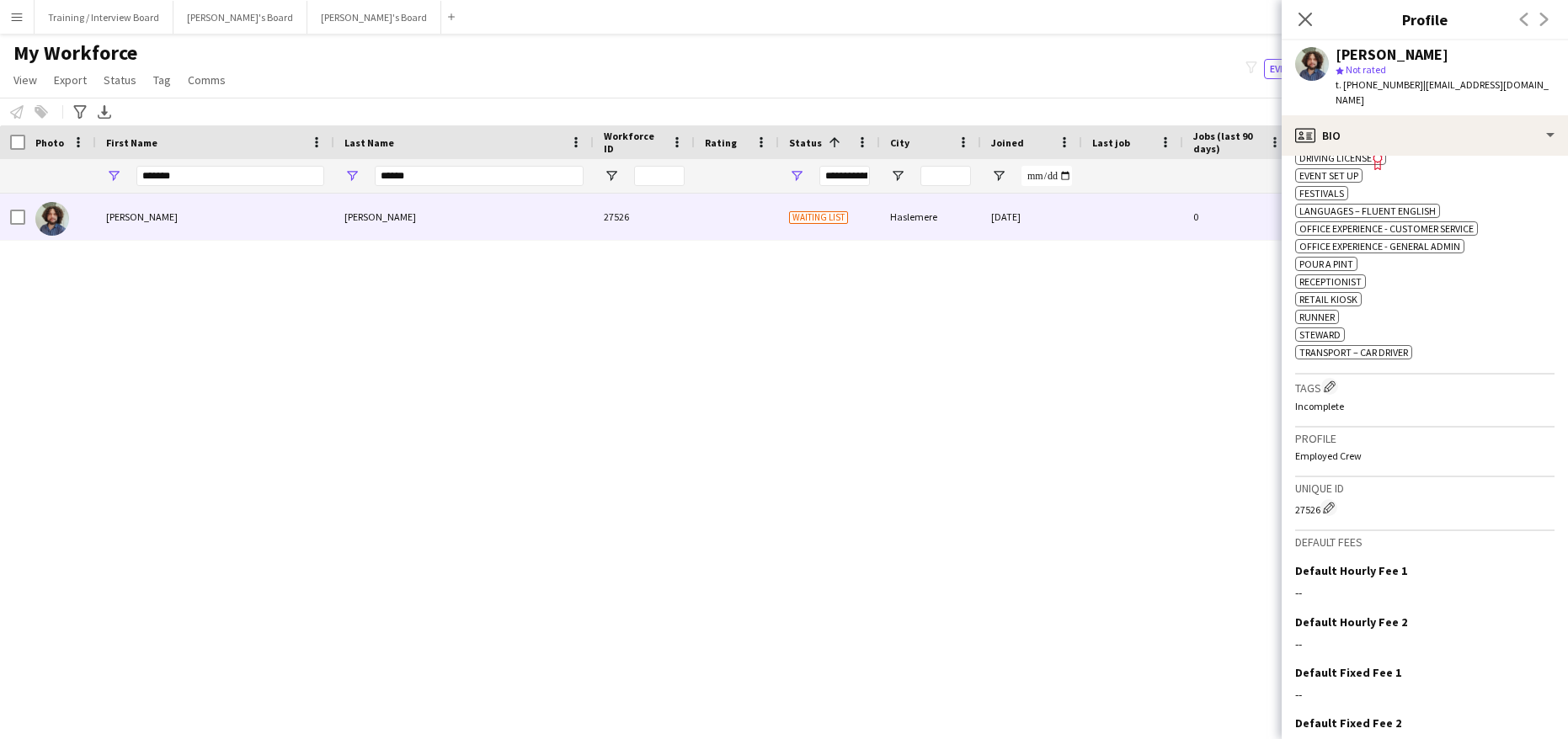
scroll to position [790, 0]
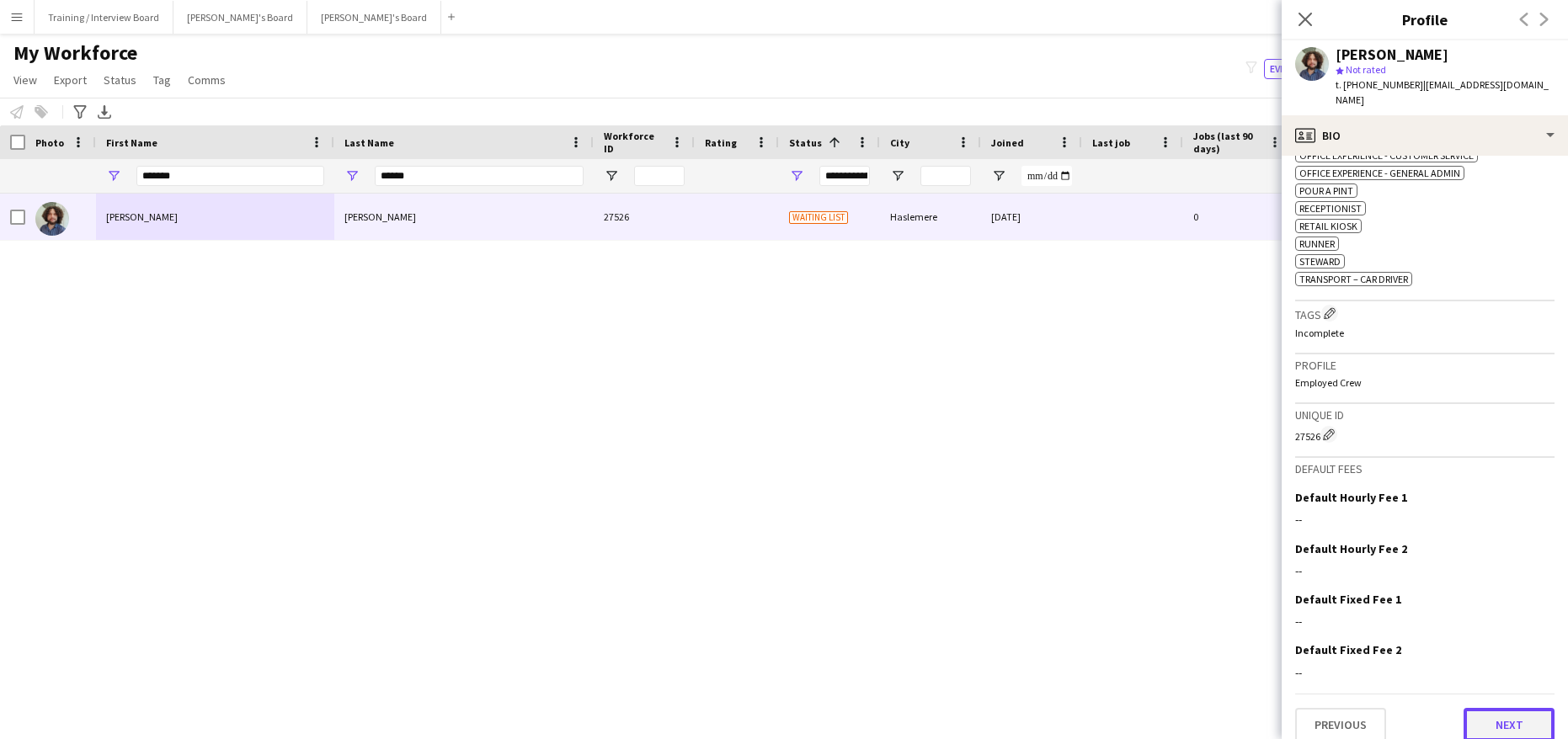
click at [1480, 707] on button "Next" at bounding box center [1509, 724] width 91 height 34
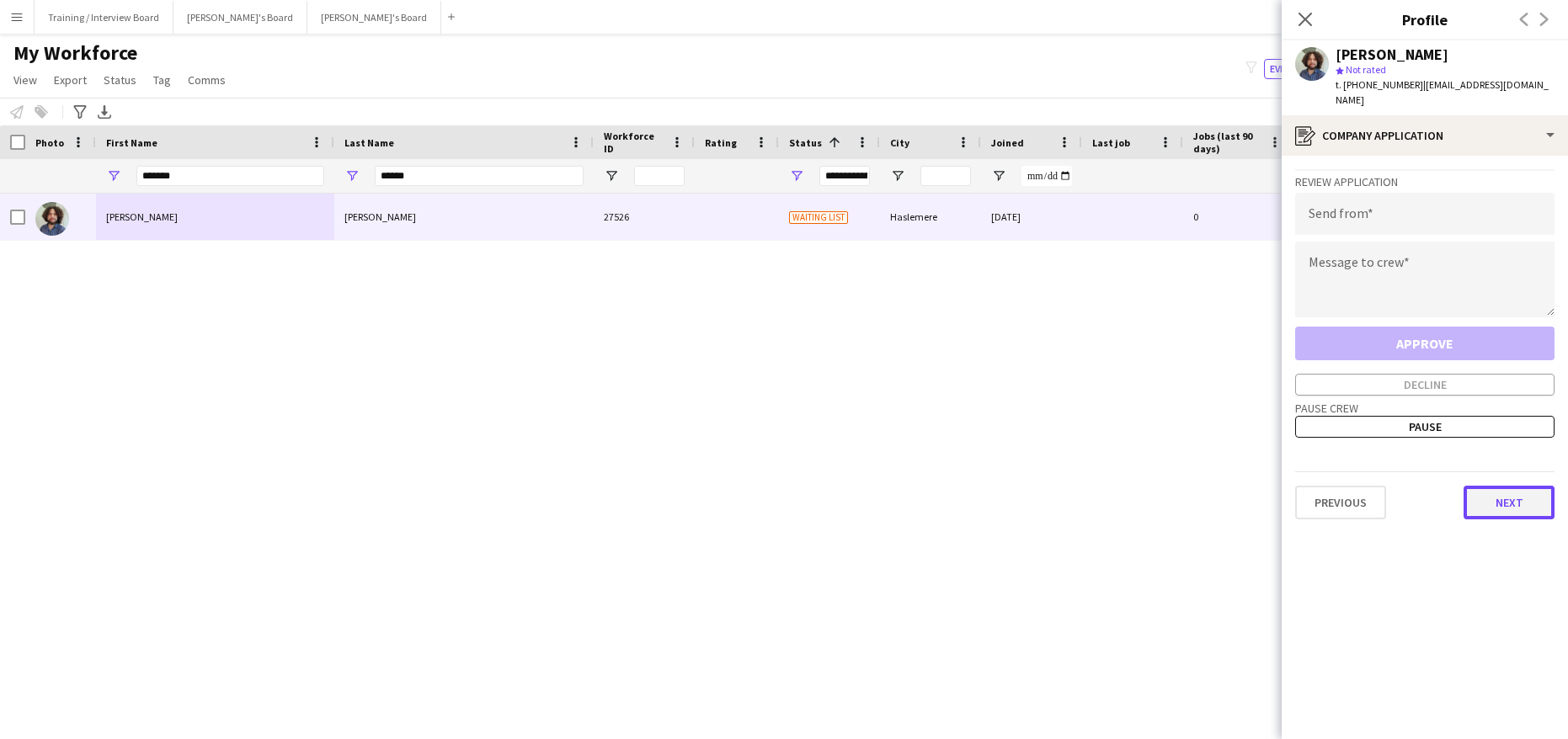
click at [1476, 492] on button "Next" at bounding box center [1509, 503] width 91 height 34
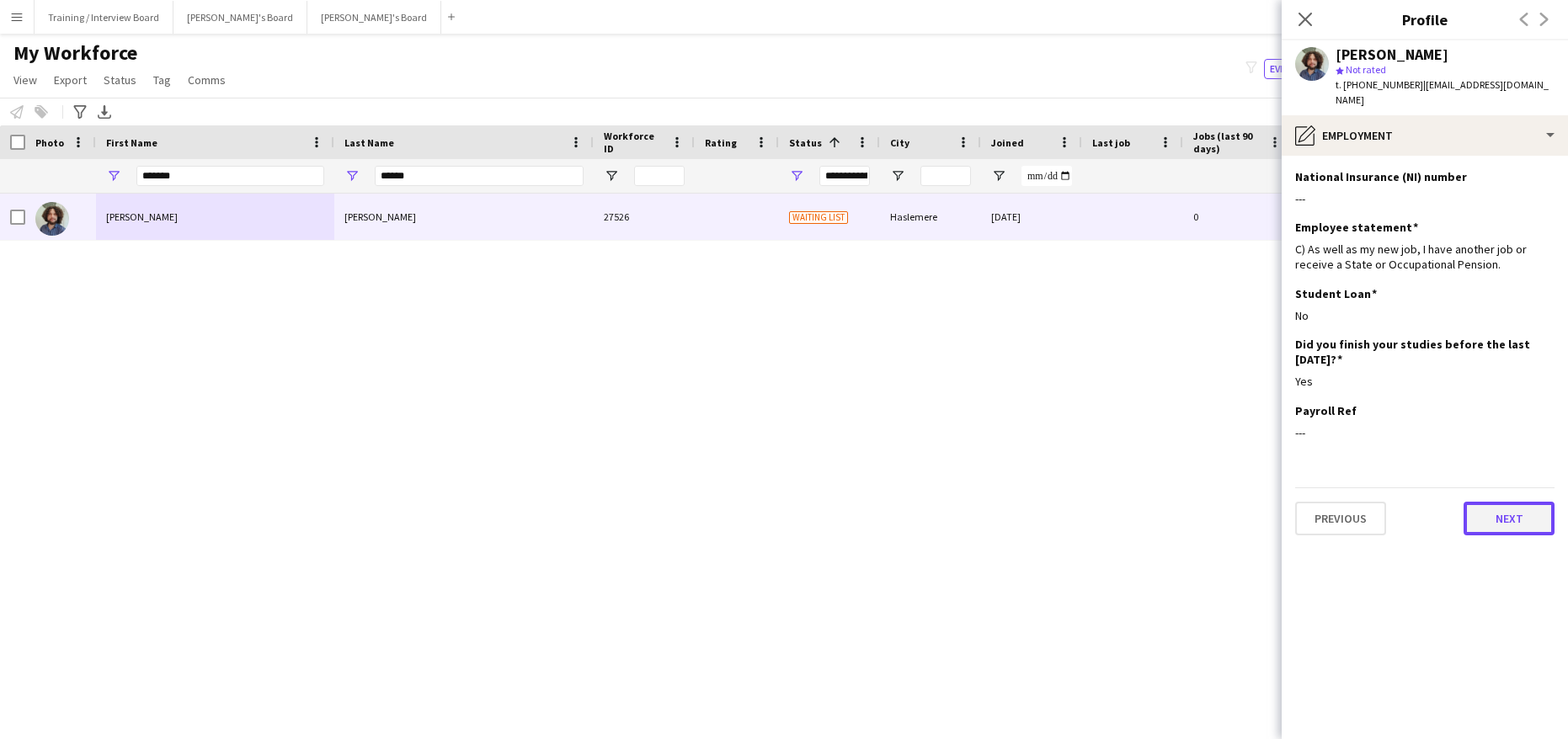
click at [1495, 502] on button "Next" at bounding box center [1509, 518] width 91 height 34
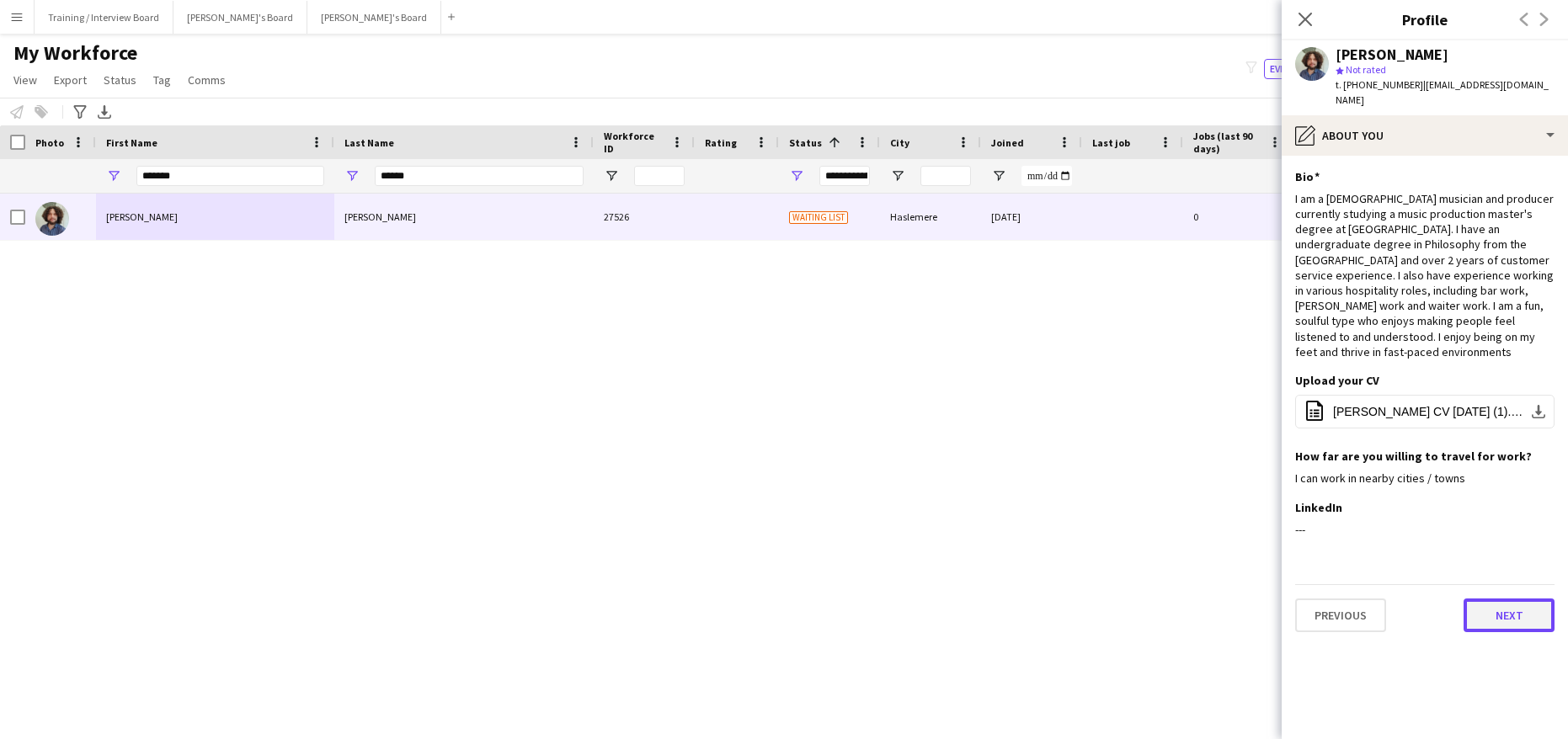
click at [1493, 598] on button "Next" at bounding box center [1509, 615] width 91 height 34
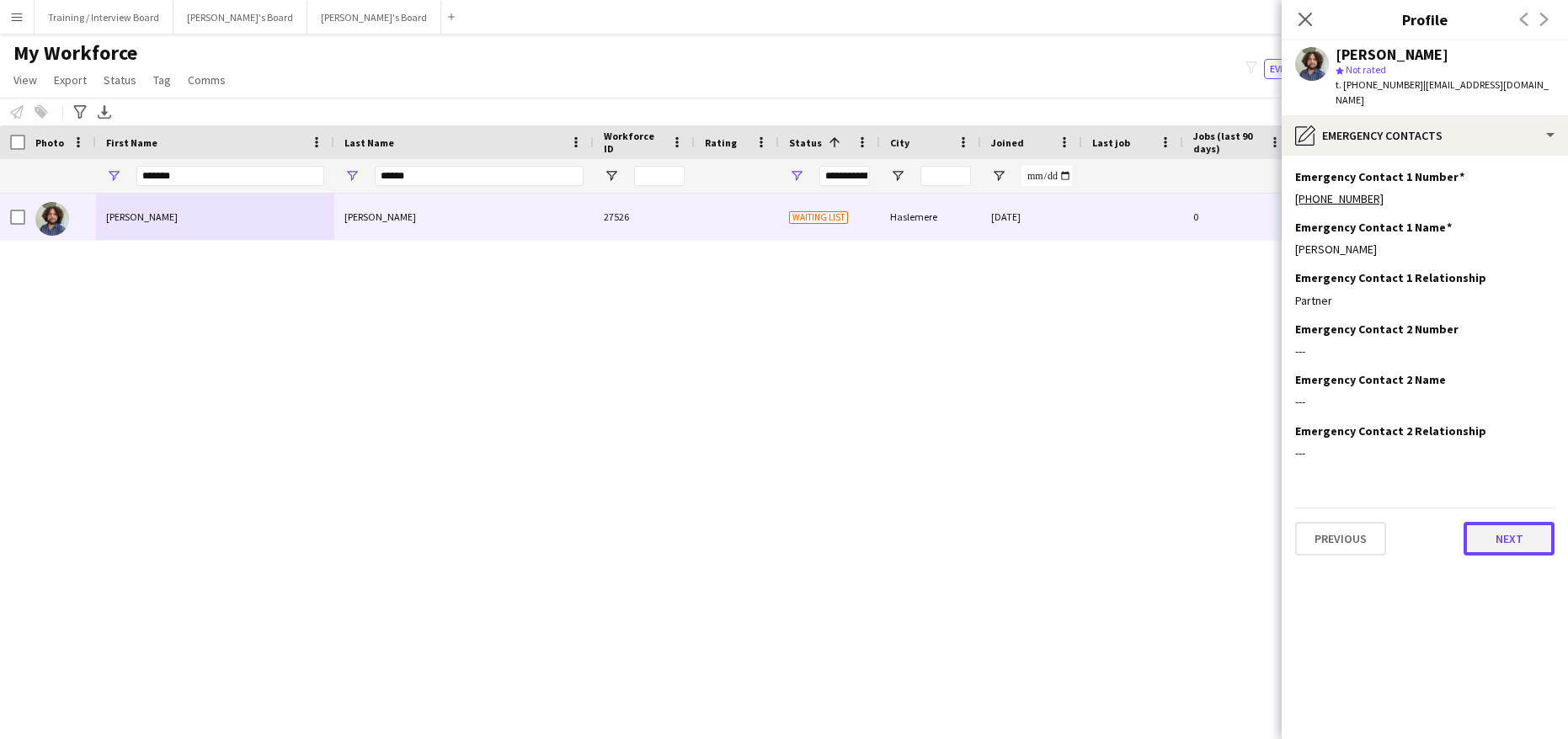
click at [1543, 522] on button "Next" at bounding box center [1509, 539] width 91 height 34
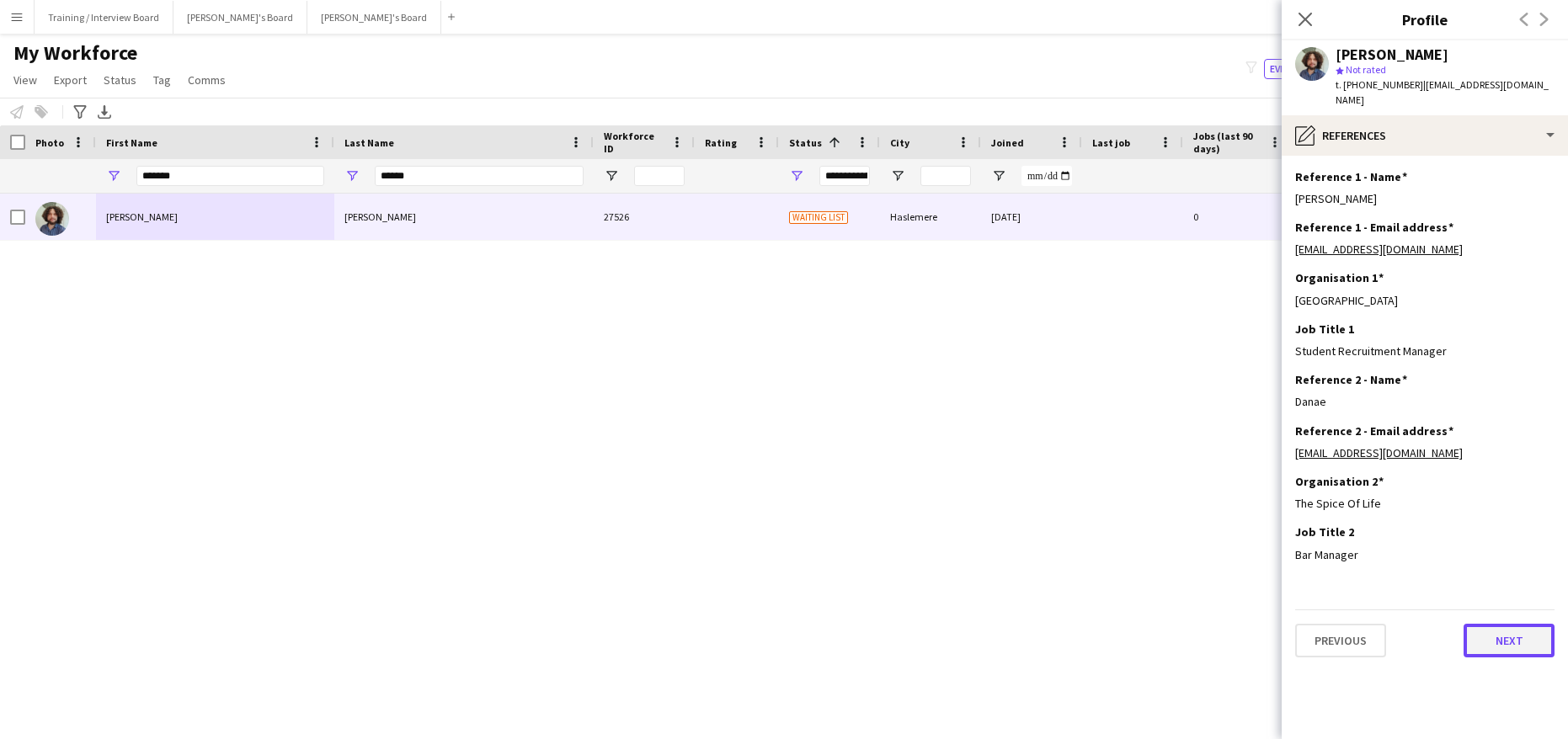
click at [1486, 624] on button "Next" at bounding box center [1509, 640] width 91 height 34
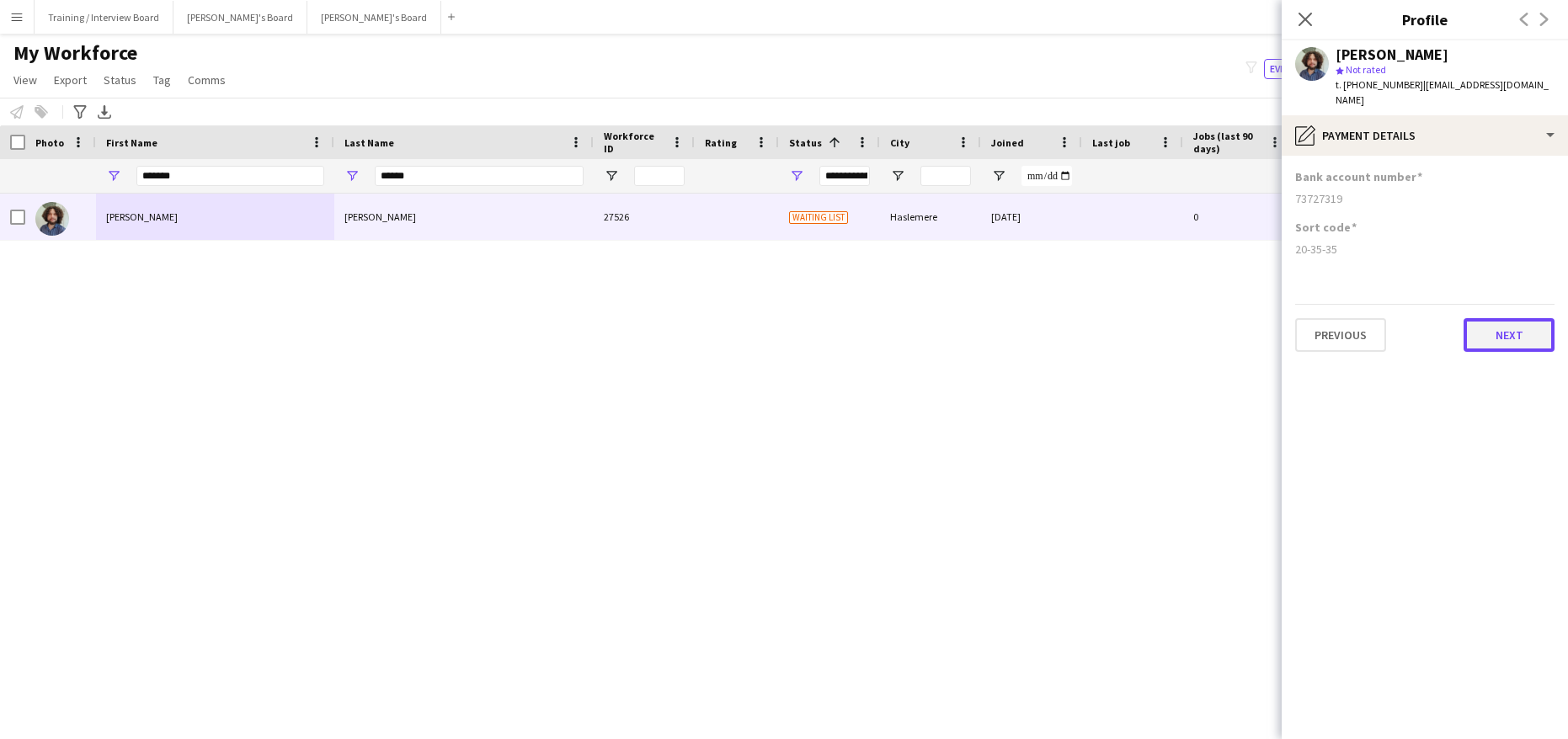
click at [1493, 322] on button "Next" at bounding box center [1509, 335] width 91 height 34
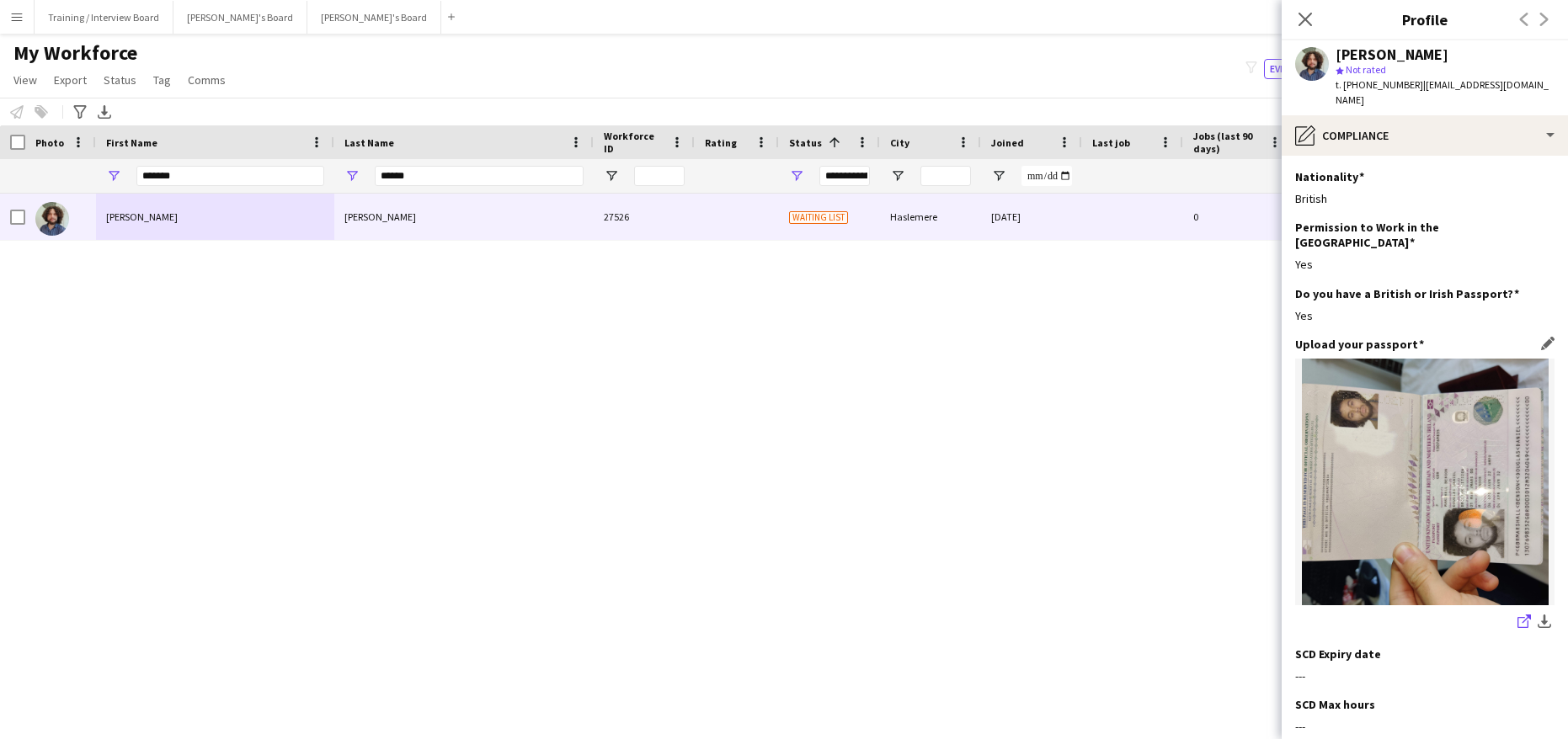
click at [1517, 615] on icon "share-external-link-1" at bounding box center [1524, 622] width 14 height 14
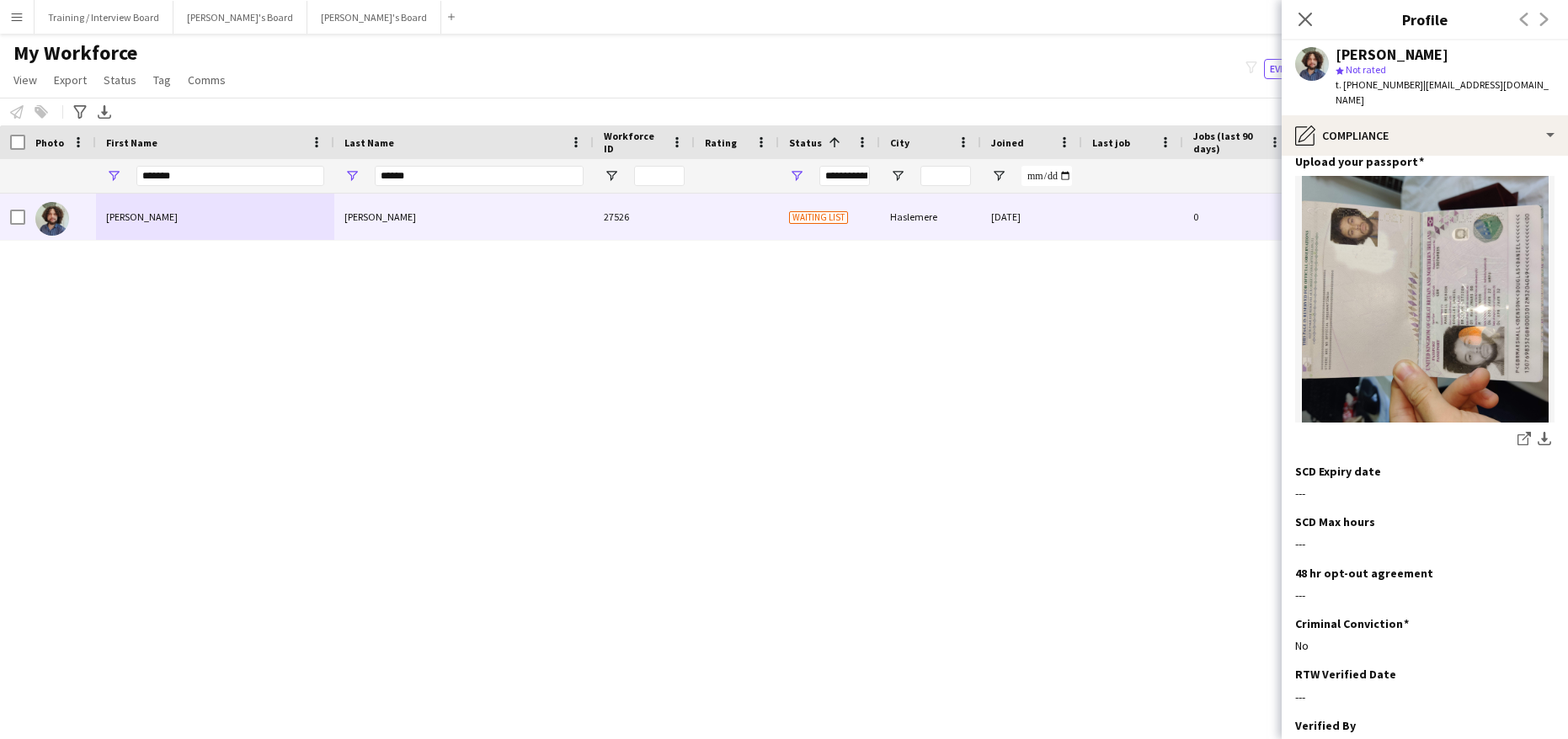
scroll to position [327, 0]
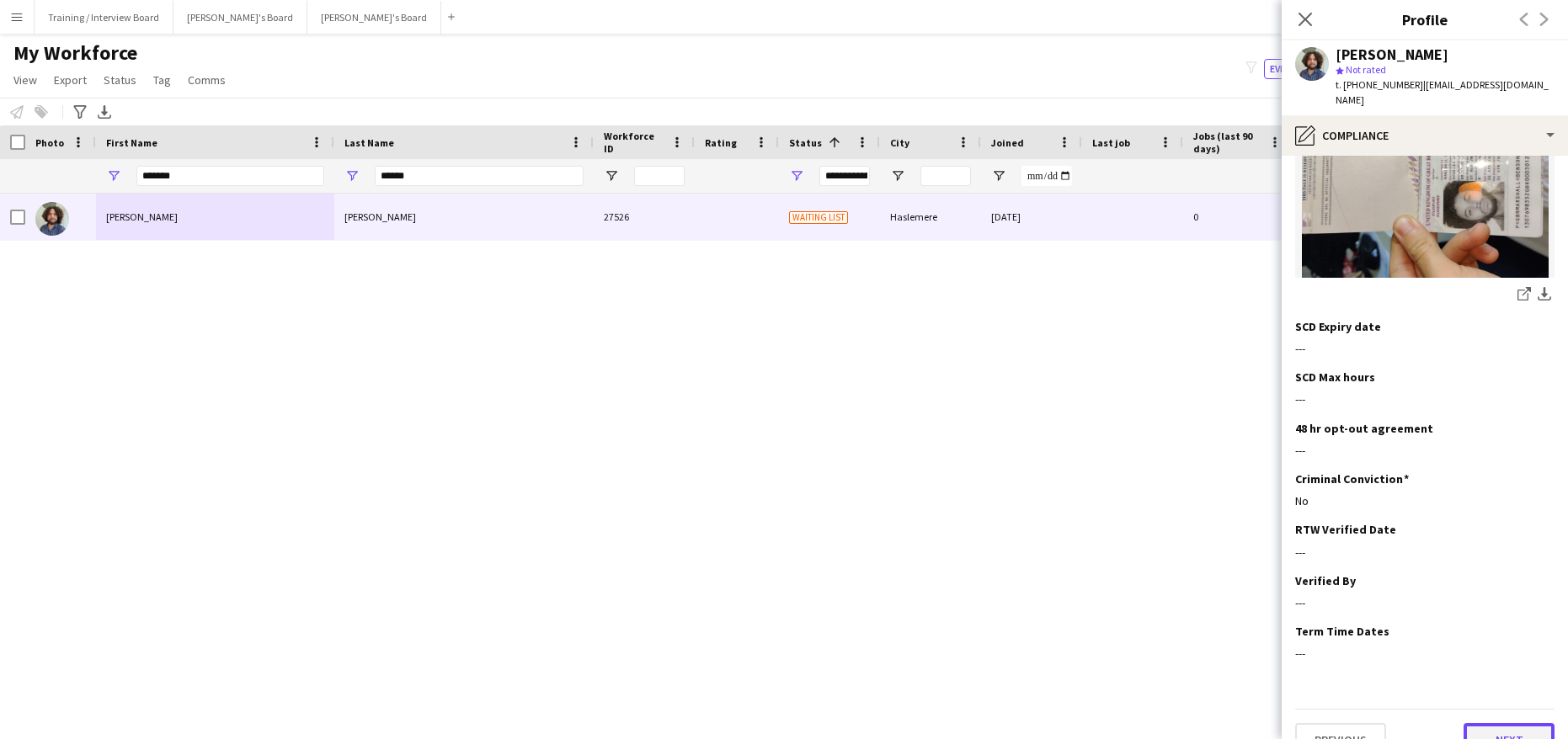
click at [1502, 723] on button "Next" at bounding box center [1509, 740] width 91 height 34
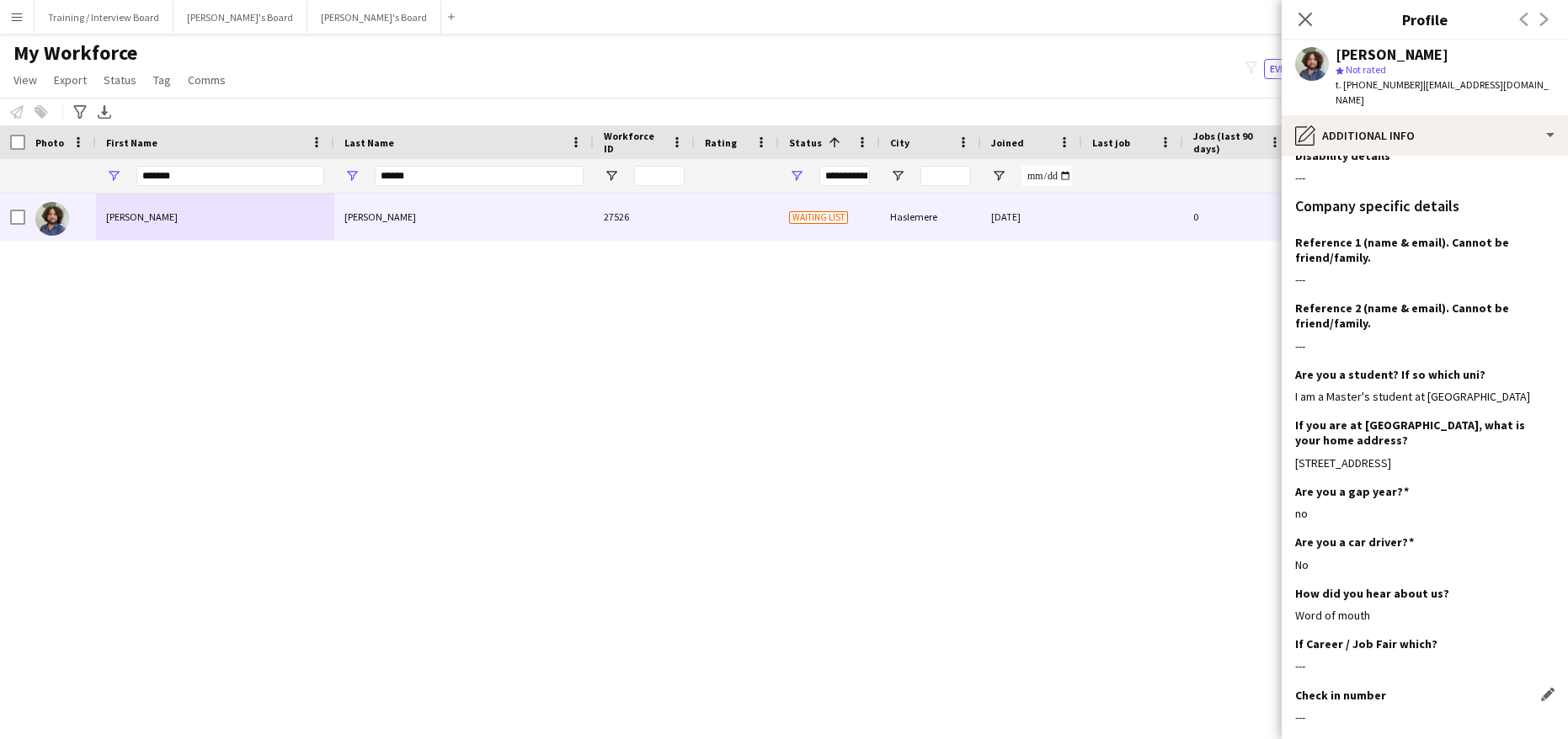
scroll to position [308, 0]
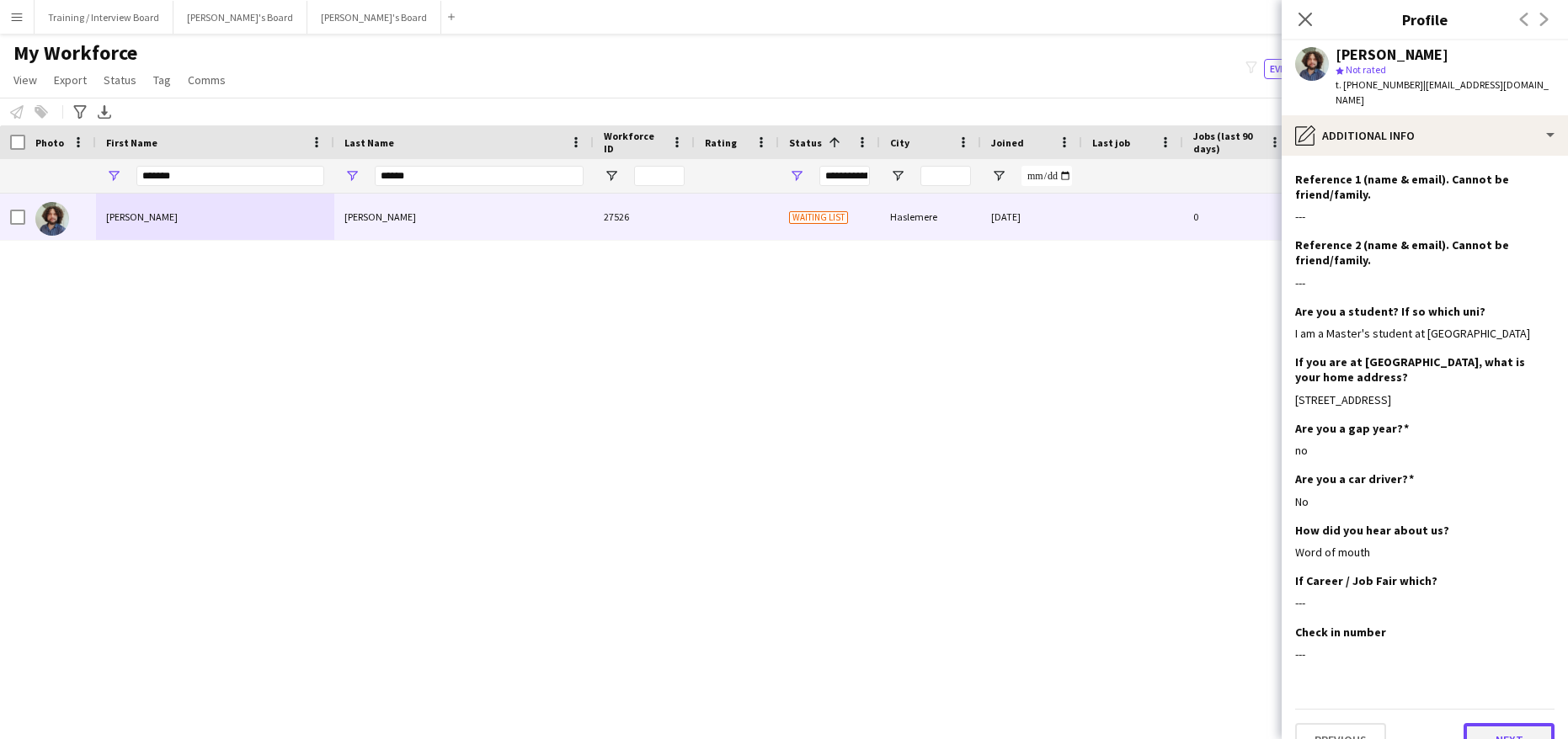
click at [1512, 723] on button "Next" at bounding box center [1509, 740] width 91 height 34
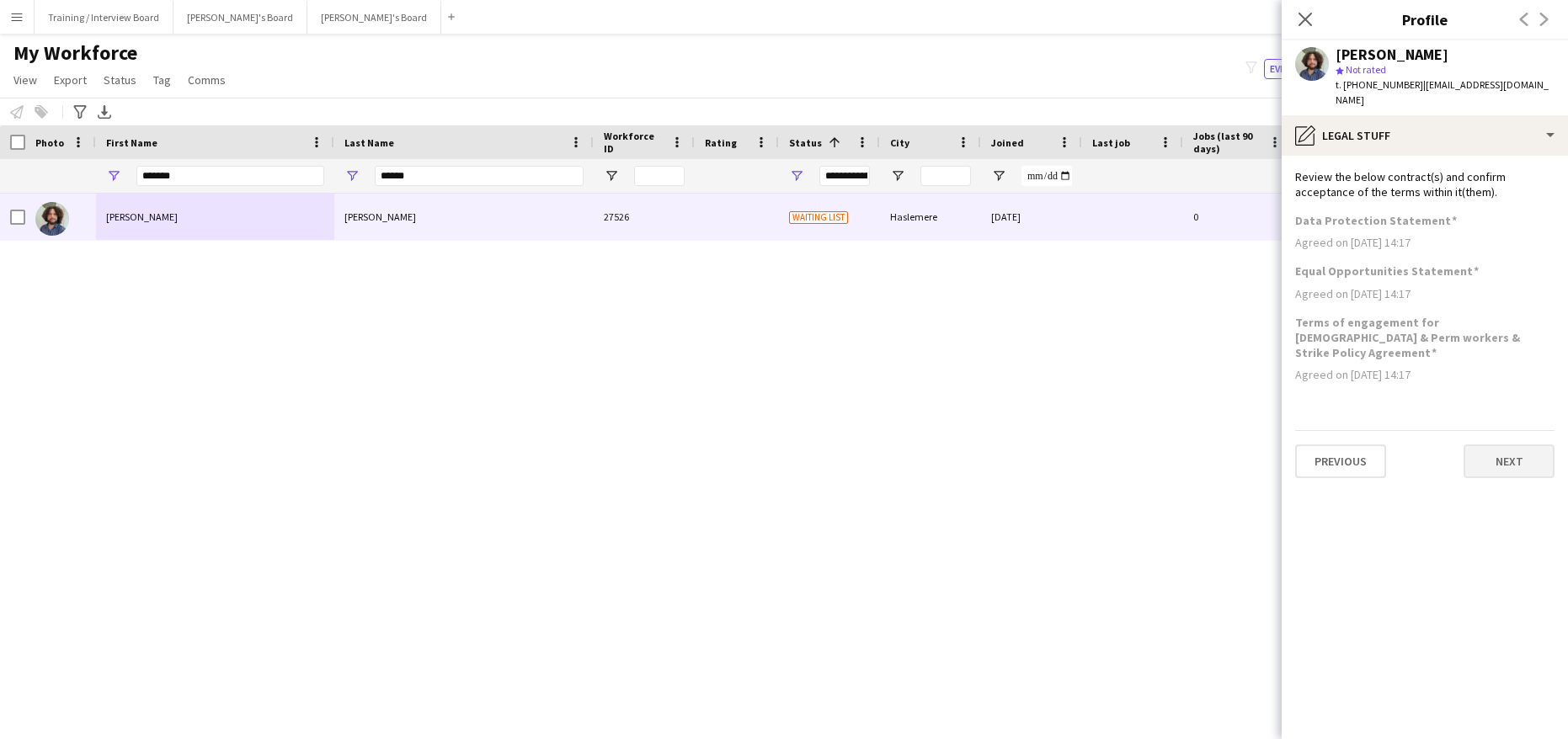
scroll to position [0, 0]
click at [1482, 444] on button "Next" at bounding box center [1509, 461] width 91 height 34
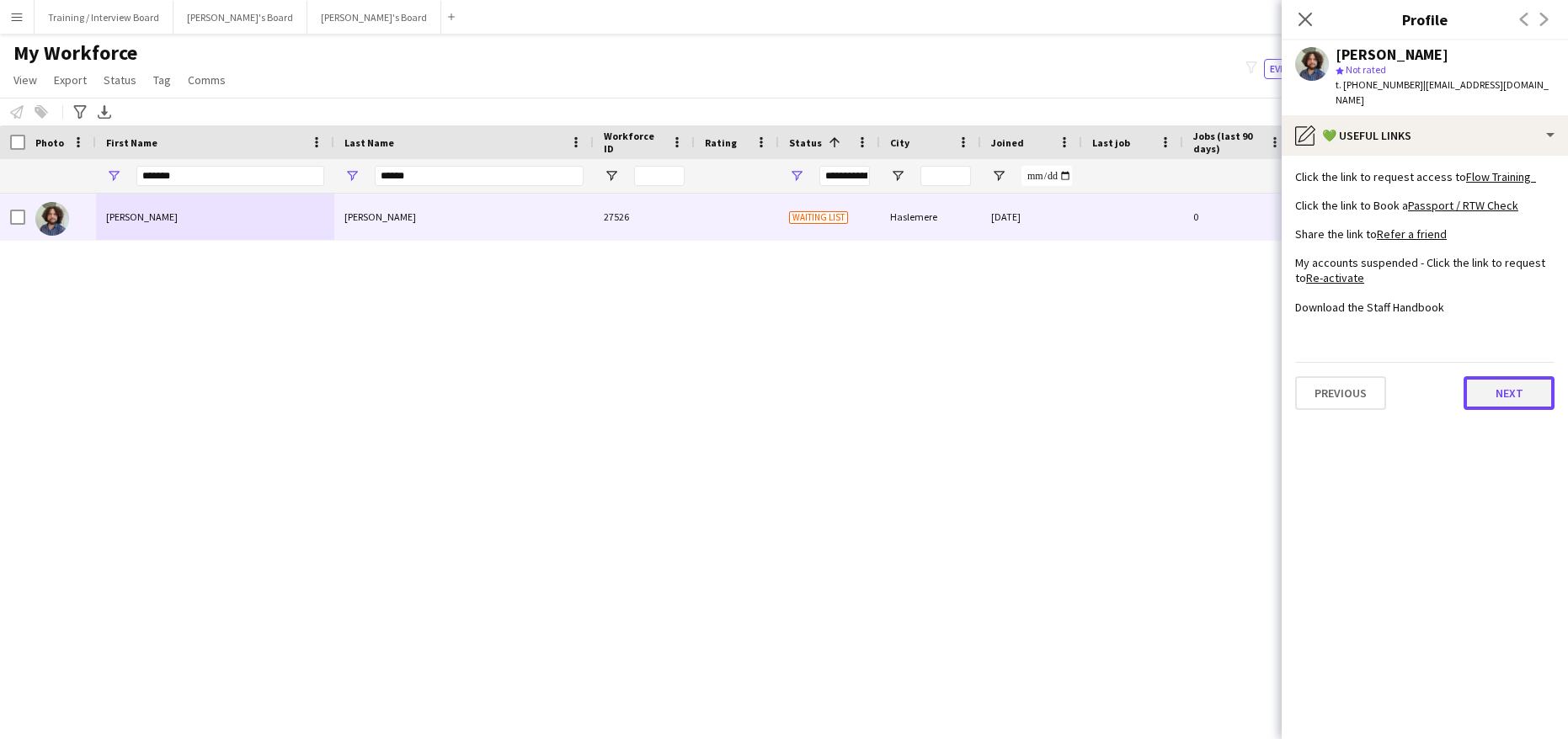
click at [1526, 376] on button "Next" at bounding box center [1509, 393] width 91 height 34
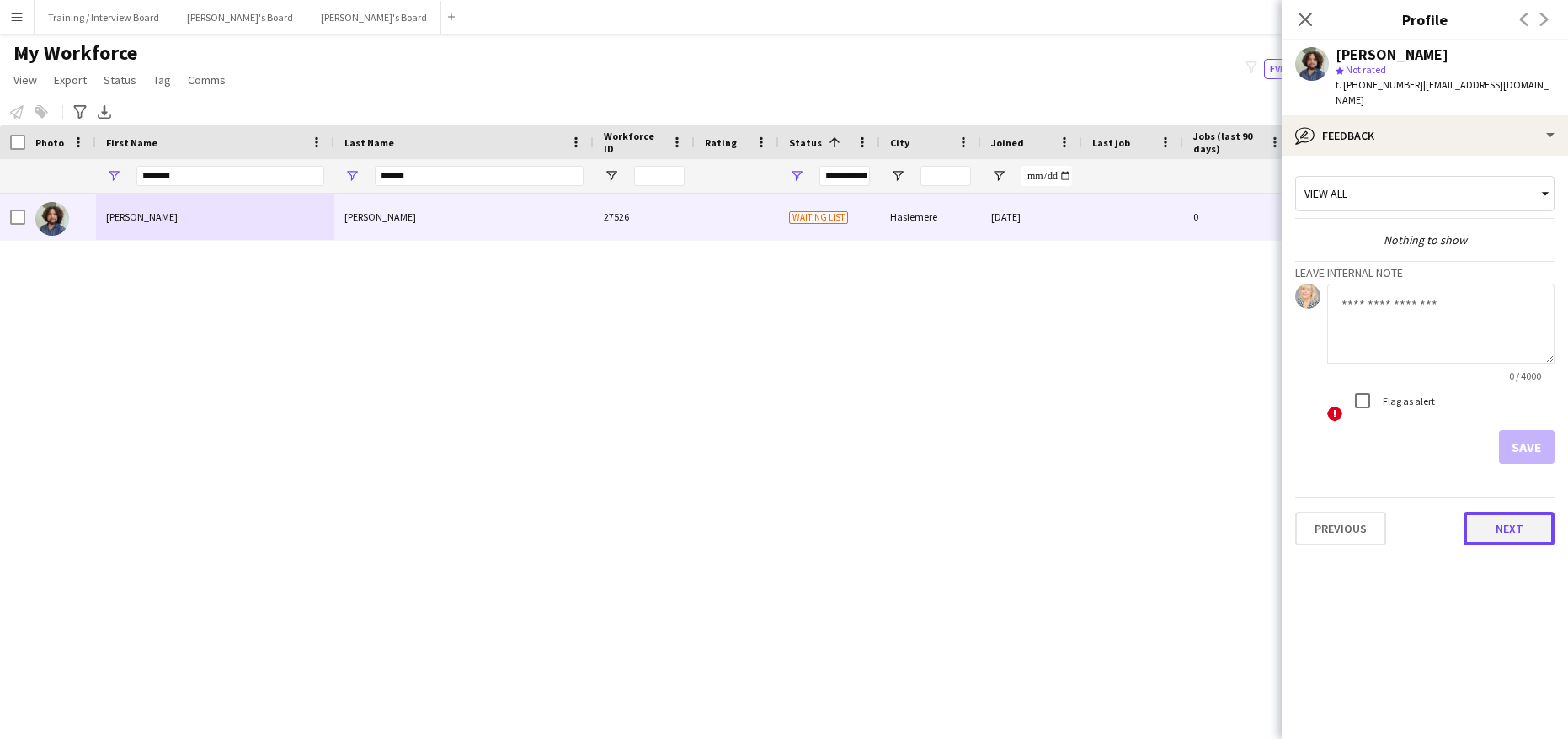
click at [1526, 524] on button "Next" at bounding box center [1509, 528] width 91 height 34
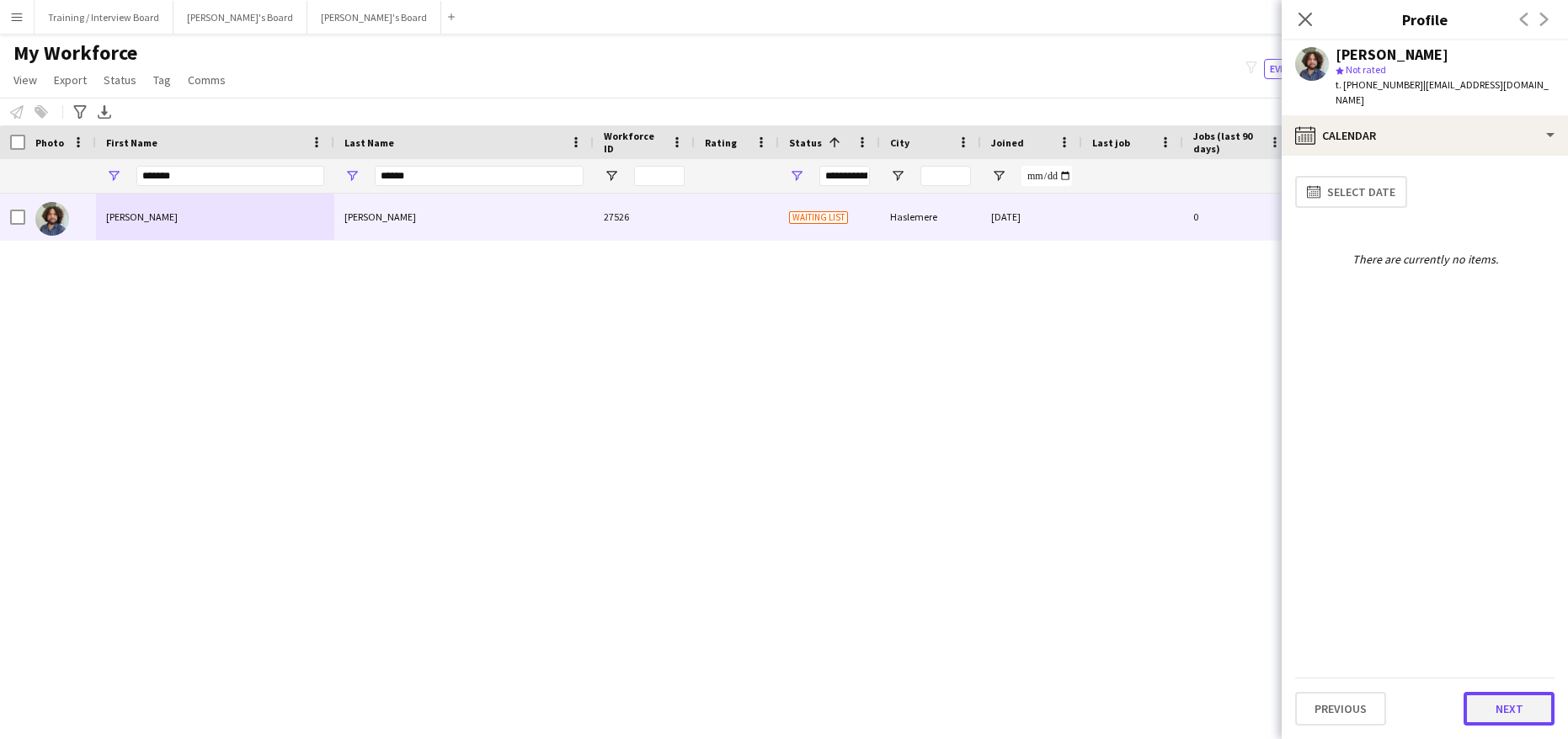
click at [1527, 714] on button "Next" at bounding box center [1509, 708] width 91 height 34
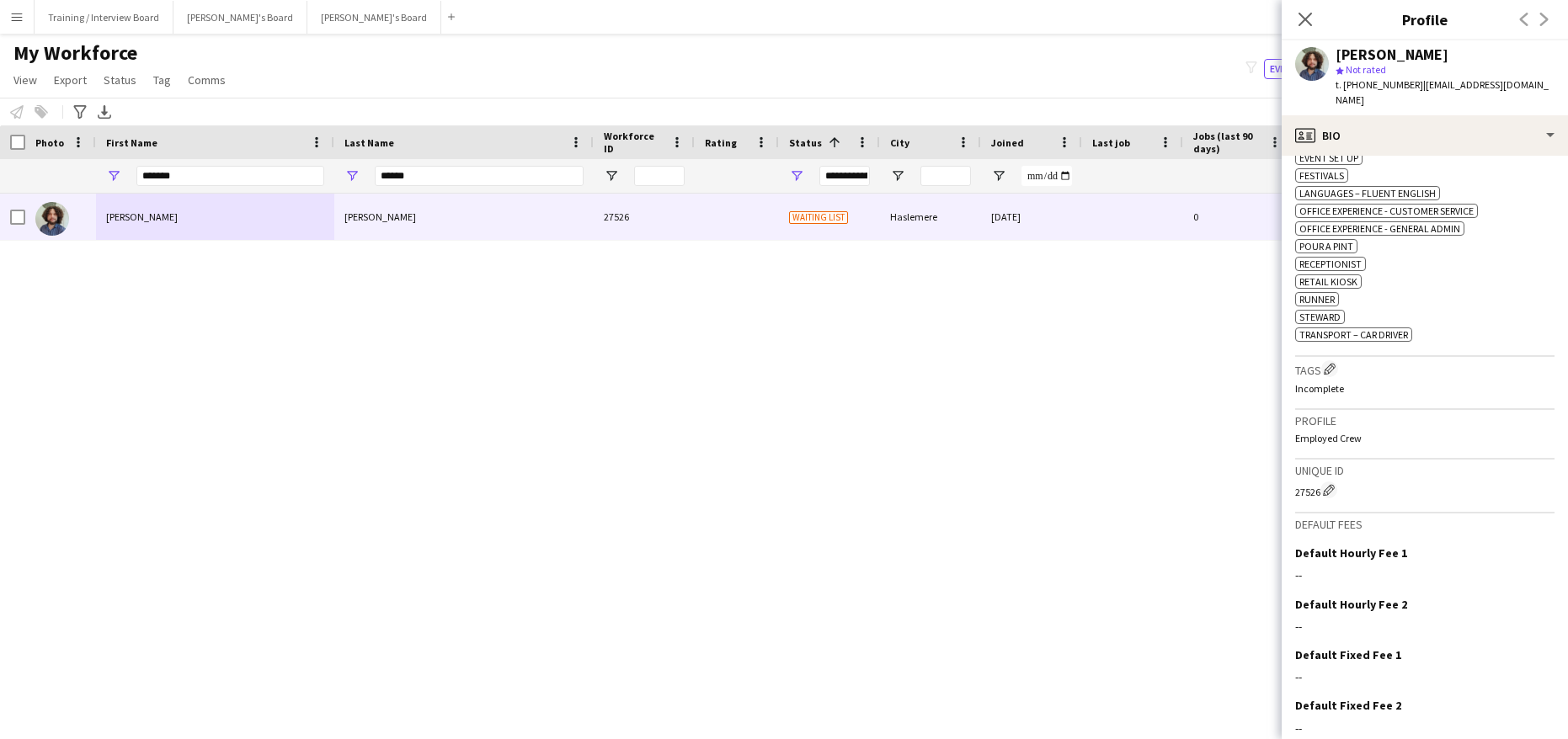
scroll to position [790, 0]
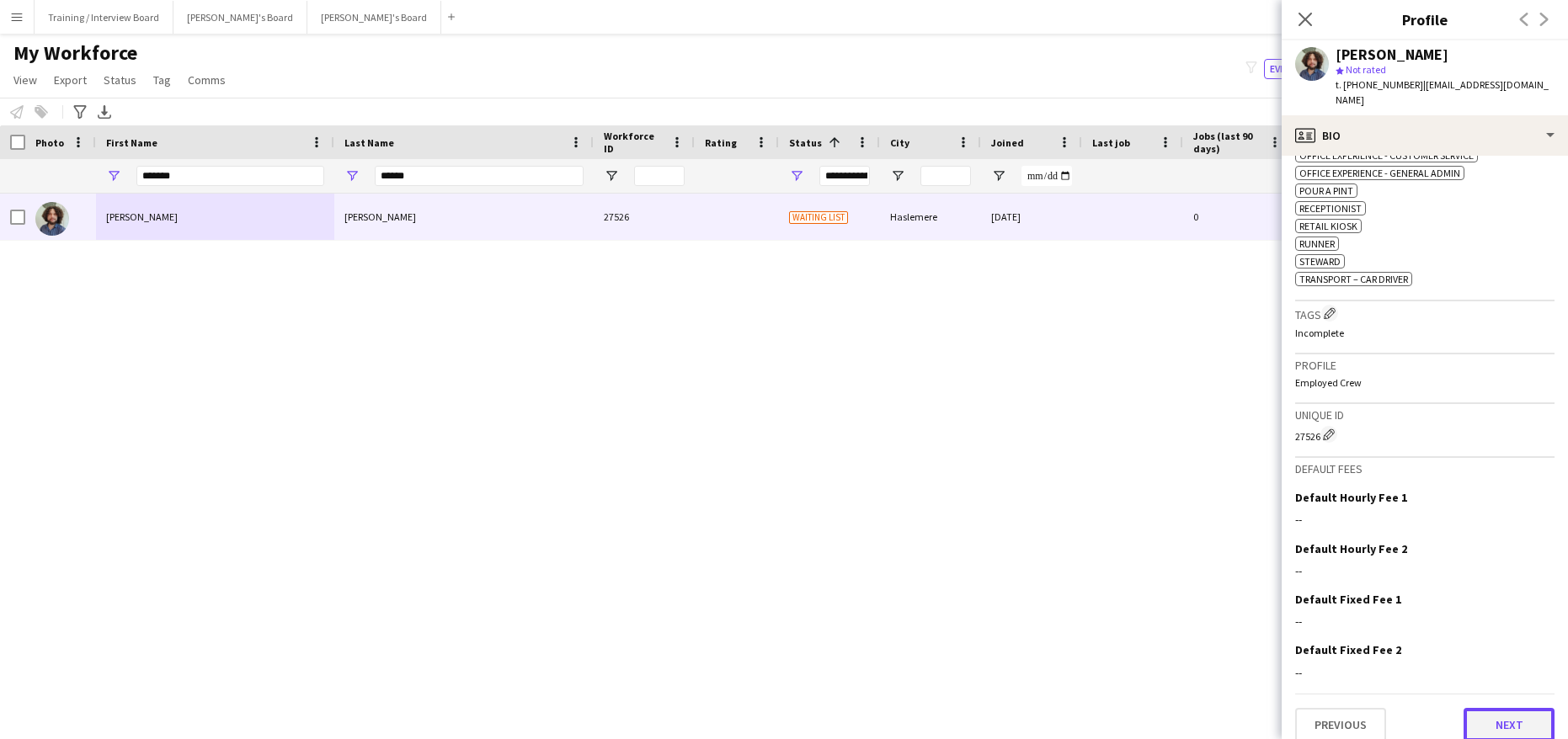
click at [1523, 707] on button "Next" at bounding box center [1509, 724] width 91 height 34
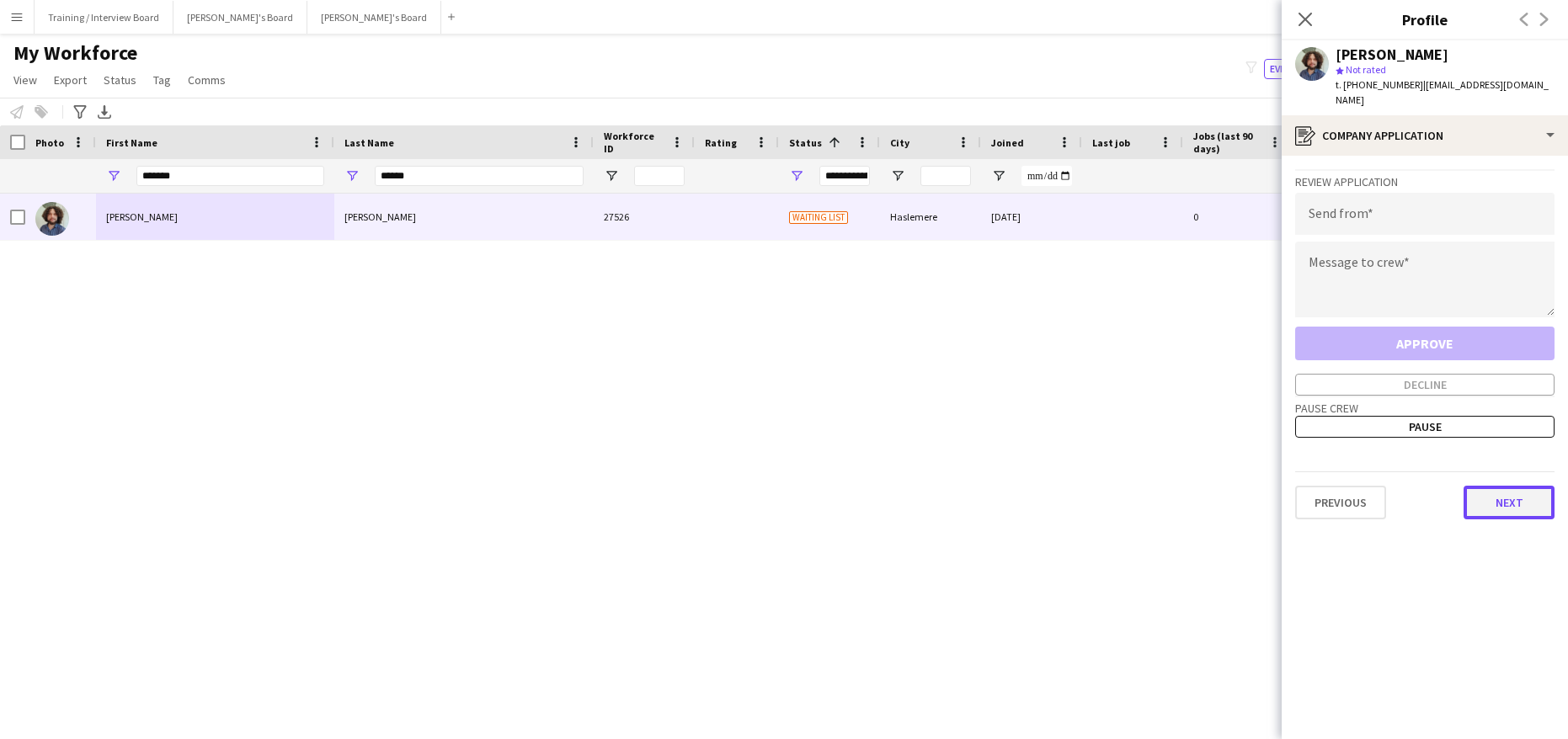
click at [1496, 500] on button "Next" at bounding box center [1509, 503] width 91 height 34
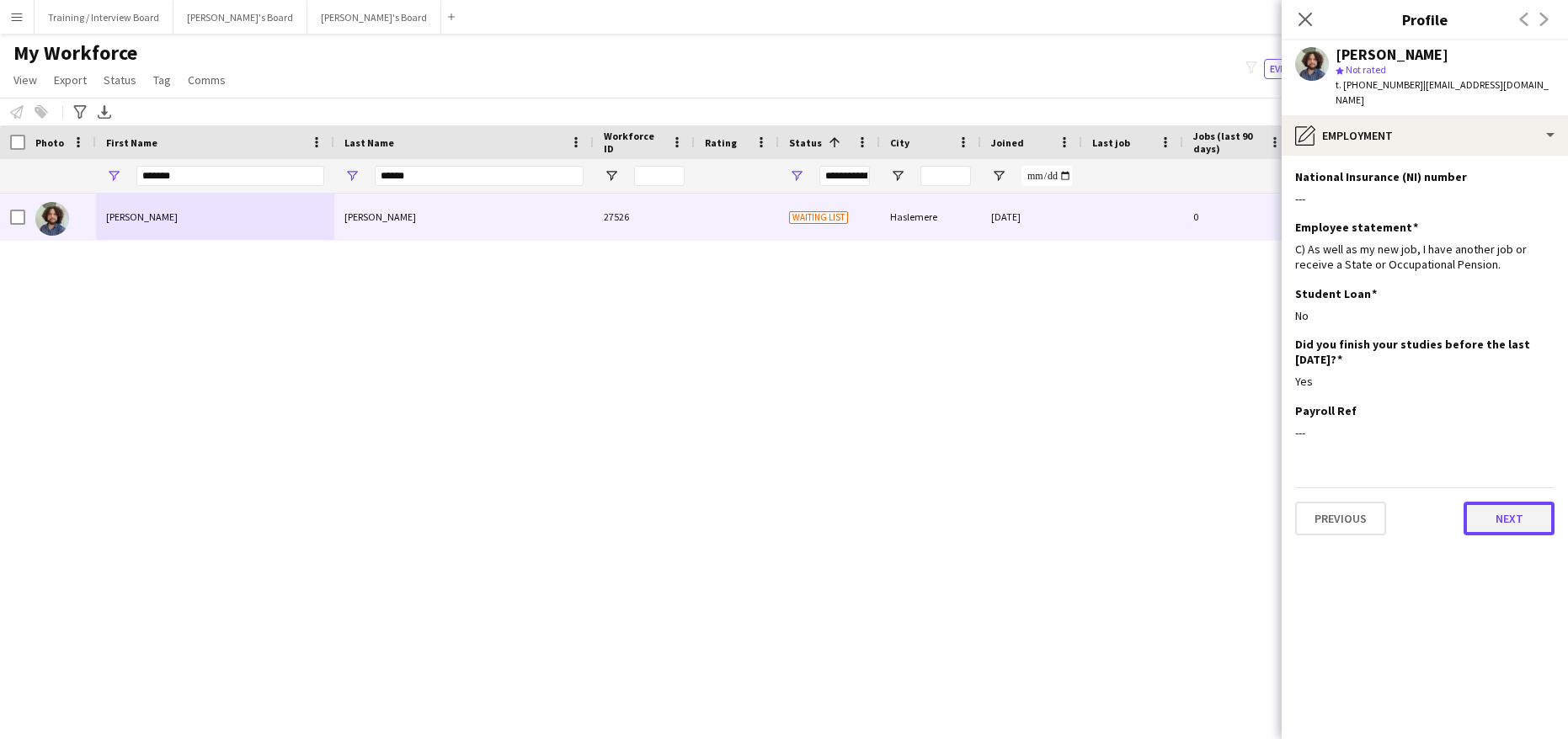
click at [1501, 504] on button "Next" at bounding box center [1509, 518] width 91 height 34
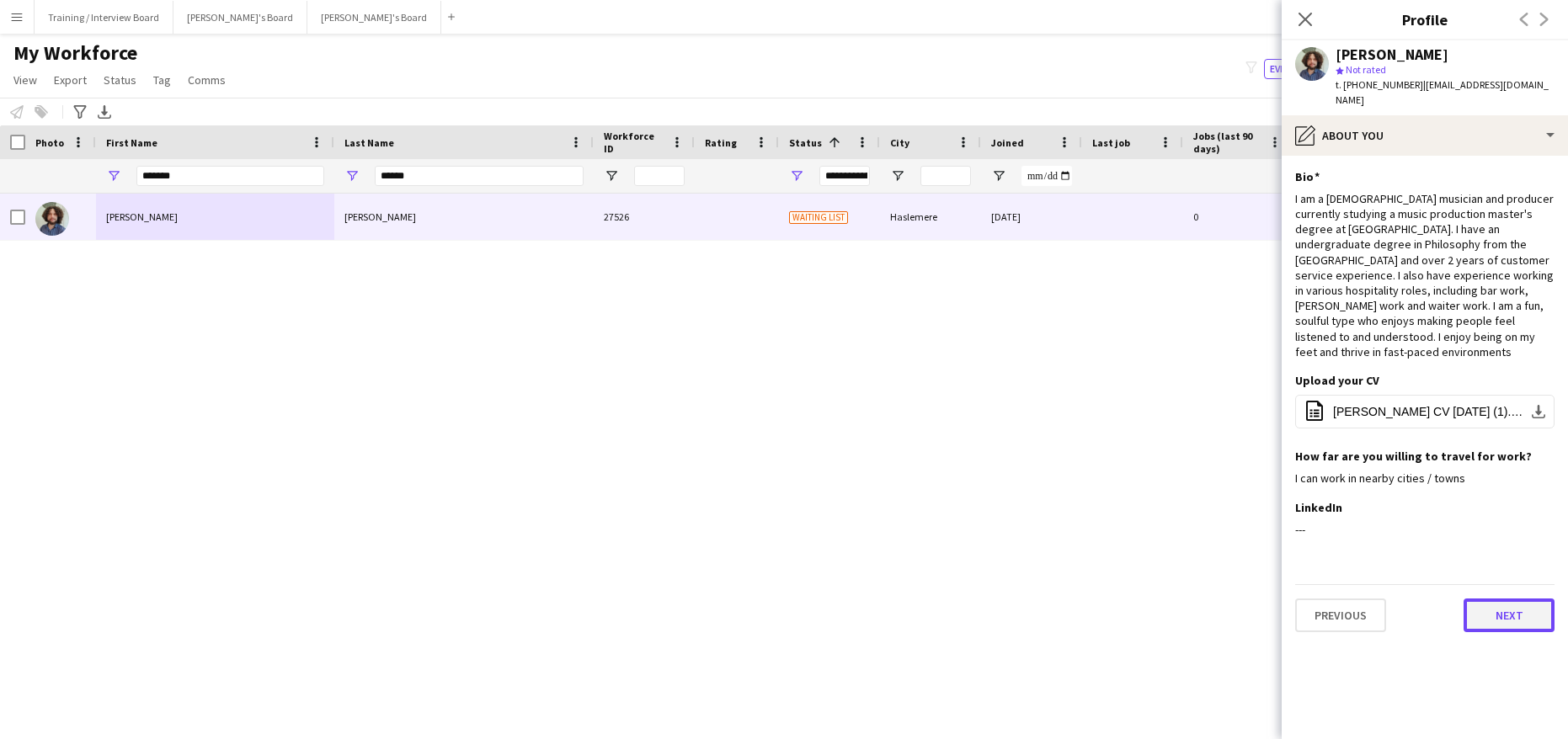
click at [1533, 598] on button "Next" at bounding box center [1509, 615] width 91 height 34
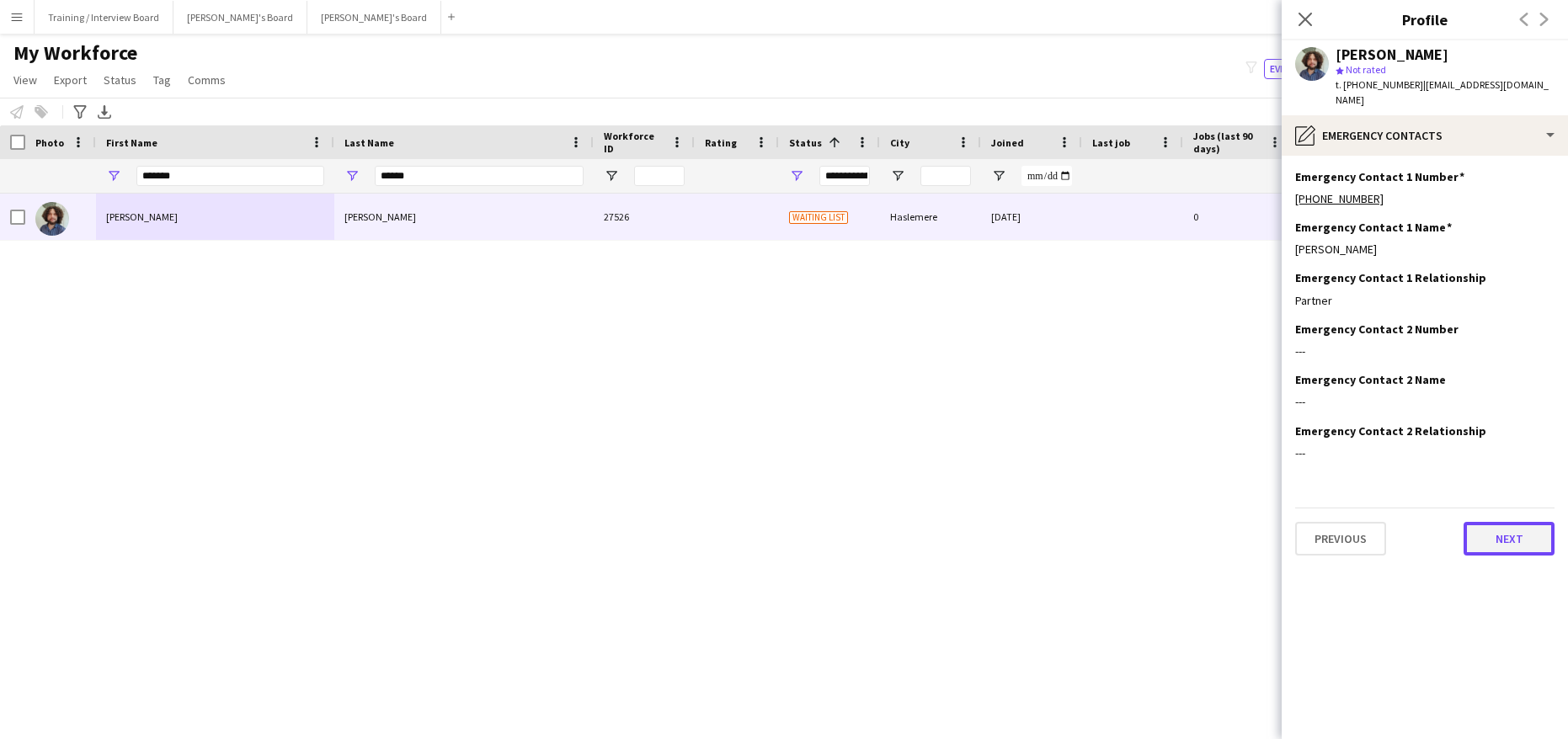
click at [1532, 522] on button "Next" at bounding box center [1509, 539] width 91 height 34
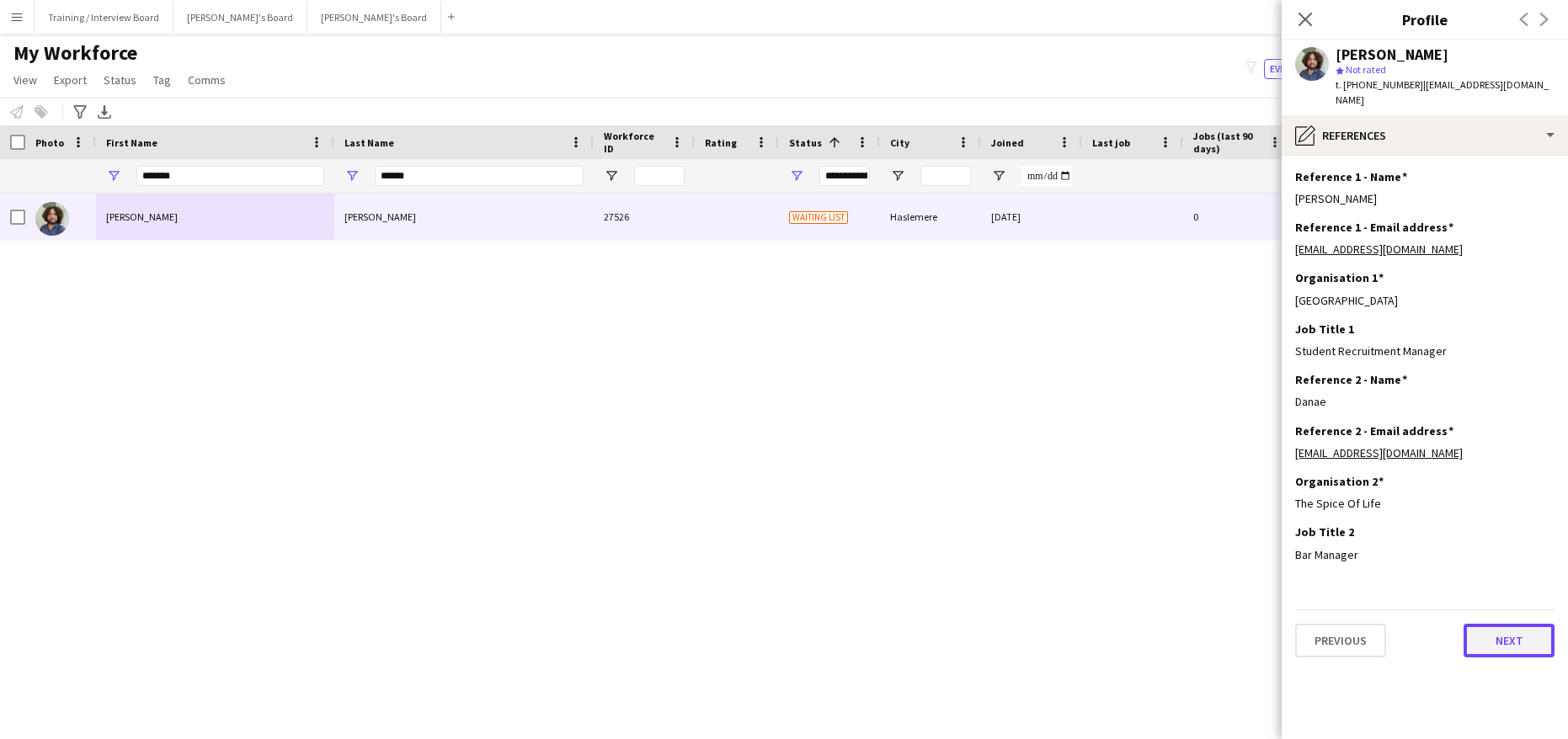
click at [1495, 627] on button "Next" at bounding box center [1509, 640] width 91 height 34
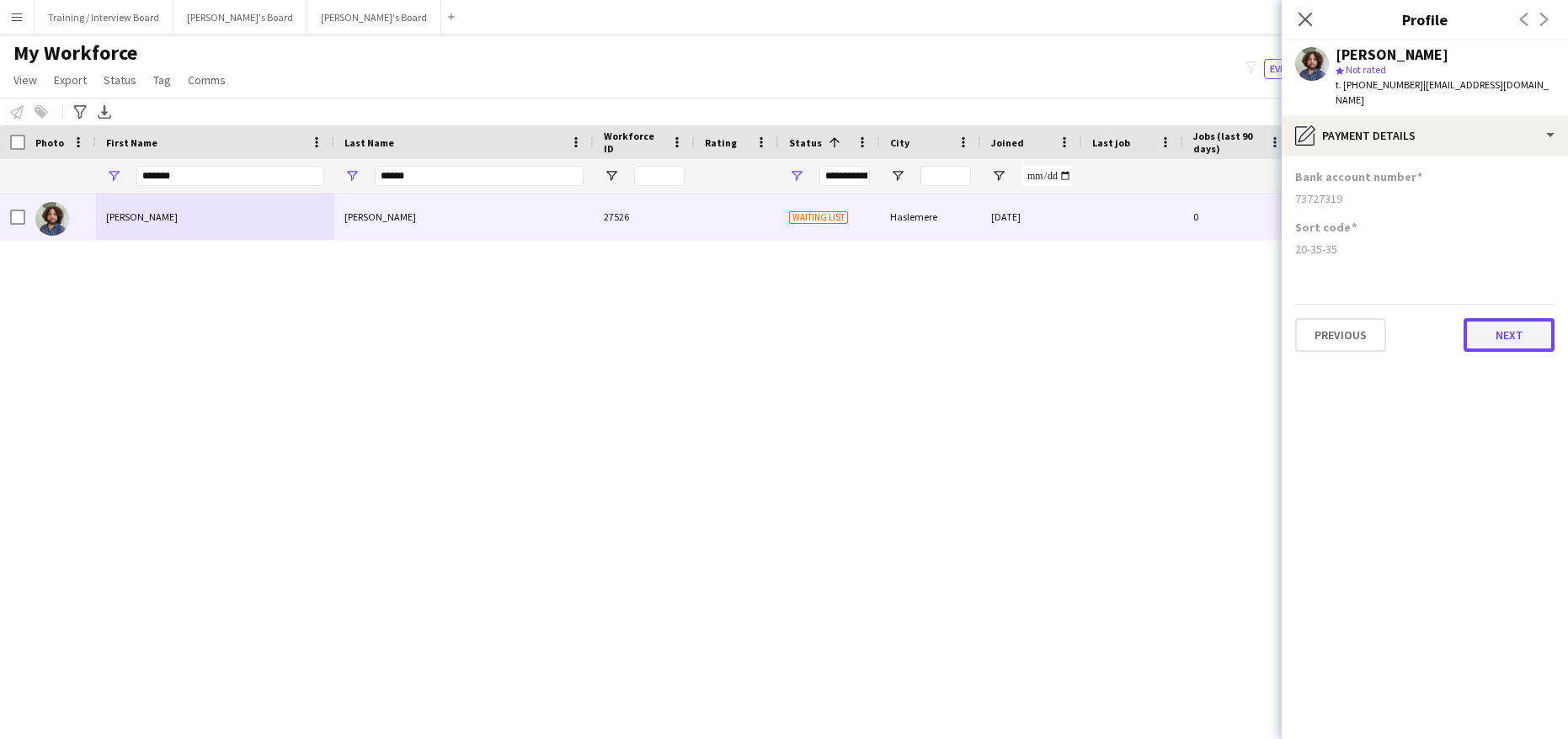
click at [1521, 325] on button "Next" at bounding box center [1509, 335] width 91 height 34
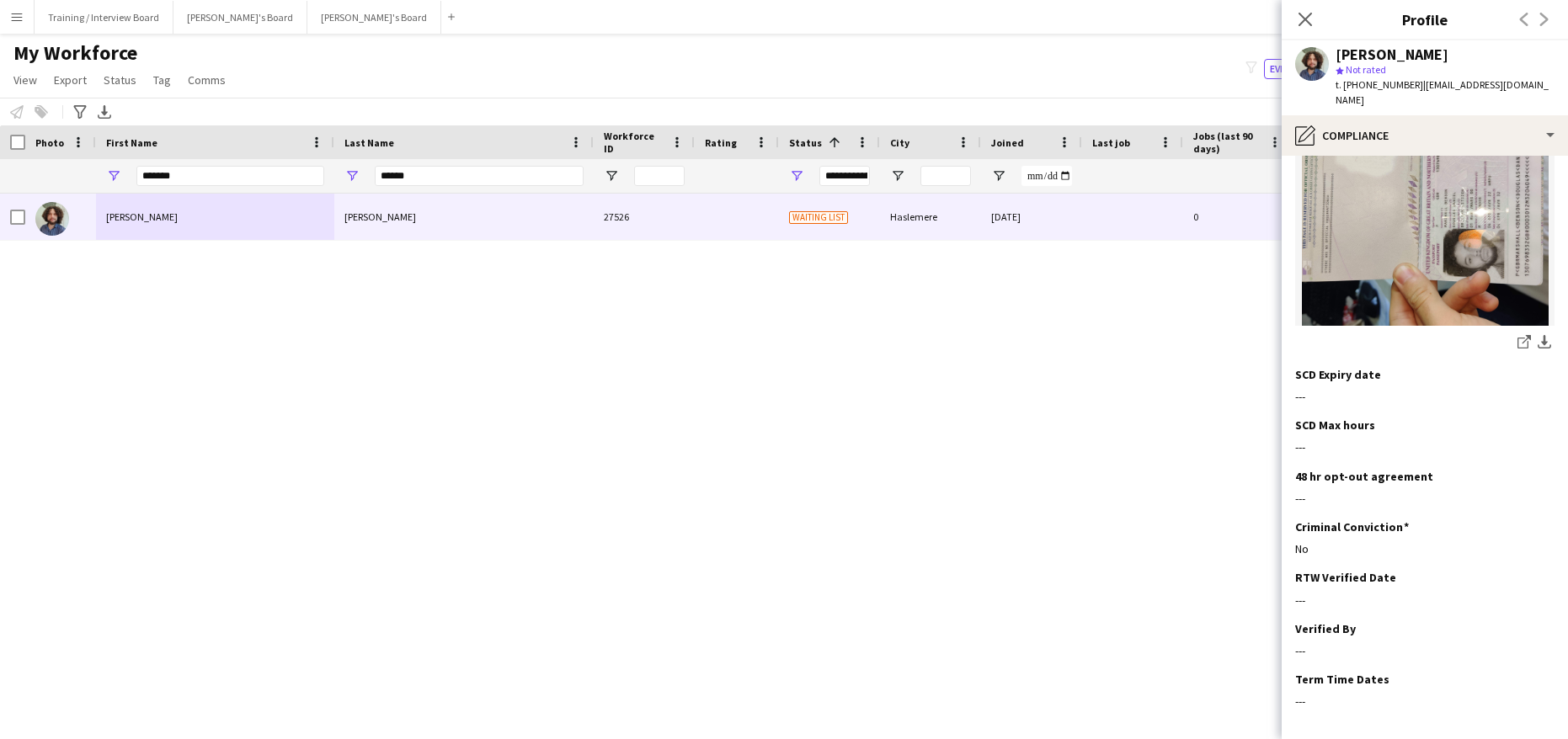
scroll to position [327, 0]
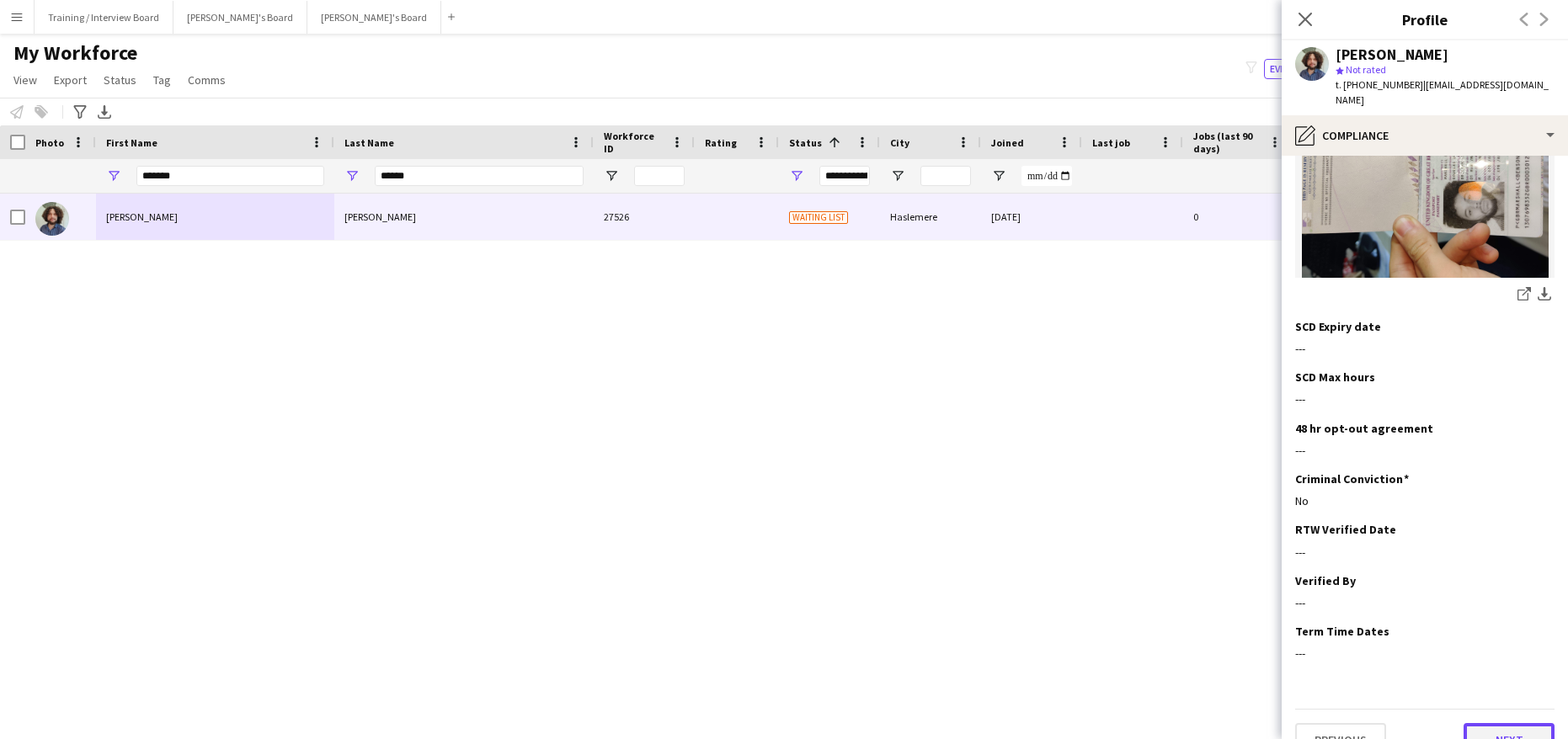
click at [1482, 723] on button "Next" at bounding box center [1509, 740] width 91 height 34
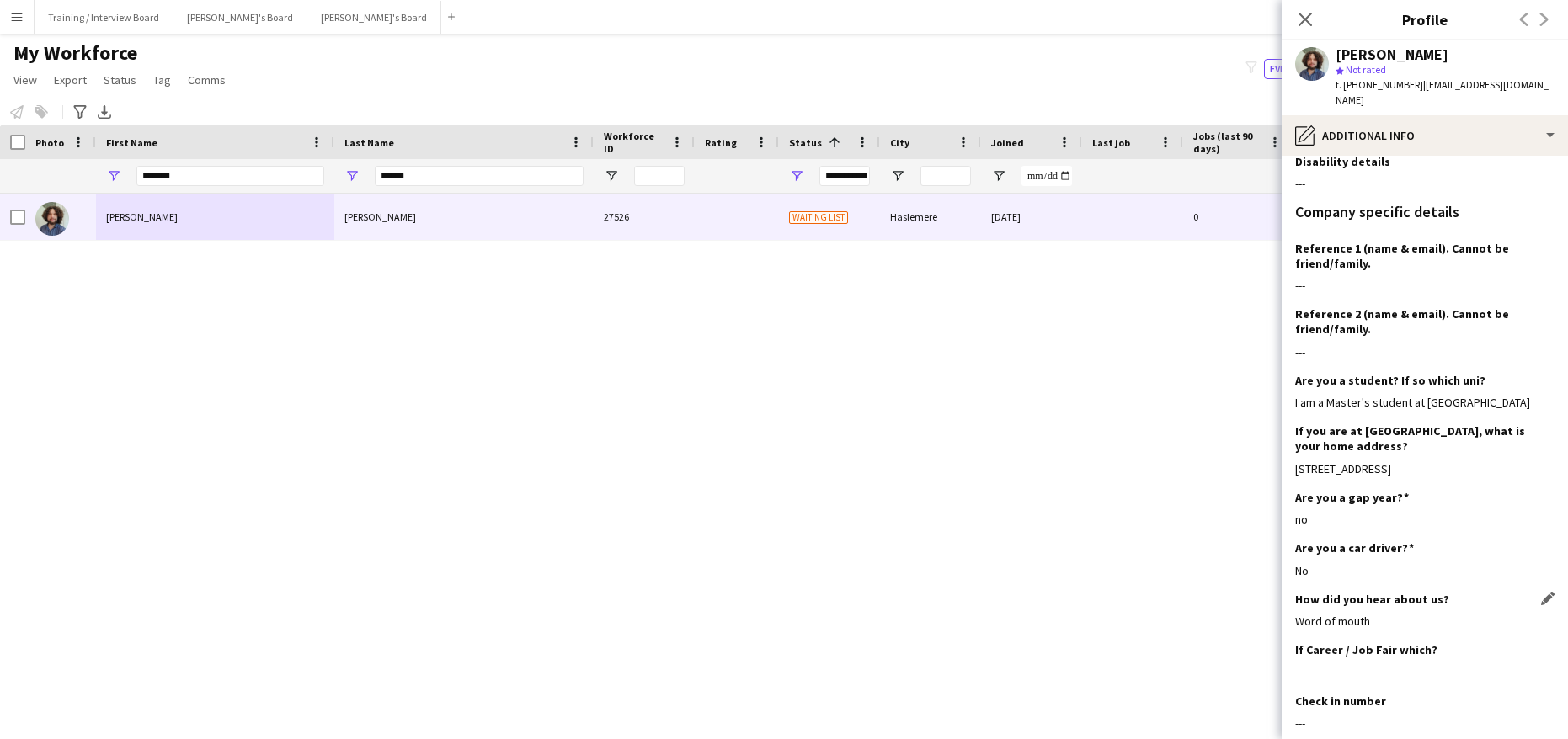
scroll to position [308, 0]
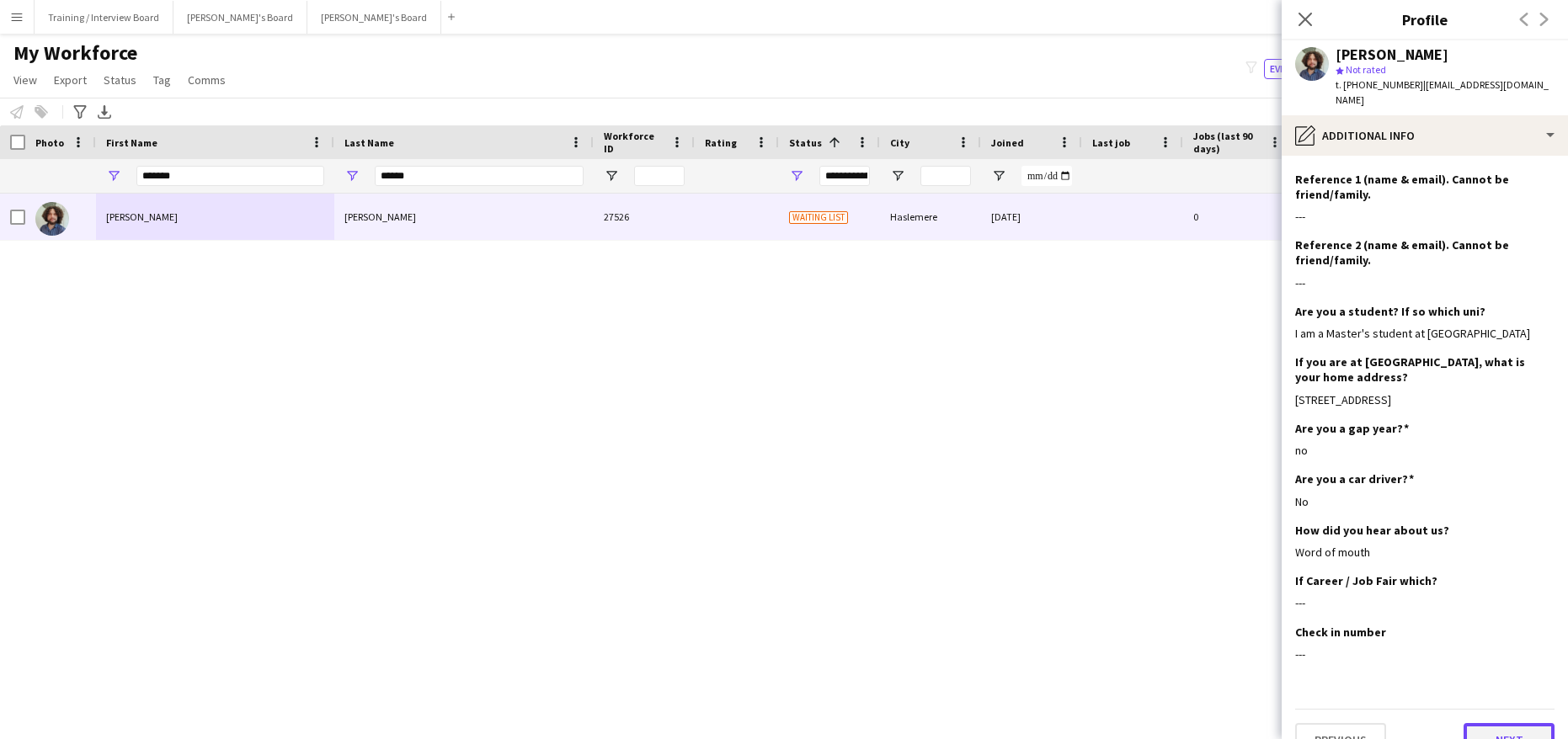
click at [1497, 723] on button "Next" at bounding box center [1509, 740] width 91 height 34
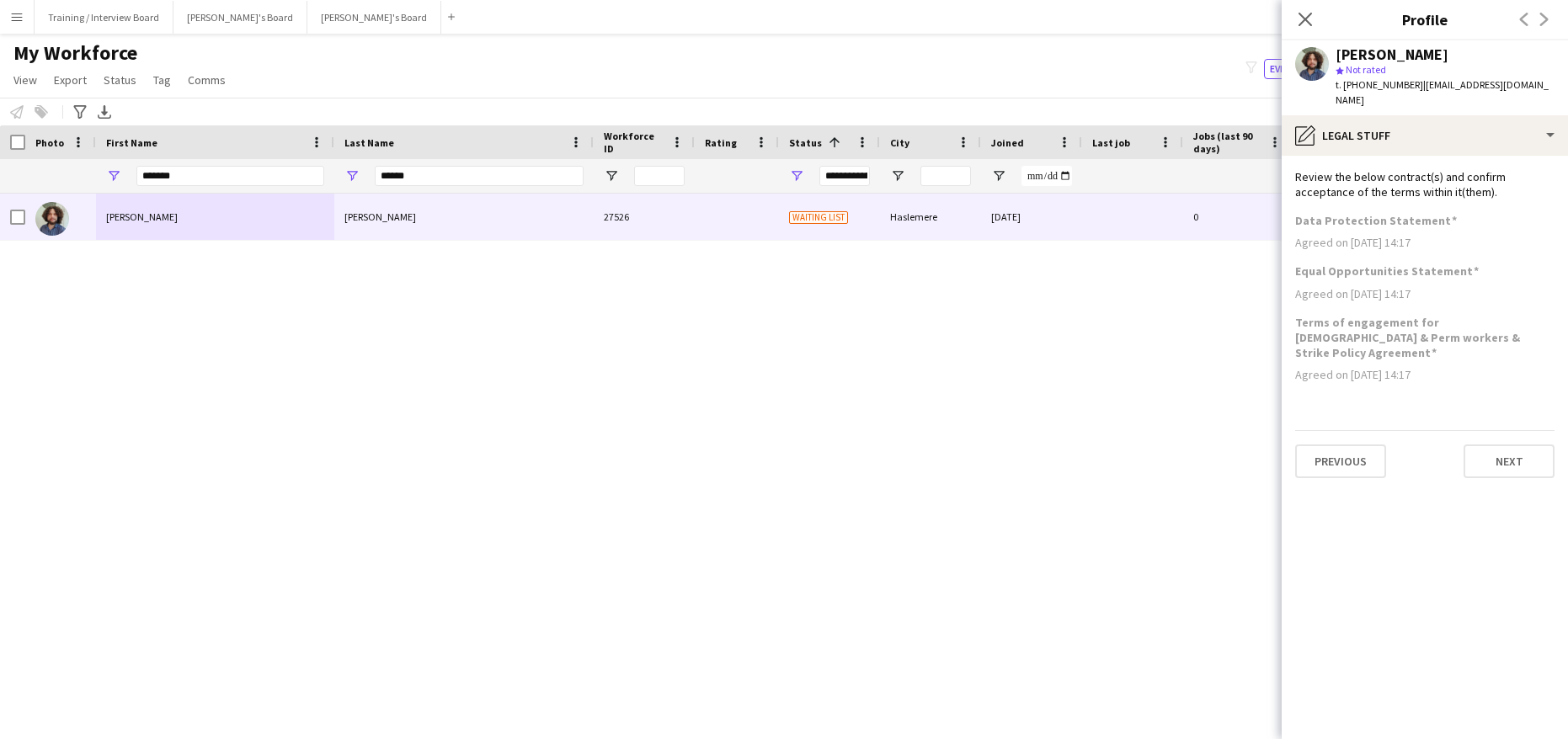
scroll to position [0, 0]
click at [1511, 444] on button "Next" at bounding box center [1509, 461] width 91 height 34
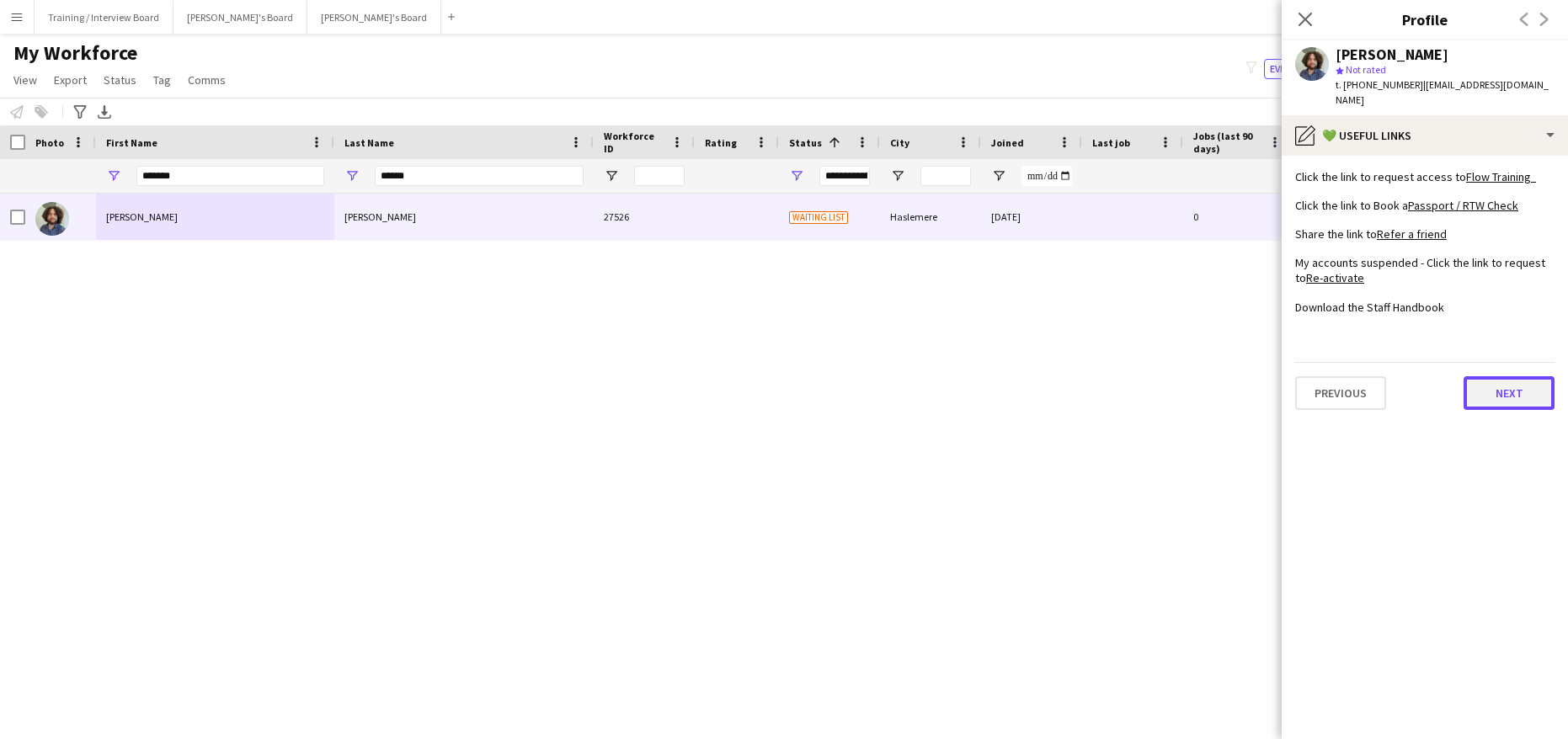
click at [1505, 376] on button "Next" at bounding box center [1509, 393] width 91 height 34
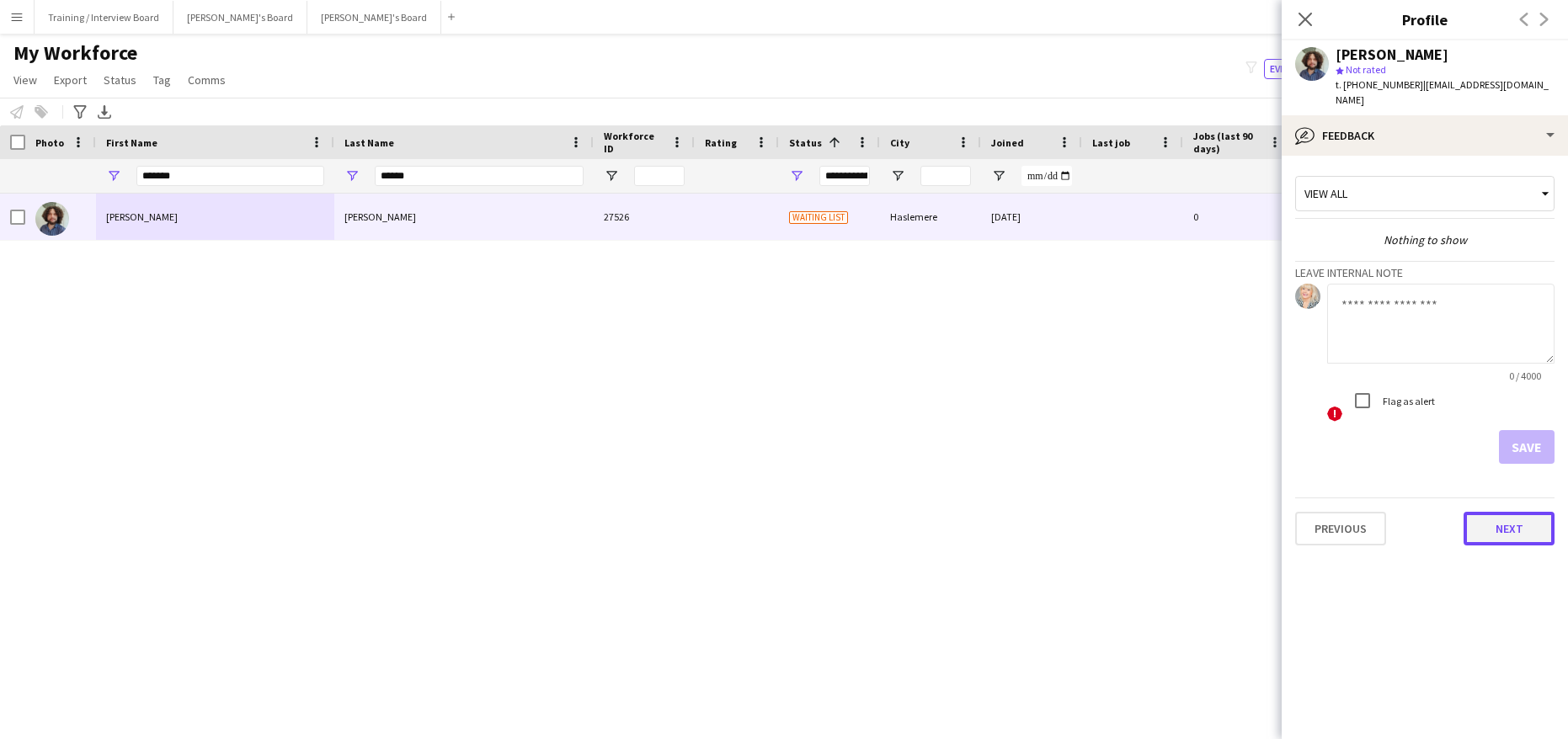
click at [1515, 513] on button "Next" at bounding box center [1509, 528] width 91 height 34
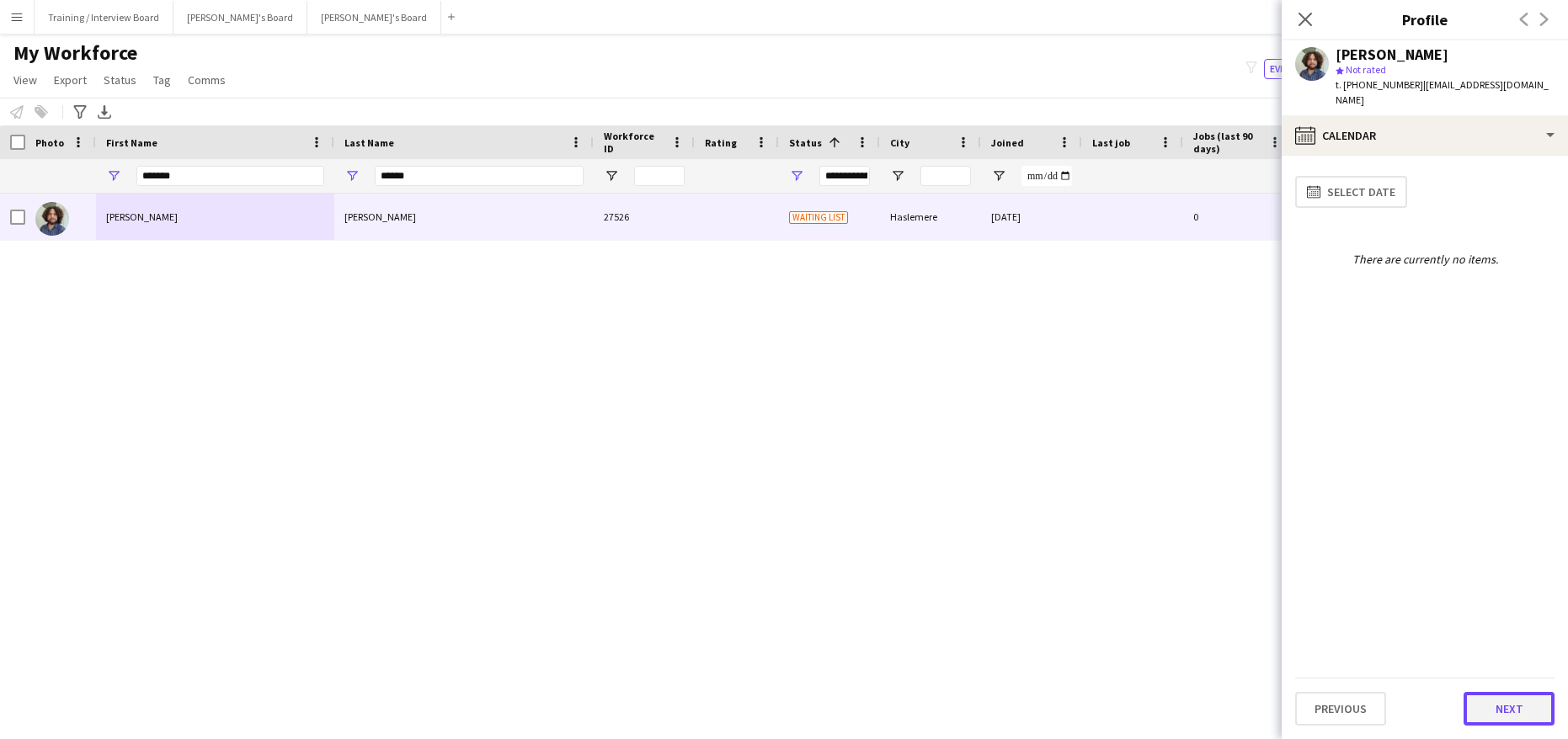
click at [1509, 706] on button "Next" at bounding box center [1509, 708] width 91 height 34
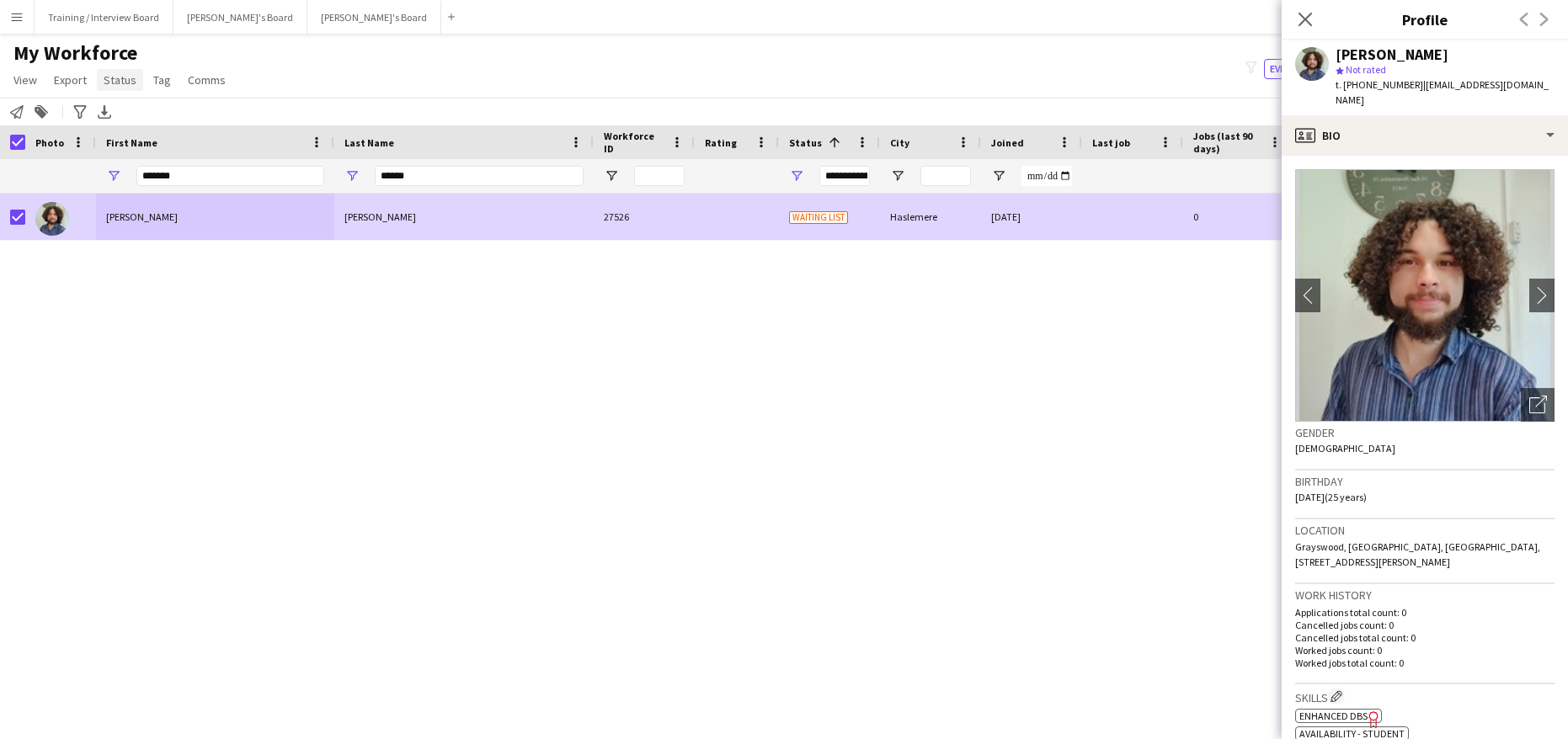
click at [124, 82] on span "Status" at bounding box center [119, 79] width 33 height 15
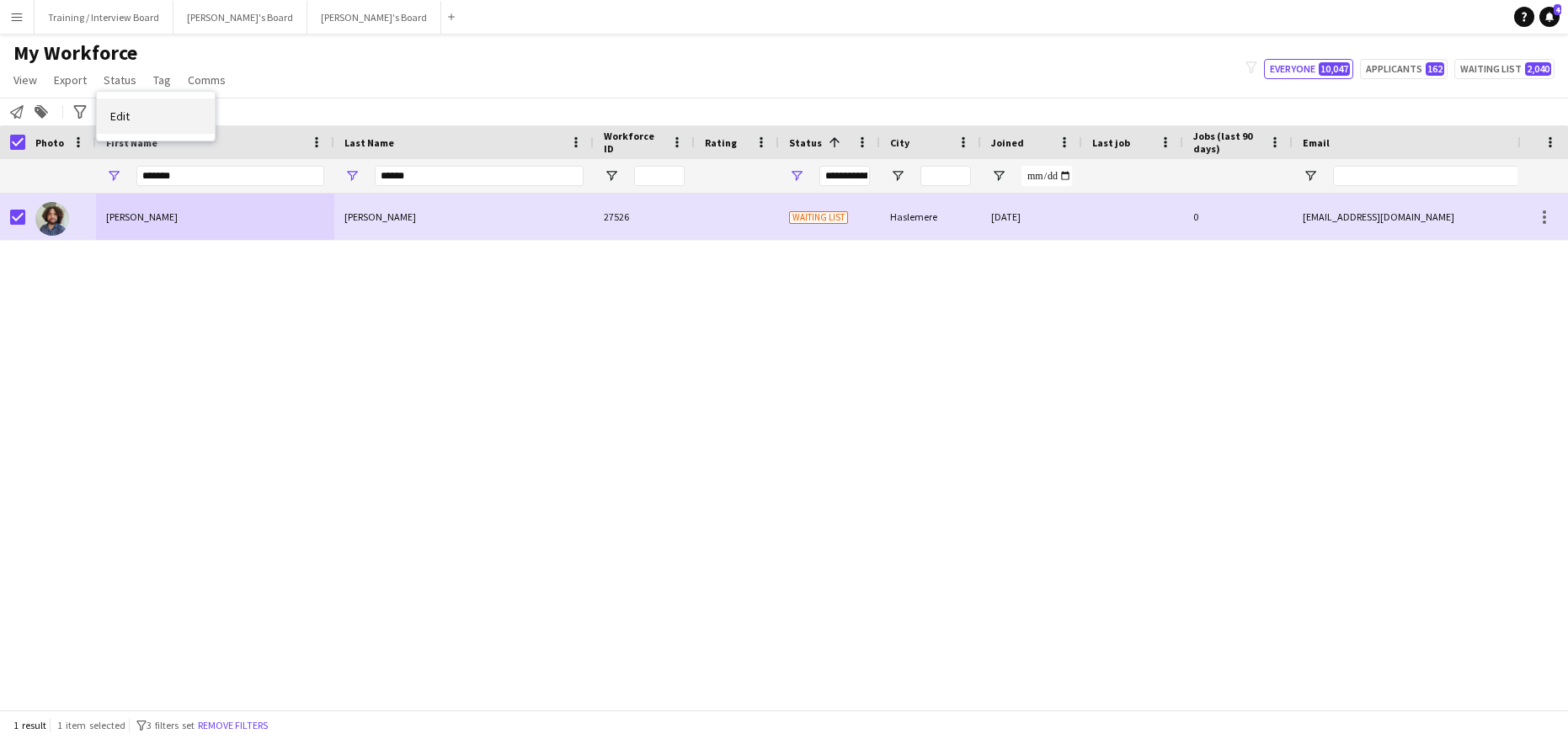
click at [130, 120] on span "Edit" at bounding box center [120, 115] width 20 height 15
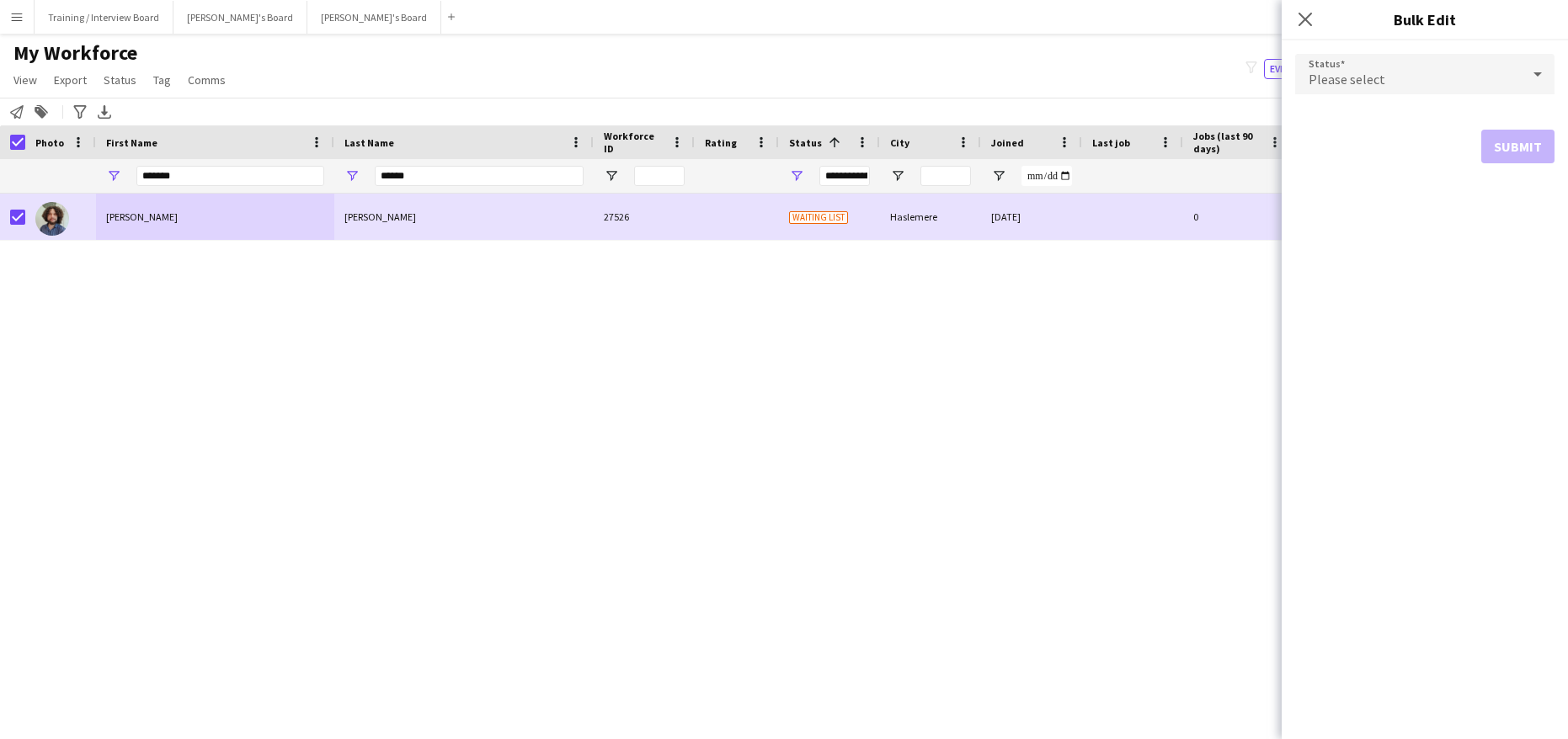
click at [1539, 71] on icon at bounding box center [1537, 74] width 21 height 34
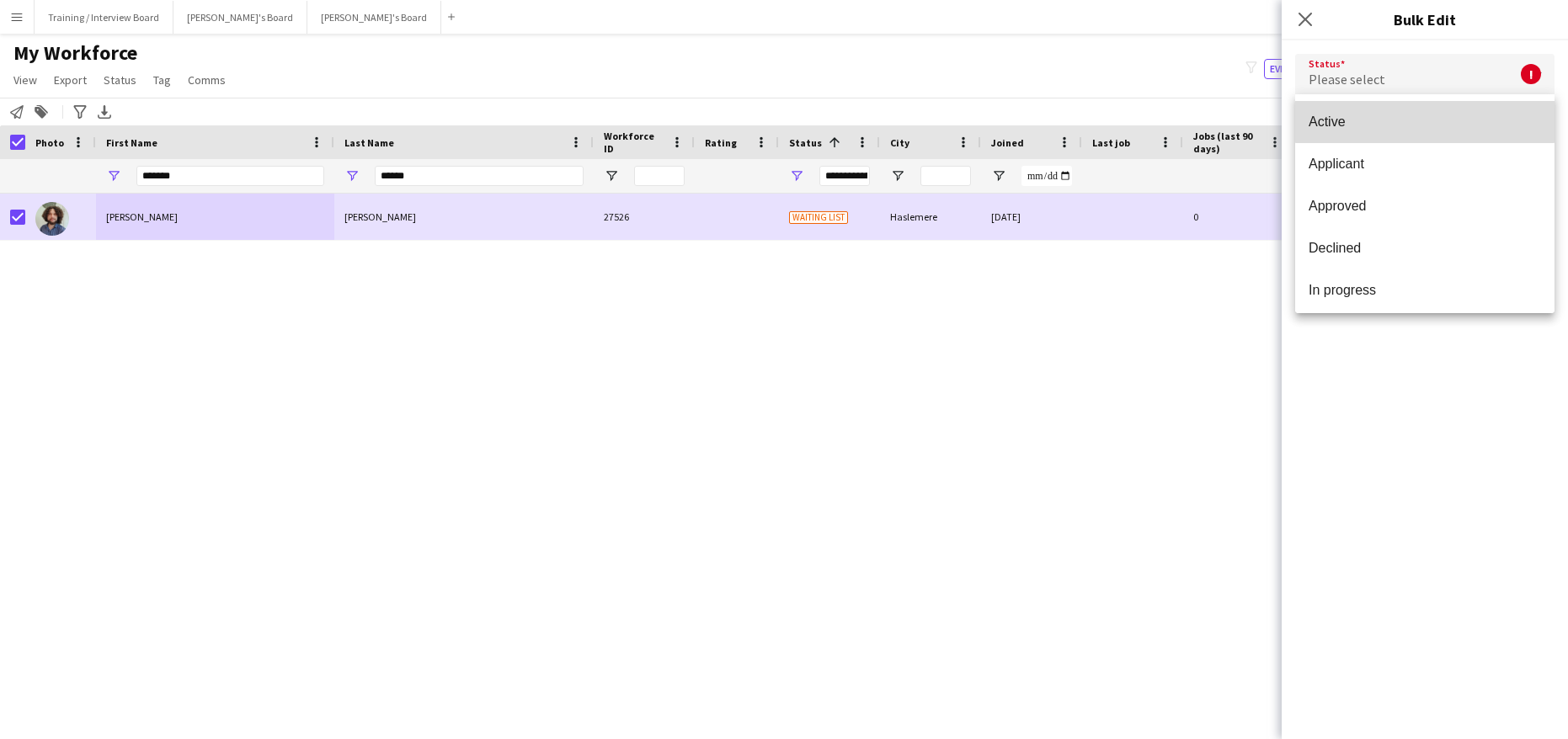
click at [1424, 112] on mat-option "Active" at bounding box center [1424, 122] width 259 height 42
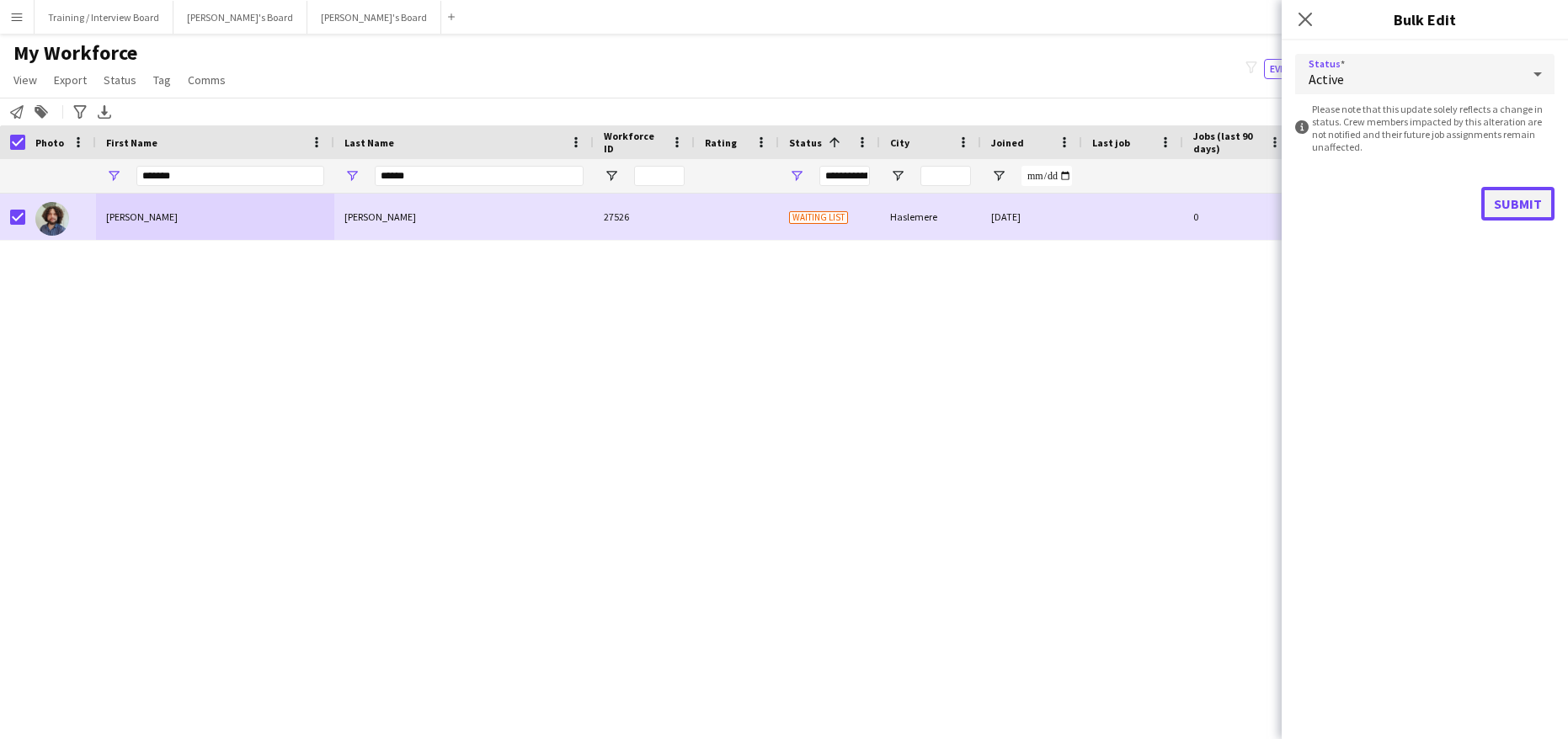
click at [1510, 193] on button "Submit" at bounding box center [1518, 204] width 73 height 34
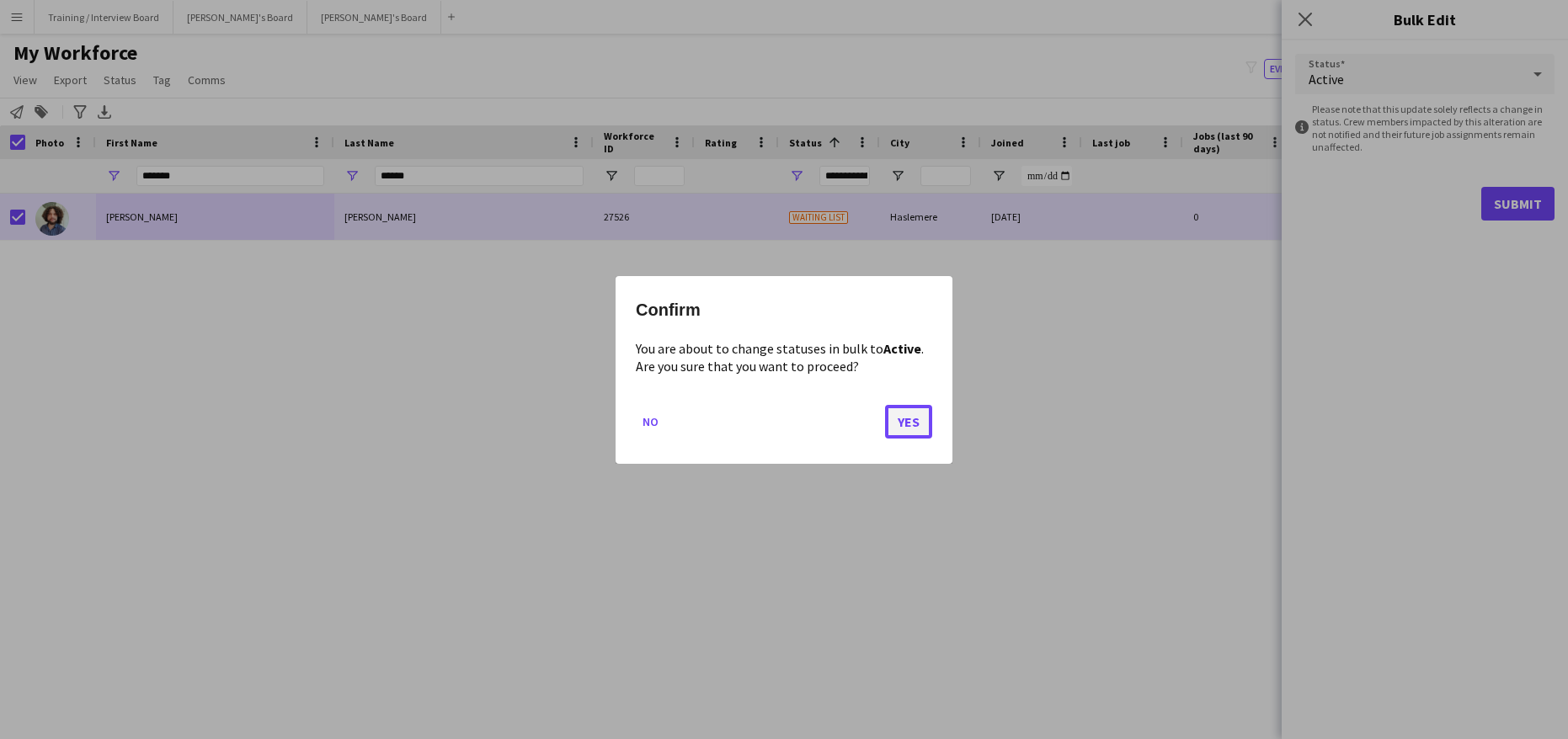
click at [910, 421] on button "Yes" at bounding box center [909, 421] width 47 height 34
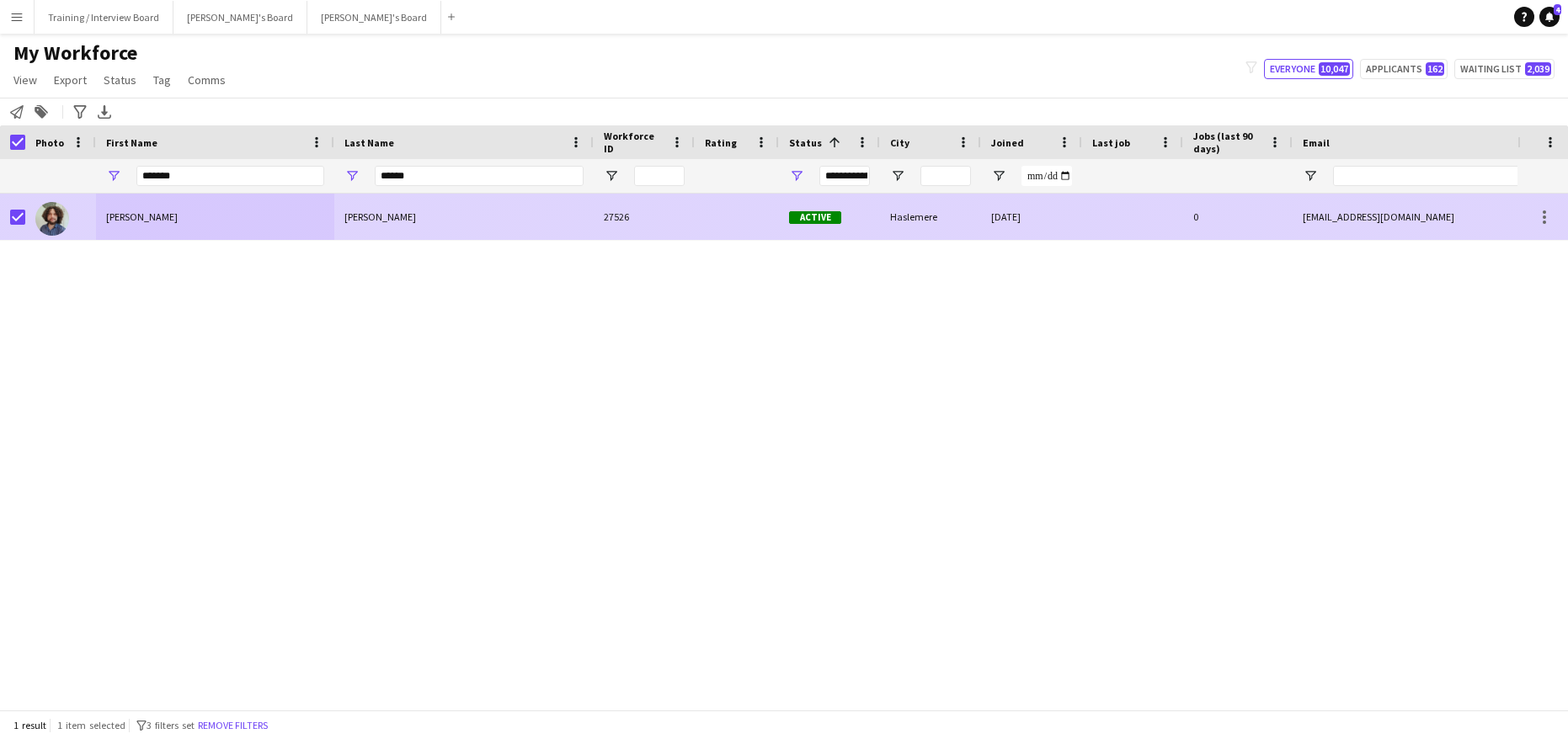
drag, startPoint x: 283, startPoint y: 213, endPoint x: 421, endPoint y: 204, distance: 138.3
click at [285, 213] on div "Douglas" at bounding box center [215, 216] width 239 height 46
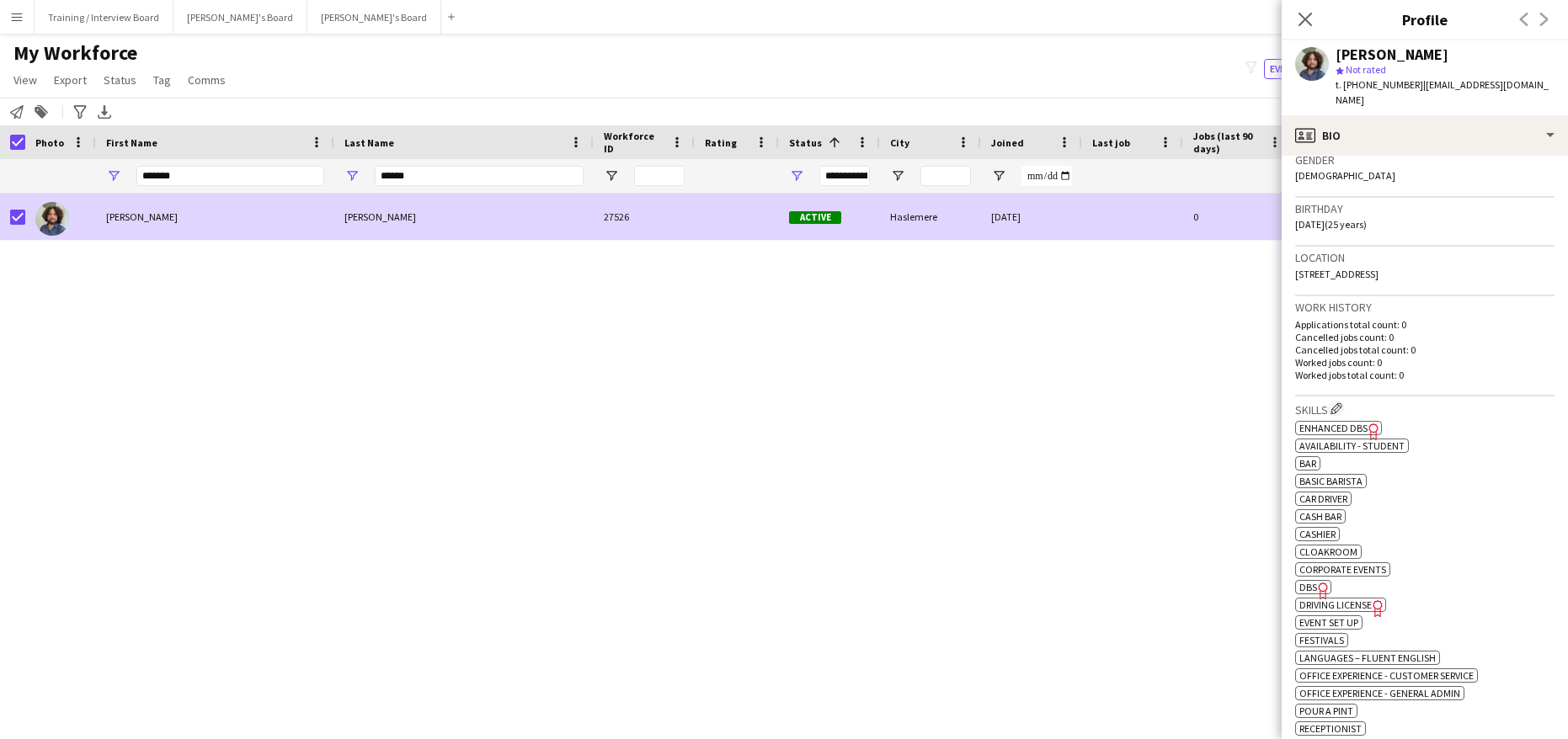
scroll to position [421, 0]
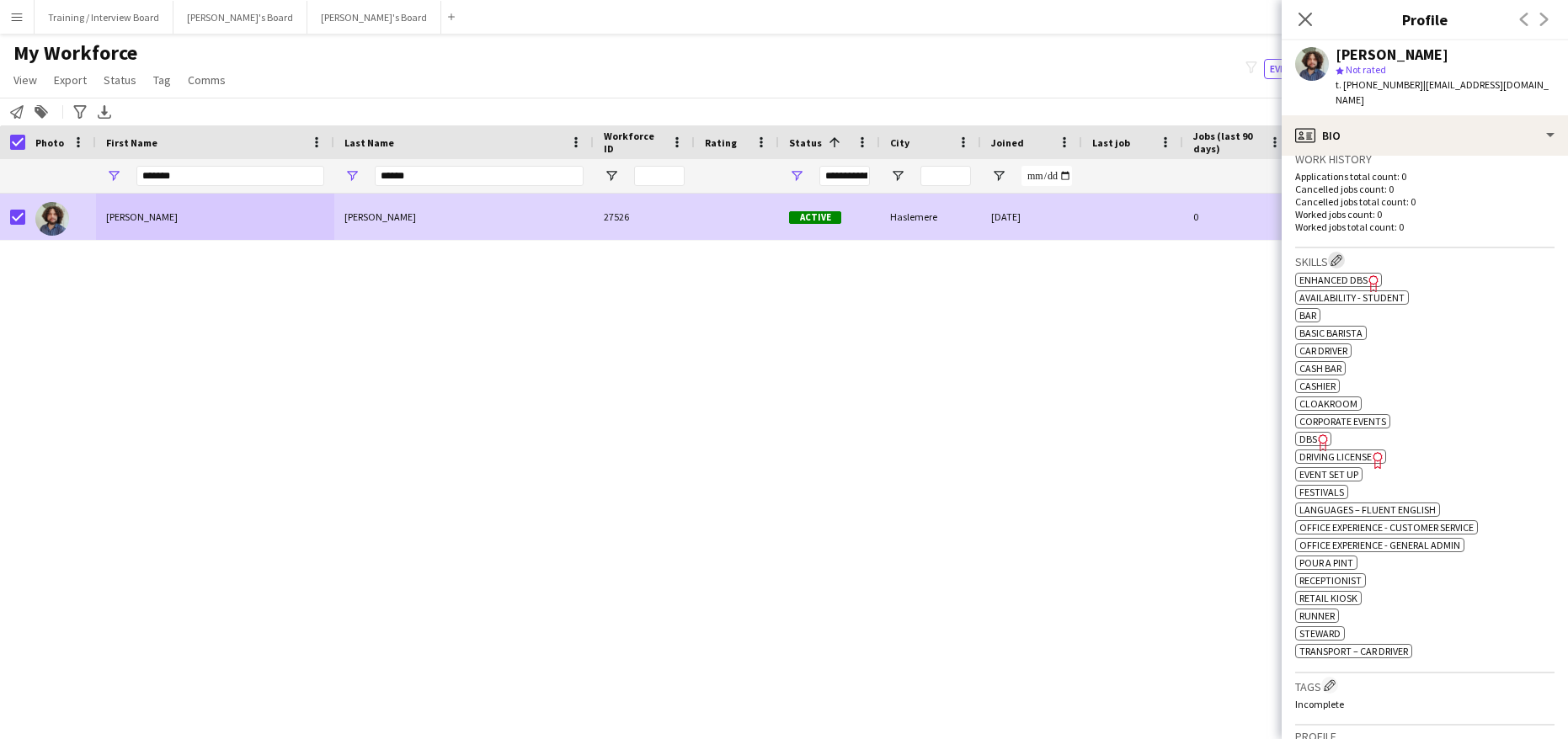
click at [1334, 265] on app-icon "Edit crew company skills" at bounding box center [1336, 260] width 12 height 12
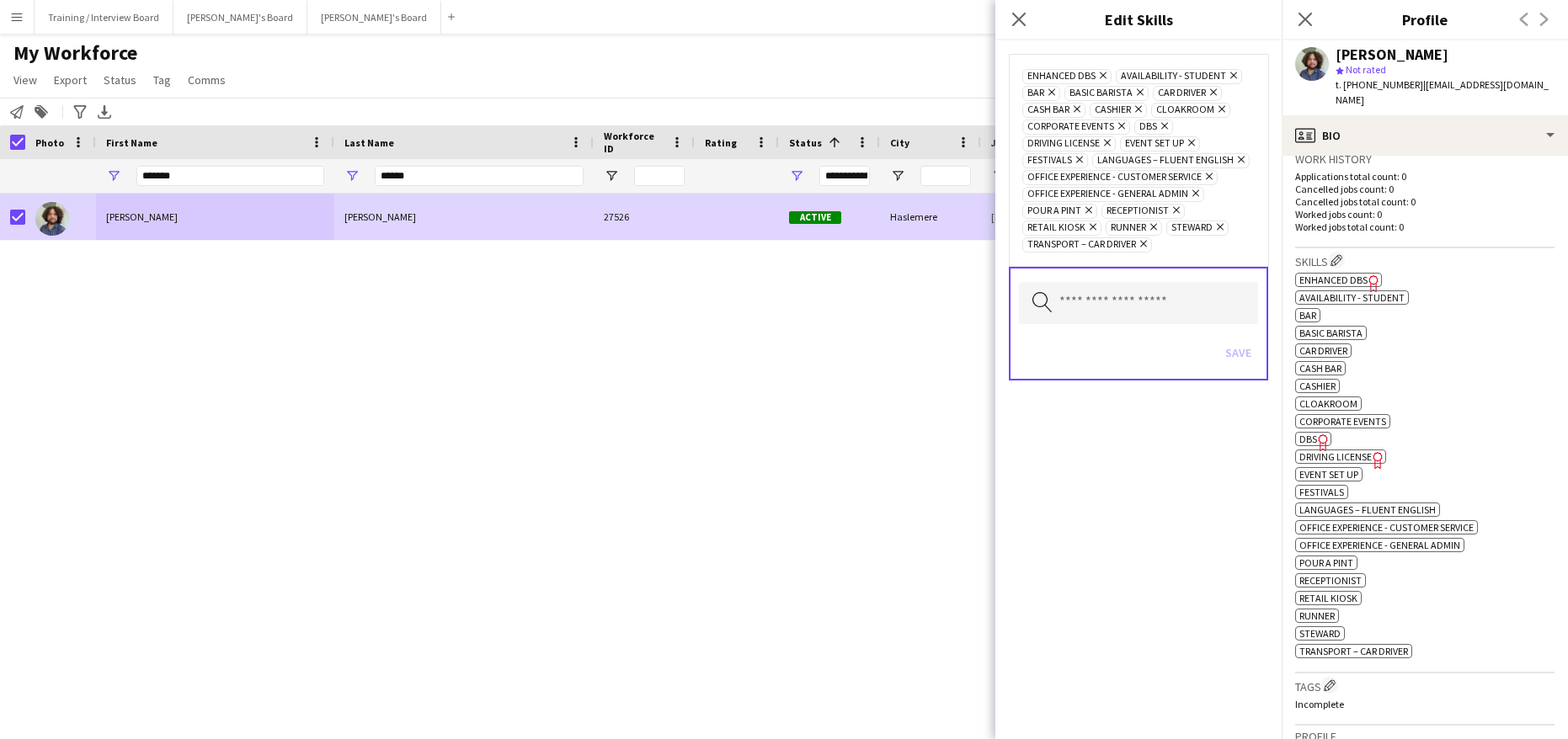
click at [1140, 93] on icon at bounding box center [1139, 93] width 7 height 7
click at [1176, 310] on input "text" at bounding box center [1138, 302] width 239 height 42
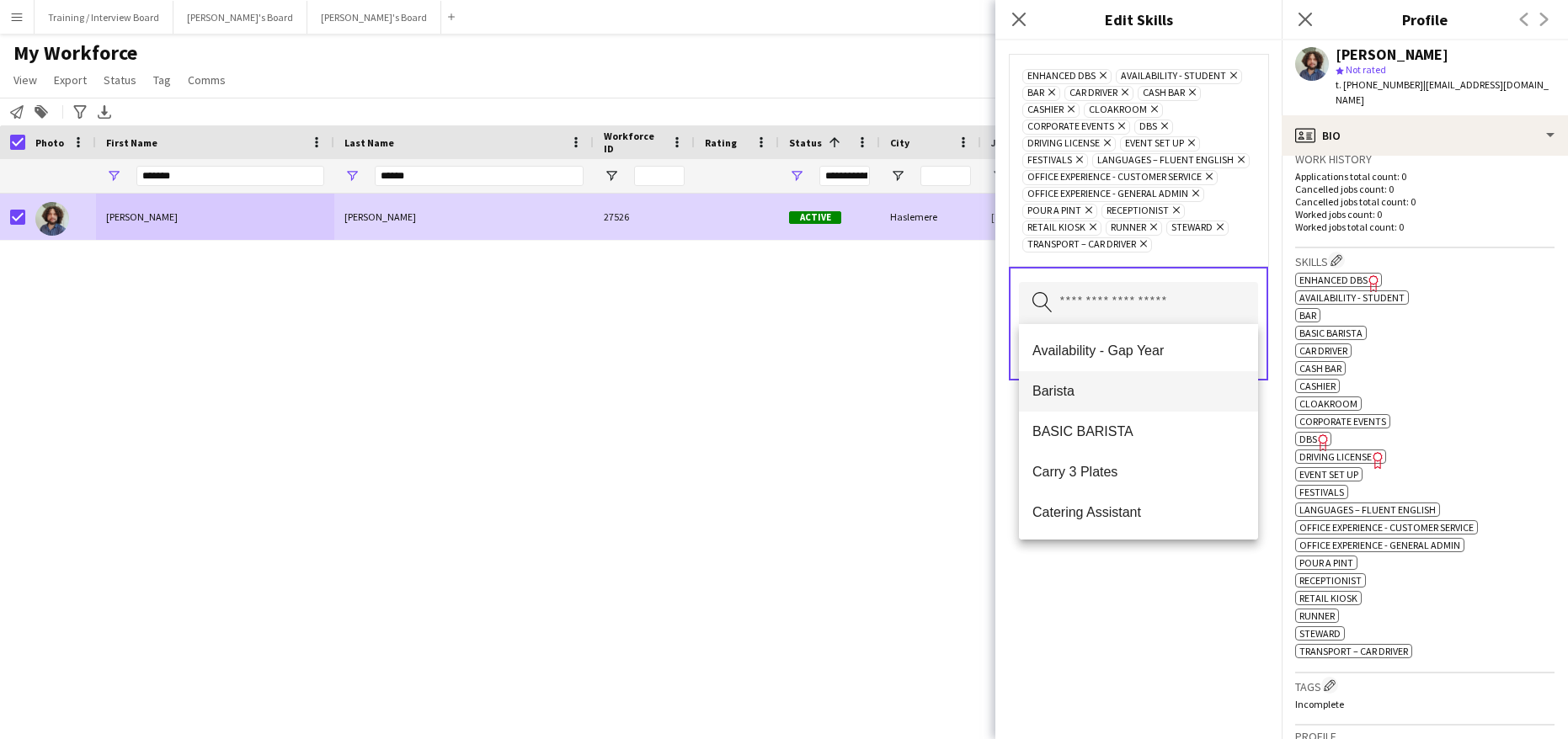
click at [1080, 395] on span "Barista" at bounding box center [1137, 391] width 212 height 16
click at [1145, 568] on div "Enhanced DBS Remove Availability - Student Remove bar Remove Barista Remove Car…" at bounding box center [1138, 389] width 286 height 699
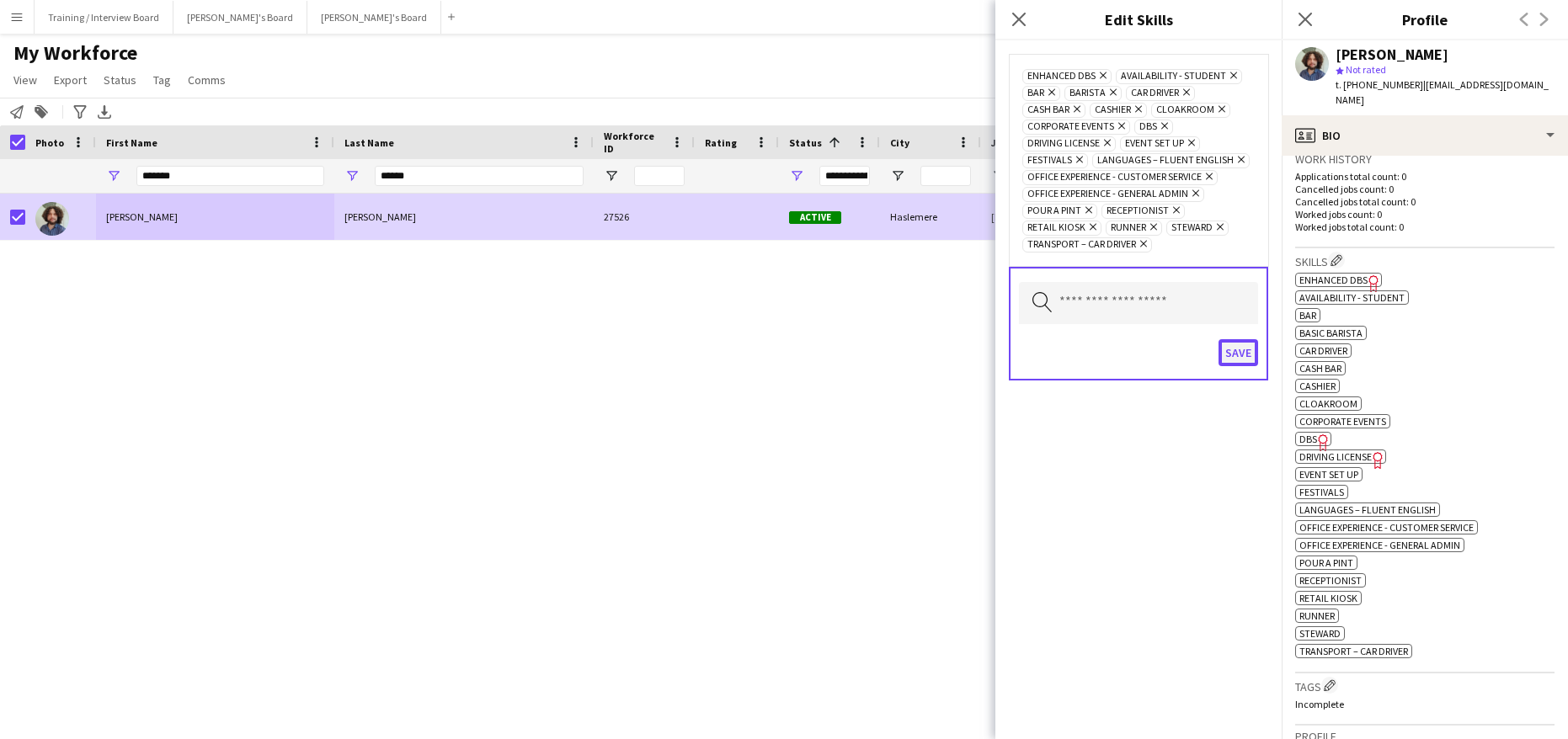
click at [1241, 349] on button "Save" at bounding box center [1238, 352] width 39 height 27
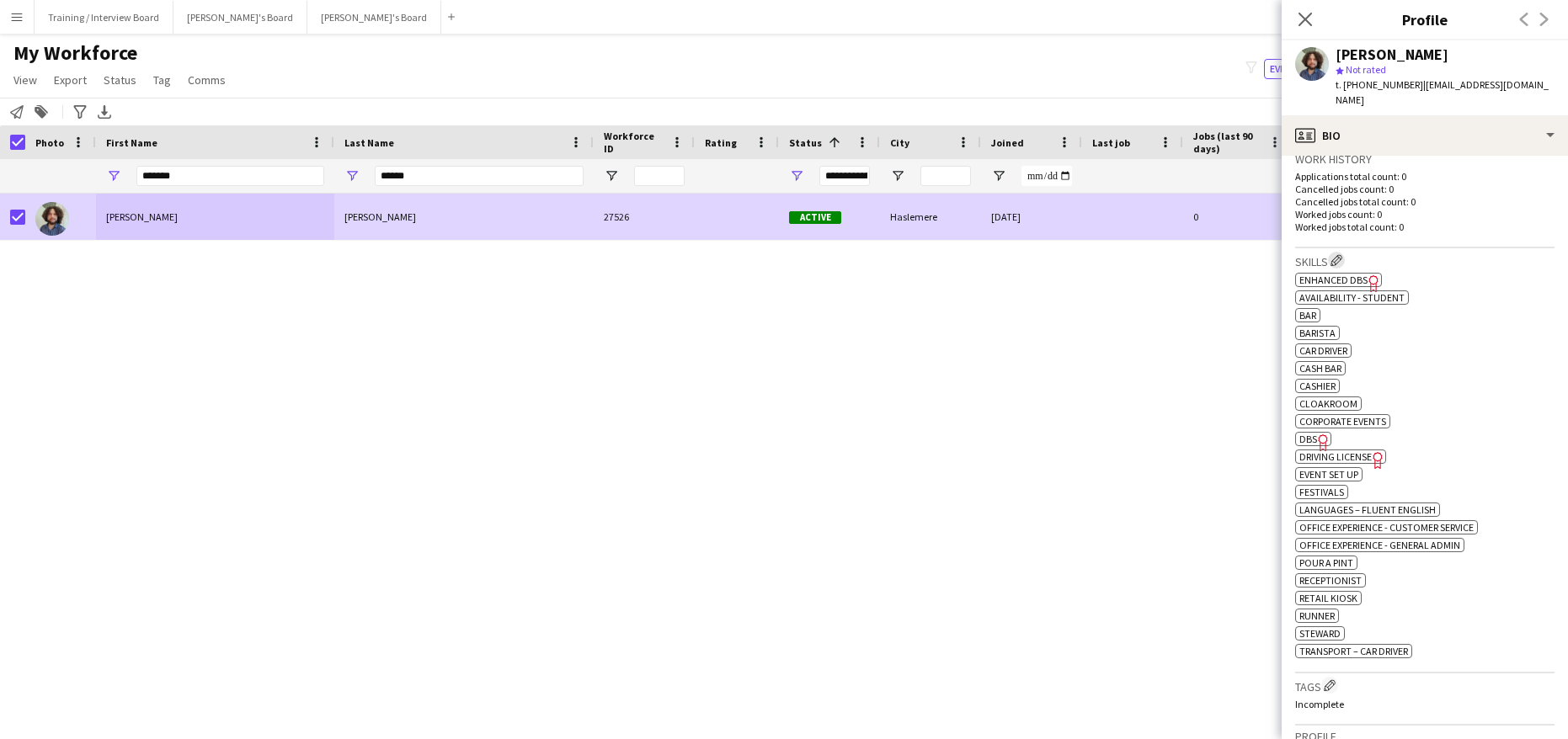
click at [1342, 259] on app-icon "Edit crew company skills" at bounding box center [1336, 260] width 12 height 12
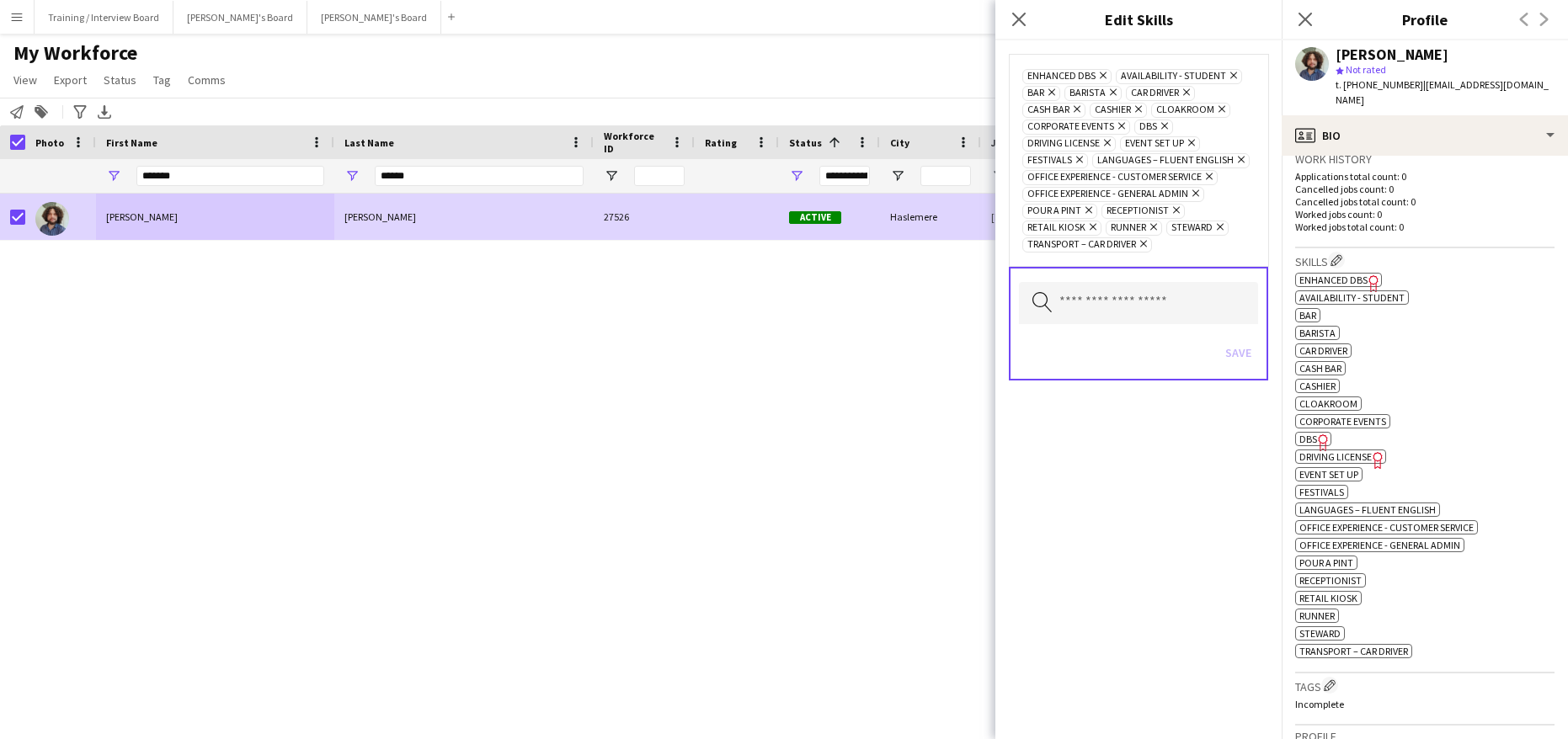
click at [1188, 96] on icon "Remove" at bounding box center [1184, 92] width 11 height 11
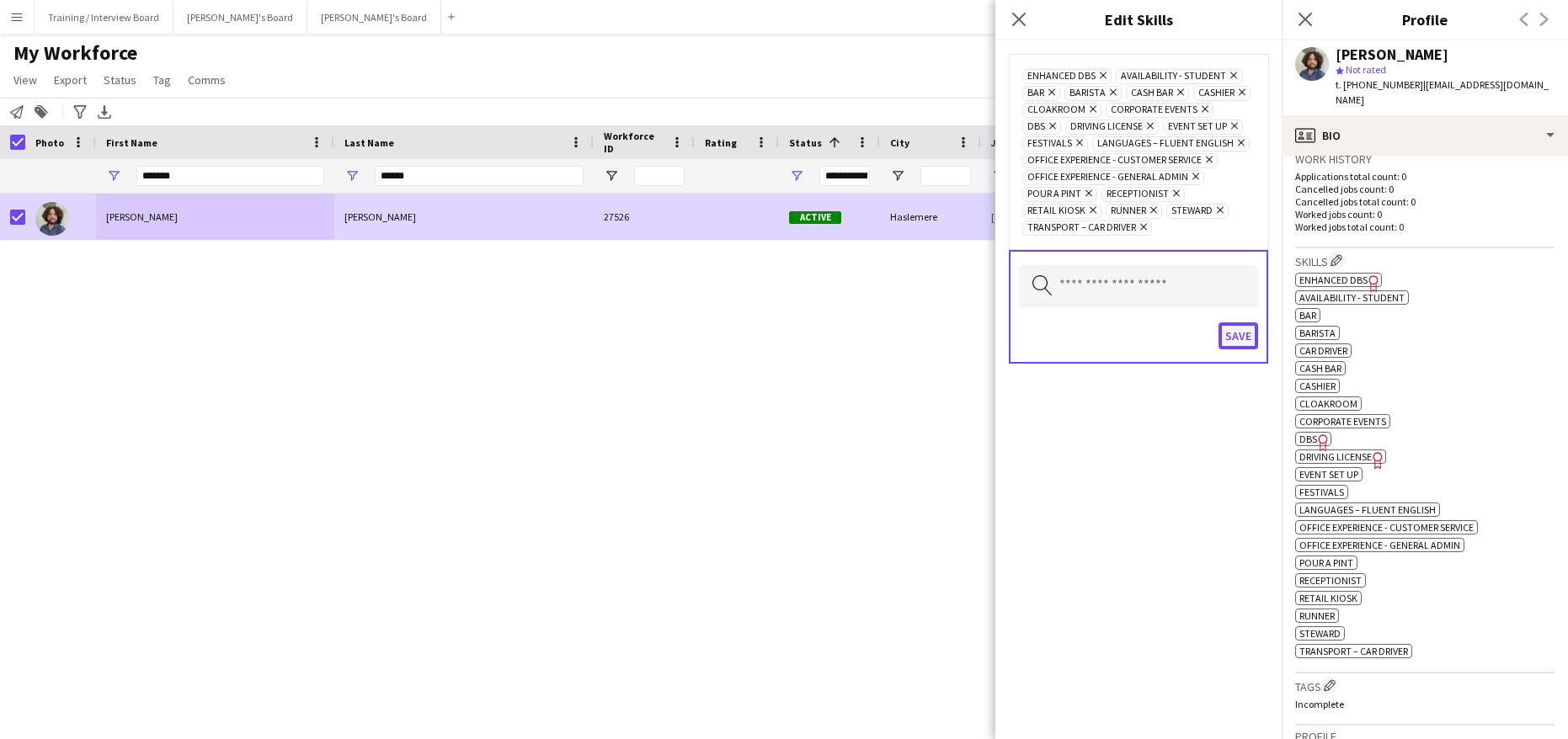
click at [1224, 346] on button "Save" at bounding box center [1238, 335] width 39 height 27
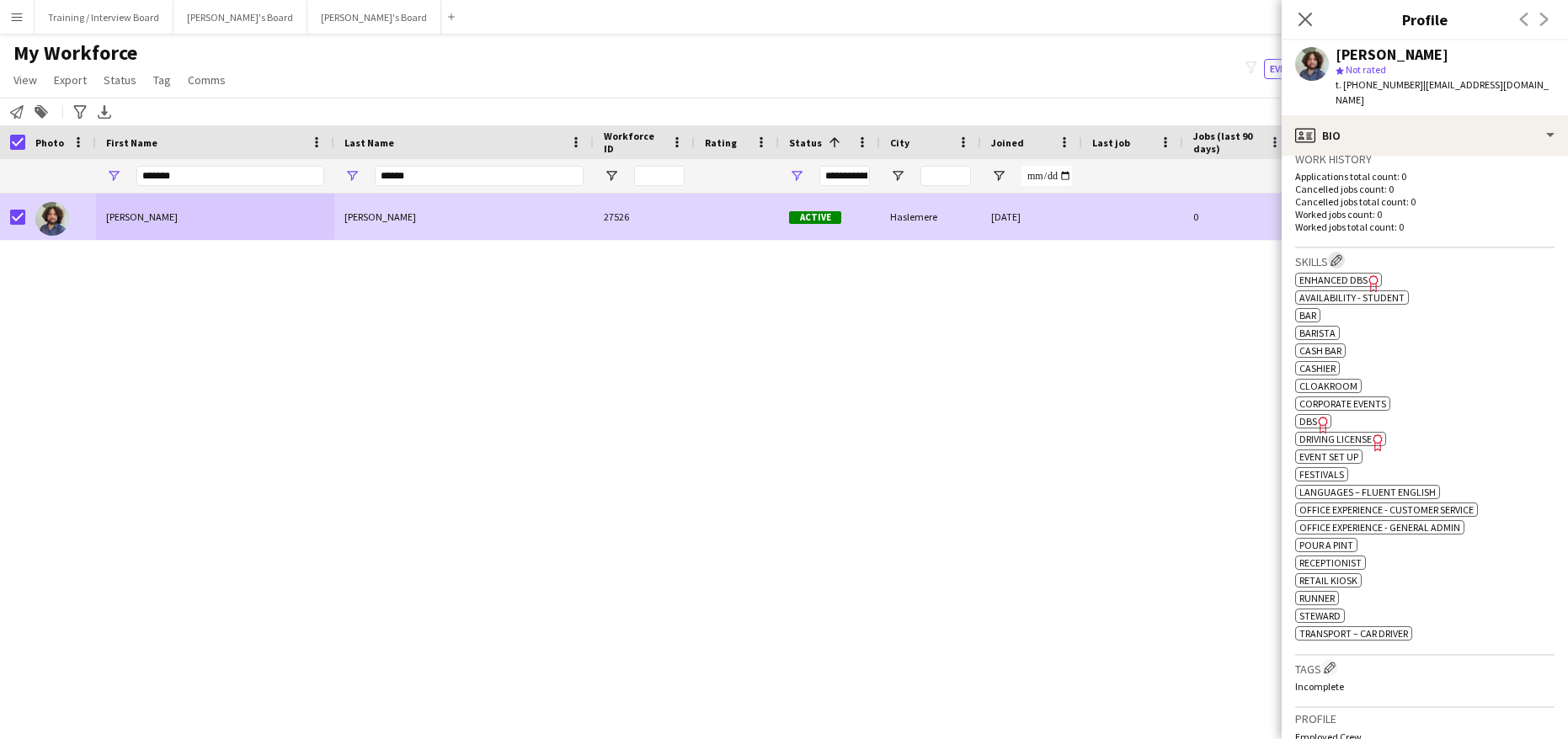
click at [1341, 257] on app-icon "Edit crew company skills" at bounding box center [1336, 260] width 12 height 12
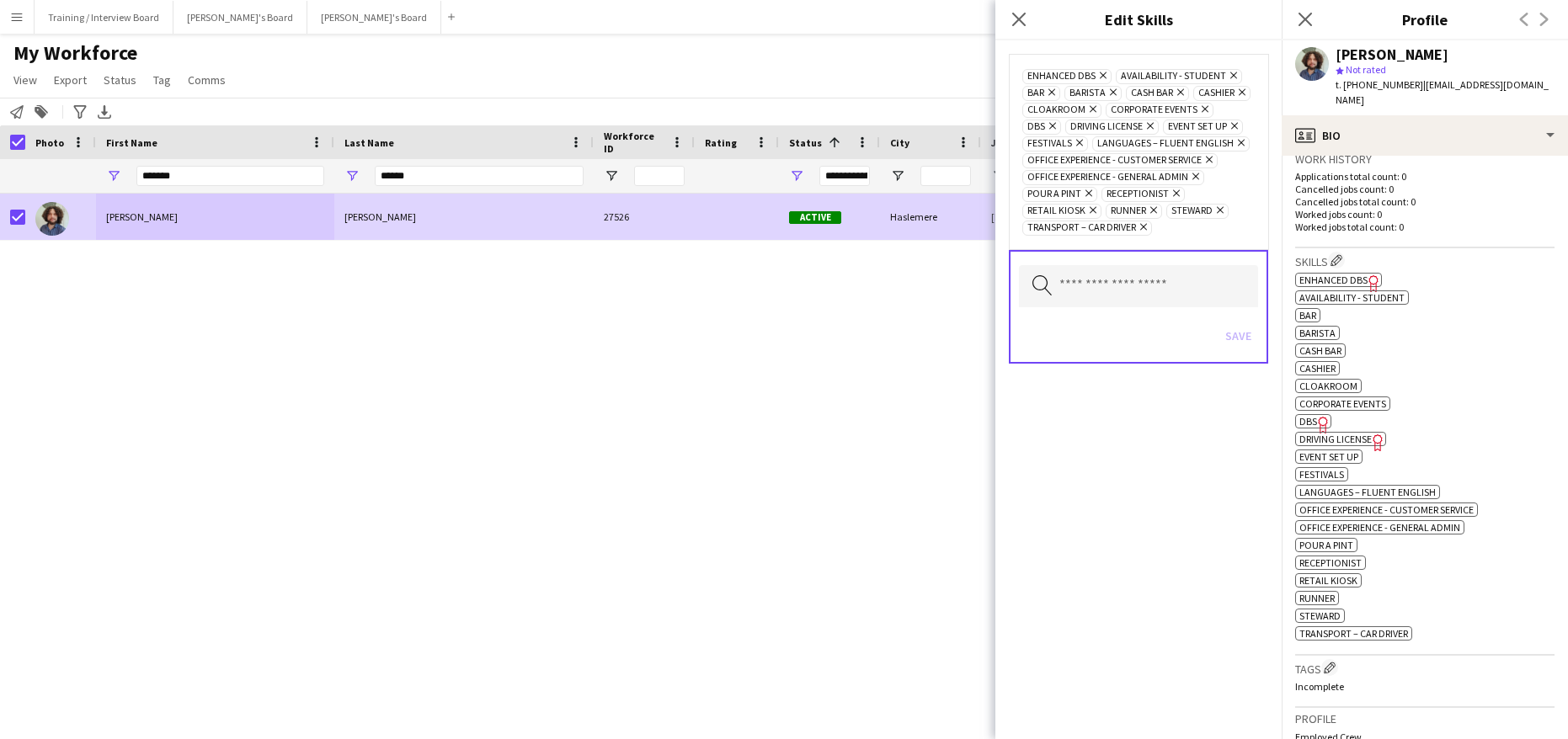
click at [1147, 233] on icon "Remove" at bounding box center [1140, 227] width 11 height 11
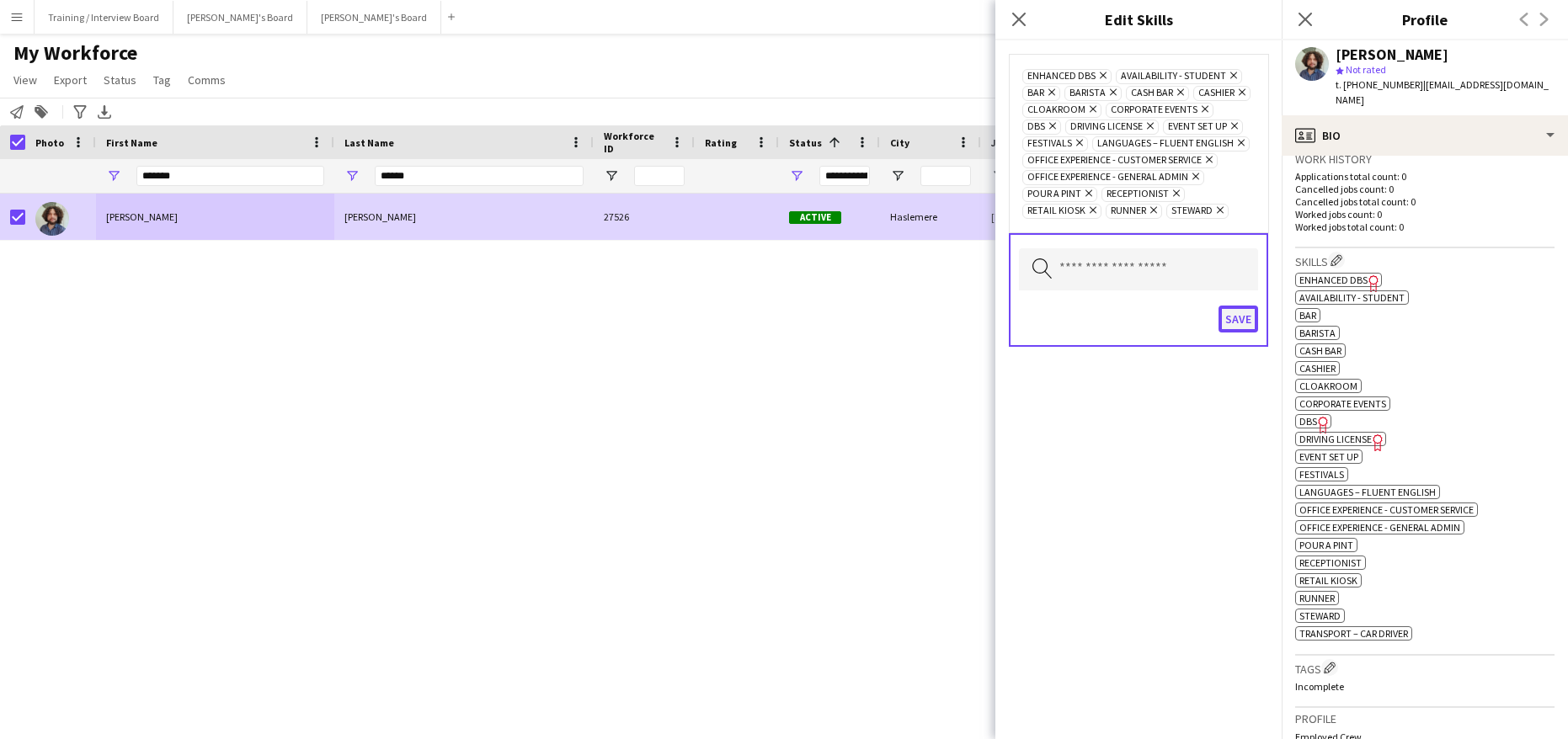
click at [1236, 332] on button "Save" at bounding box center [1238, 318] width 39 height 27
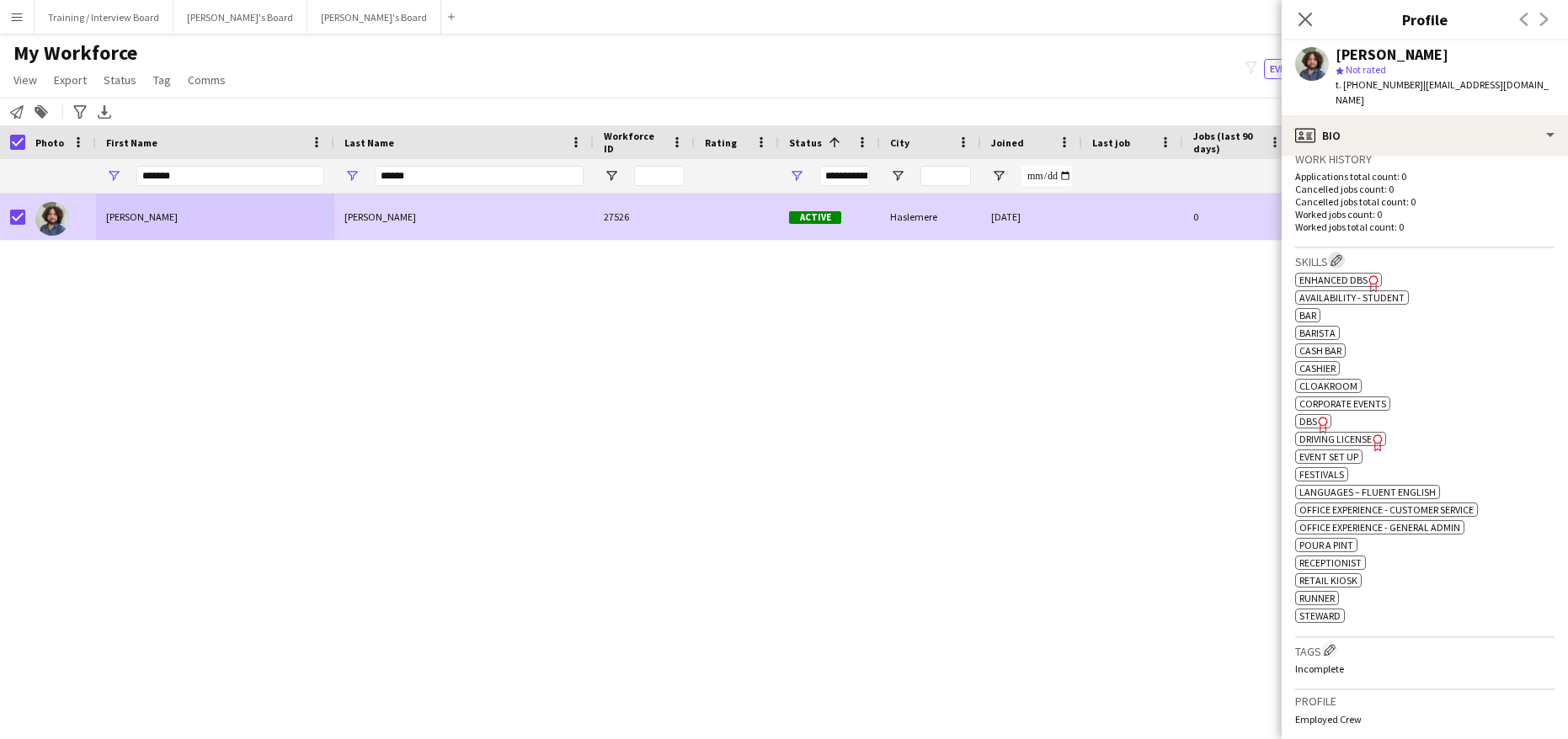
click at [1334, 256] on app-icon "Edit crew company skills" at bounding box center [1336, 260] width 12 height 12
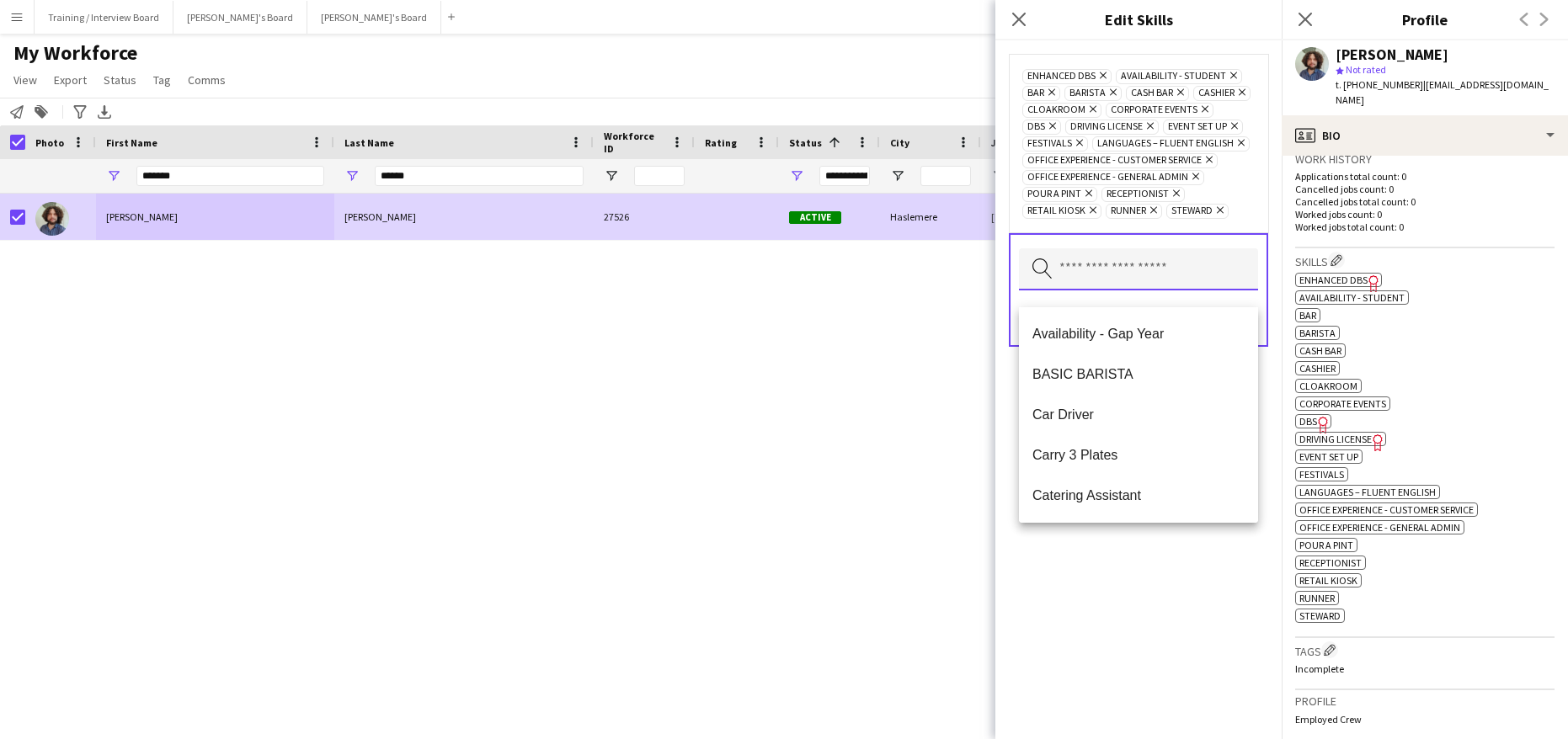
click at [1171, 286] on input "text" at bounding box center [1138, 269] width 239 height 42
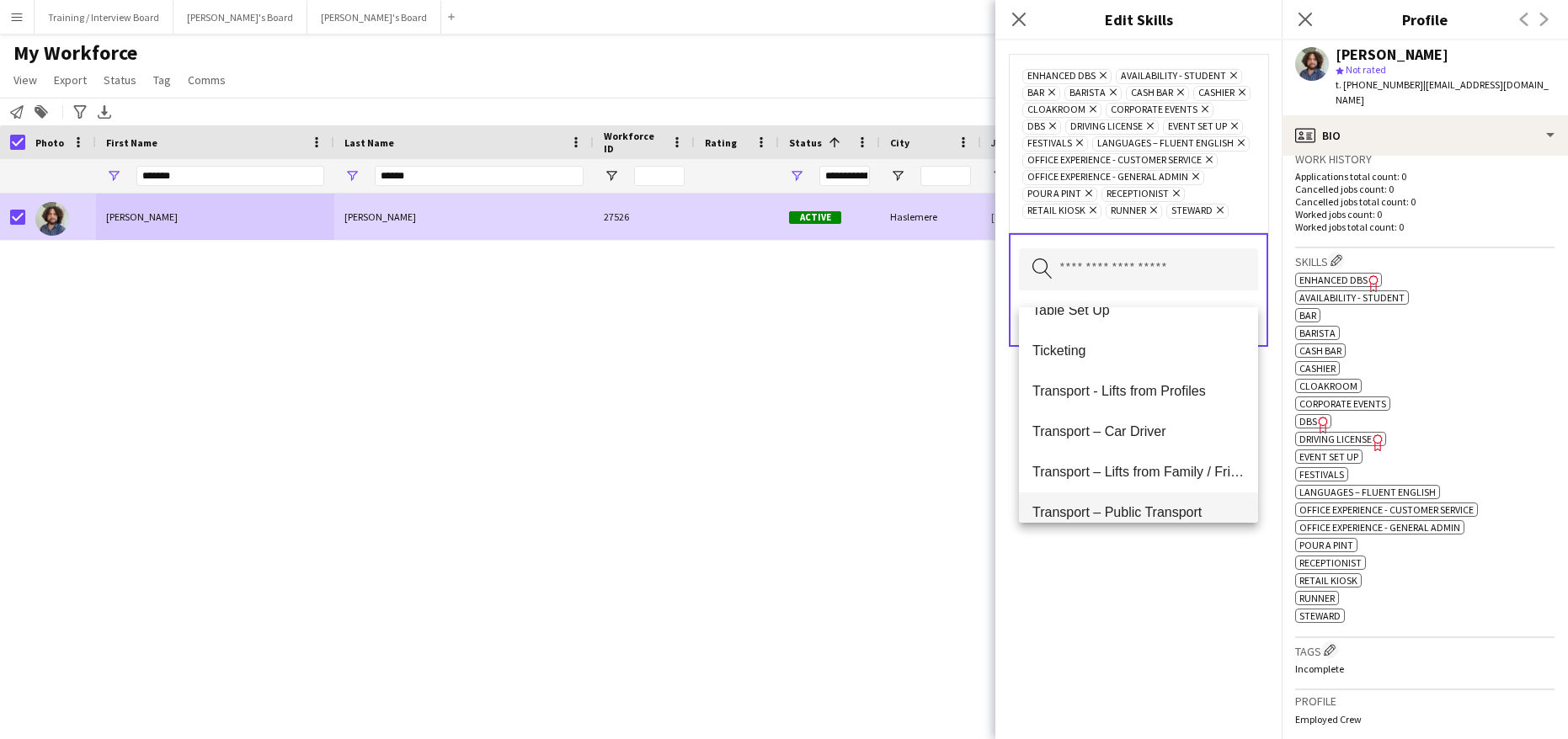
click at [1131, 502] on mat-option "Transport – Public Transport" at bounding box center [1138, 512] width 239 height 40
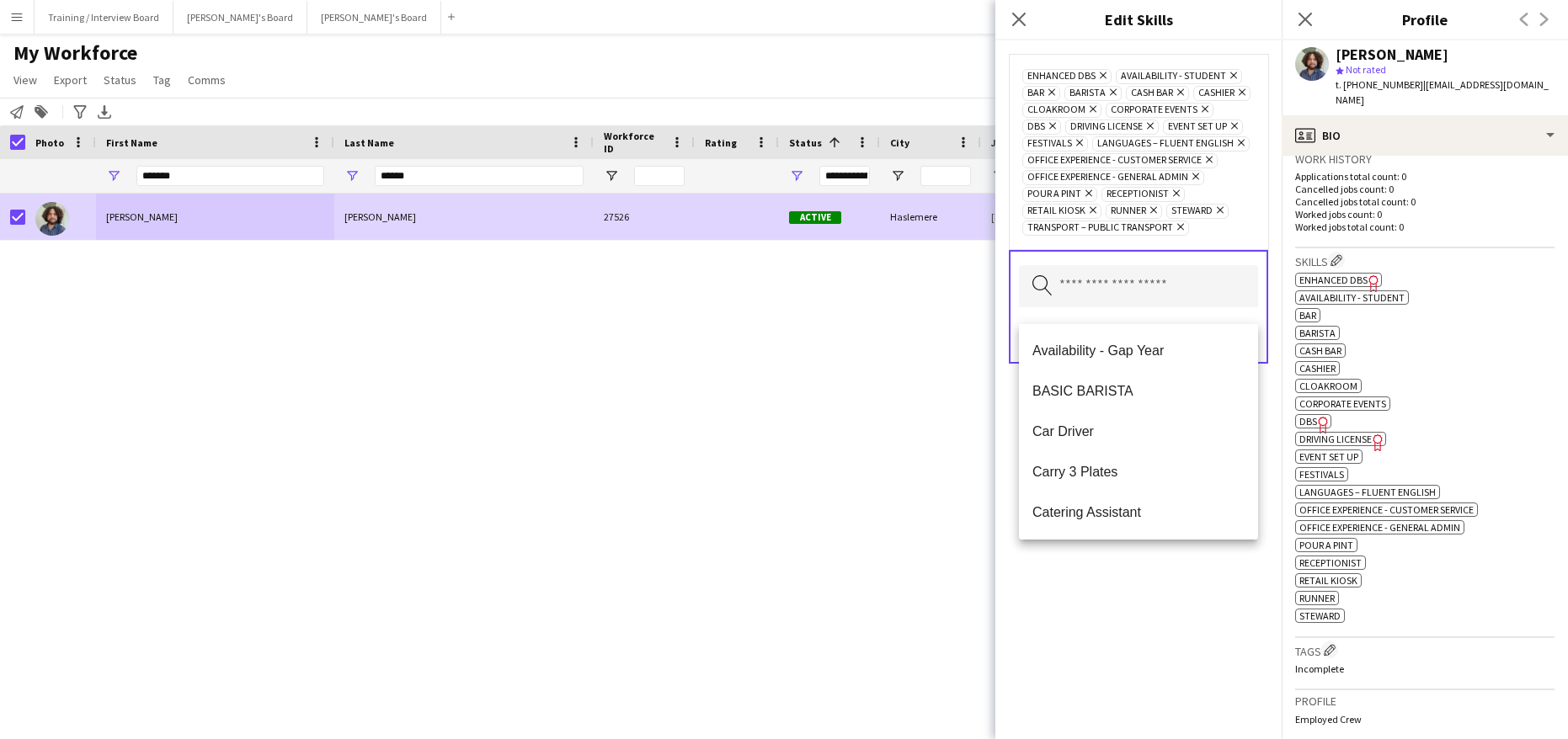
drag, startPoint x: 1156, startPoint y: 691, endPoint x: 1150, endPoint y: 644, distance: 47.4
click at [1156, 688] on div "Enhanced DBS Remove Availability - Student Remove bar Remove Barista Remove Cas…" at bounding box center [1138, 389] width 286 height 699
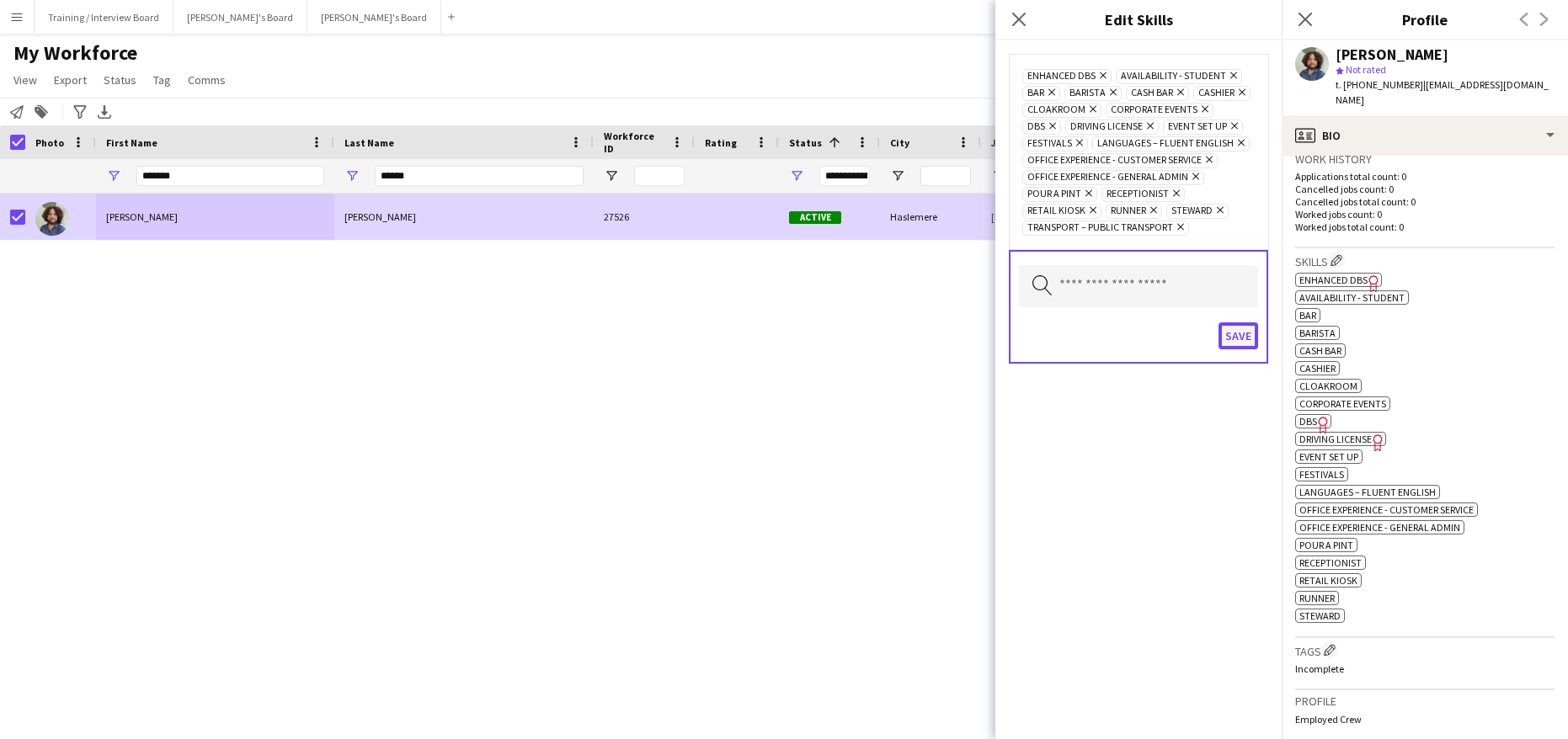
click at [1244, 344] on button "Save" at bounding box center [1238, 335] width 39 height 27
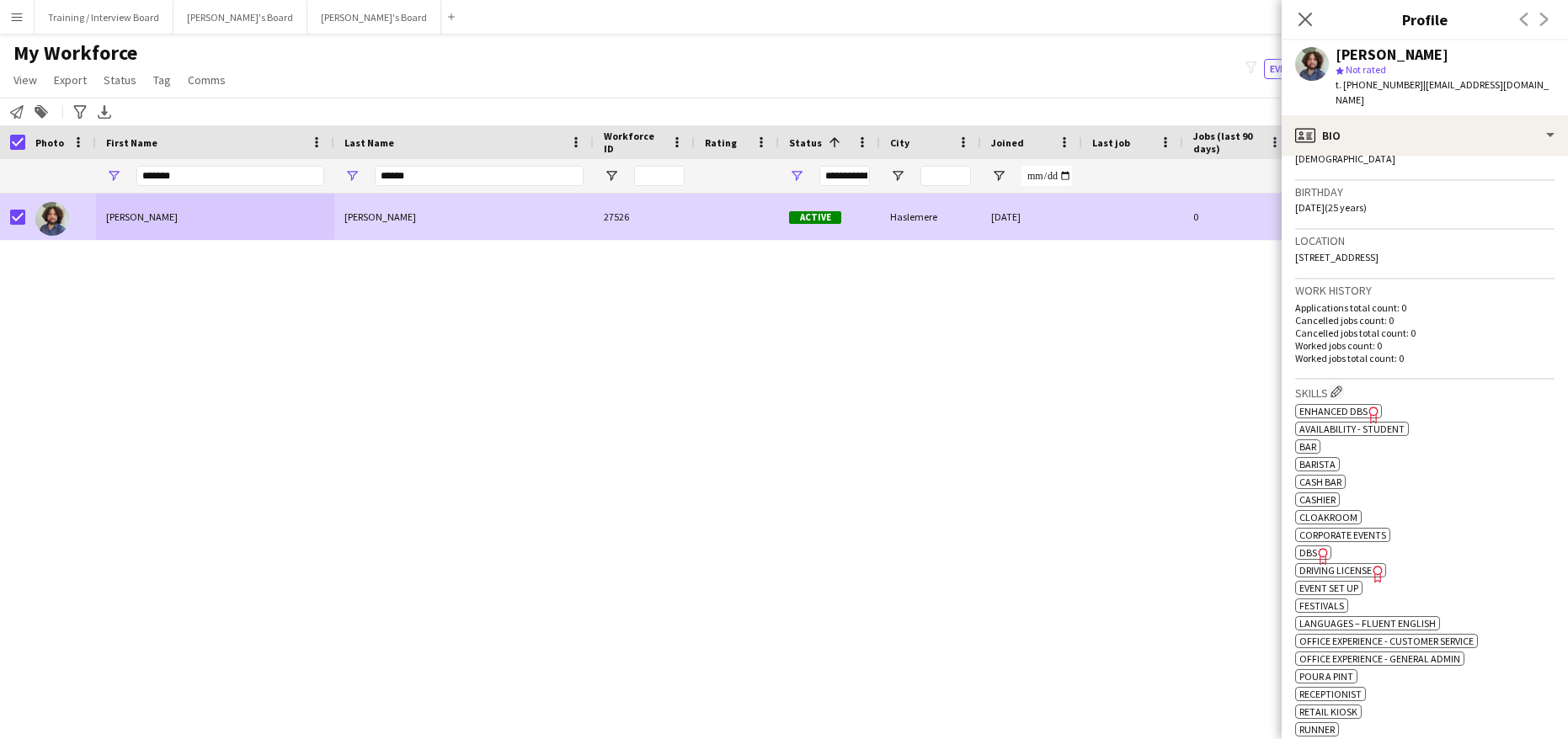
scroll to position [252, 0]
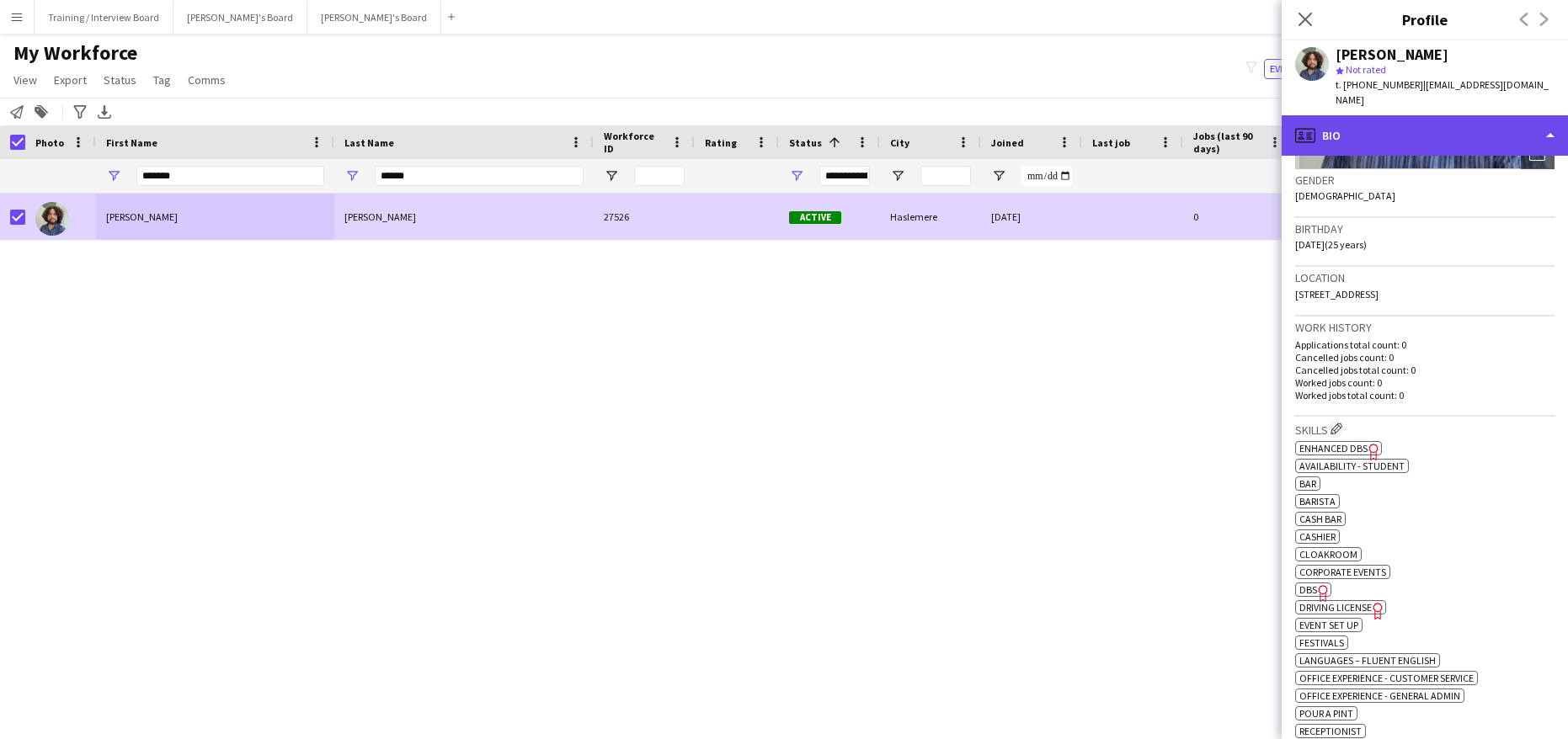
click at [1553, 125] on div "profile Bio" at bounding box center [1424, 135] width 286 height 40
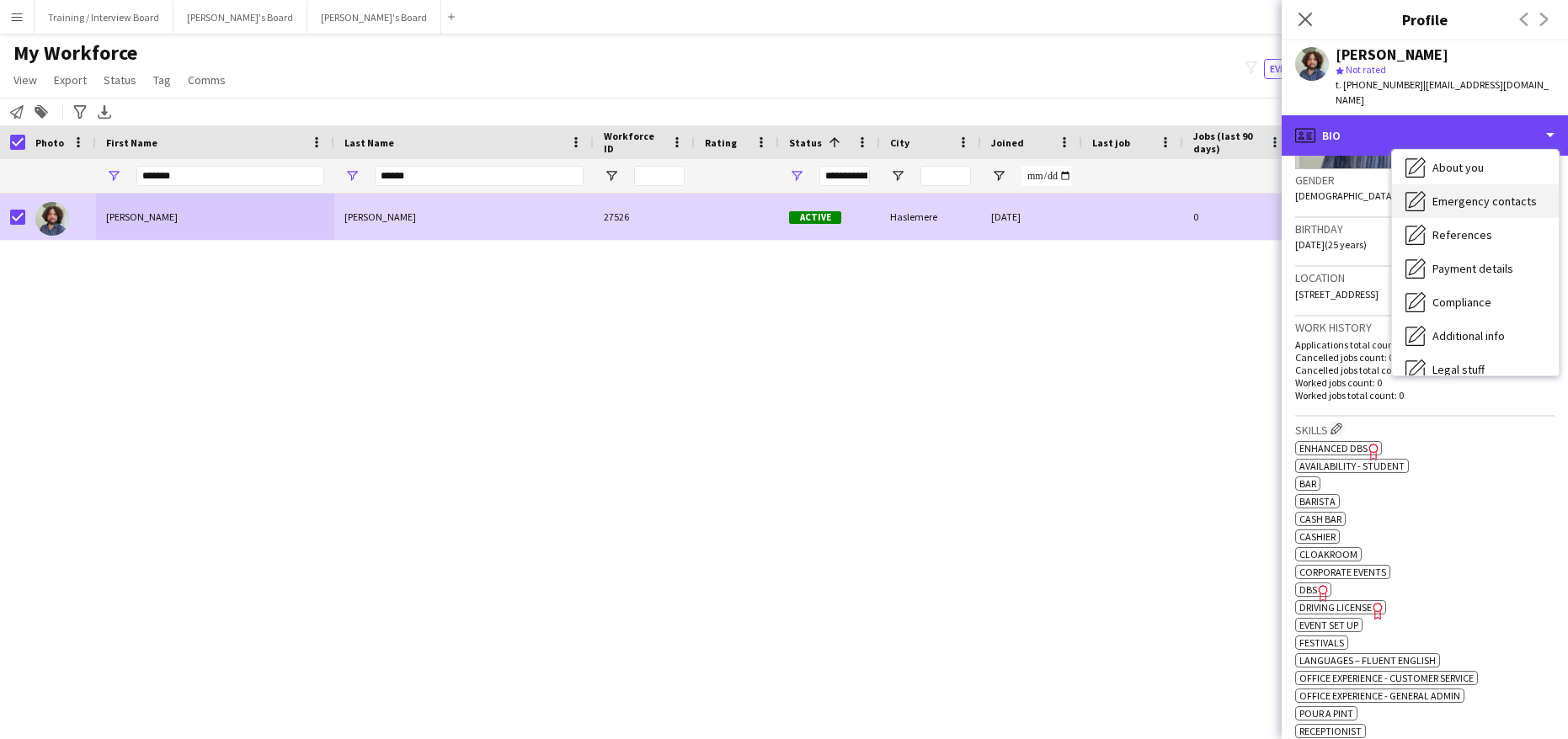
scroll to position [226, 0]
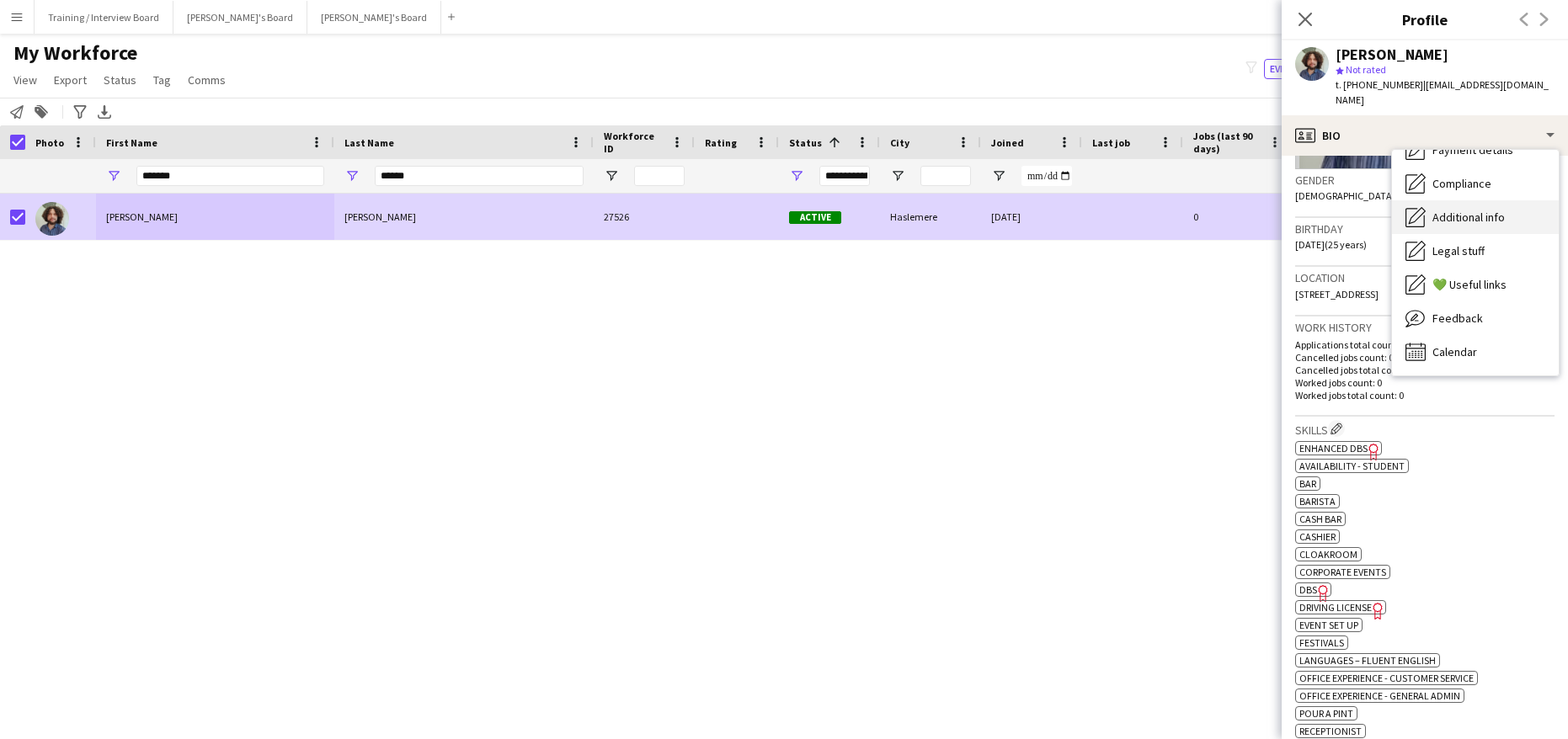
click at [1488, 210] on span "Additional info" at bounding box center [1467, 217] width 72 height 15
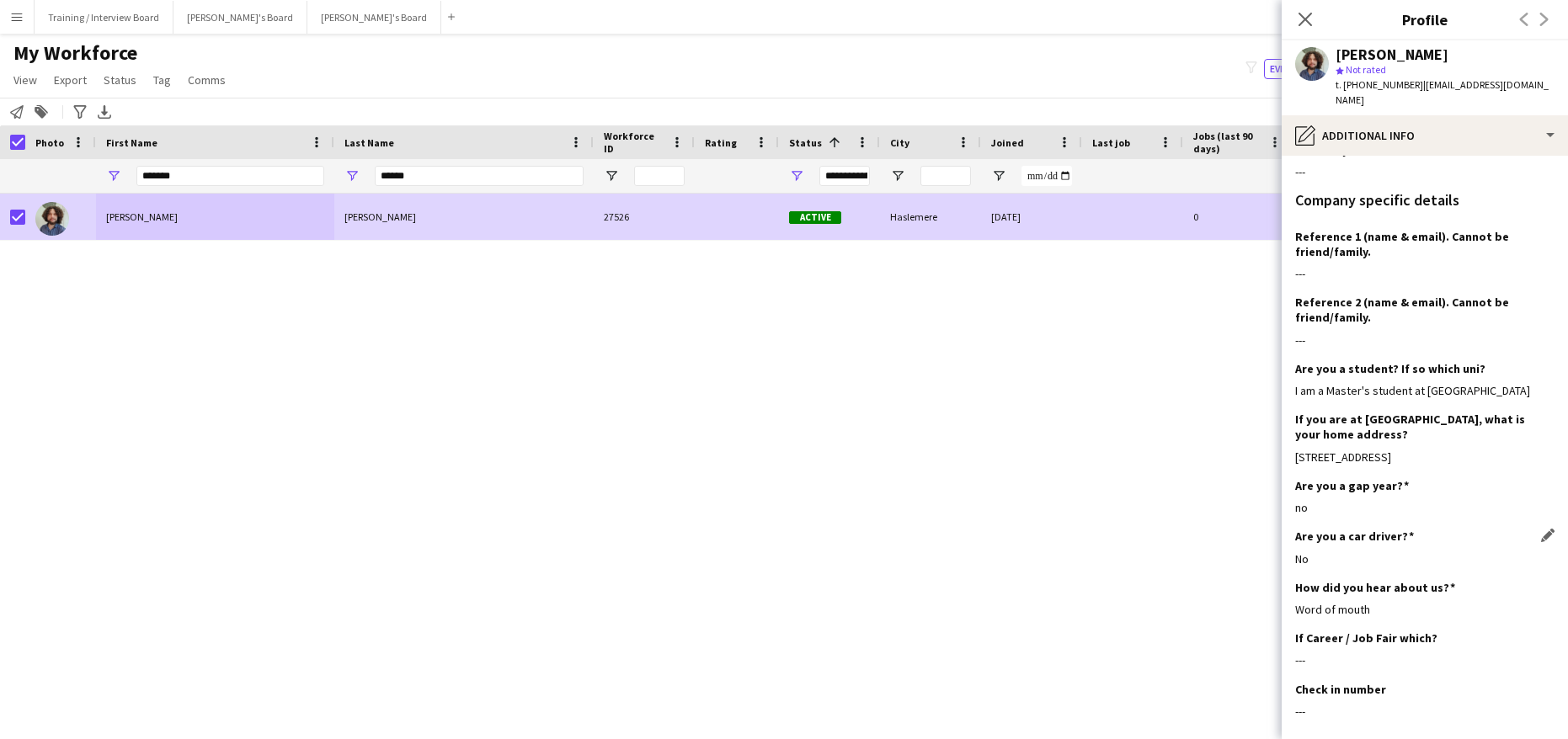
scroll to position [252, 0]
click at [1306, 14] on icon "Close pop-in" at bounding box center [1305, 19] width 16 height 16
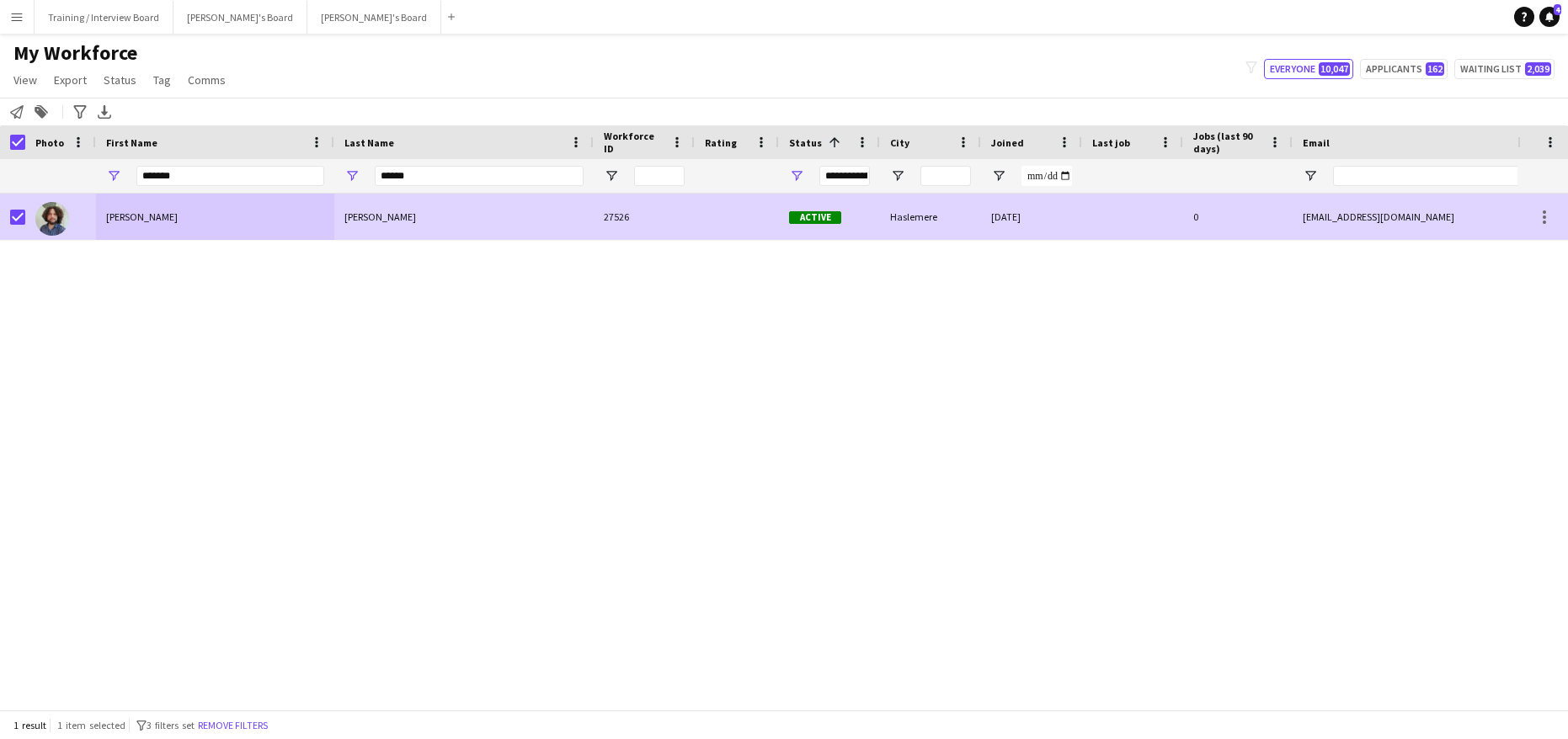
click at [410, 216] on div "Benson" at bounding box center [463, 216] width 259 height 46
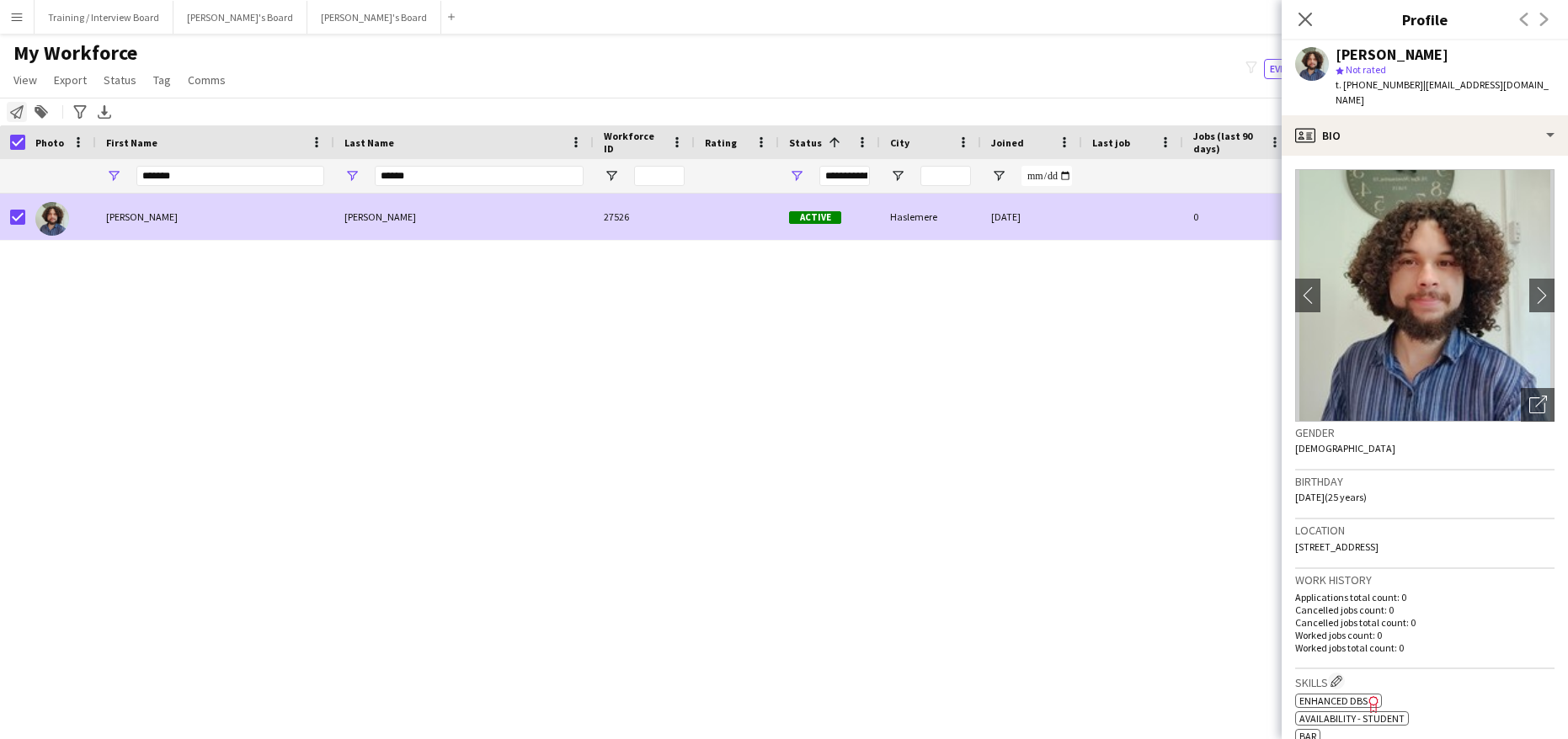
click at [21, 107] on icon at bounding box center [17, 112] width 14 height 14
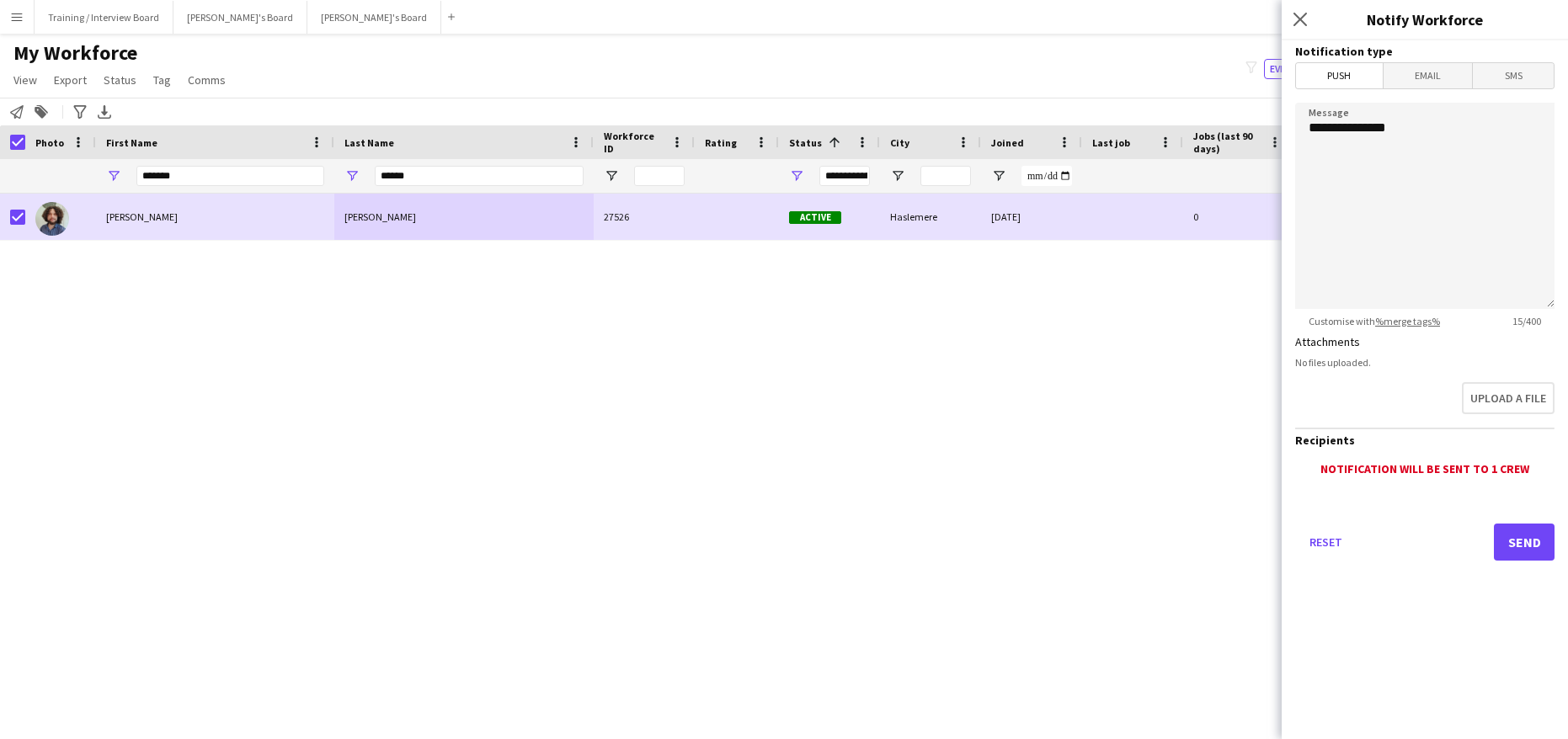
click at [1434, 72] on span "Email" at bounding box center [1428, 76] width 90 height 26
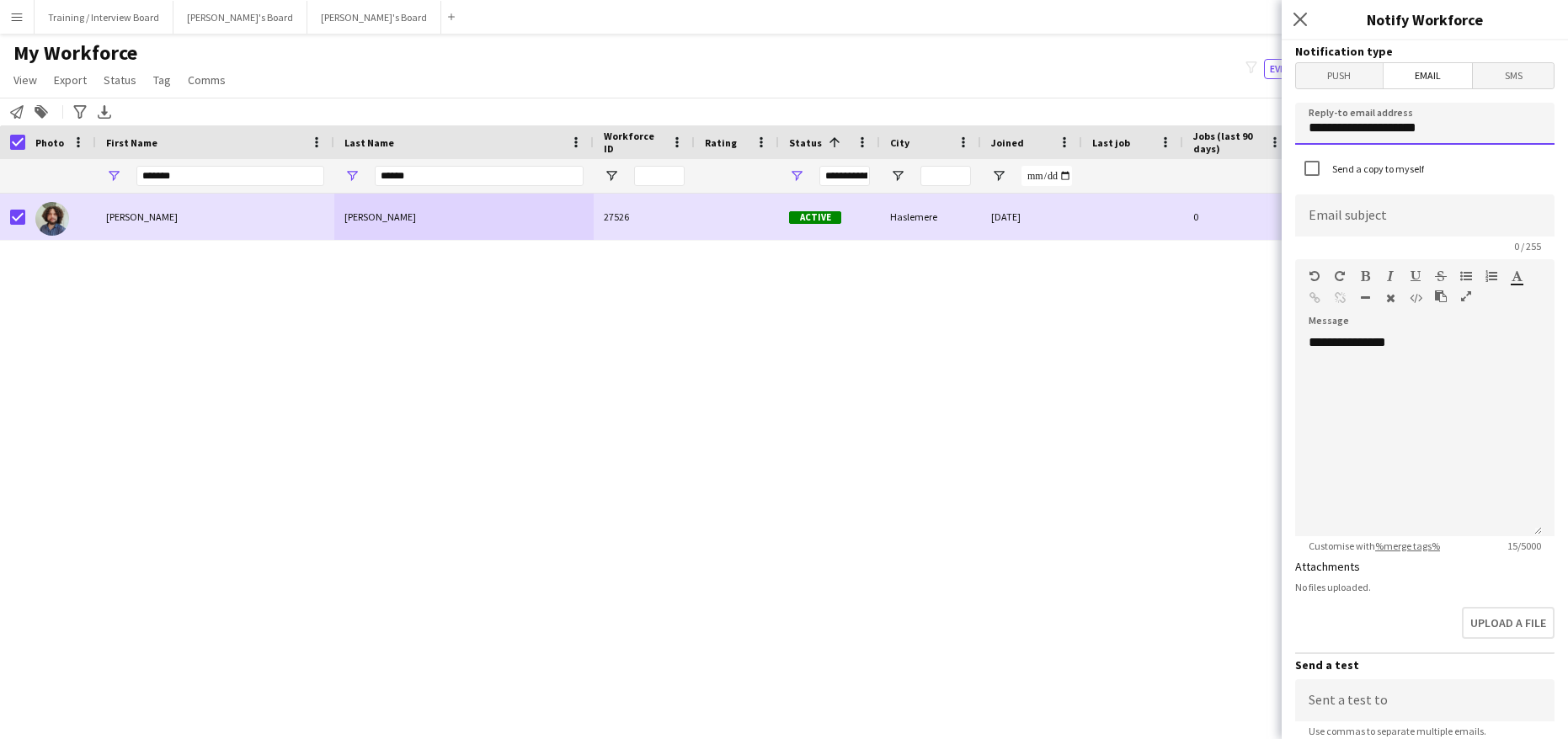
click at [1465, 130] on input "**********" at bounding box center [1424, 123] width 259 height 42
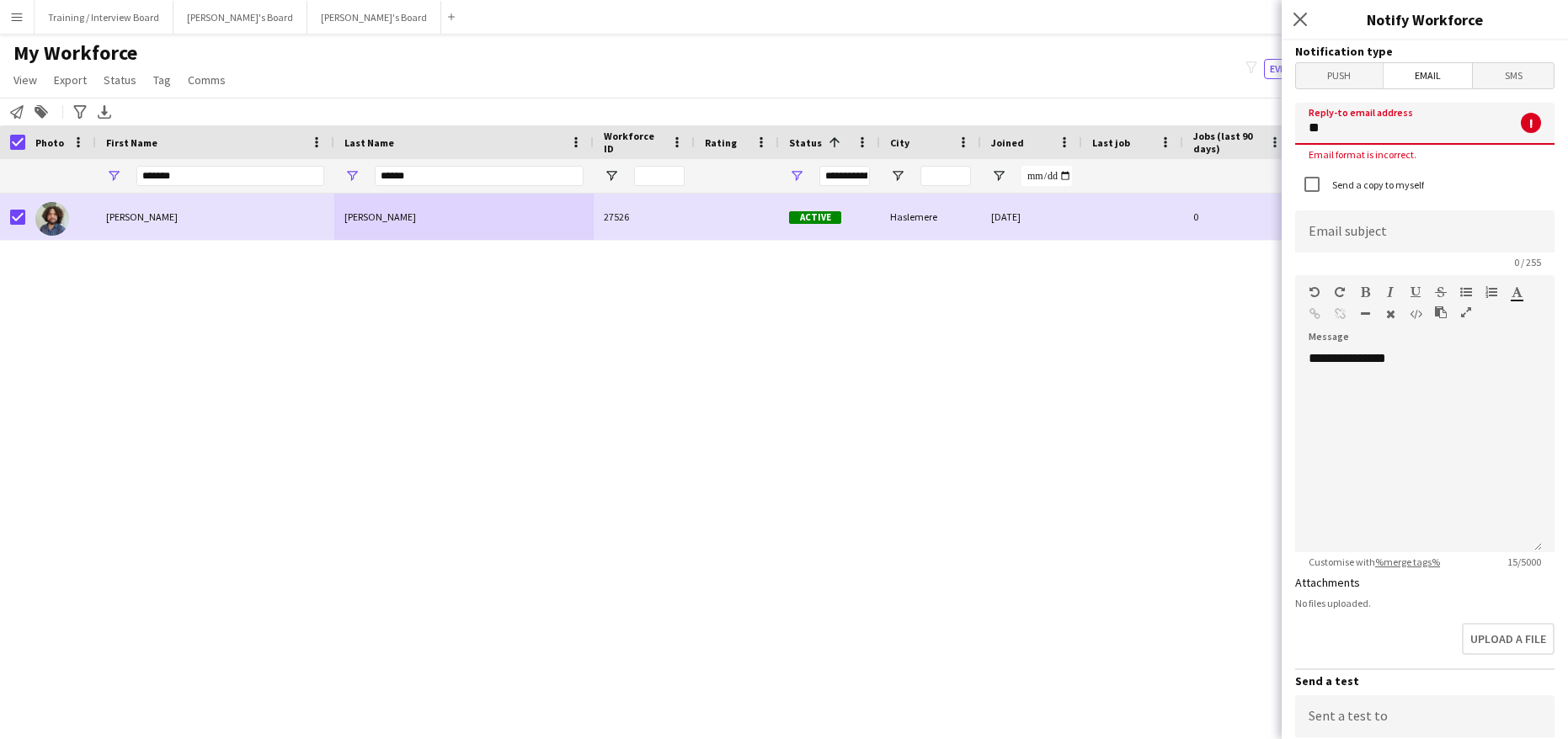
type input "*"
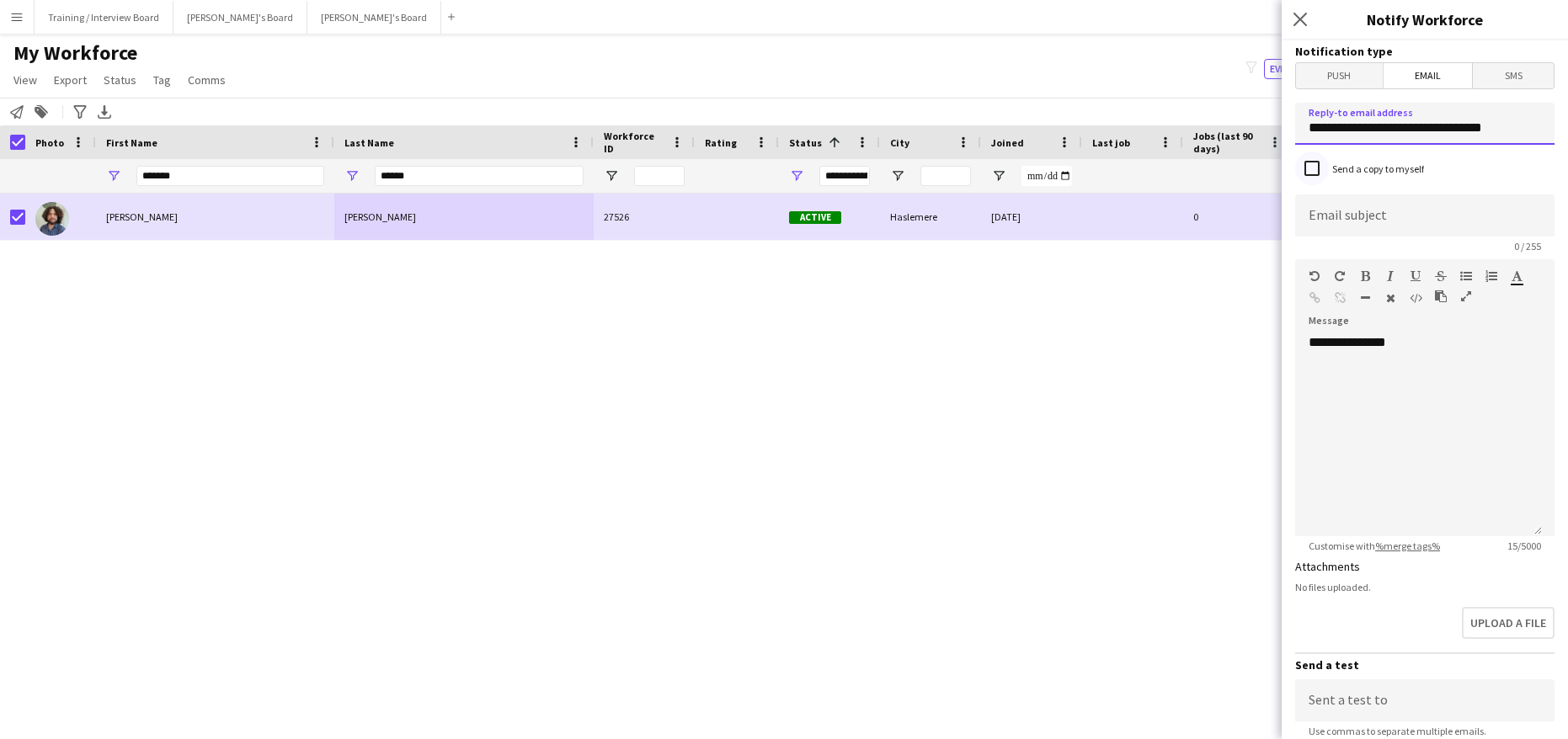
type input "**********"
click at [1330, 171] on div at bounding box center [1311, 168] width 40 height 40
click at [1323, 211] on input at bounding box center [1424, 215] width 259 height 42
type input "**********"
click at [1441, 350] on div "**********" at bounding box center [1418, 435] width 246 height 202
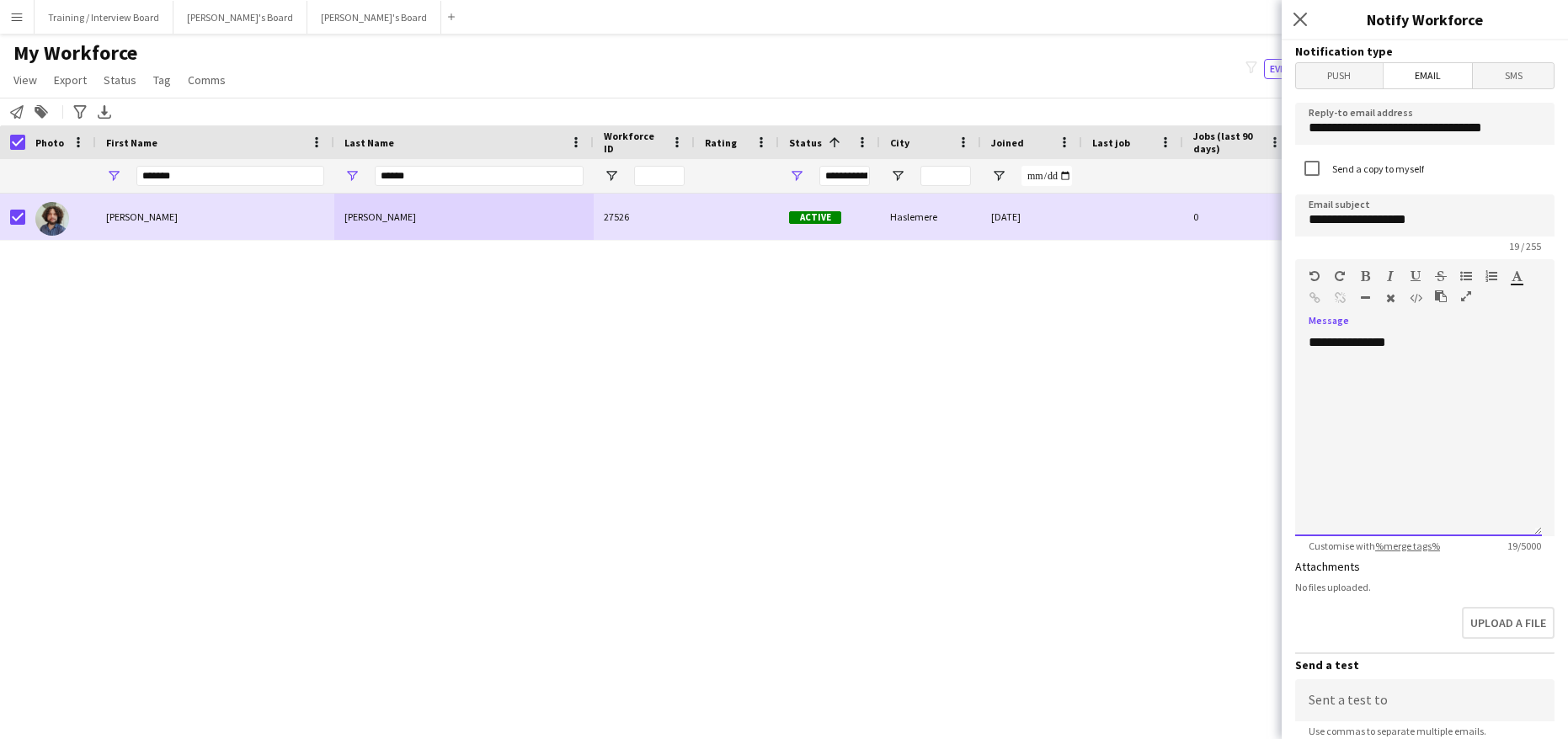
click at [1313, 380] on div at bounding box center [1418, 375] width 220 height 17
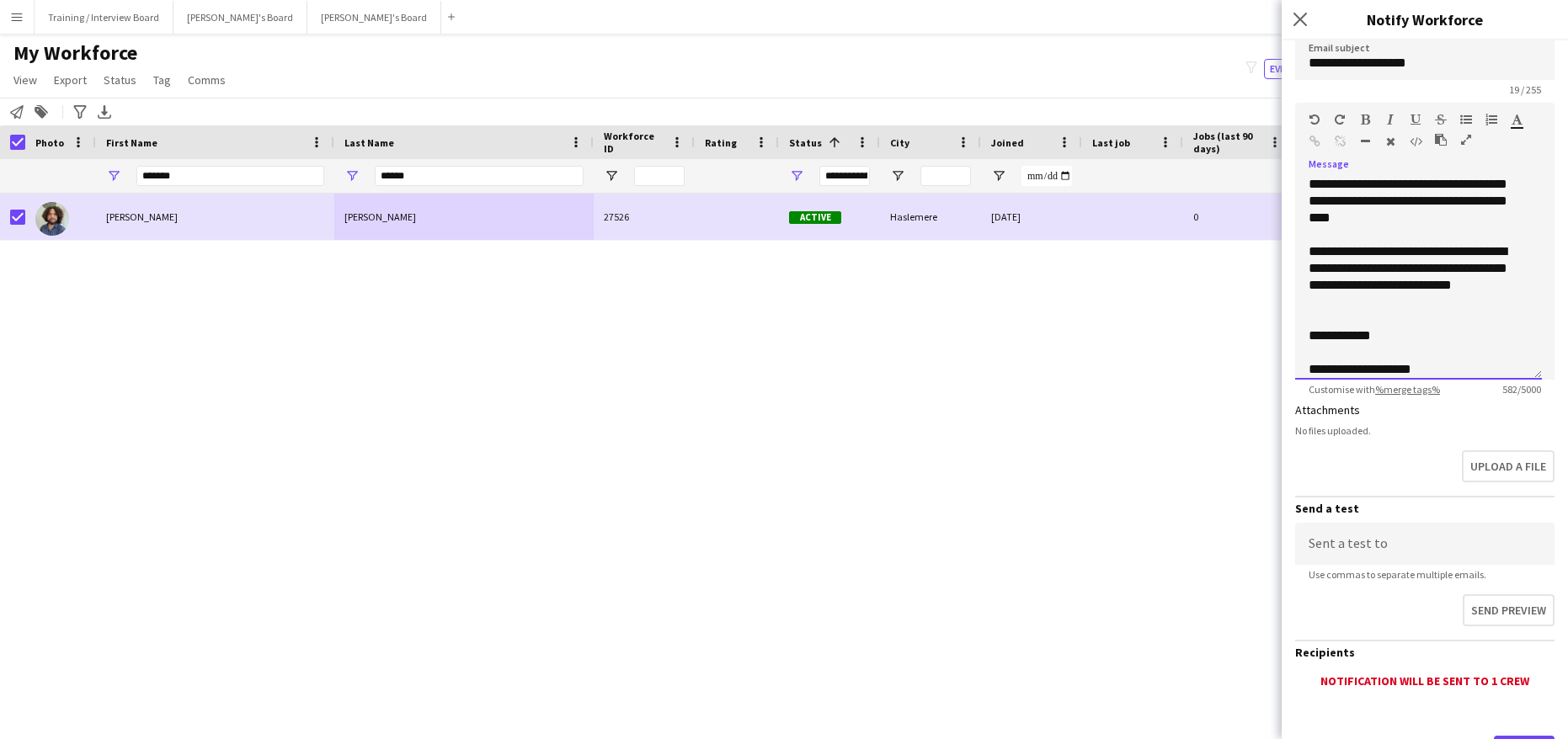
scroll to position [237, 0]
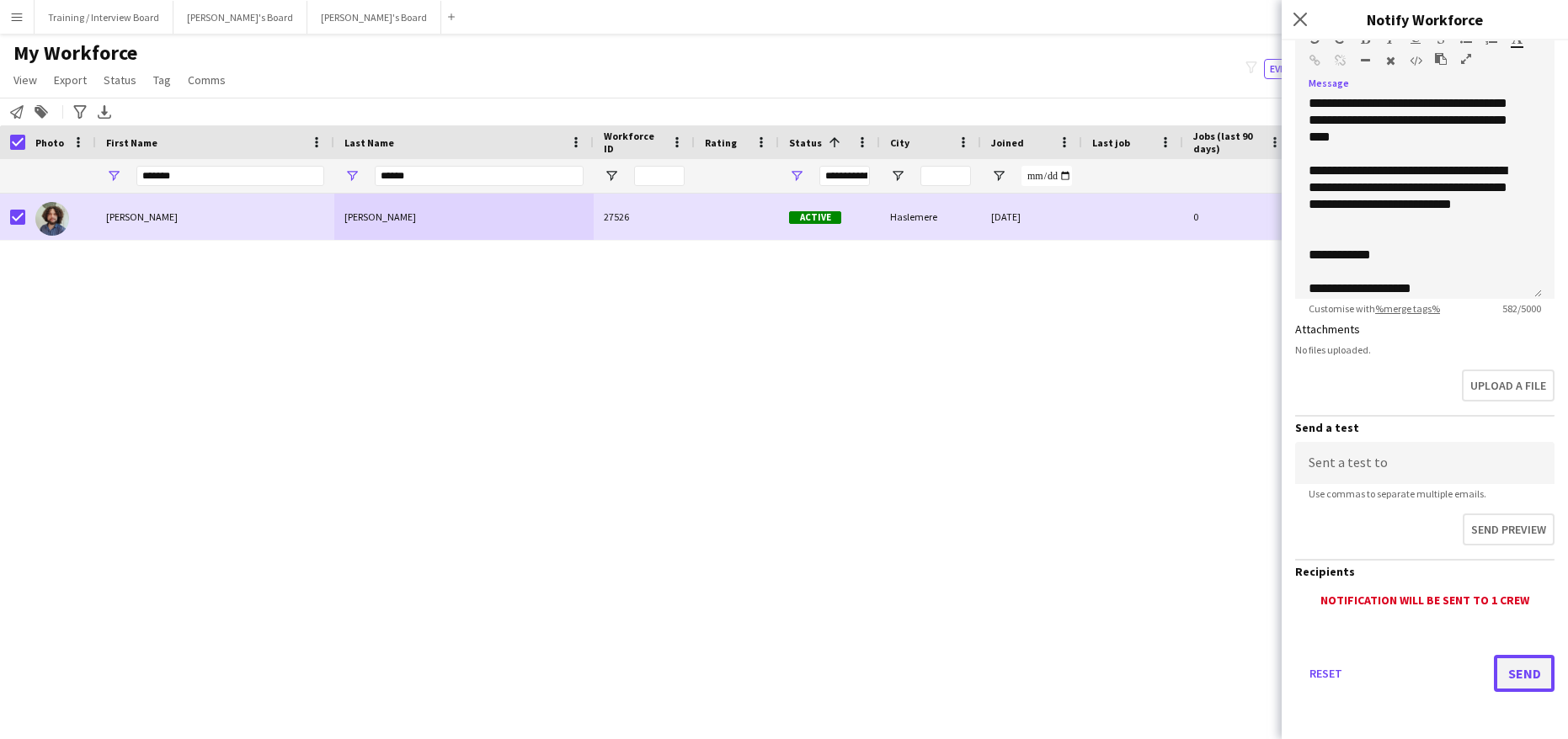
click at [1519, 681] on button "Send" at bounding box center [1524, 674] width 61 height 37
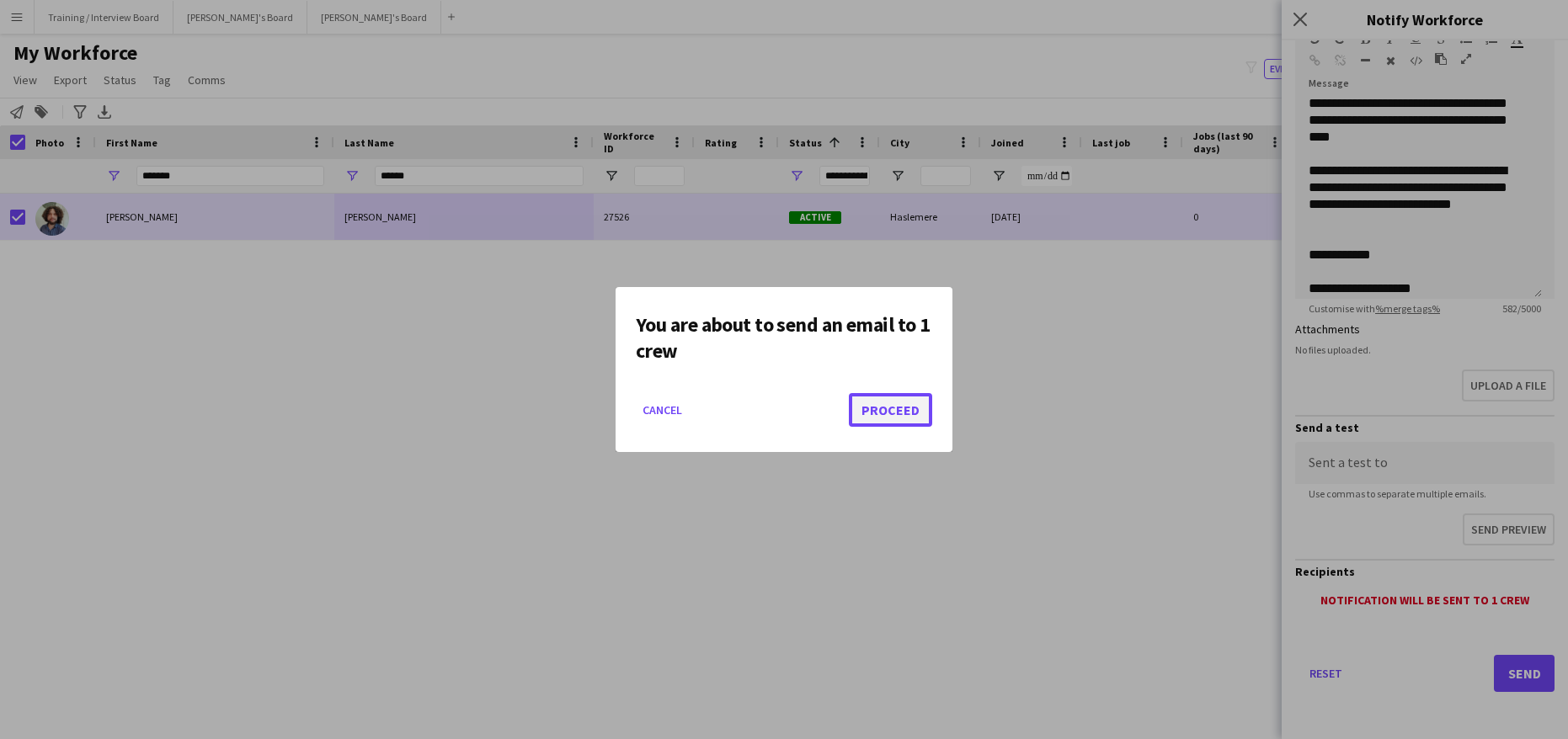
click at [877, 419] on button "Proceed" at bounding box center [890, 410] width 84 height 34
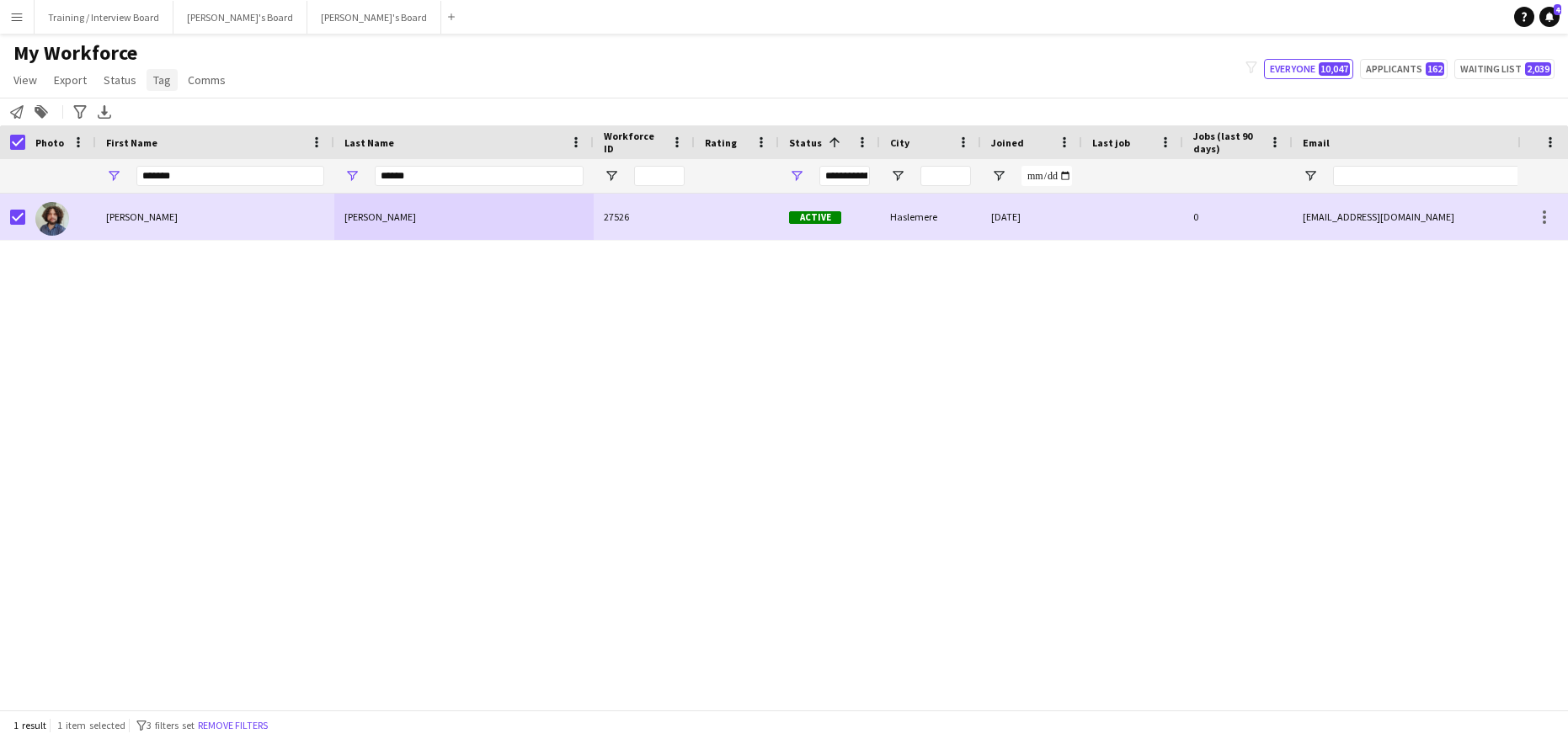
click at [163, 84] on span "Tag" at bounding box center [162, 79] width 18 height 15
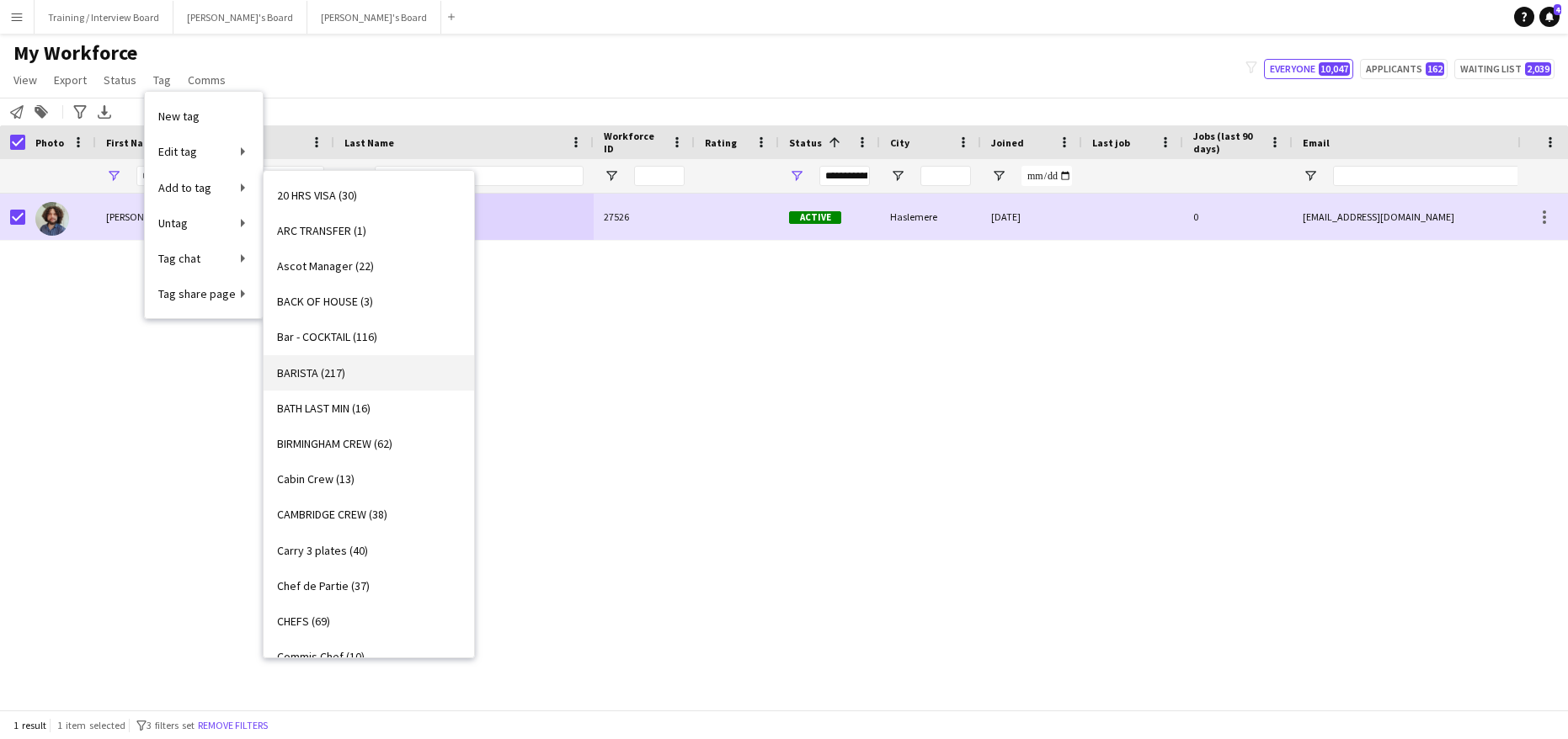
click at [311, 367] on span "BARISTA (217)" at bounding box center [310, 372] width 68 height 15
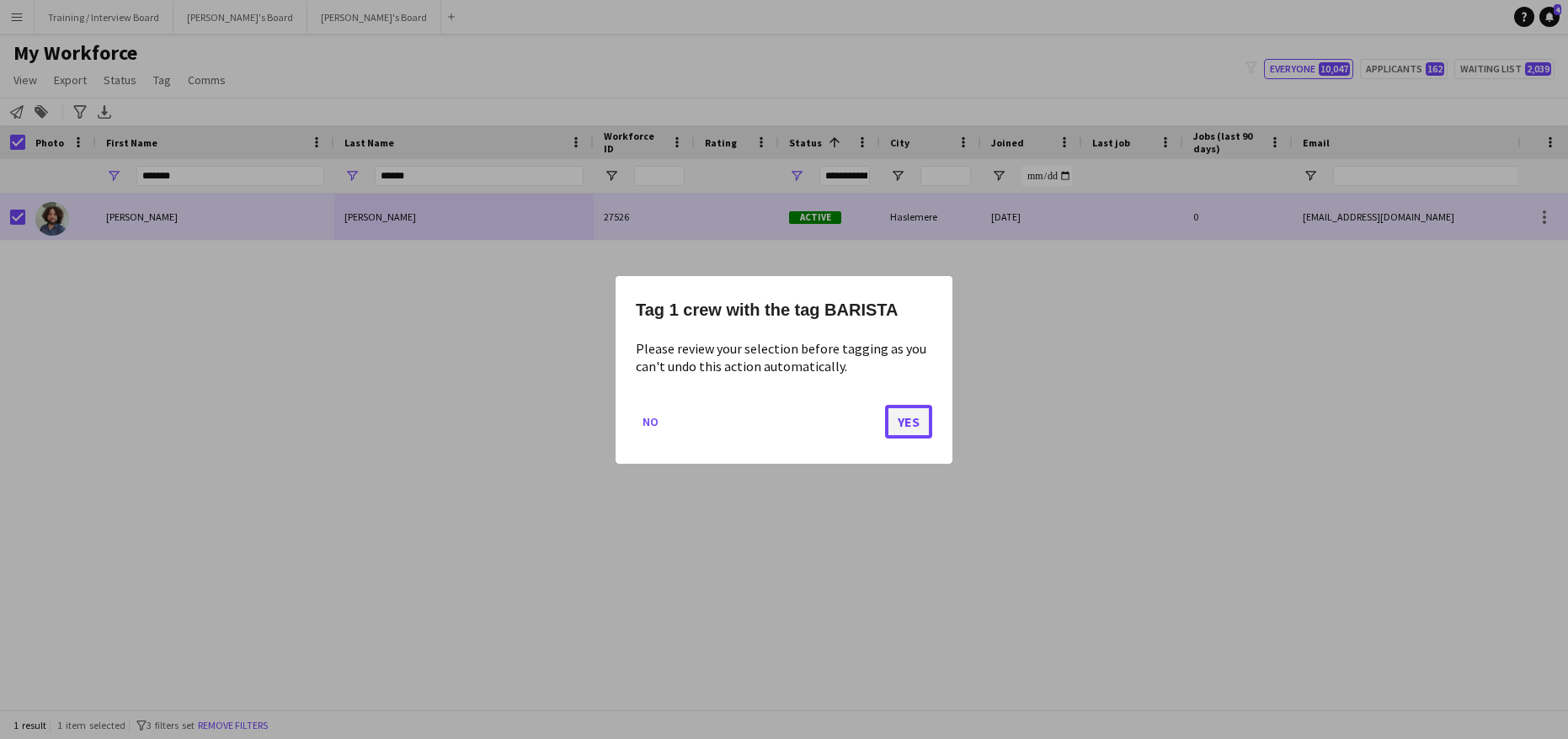
click at [909, 432] on button "Yes" at bounding box center [909, 421] width 47 height 34
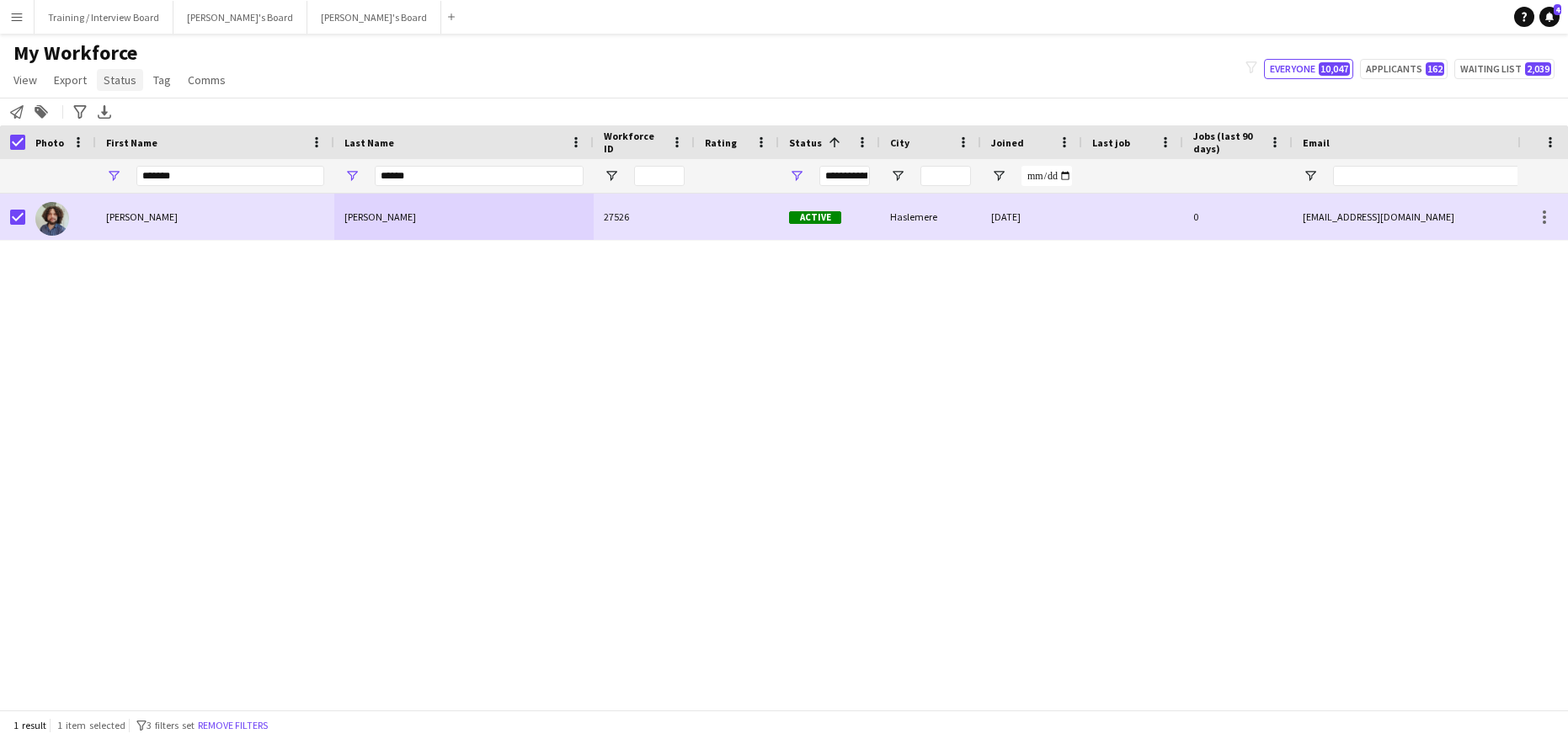
click at [124, 74] on span "Status" at bounding box center [119, 79] width 33 height 15
click at [128, 113] on span "Edit" at bounding box center [120, 115] width 20 height 15
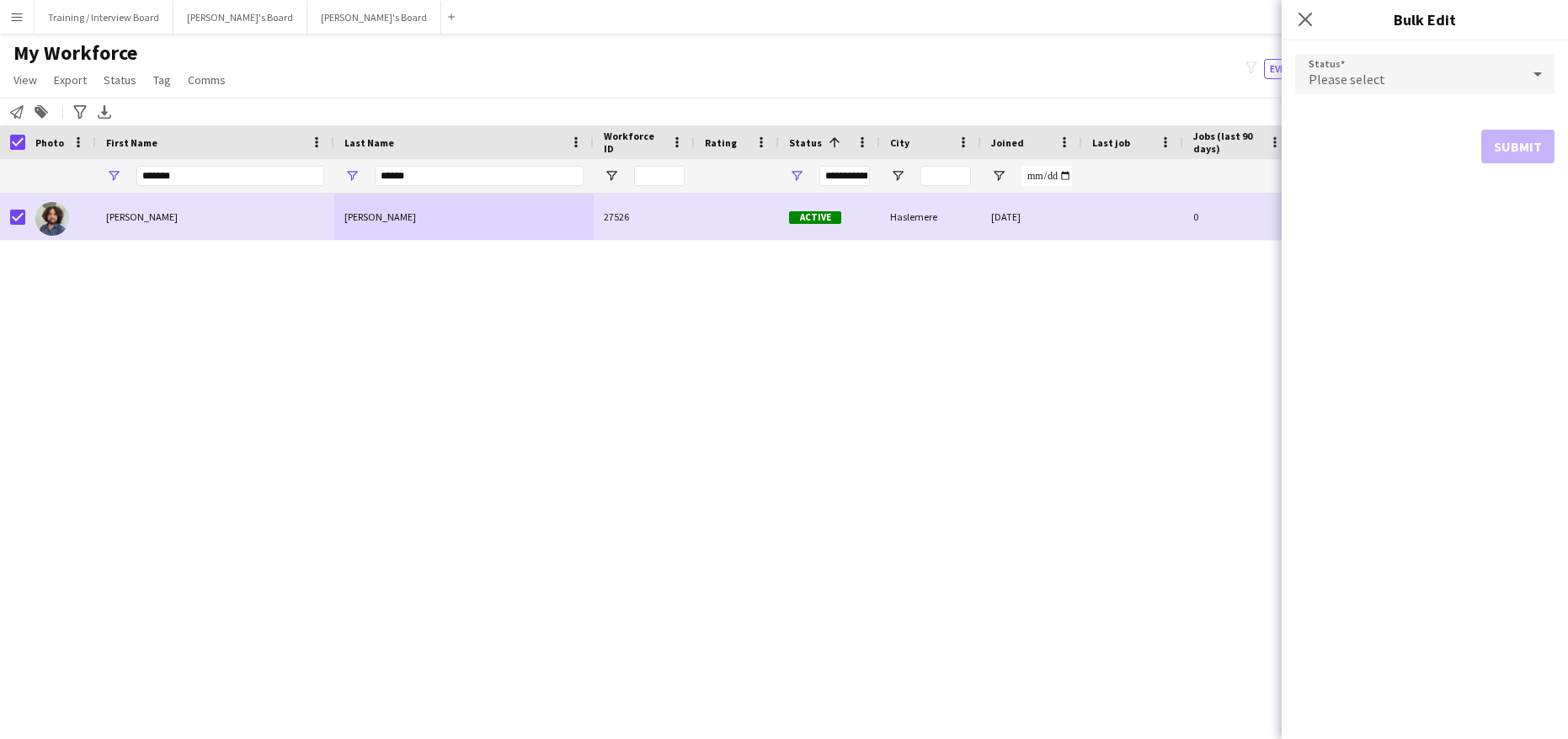
click at [461, 286] on div "Douglas Benson 27526 Active Haslemere 10-05-2023 0 dougagubenson@gmail.com +440…" at bounding box center [758, 444] width 1517 height 504
click at [1301, 14] on icon "Close pop-in" at bounding box center [1305, 19] width 16 height 16
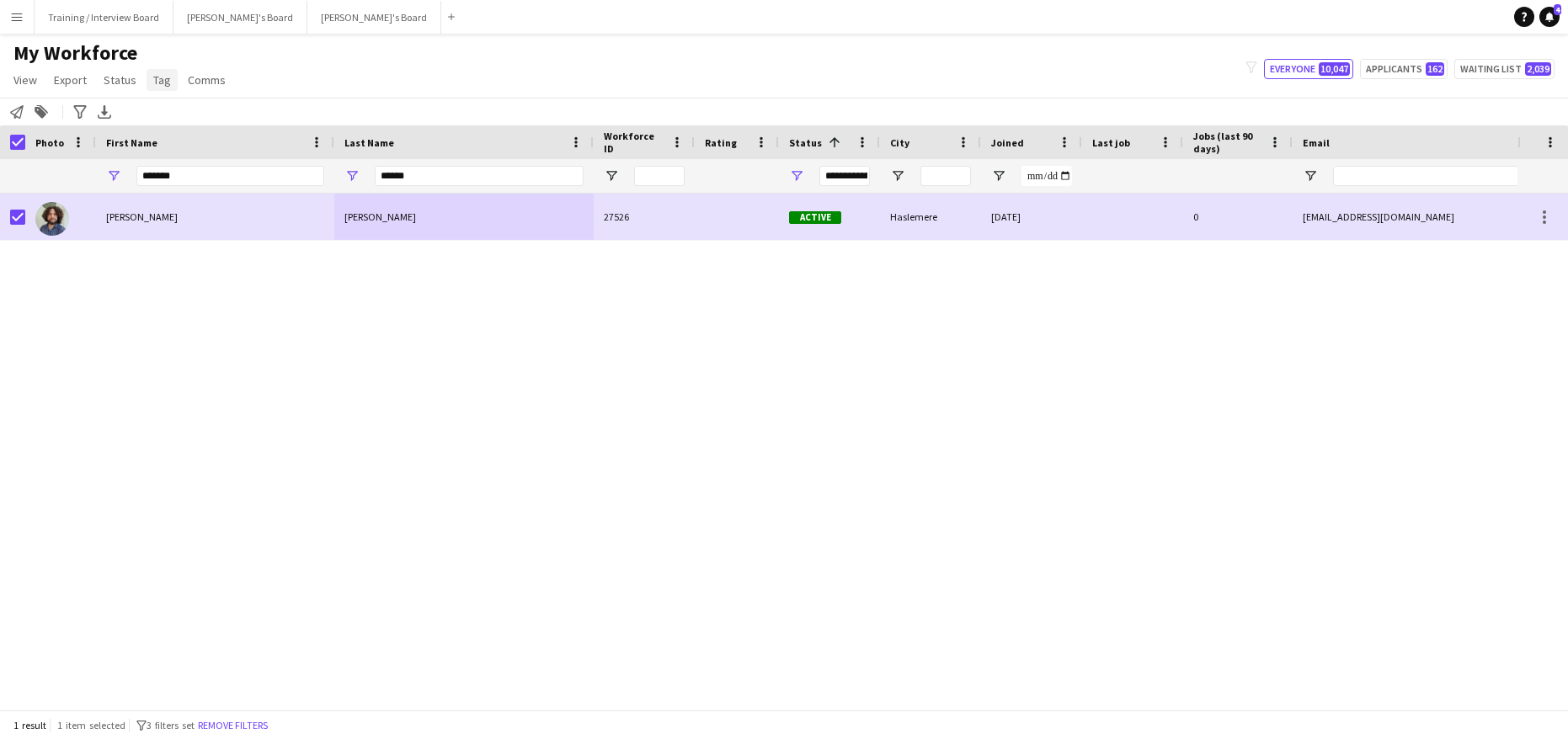
click at [163, 90] on link "Tag" at bounding box center [163, 80] width 32 height 22
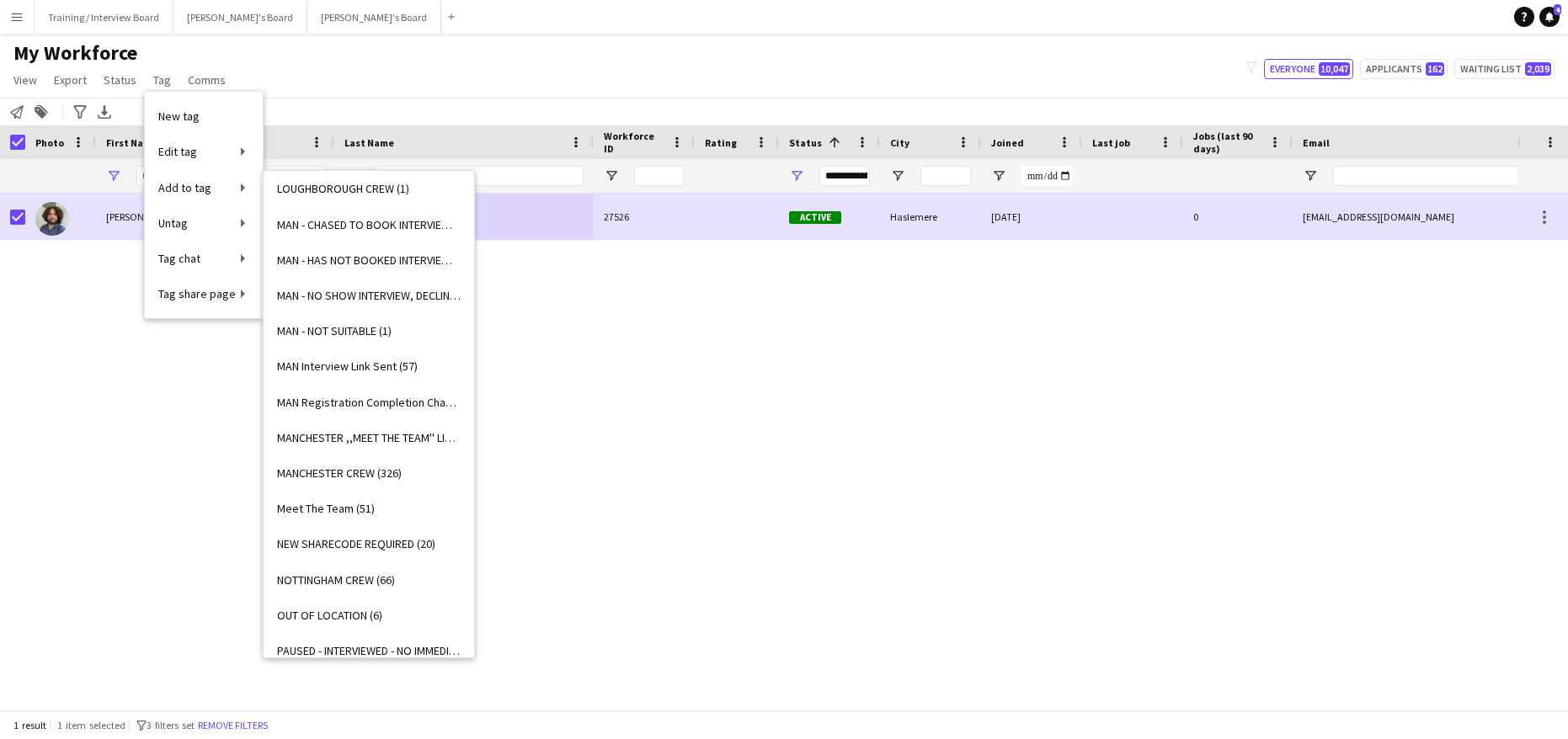
scroll to position [1262, 0]
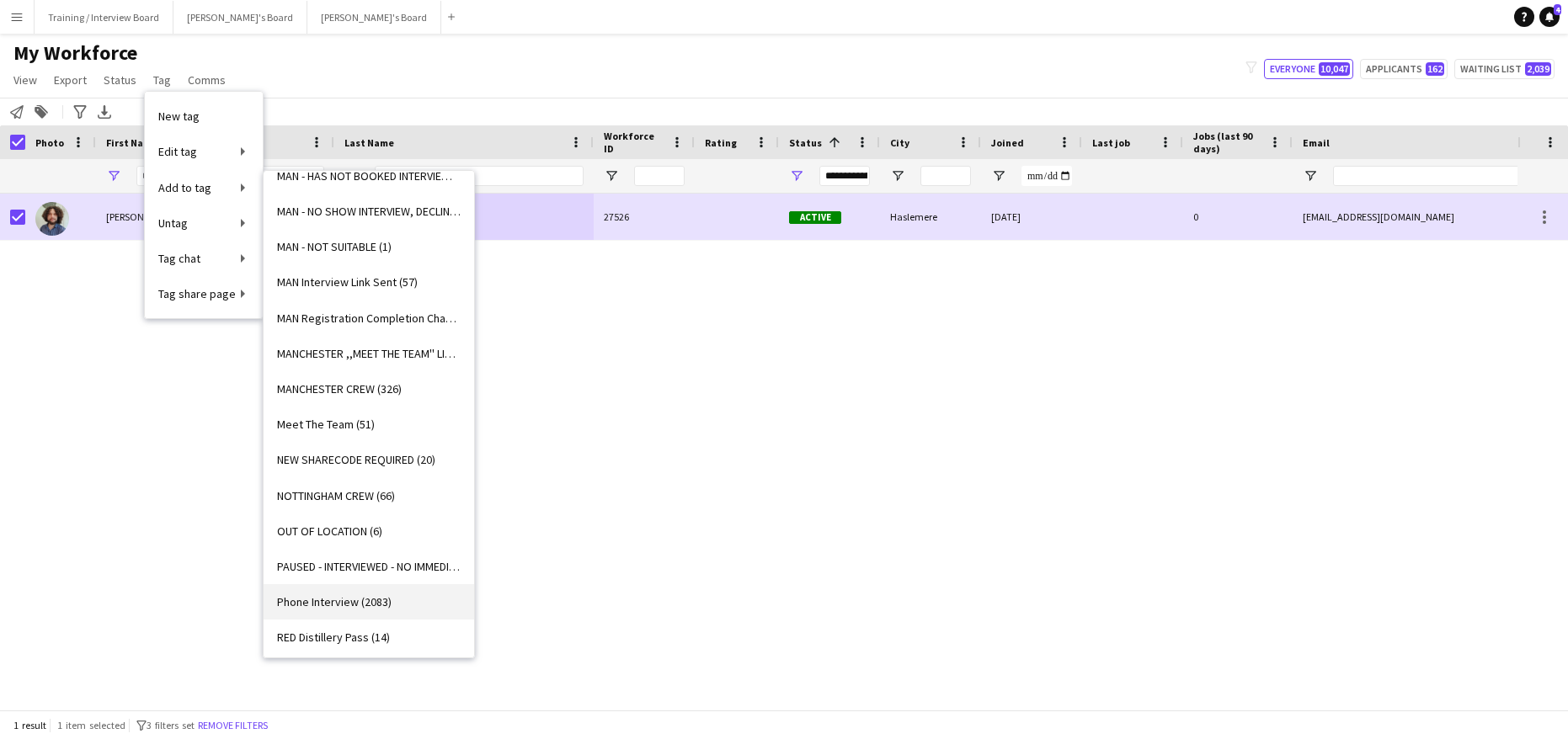
click at [348, 607] on span "Phone Interview (2083)" at bounding box center [334, 601] width 114 height 15
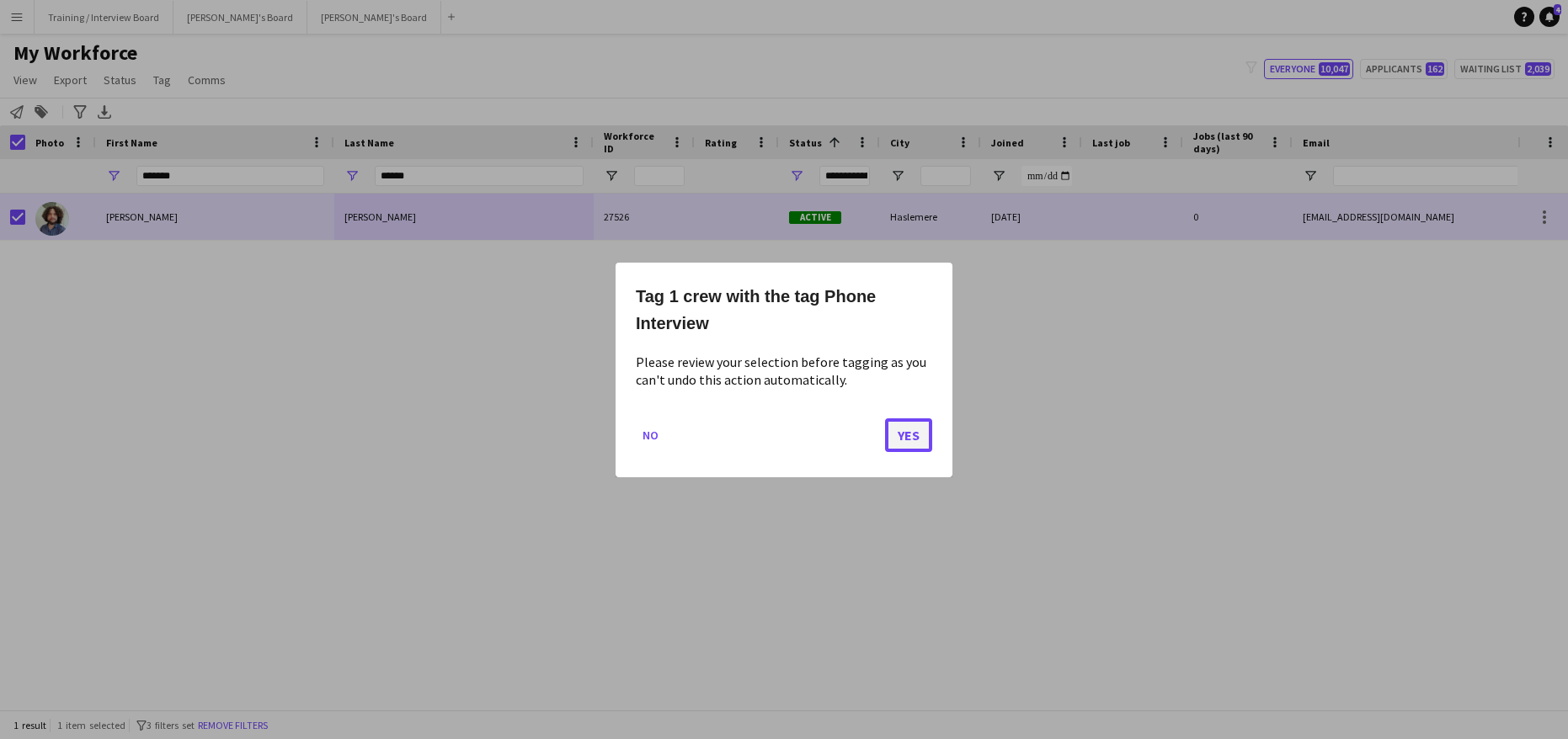
click at [894, 419] on button "Yes" at bounding box center [909, 435] width 47 height 34
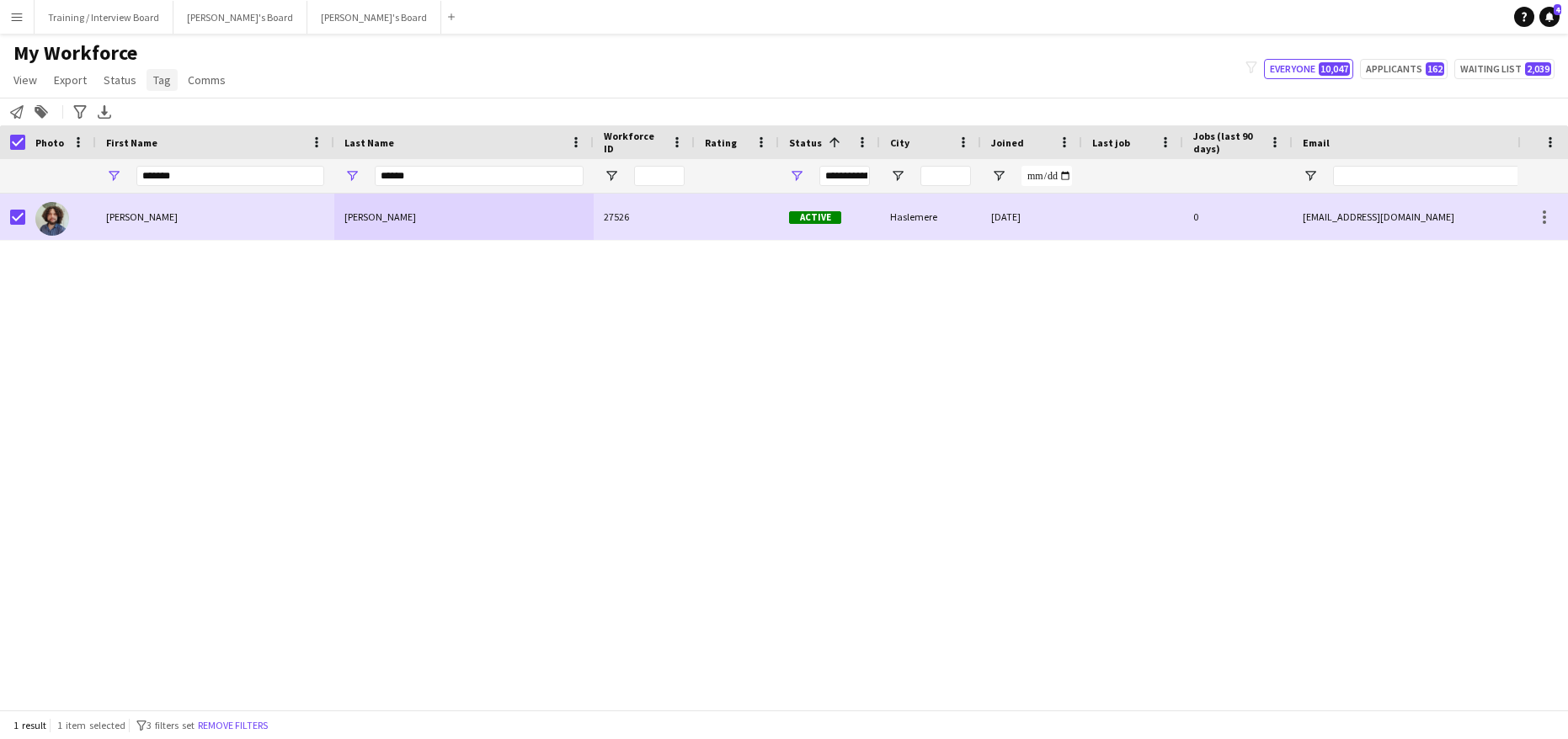
click at [171, 81] on link "Tag" at bounding box center [163, 80] width 32 height 22
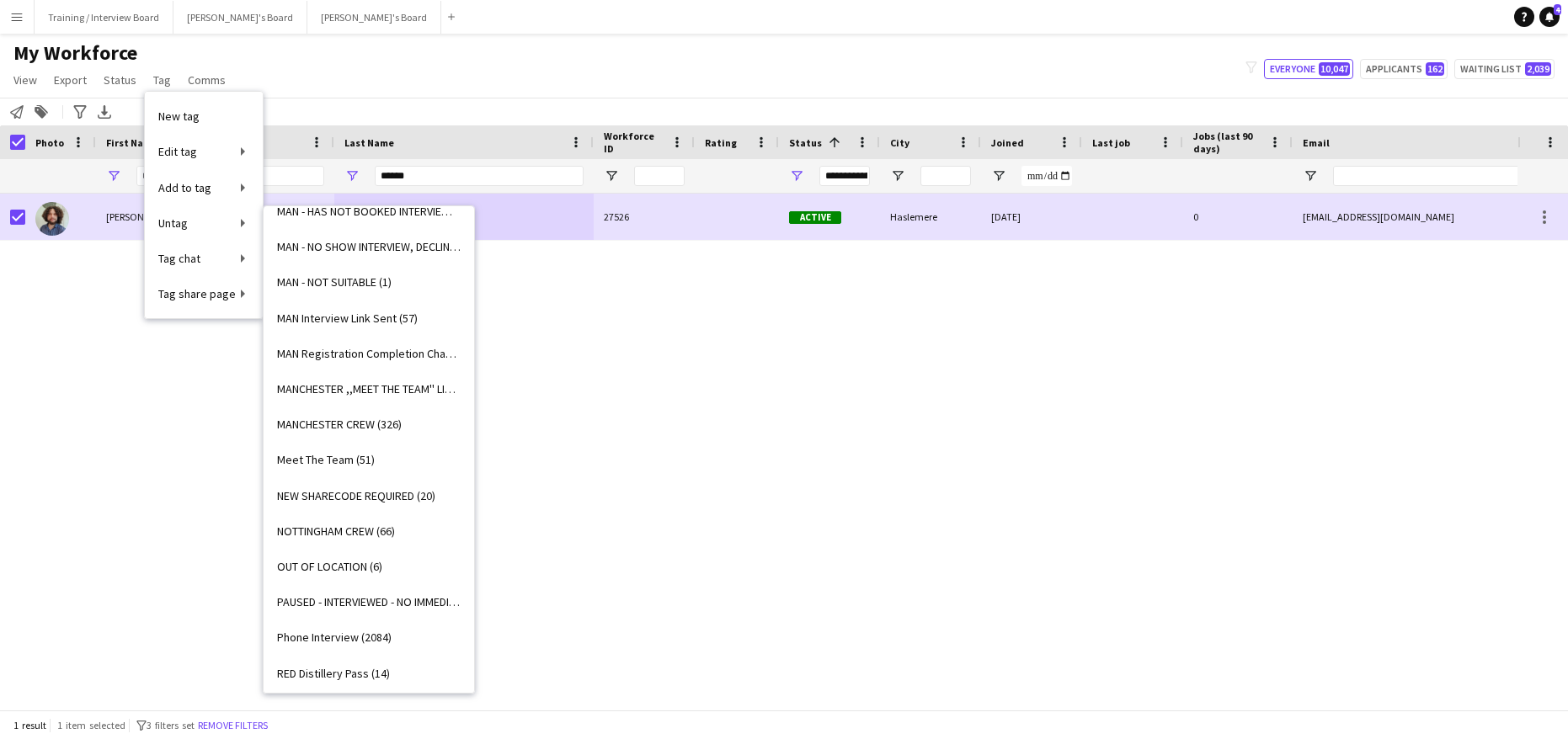
scroll to position [1431, 0]
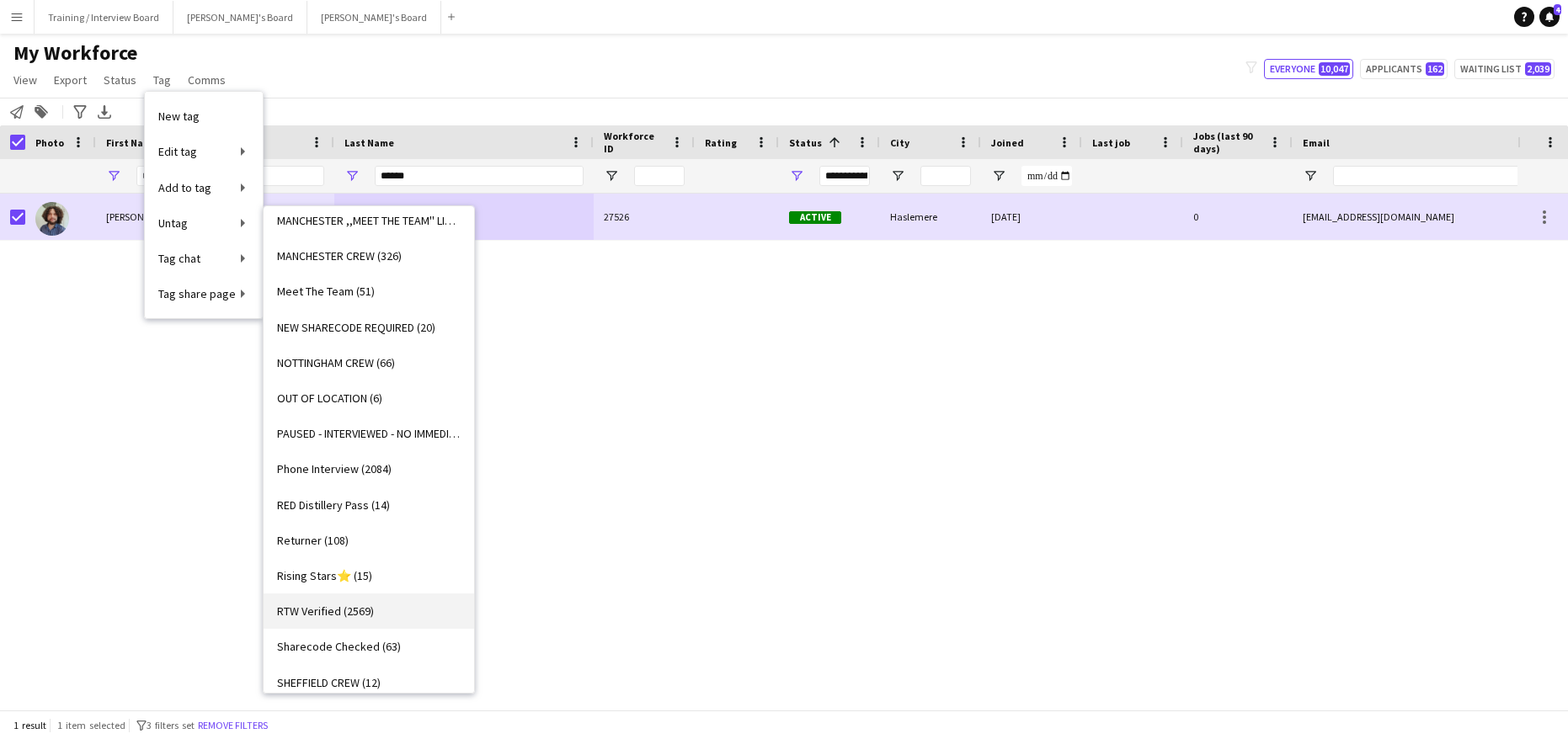
click at [328, 615] on span "RTW Verified (2569)" at bounding box center [325, 611] width 97 height 15
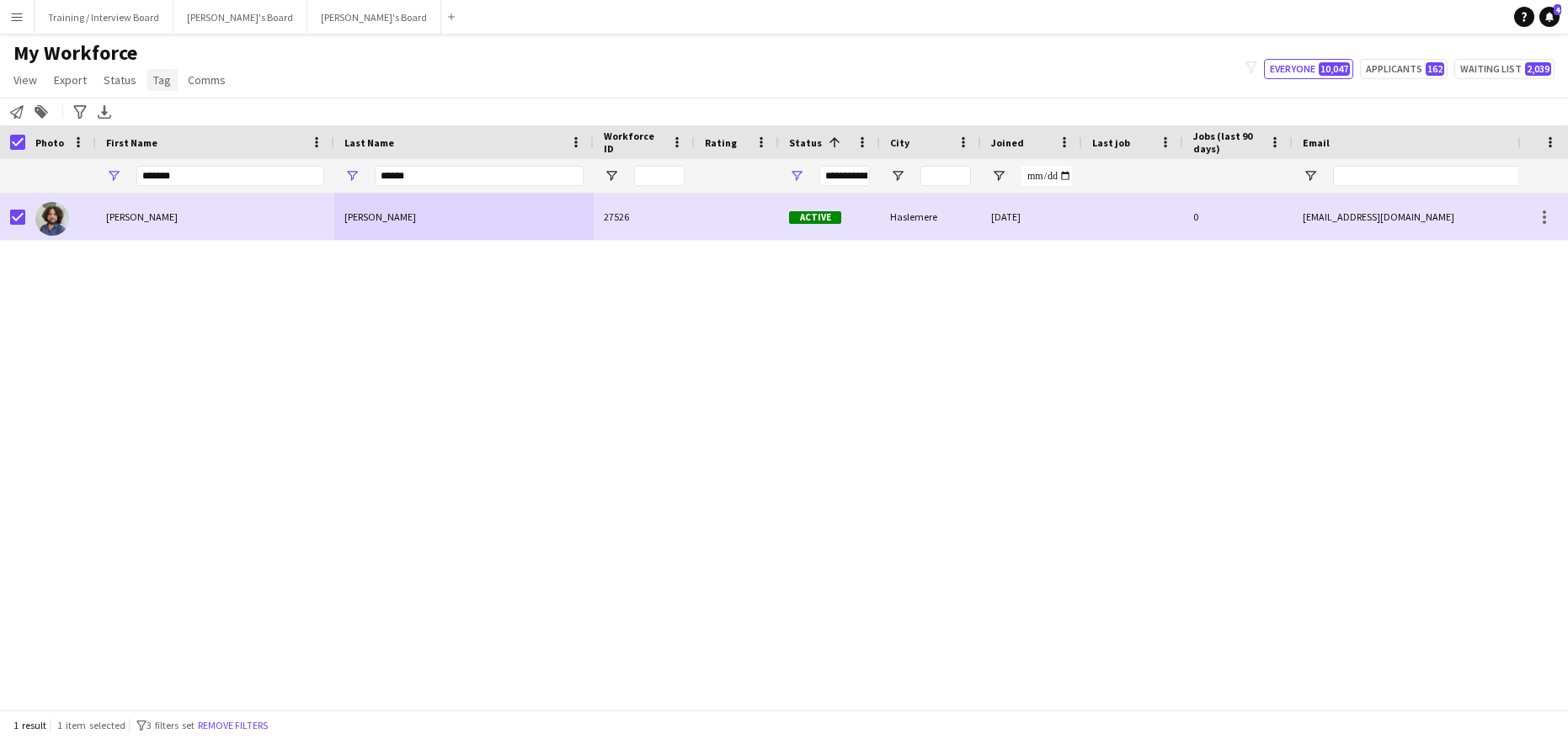
click at [153, 80] on span "Tag" at bounding box center [162, 79] width 18 height 15
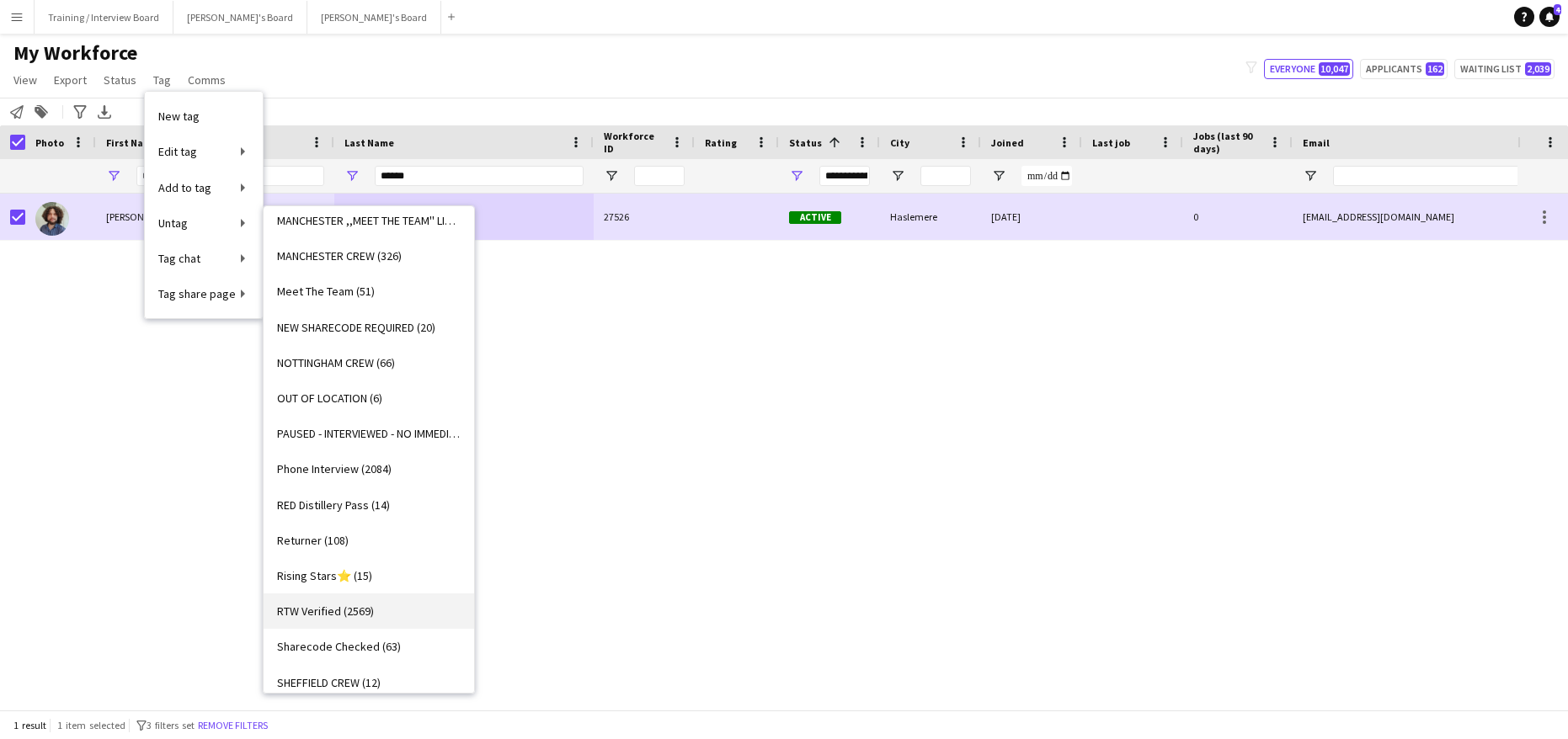
click at [337, 605] on span "RTW Verified (2569)" at bounding box center [325, 611] width 97 height 15
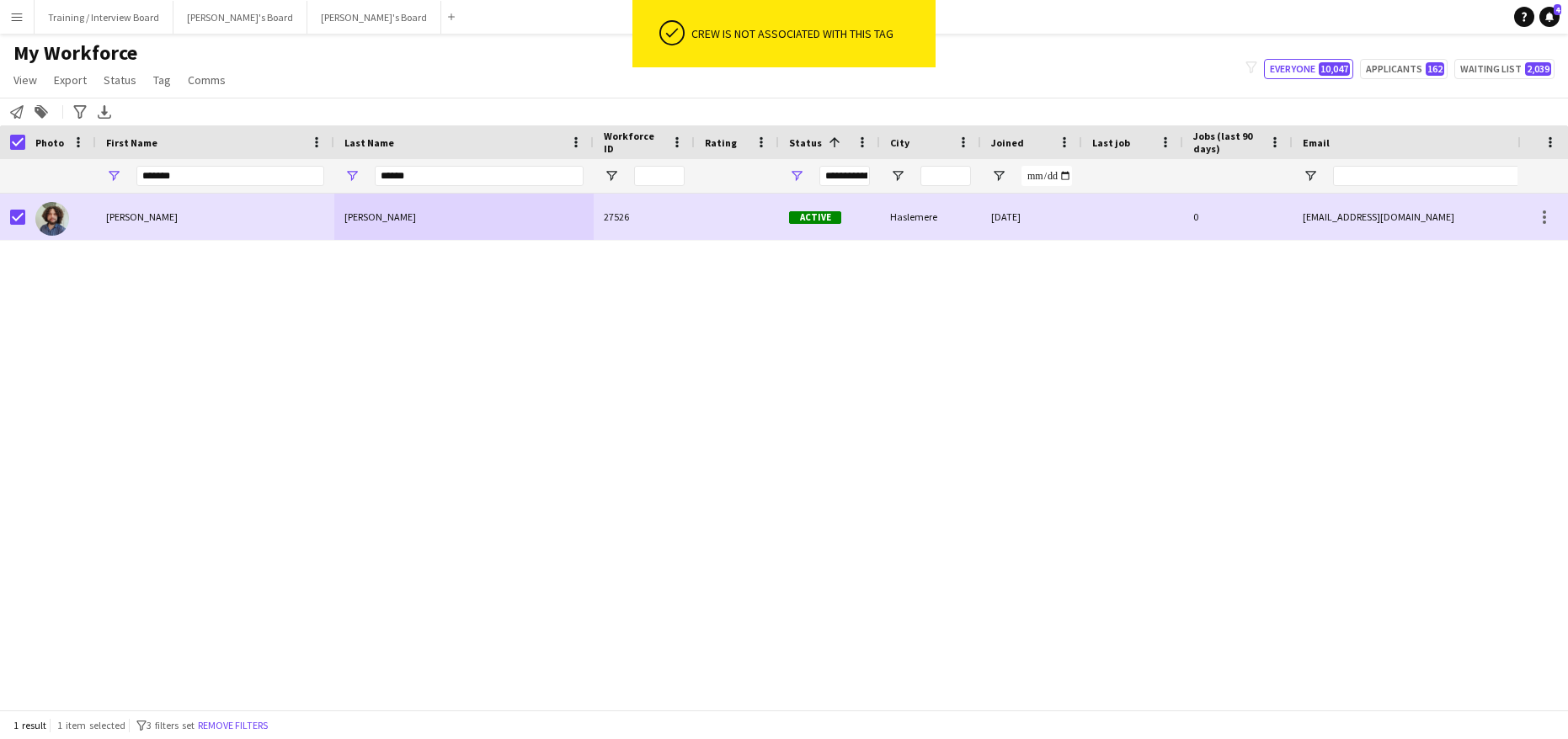
click at [548, 498] on div "Douglas Benson 27526 Active Haslemere 10-05-2023 0 dougagubenson@gmail.com +440…" at bounding box center [758, 444] width 1517 height 504
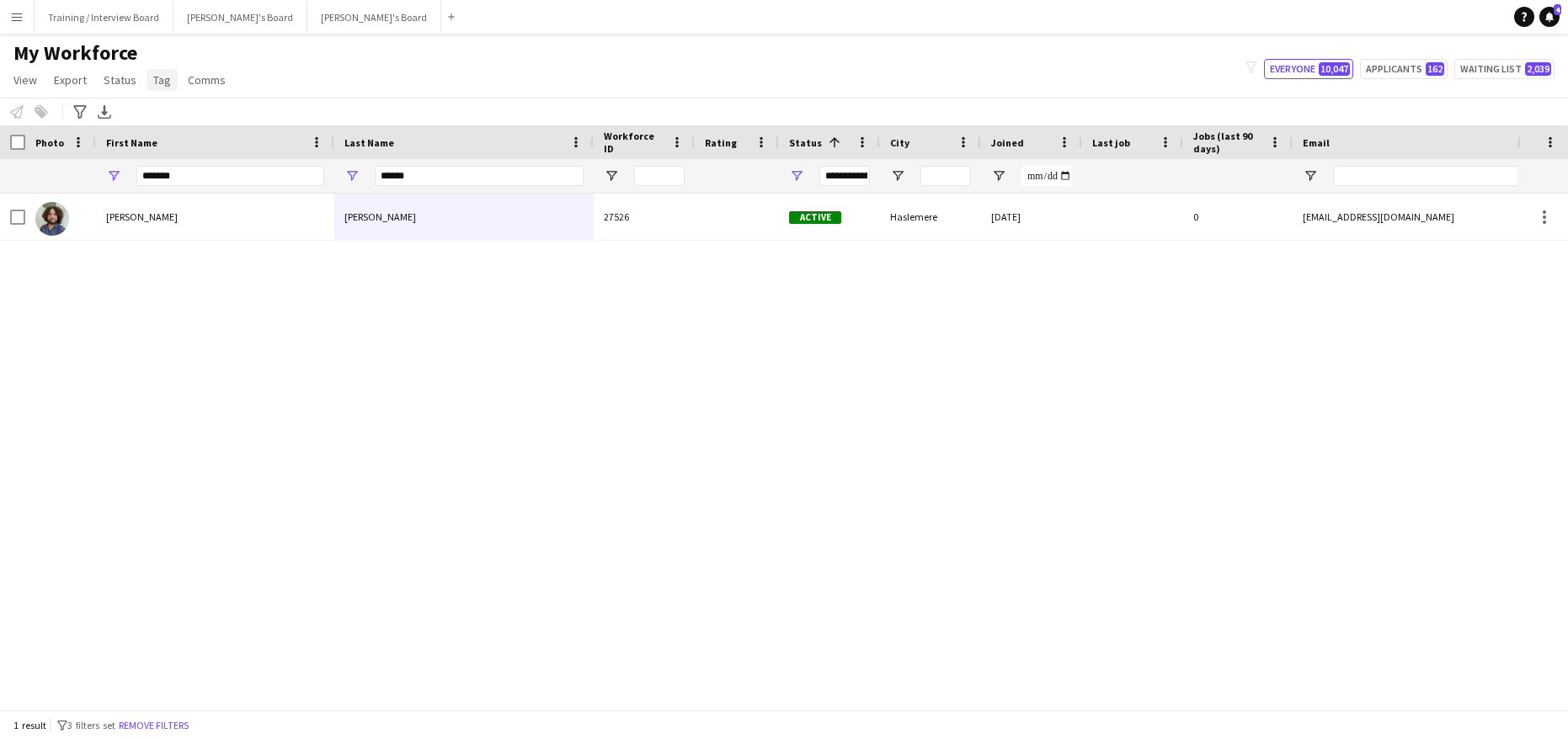
click at [153, 76] on span "Tag" at bounding box center [162, 79] width 18 height 15
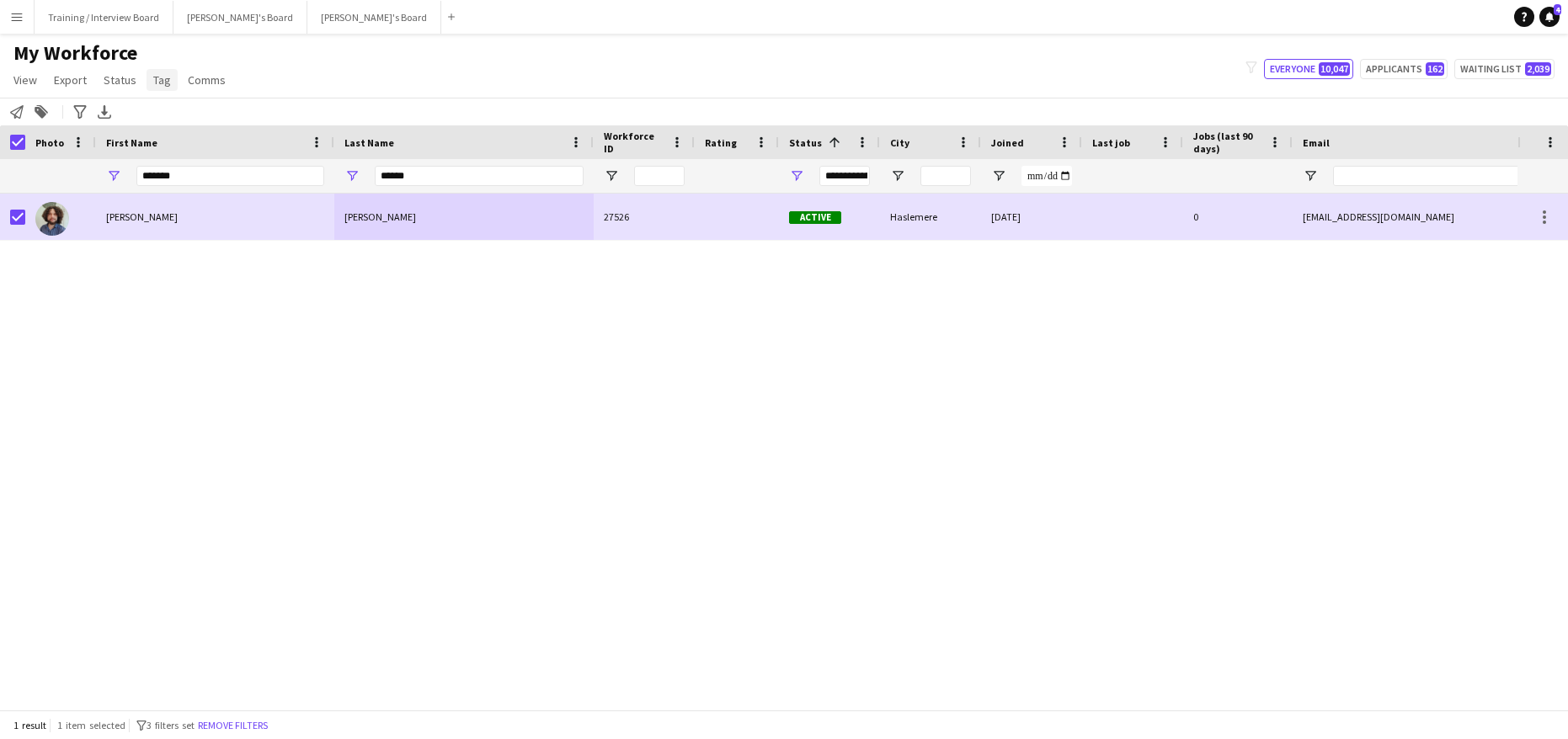
click at [153, 82] on span "Tag" at bounding box center [162, 79] width 18 height 15
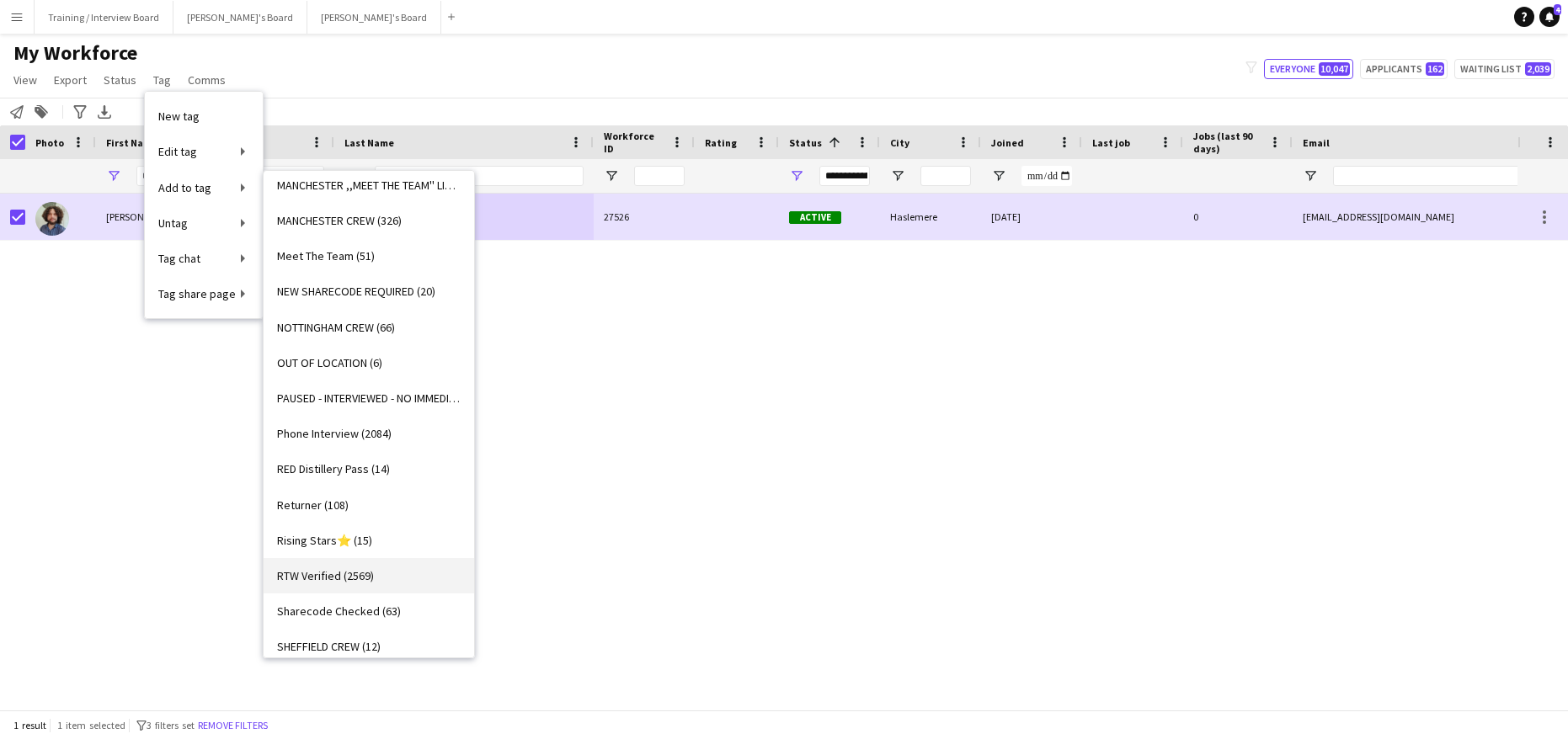
click at [303, 578] on span "RTW Verified (2569)" at bounding box center [325, 575] width 97 height 15
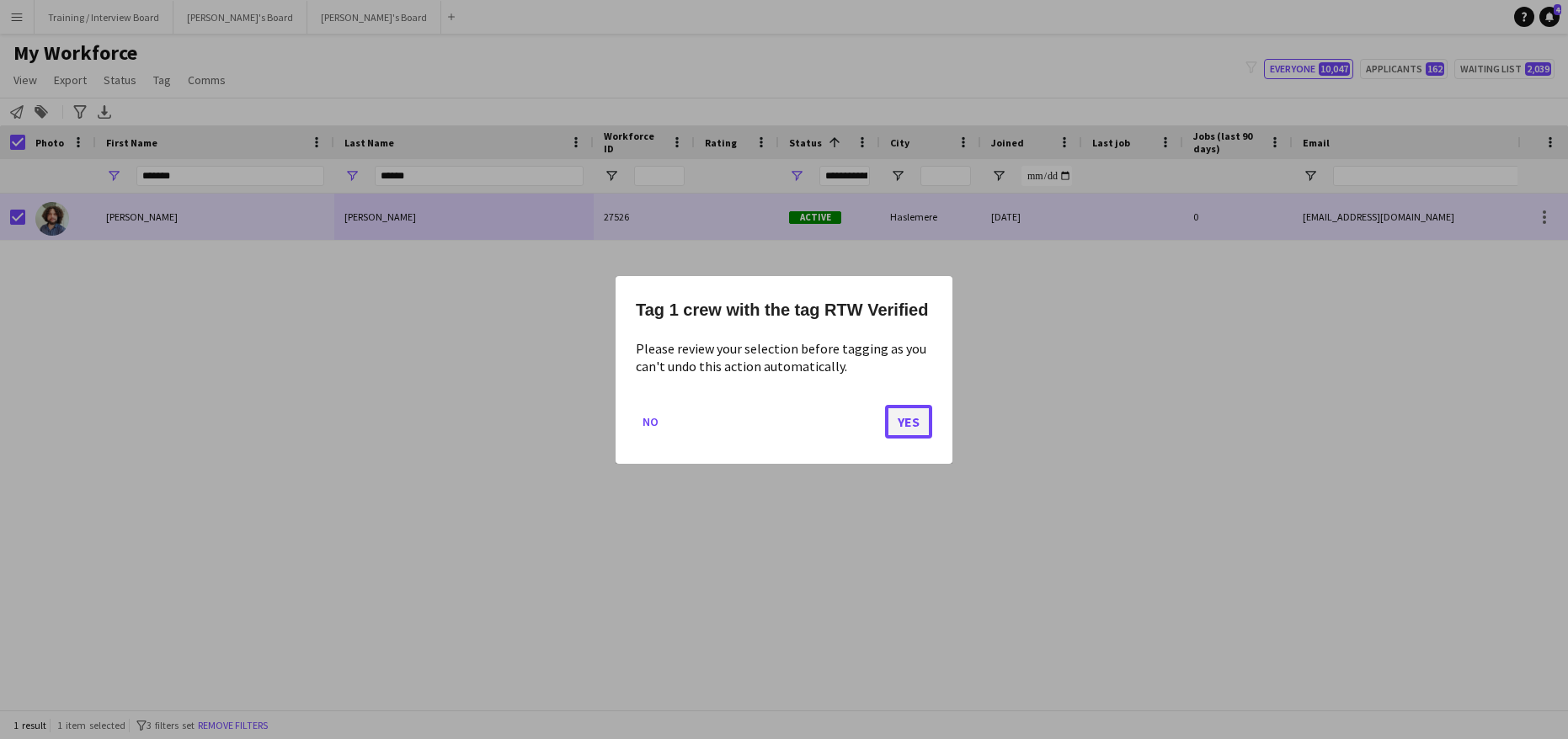
click at [898, 413] on button "Yes" at bounding box center [909, 421] width 47 height 34
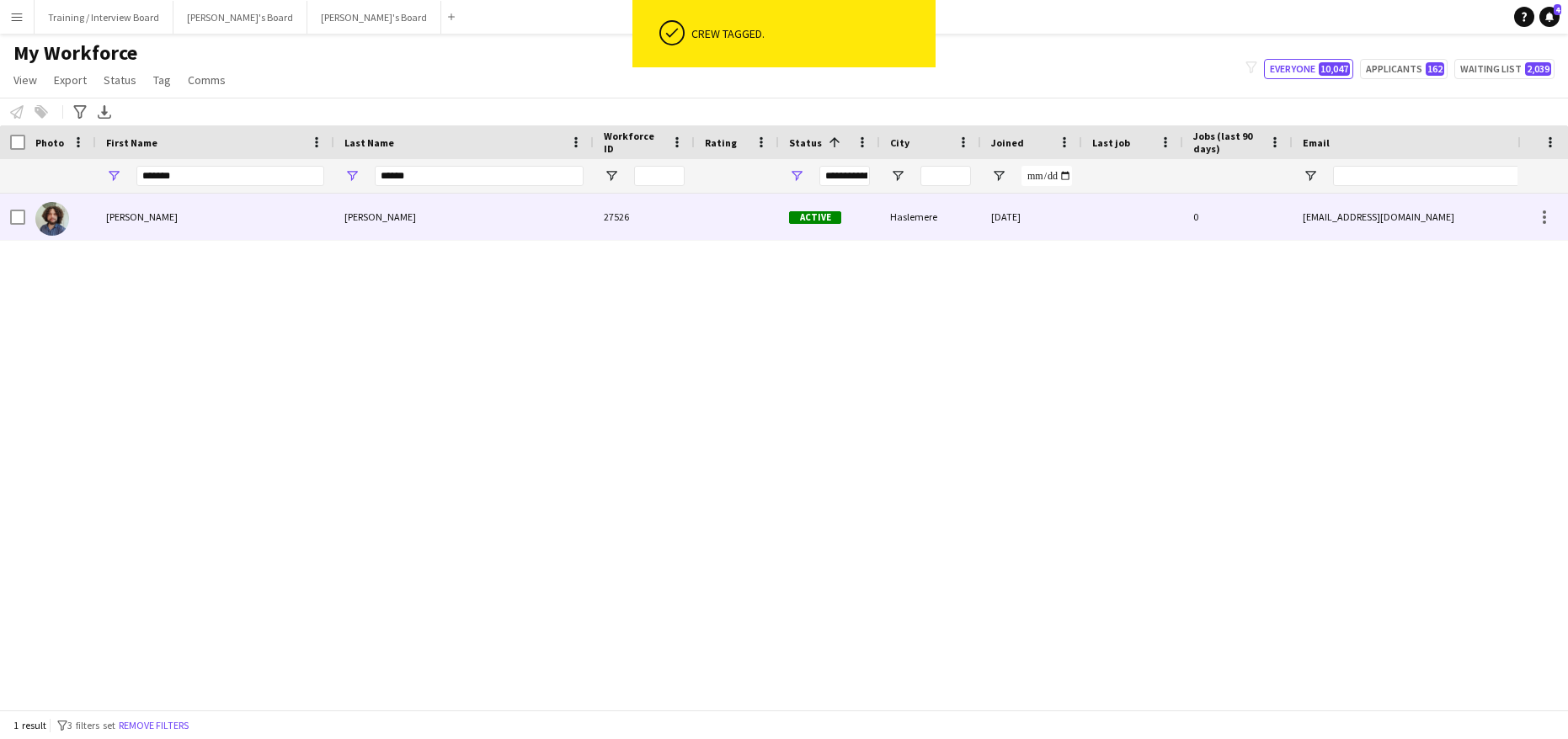
click at [239, 214] on div "Douglas" at bounding box center [215, 216] width 239 height 46
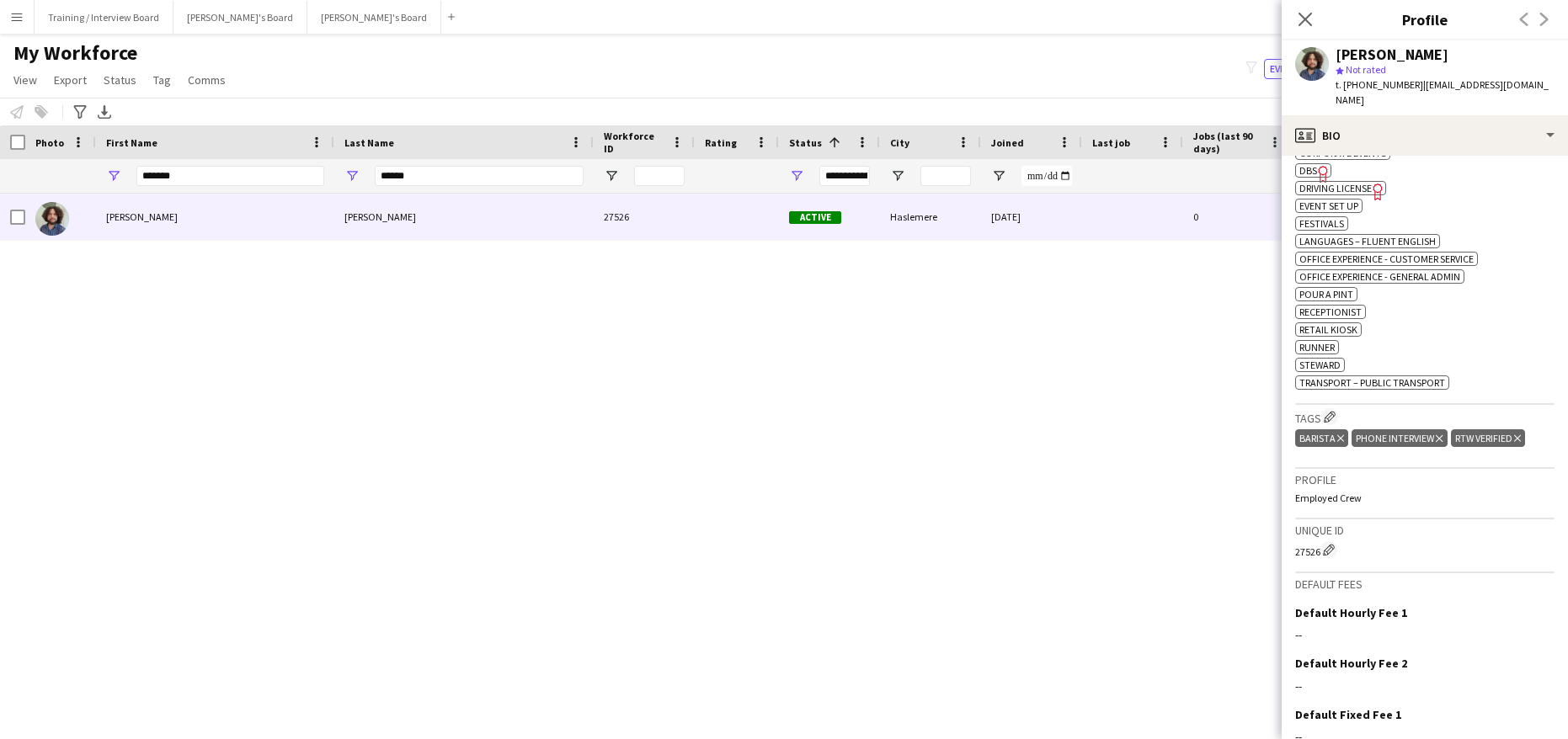
scroll to position [673, 0]
click at [1299, 12] on icon "Close pop-in" at bounding box center [1305, 19] width 16 height 16
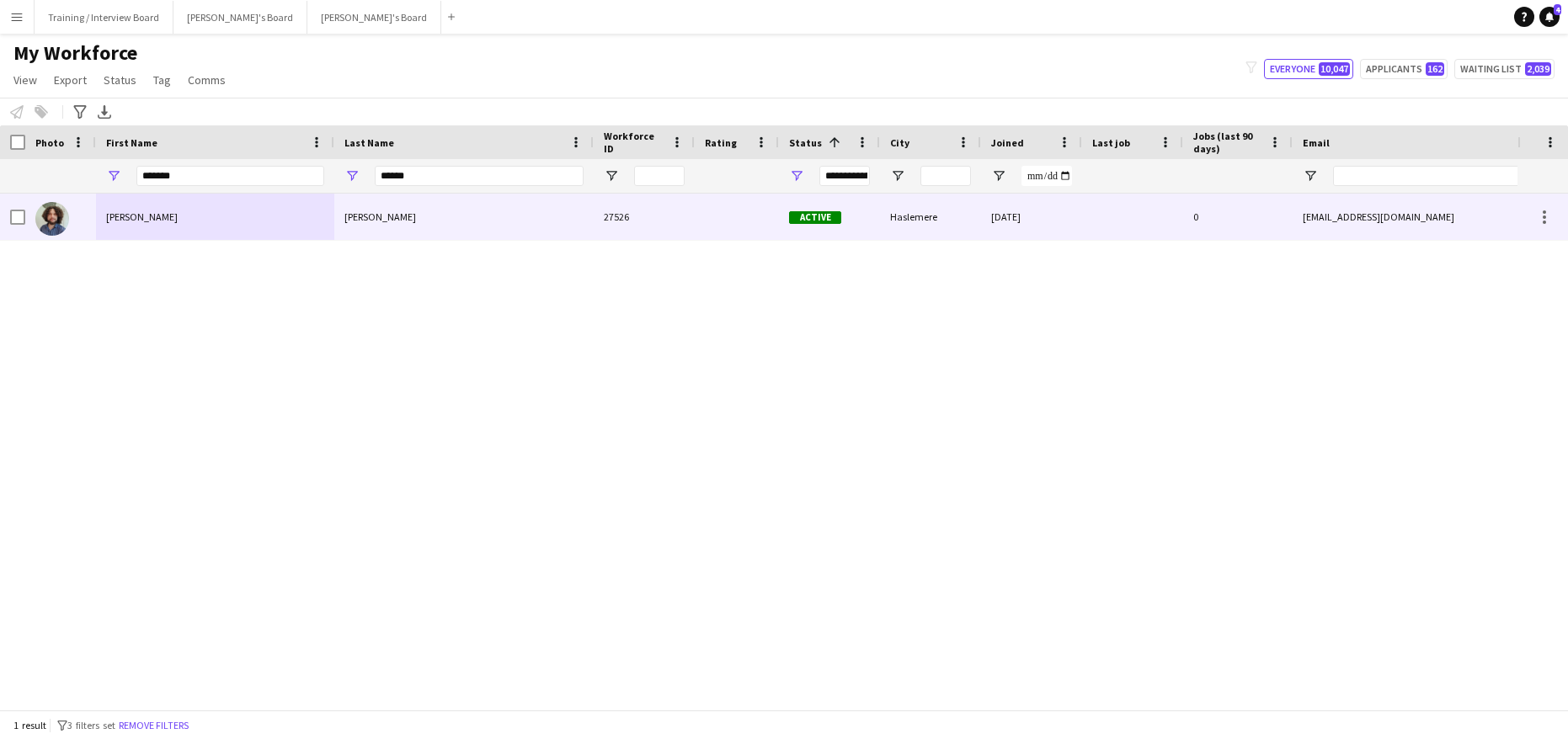
click at [214, 210] on div "Douglas" at bounding box center [215, 216] width 239 height 46
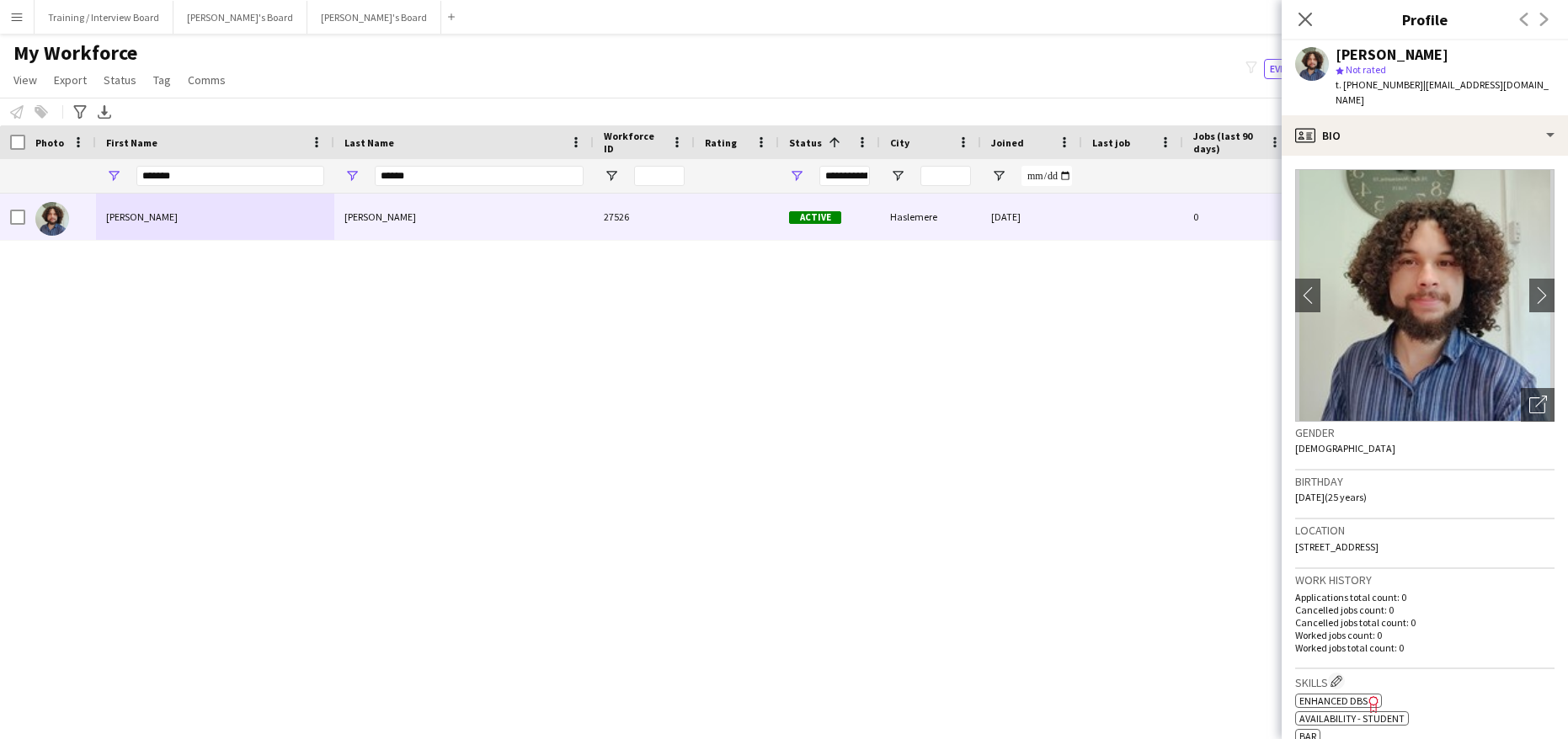
drag, startPoint x: 1418, startPoint y: 84, endPoint x: 1482, endPoint y: 99, distance: 65.7
click at [1482, 99] on div "Douglas Benson star Not rated t. +4407824612126 | dougagubenson@gmail.com" at bounding box center [1424, 78] width 286 height 75
click at [1464, 37] on div "Close pop-in Profile Previous Next" at bounding box center [1424, 20] width 286 height 40
drag, startPoint x: 1420, startPoint y: 85, endPoint x: 1543, endPoint y: 85, distance: 123.0
click at [1543, 85] on div "Douglas Benson star Not rated t. +4407824612126 | dougagubenson@gmail.com" at bounding box center [1424, 78] width 286 height 75
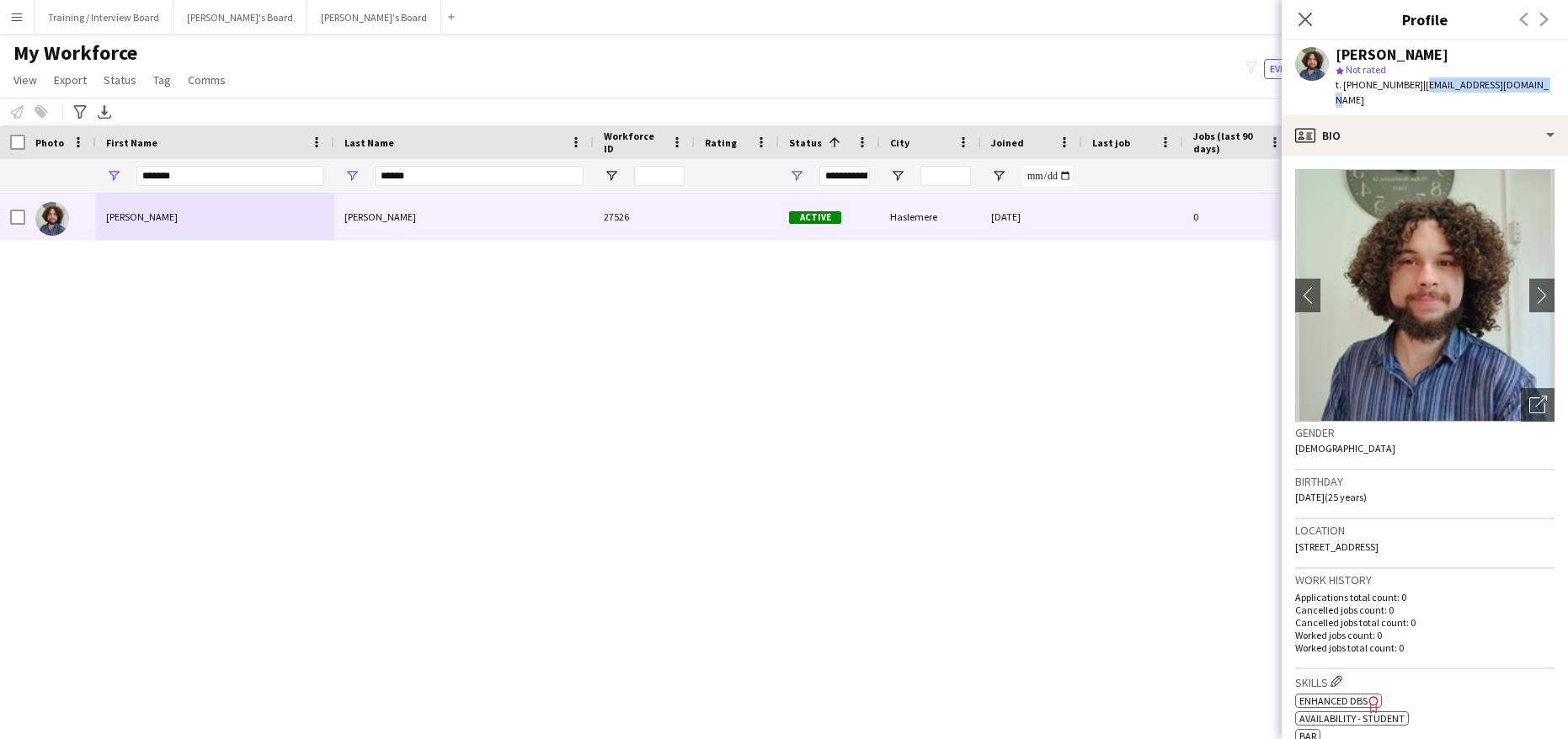
copy span "[EMAIL_ADDRESS][DOMAIN_NAME]"
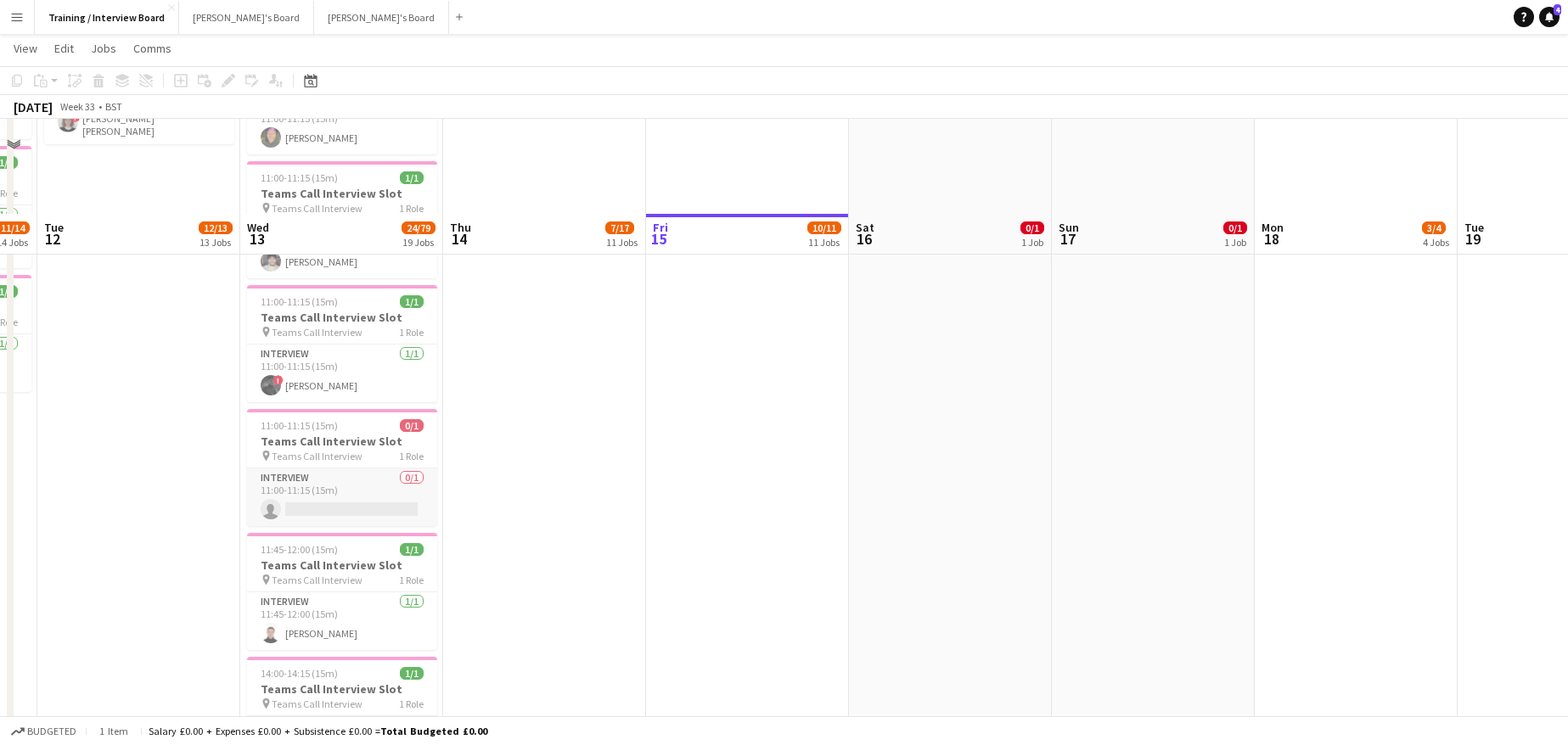
scroll to position [1188, 0]
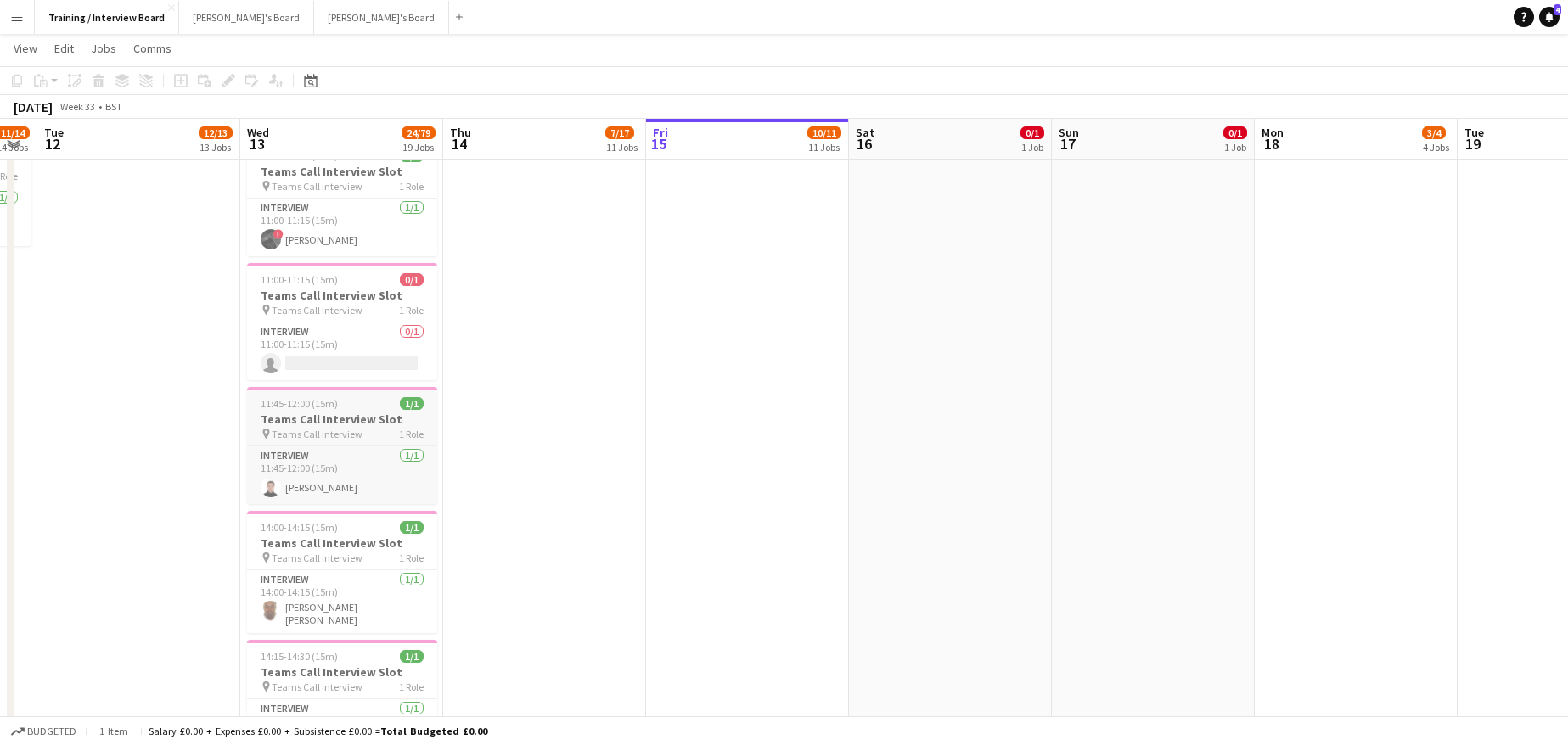
click at [266, 420] on h3 "Teams Call Interview Slot" at bounding box center [342, 418] width 190 height 15
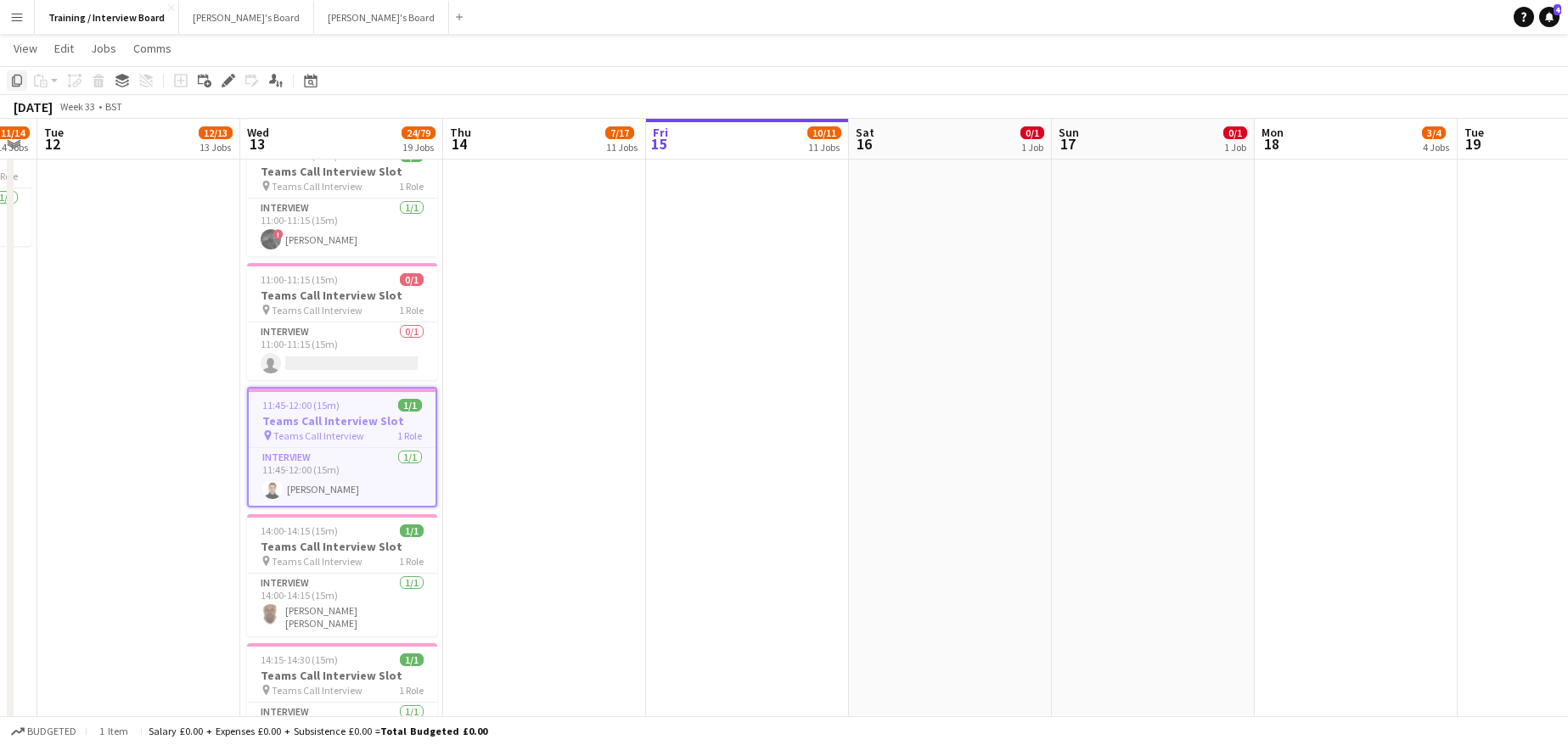
click at [10, 78] on icon "Copy" at bounding box center [17, 80] width 14 height 14
click at [694, 191] on app-date-cell "10:45-11:00 (15m) 1/1 Teams Call Interview Slot pin Teams Call Interview 1 Role…" at bounding box center [747, 61] width 203 height 2118
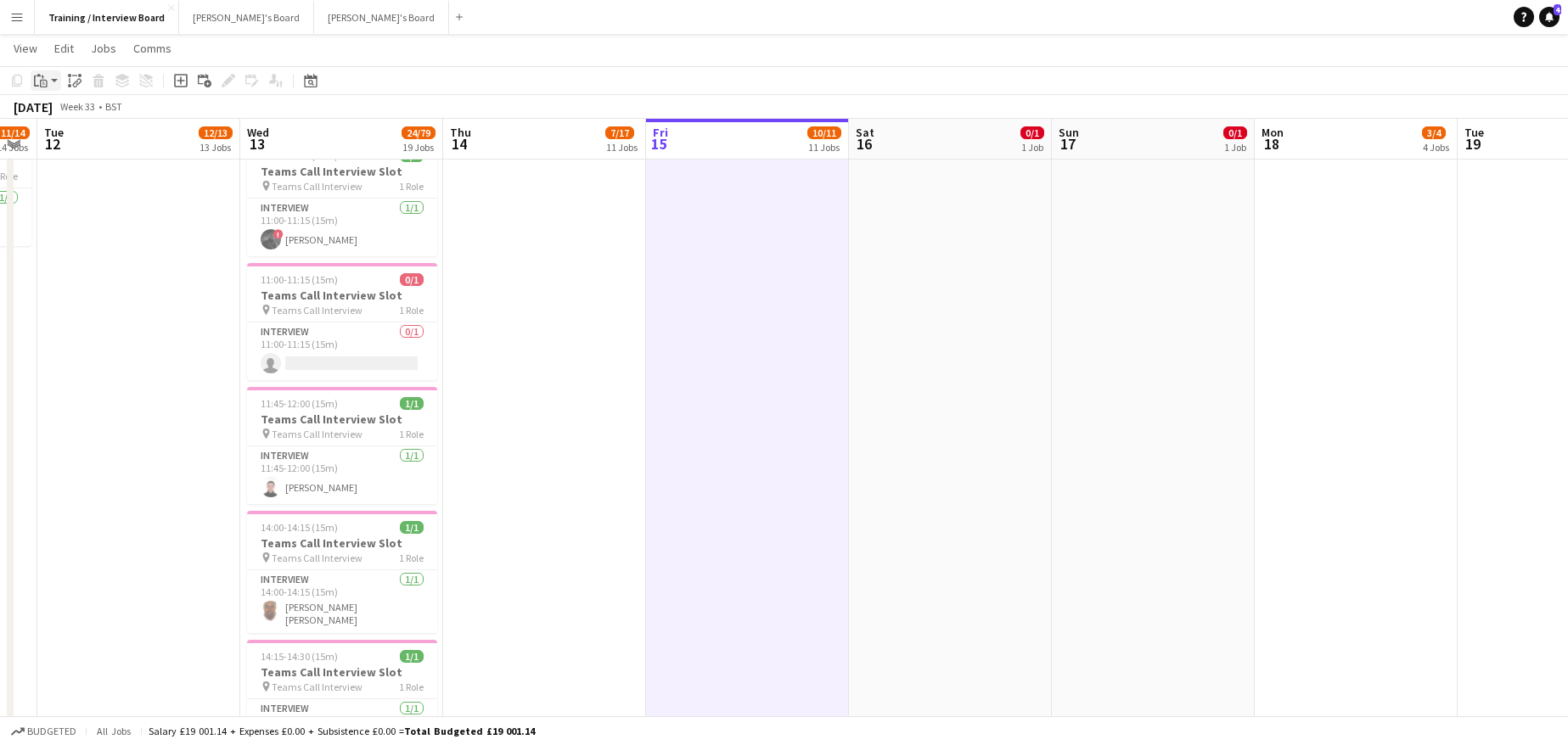
click at [36, 78] on icon "Paste" at bounding box center [41, 80] width 14 height 14
click at [102, 113] on link "Paste Ctrl+V" at bounding box center [124, 112] width 160 height 15
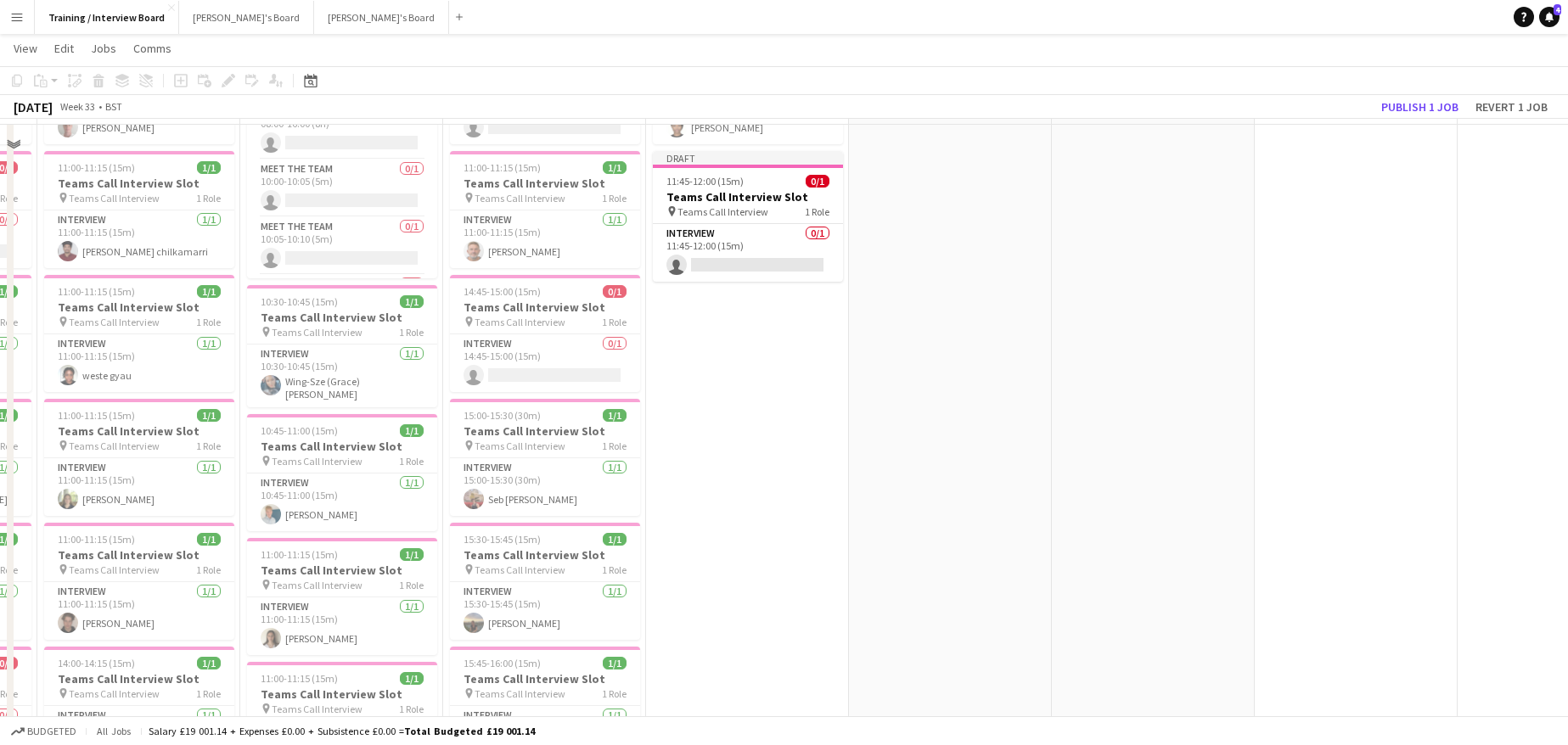
scroll to position [0, 0]
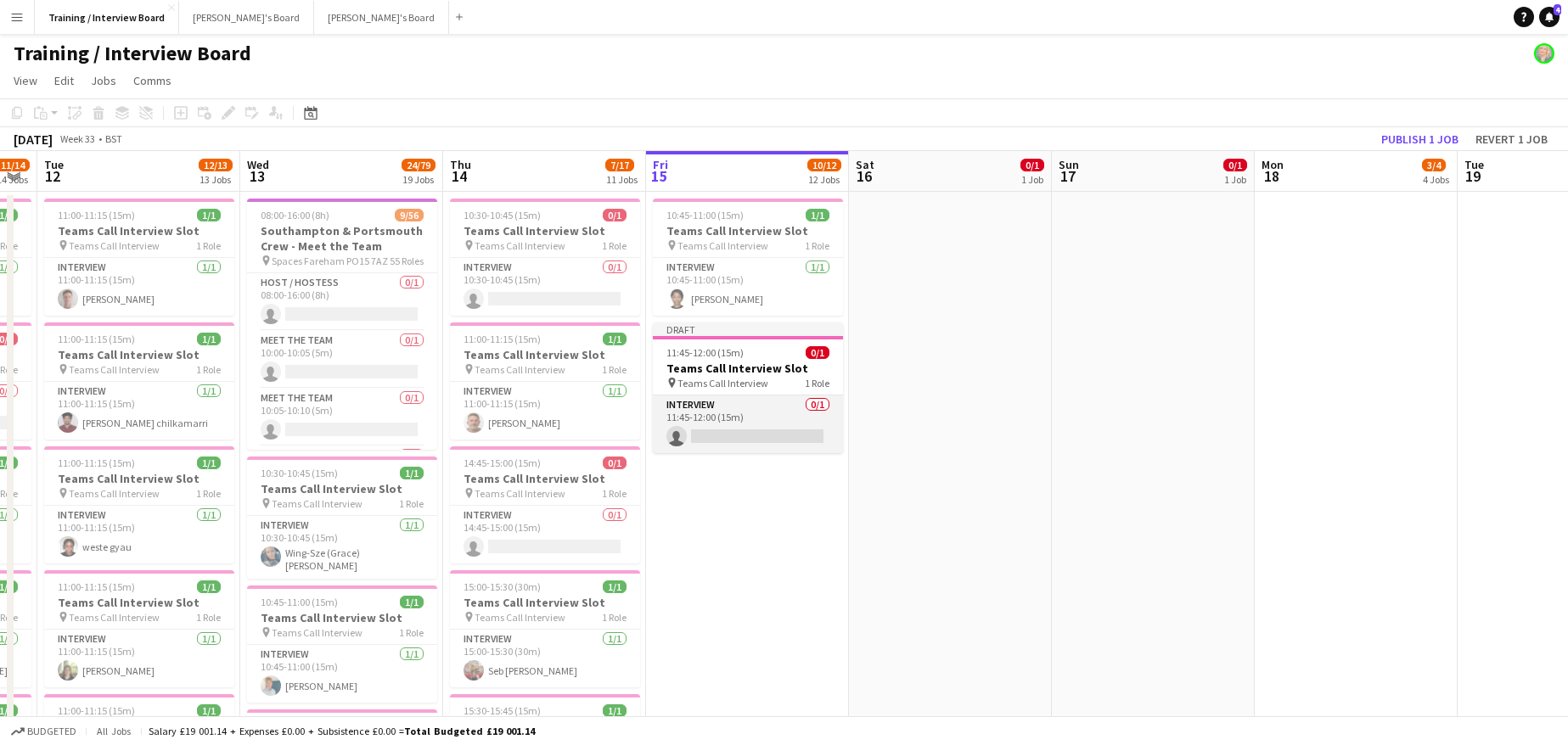
click at [710, 435] on app-card-role "Interview 0/1 11:45-12:00 (15m) single-neutral-actions" at bounding box center [747, 424] width 190 height 58
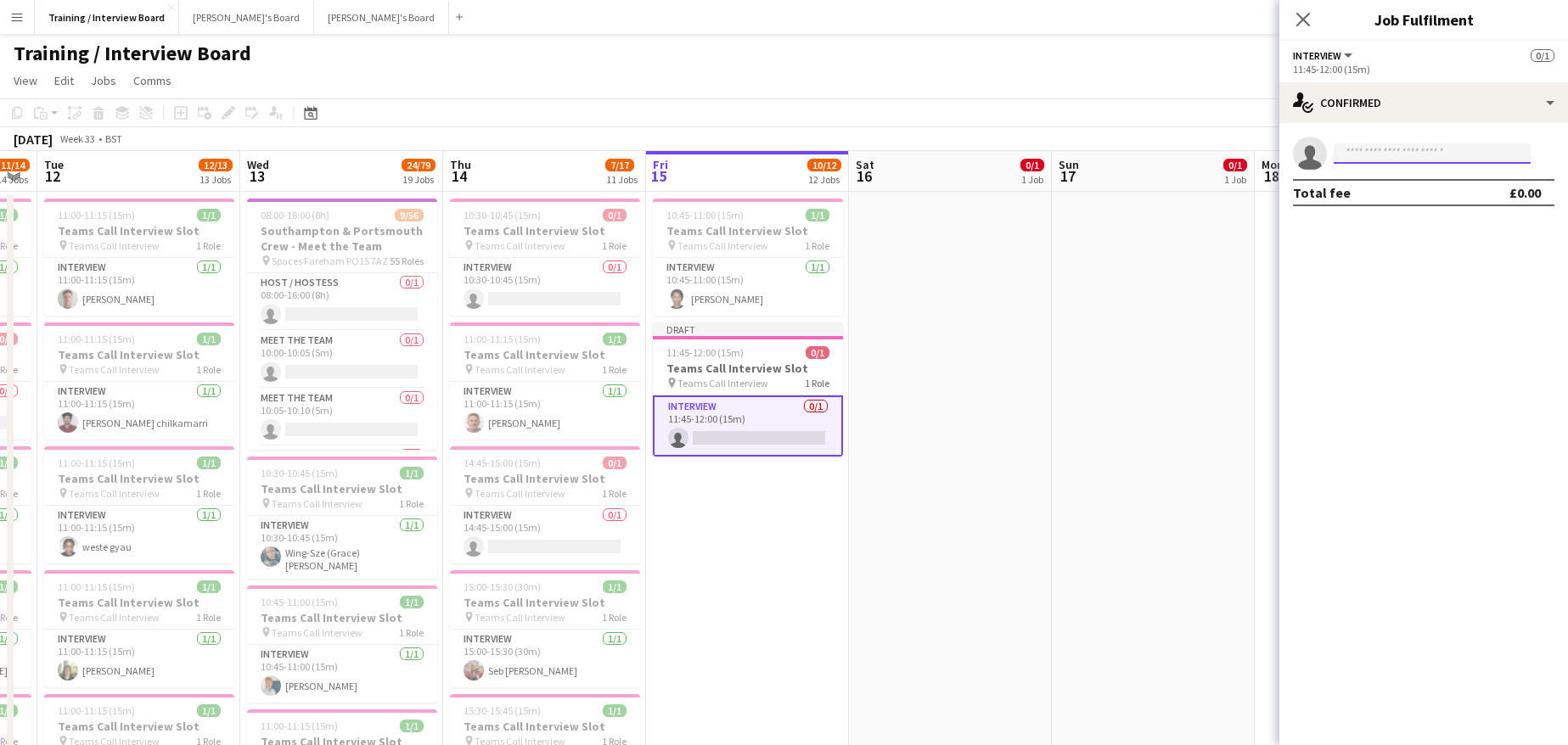
click at [1336, 156] on input at bounding box center [1432, 153] width 197 height 21
paste input "**********"
type input "**********"
click at [1409, 195] on span "[EMAIL_ADDRESS][DOMAIN_NAME]" at bounding box center [1432, 192] width 170 height 14
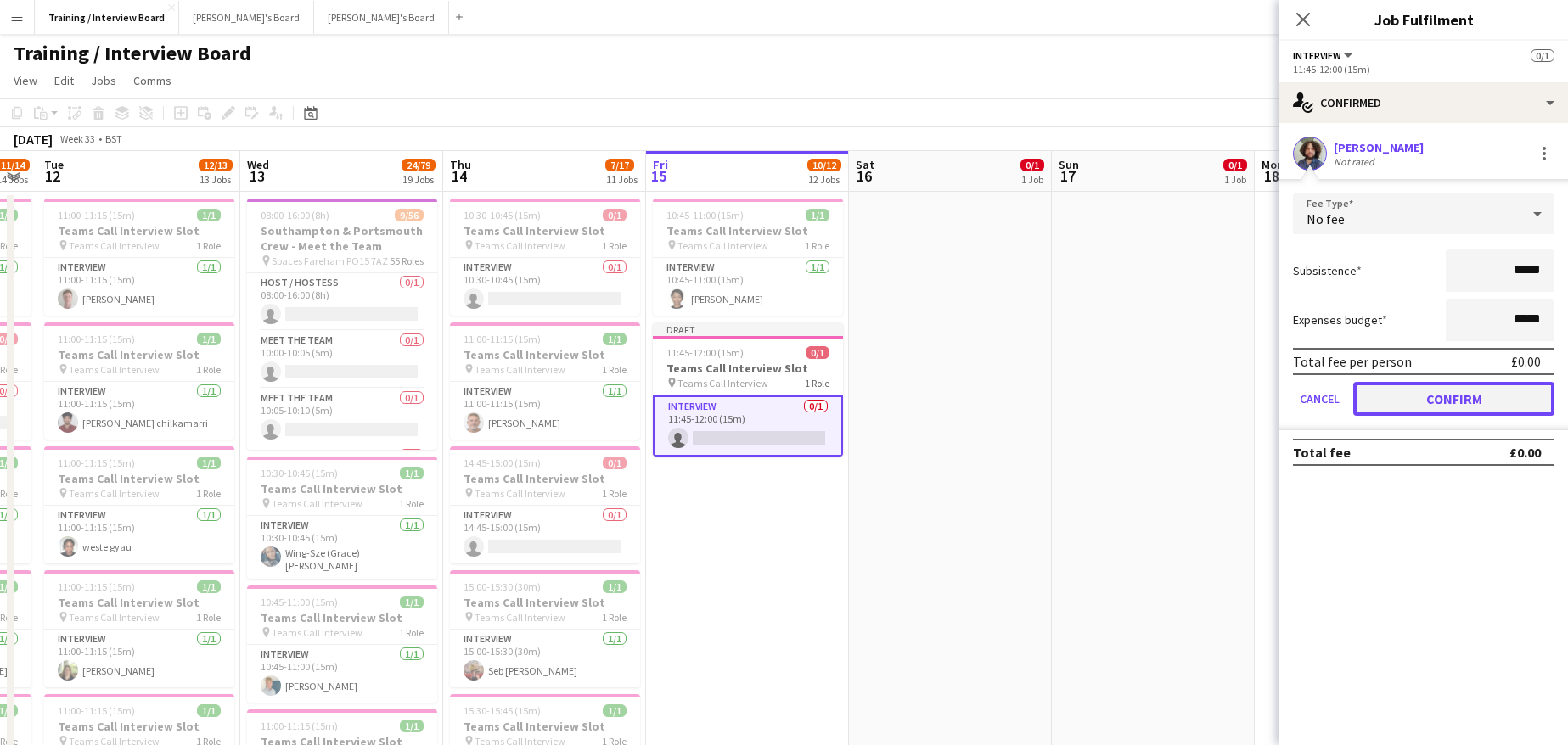
click at [1519, 390] on button "Confirm" at bounding box center [1454, 398] width 201 height 34
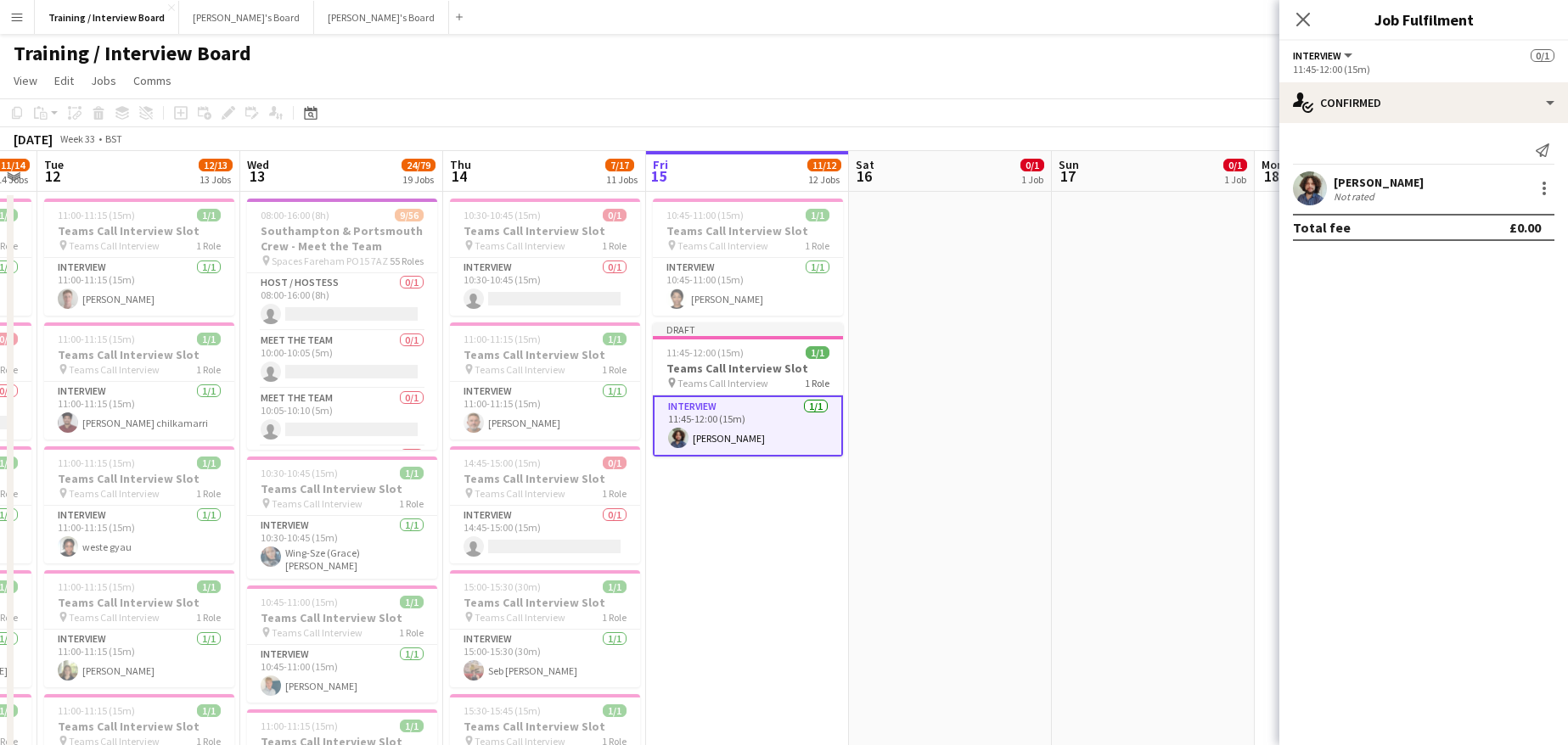
drag, startPoint x: 1080, startPoint y: 372, endPoint x: 1097, endPoint y: 323, distance: 51.9
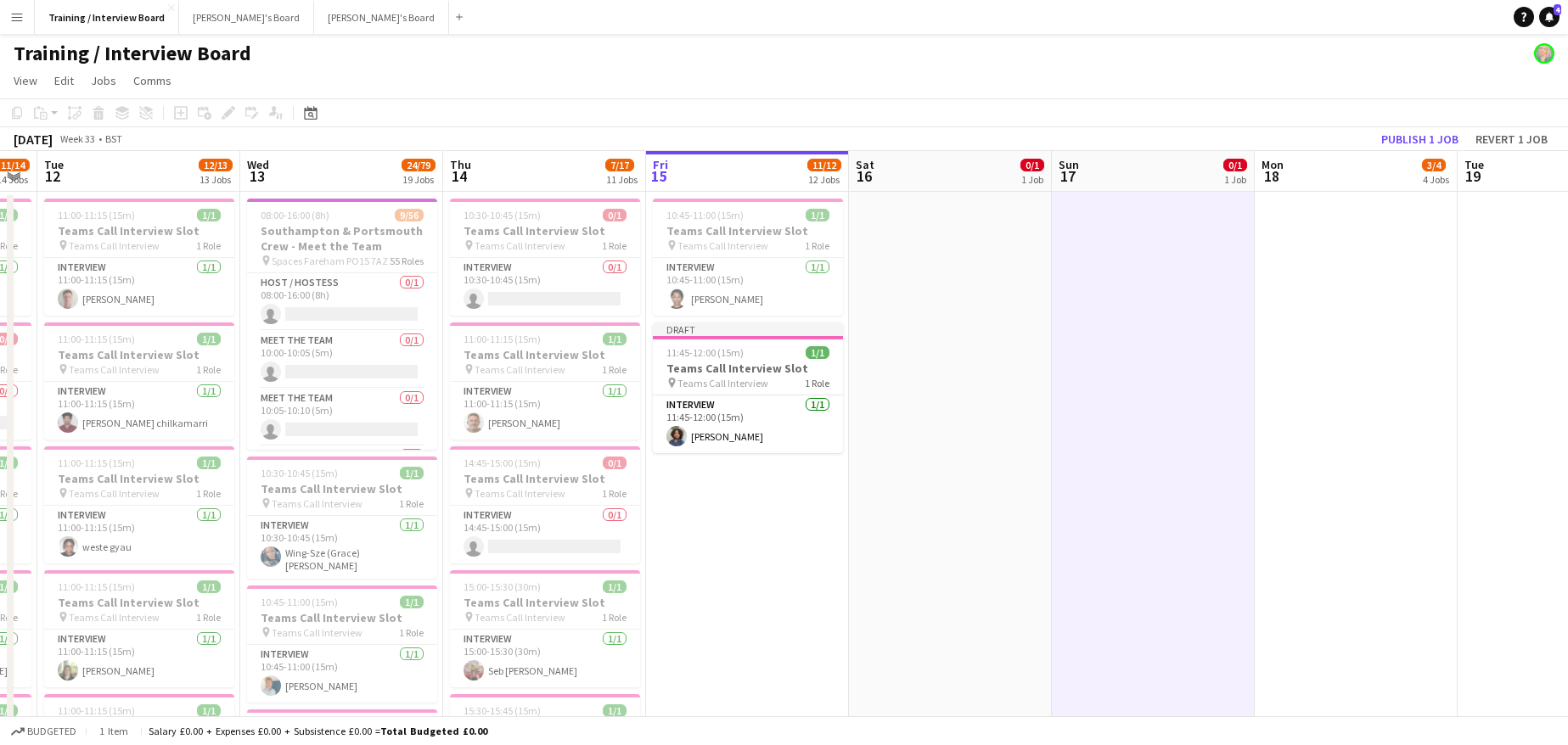
scroll to position [0, 570]
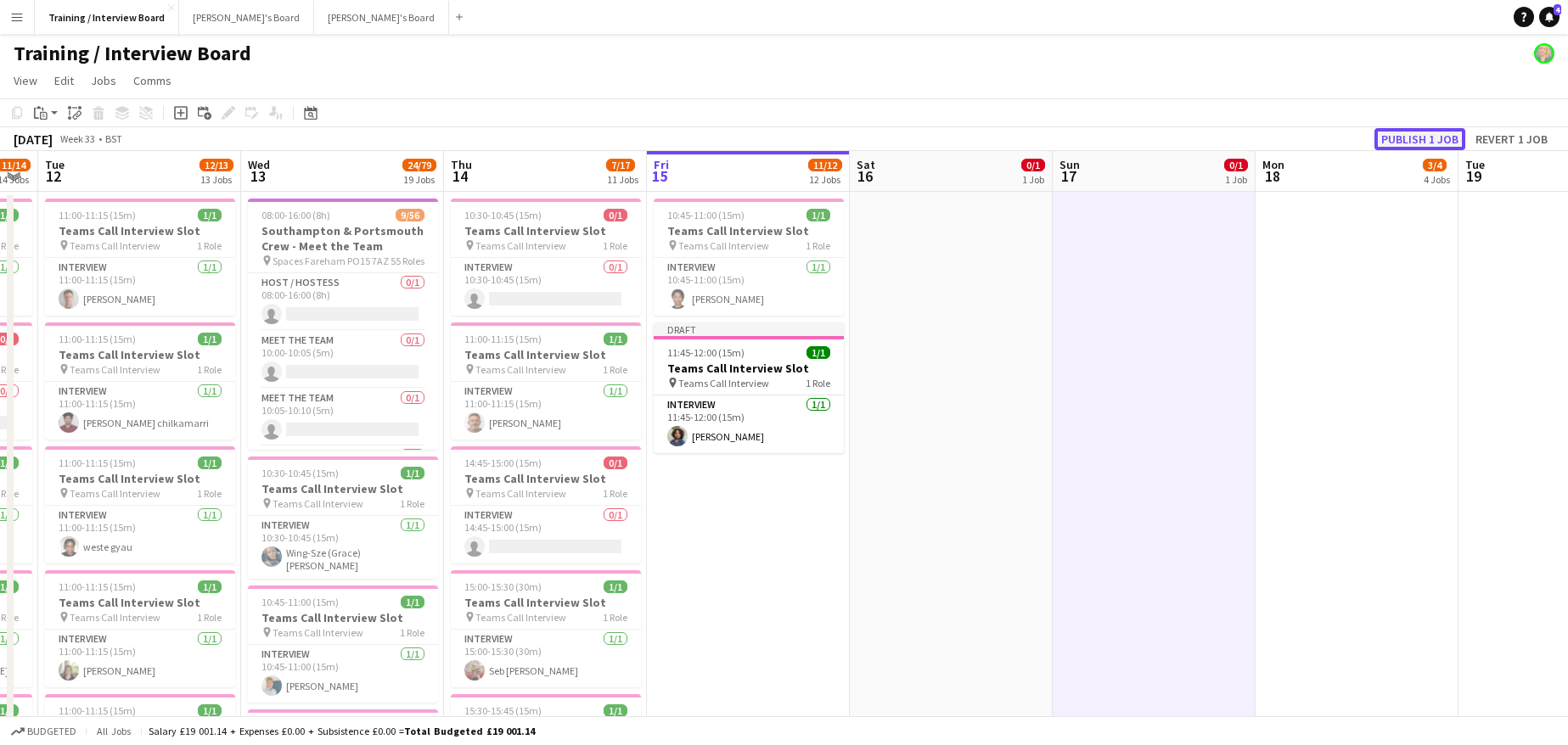
click at [1378, 130] on button "Publish 1 job" at bounding box center [1419, 139] width 90 height 22
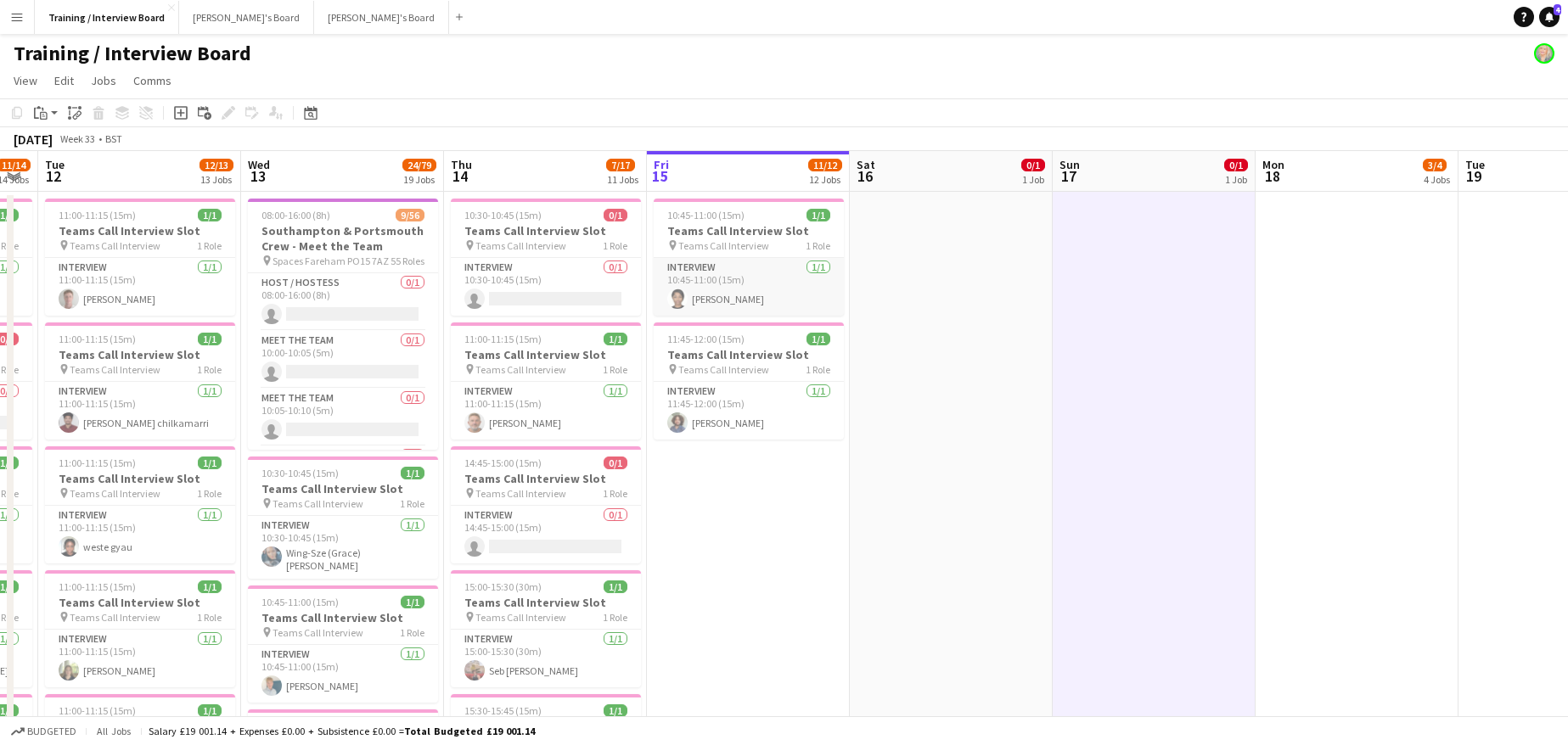
click at [738, 302] on app-card-role "Interview [DATE] 10:45-11:00 (15m) [PERSON_NAME]" at bounding box center [748, 287] width 190 height 58
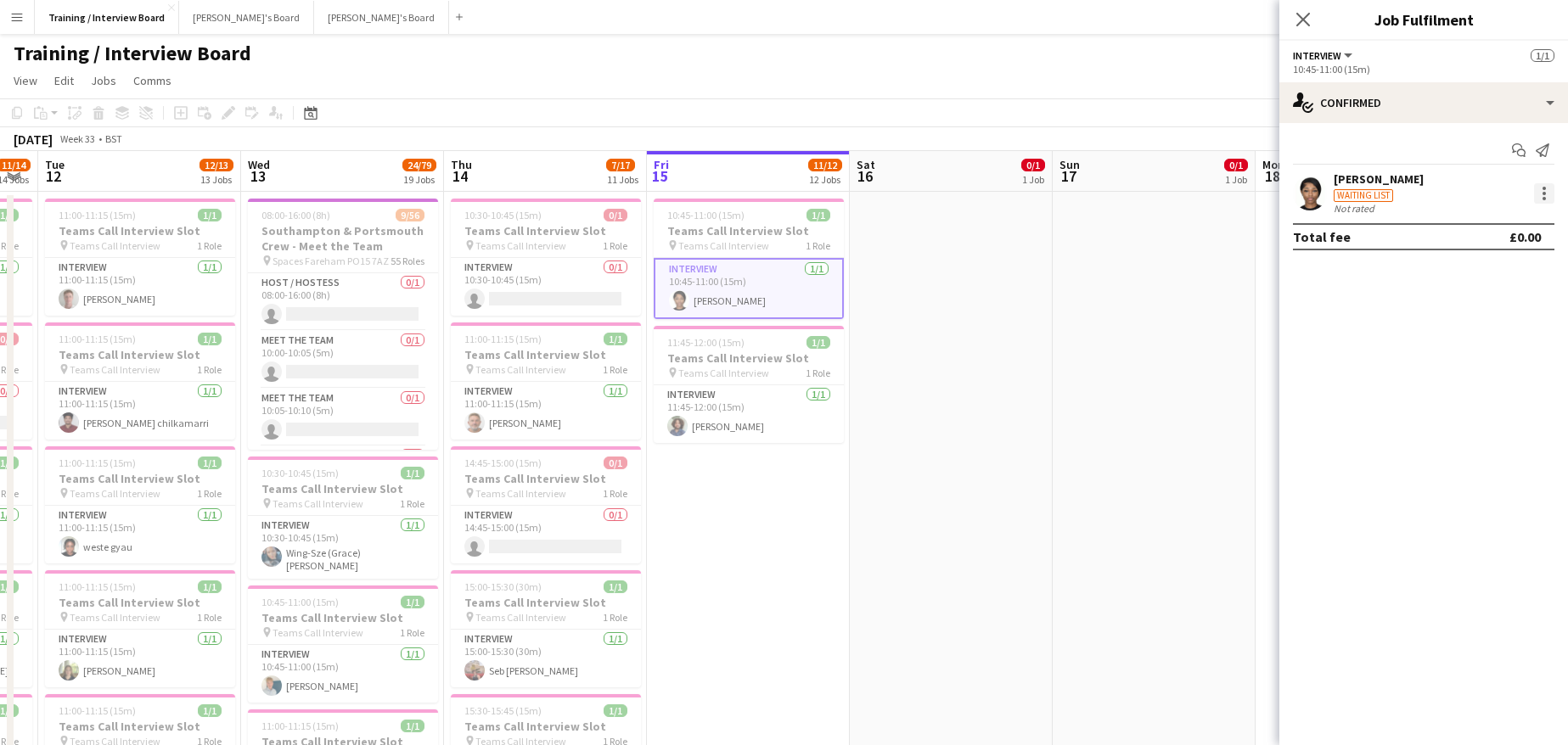
click at [1539, 198] on div at bounding box center [1544, 194] width 21 height 21
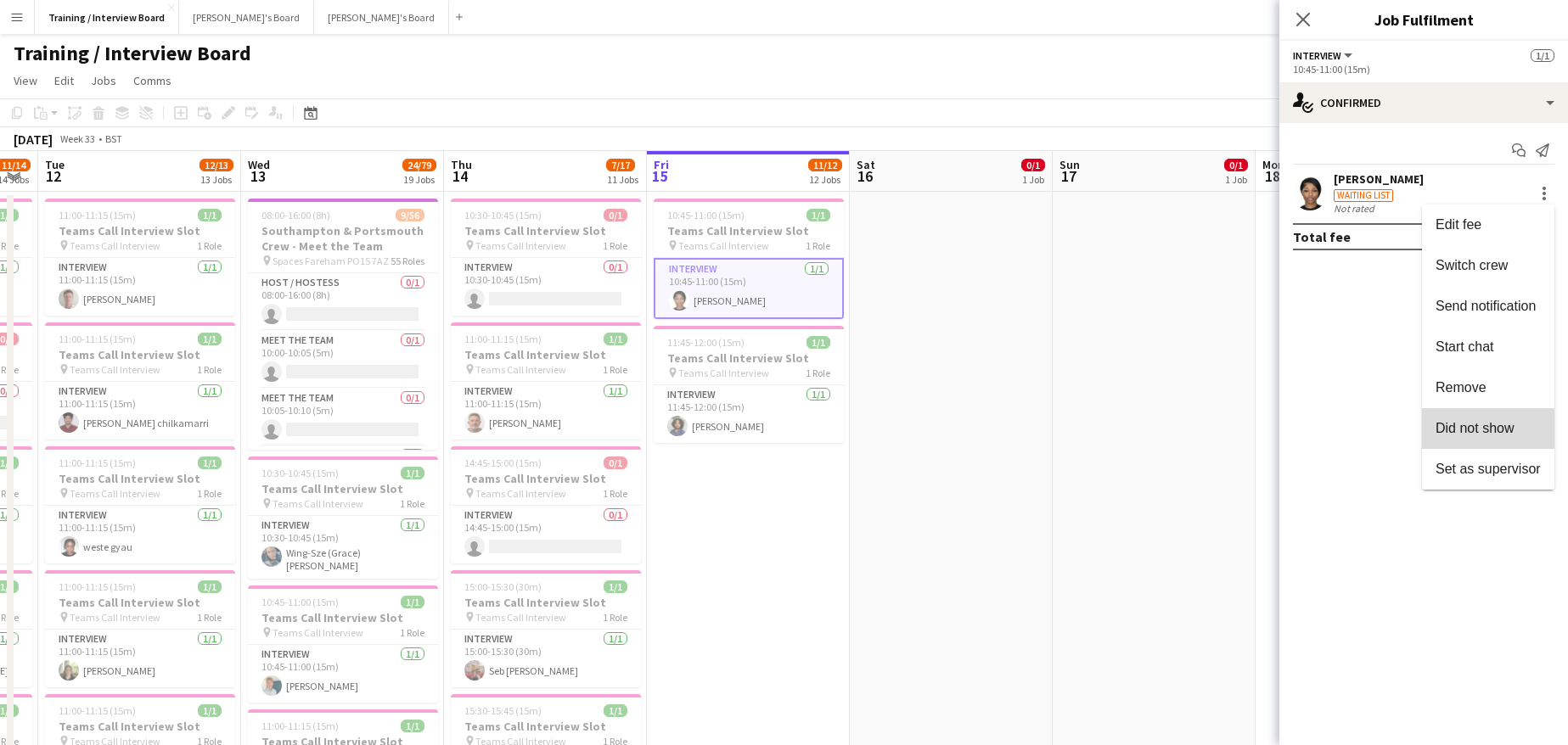
click at [1450, 432] on span "Did not show" at bounding box center [1475, 428] width 78 height 15
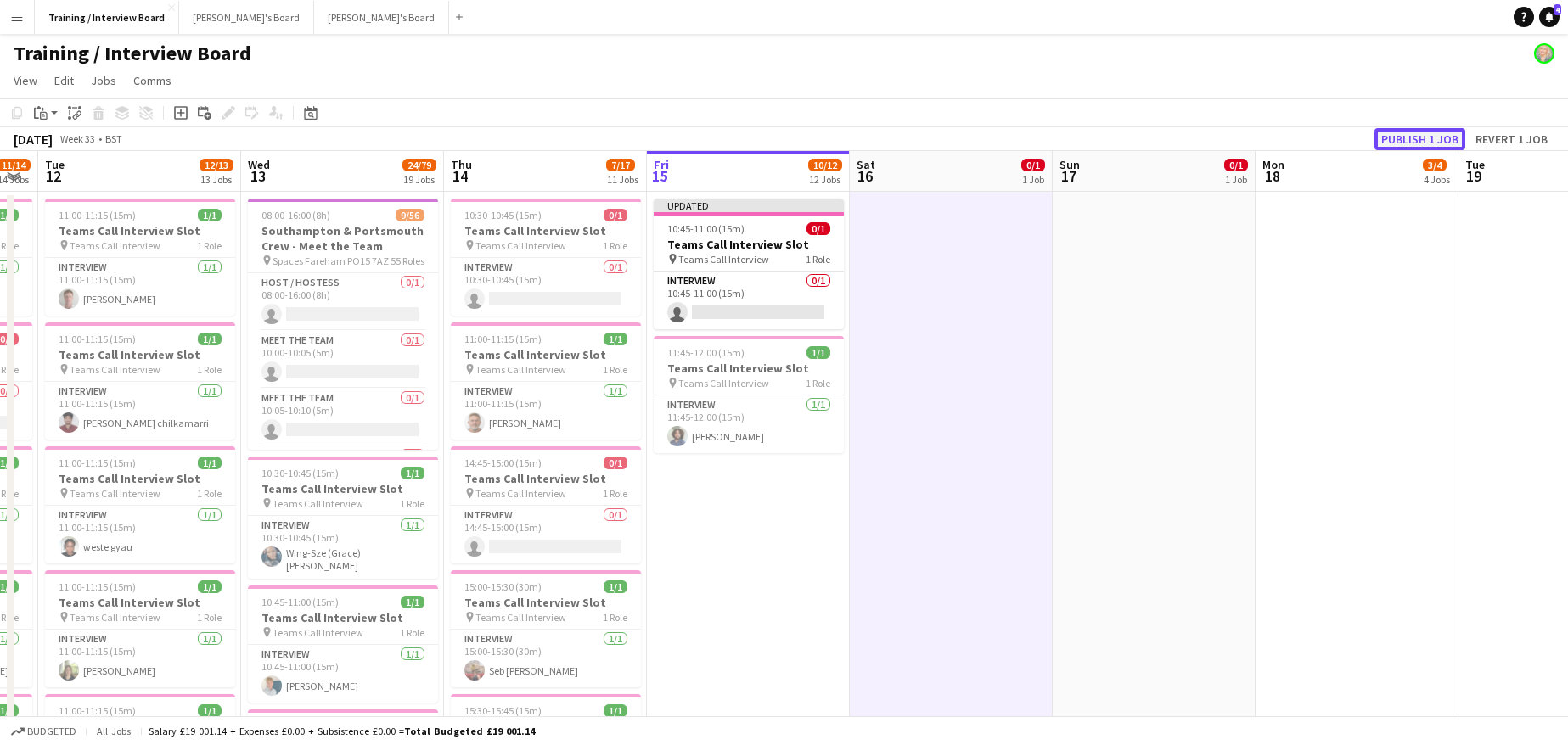
click at [1420, 143] on button "Publish 1 job" at bounding box center [1419, 139] width 90 height 22
